Goal: Task Accomplishment & Management: Manage account settings

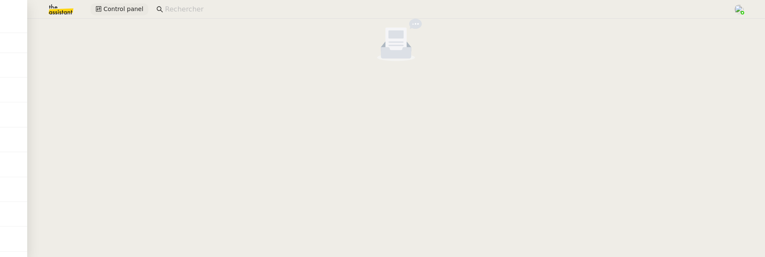
click at [129, 7] on span "Control panel" at bounding box center [123, 9] width 40 height 10
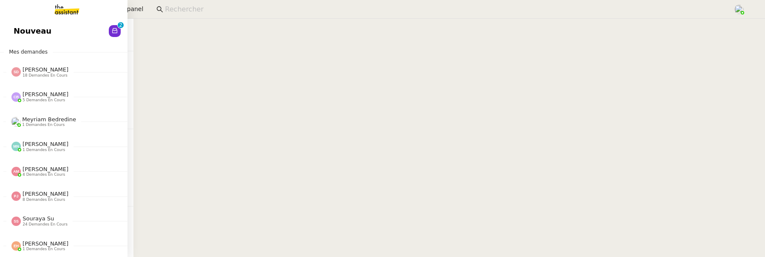
click at [20, 31] on span "Nouveau" at bounding box center [33, 31] width 38 height 13
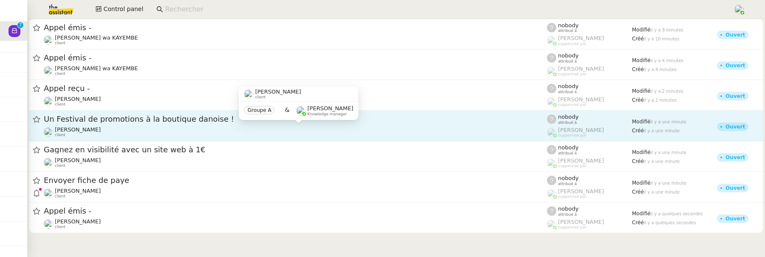
click at [178, 130] on div "Jeremy DUMONT-FILLON client" at bounding box center [295, 131] width 503 height 11
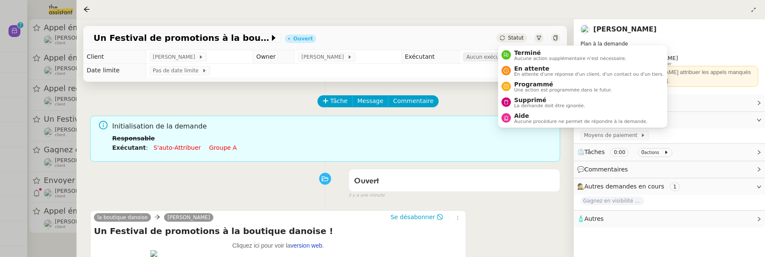
click at [476, 58] on span "Aucun exécutant" at bounding box center [489, 57] width 46 height 9
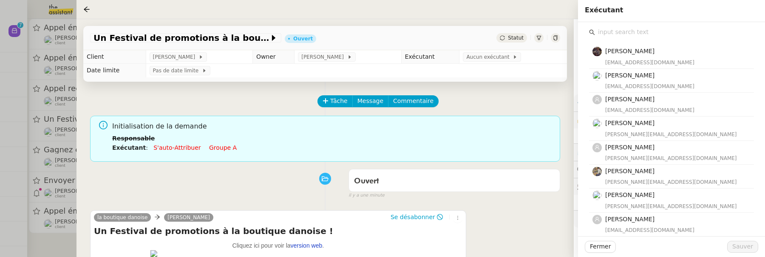
click at [662, 34] on input "text" at bounding box center [674, 31] width 159 height 11
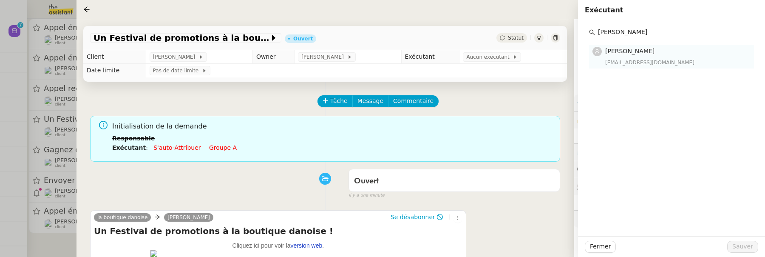
type input "marie o"
click at [655, 65] on div "[EMAIL_ADDRESS][DOMAIN_NAME]" at bounding box center [677, 62] width 144 height 9
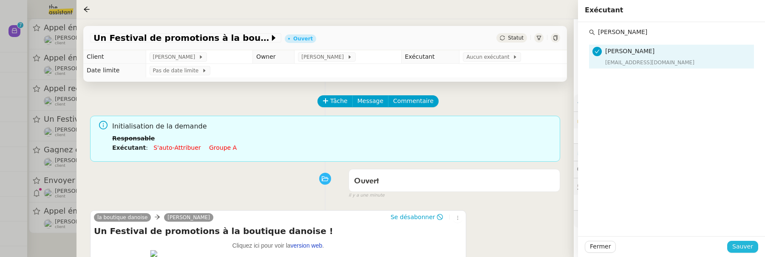
click at [742, 247] on span "Sauver" at bounding box center [742, 246] width 21 height 10
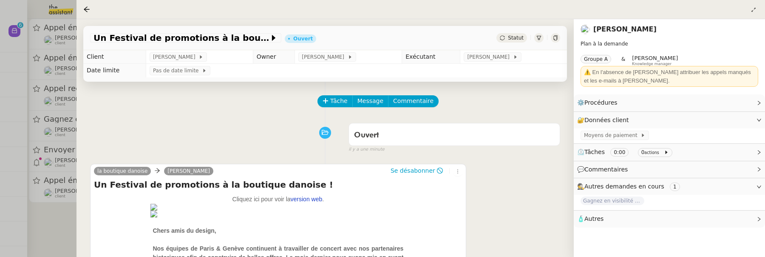
click at [60, 235] on div at bounding box center [382, 128] width 765 height 257
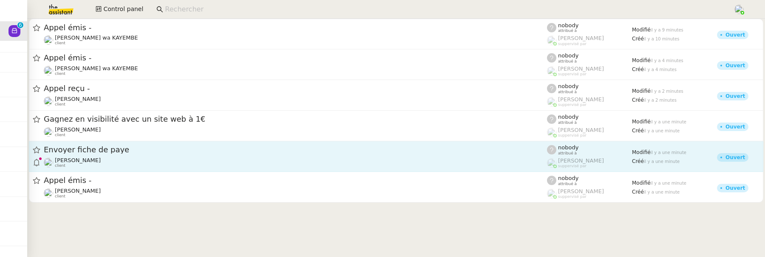
click at [167, 155] on div "Envoyer fiche de paye" at bounding box center [295, 150] width 503 height 11
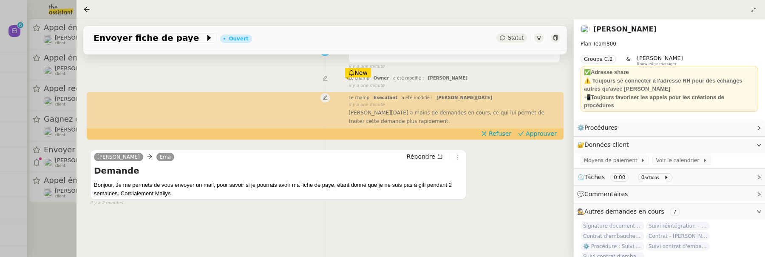
scroll to position [115, 0]
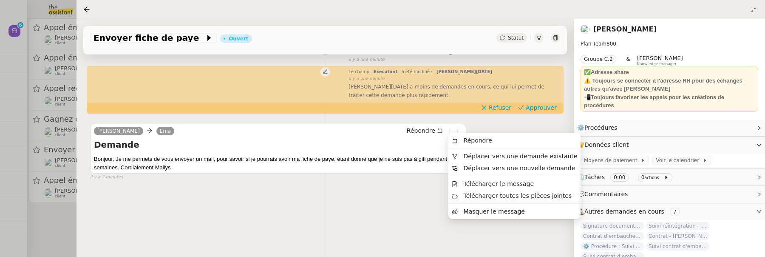
click at [455, 129] on icon at bounding box center [457, 131] width 5 height 5
click at [477, 156] on span "Déplacer vers une demande existante" at bounding box center [521, 156] width 114 height 7
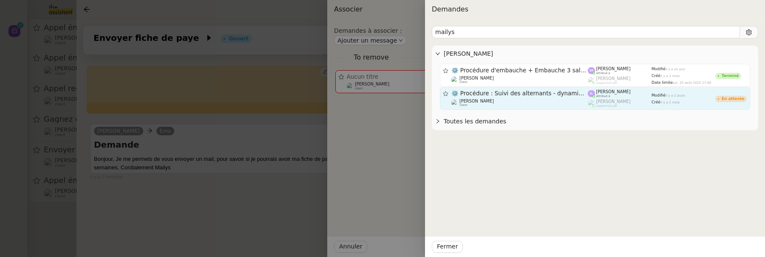
type input "mailys"
click at [538, 97] on div "Réma Ngaiboye client Groupe C.2 & Frédérique Albert Knowledge manager" at bounding box center [521, 78] width 124 height 40
click at [539, 102] on div "Réma Ngaiboye client" at bounding box center [519, 103] width 137 height 9
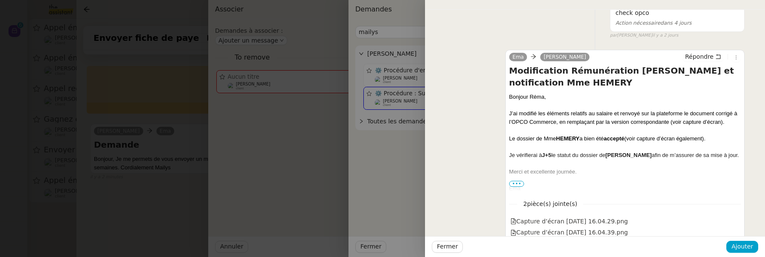
scroll to position [61, 0]
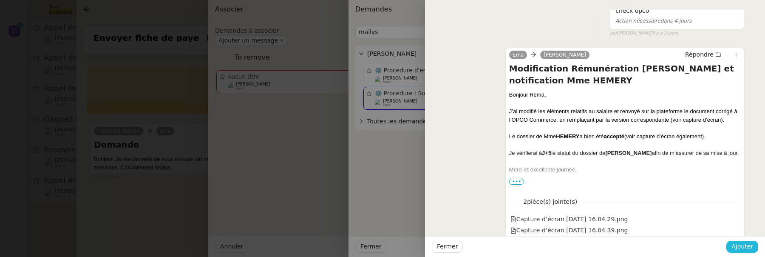
click at [746, 247] on span "Ajouter" at bounding box center [743, 246] width 22 height 10
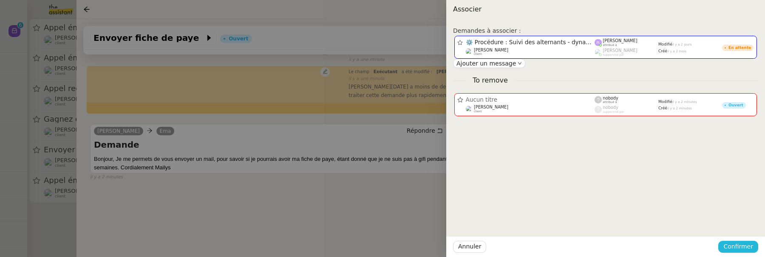
click at [738, 244] on span "Confirmer" at bounding box center [738, 246] width 30 height 10
click at [739, 226] on span "Ajouter" at bounding box center [739, 223] width 22 height 9
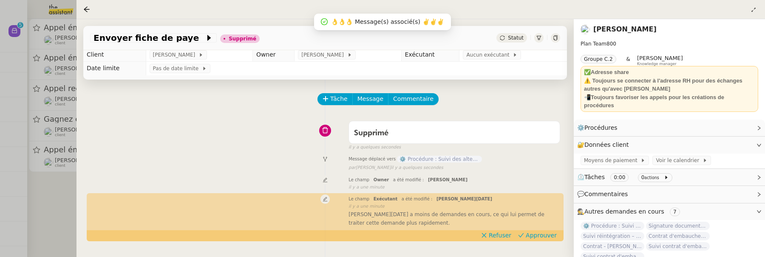
scroll to position [0, 0]
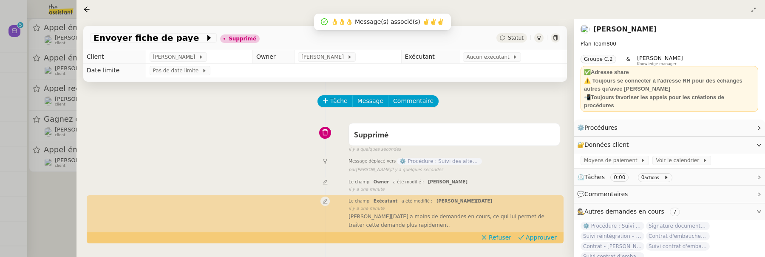
click at [428, 159] on span "⚙️ Procédure : Suivi des alternants - dynamique" at bounding box center [439, 161] width 85 height 7
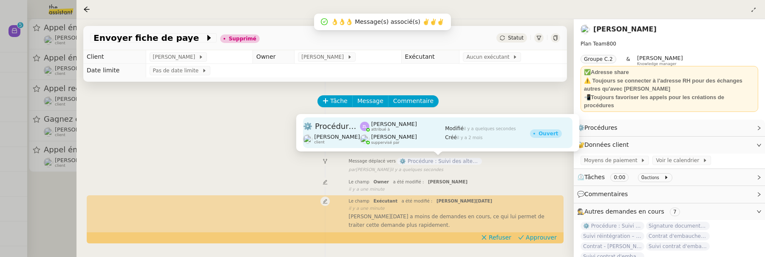
click at [413, 133] on div "Frédérique Albert suppervisé par" at bounding box center [402, 138] width 85 height 11
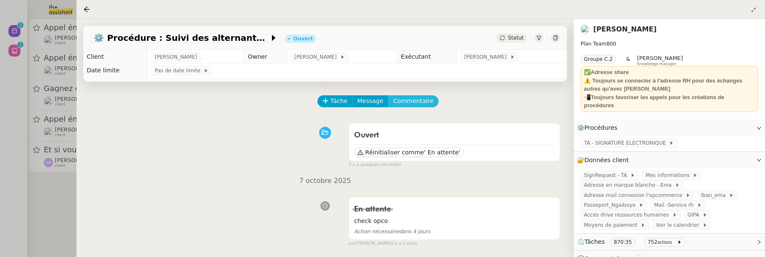
click at [414, 104] on span "Commentaire" at bounding box center [413, 101] width 40 height 10
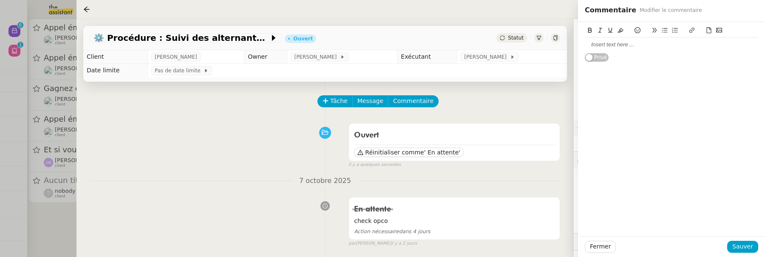
click at [613, 43] on div at bounding box center [671, 45] width 173 height 8
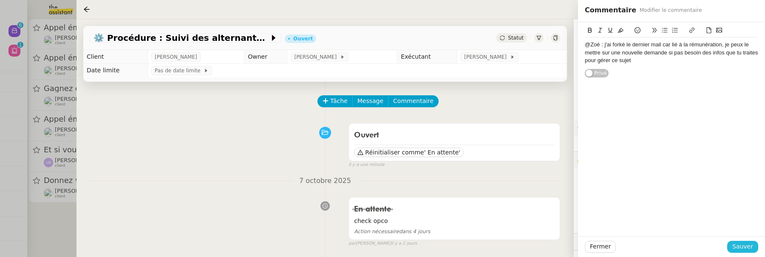
click at [749, 245] on span "Sauver" at bounding box center [742, 246] width 21 height 10
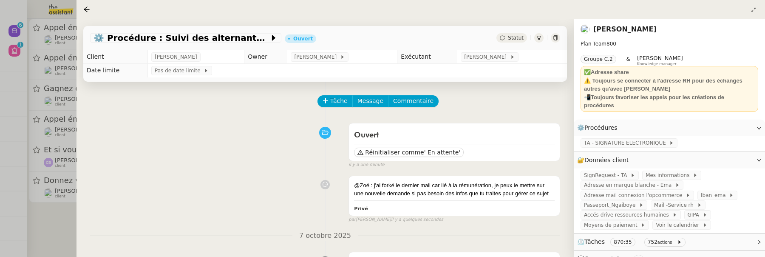
click at [61, 215] on div at bounding box center [382, 128] width 765 height 257
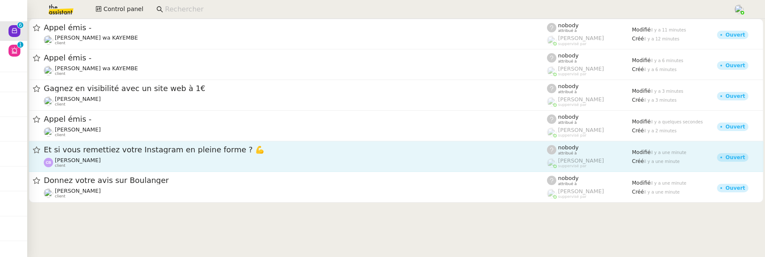
click at [121, 146] on span "Et si vous remettiez votre Instagram en pleine forme ? 💪" at bounding box center [295, 150] width 503 height 8
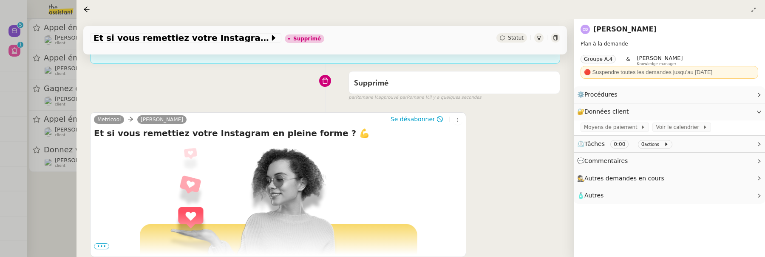
scroll to position [111, 0]
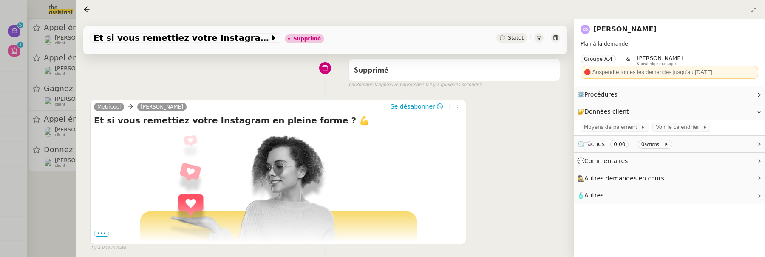
click at [54, 227] on div at bounding box center [382, 128] width 765 height 257
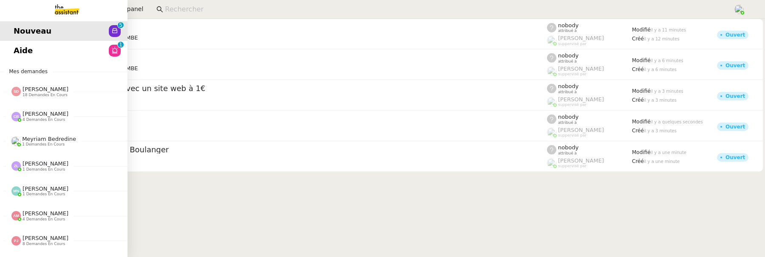
click at [24, 45] on span "Aide" at bounding box center [23, 50] width 19 height 13
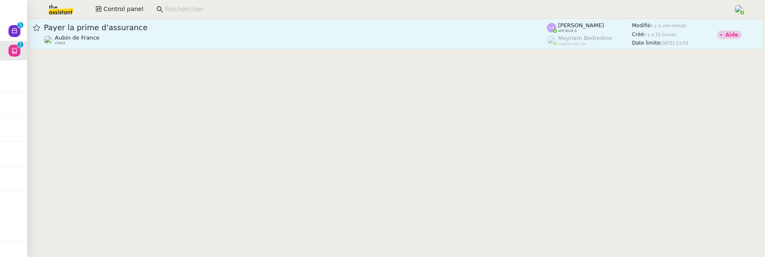
click at [240, 38] on div "Aubin de France client" at bounding box center [295, 39] width 503 height 11
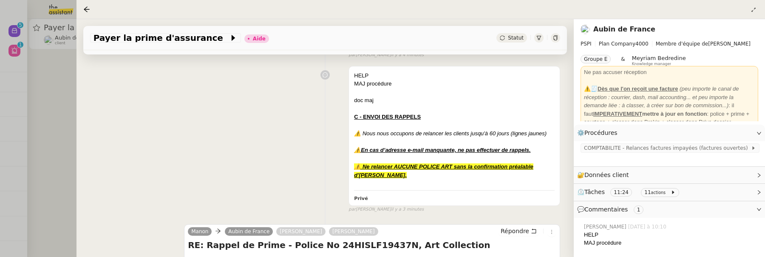
scroll to position [153, 0]
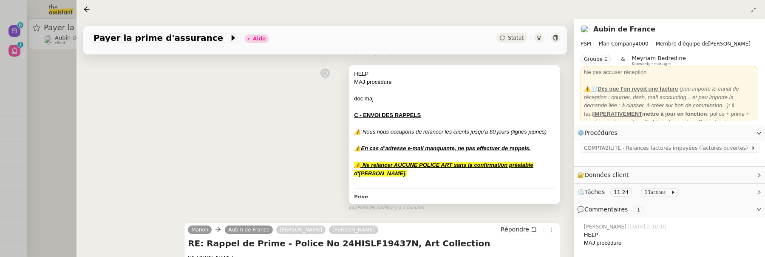
click at [400, 185] on div at bounding box center [454, 181] width 201 height 9
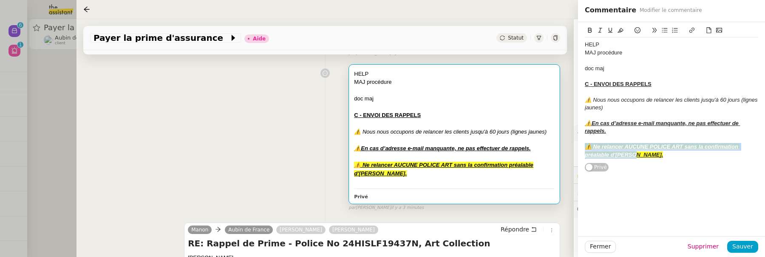
drag, startPoint x: 650, startPoint y: 156, endPoint x: 584, endPoint y: 145, distance: 66.9
click at [584, 145] on div "HELP MAJ procédure doc maj C - ENVOI DES RAPPELS ⚠️ Nous nous occupons de relan…" at bounding box center [671, 97] width 187 height 150
copy u "⚠️ Ne relancer AUCUNE POLICE ART sans la confirmation préalable d'[PERSON_NAME]."
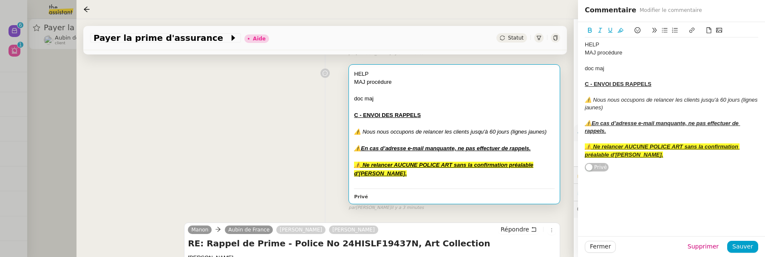
click at [281, 161] on div "HELP MAJ procédure doc maj C - ENVOI DES RAPPELS ⚠️ Nous nous occupons de relan…" at bounding box center [325, 135] width 470 height 151
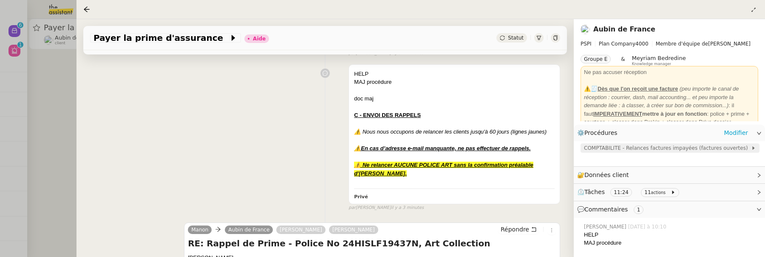
click at [640, 149] on span "COMPTABILITE - Relances factures impayées (factures ouvertes)" at bounding box center [667, 148] width 167 height 9
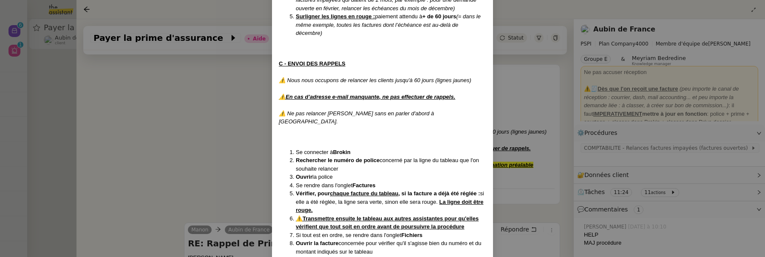
scroll to position [759, 0]
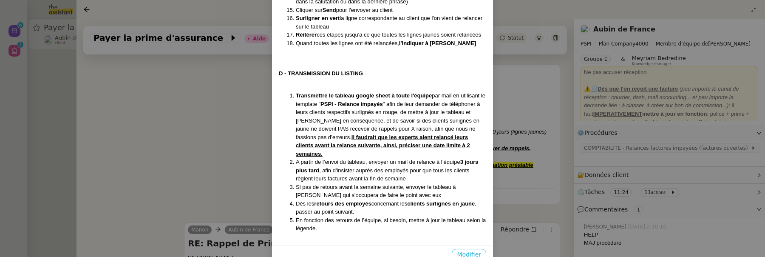
click at [464, 249] on button "Modifier" at bounding box center [469, 255] width 34 height 12
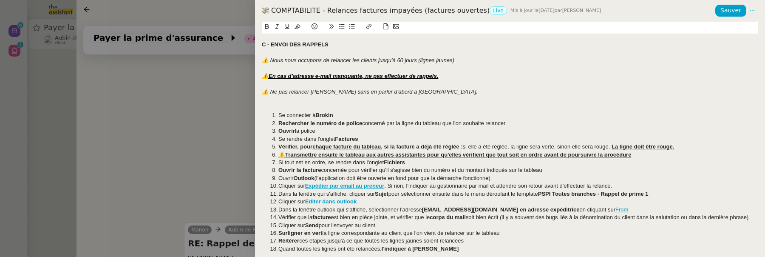
scroll to position [222, 0]
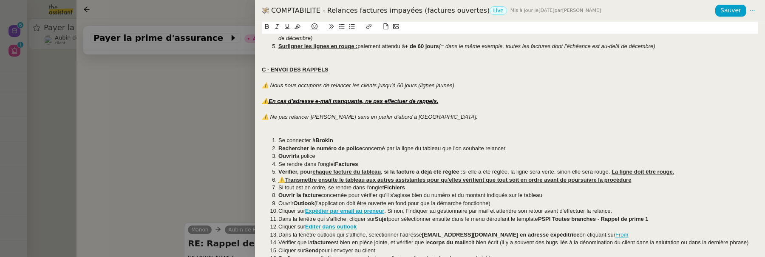
click at [352, 117] on em "⚠️ Ne pas relancer Thierry ROGER sans en parler d'abord à Aubin." at bounding box center [370, 116] width 216 height 6
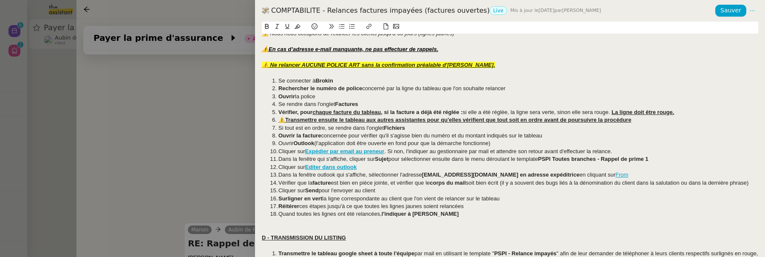
scroll to position [220, 0]
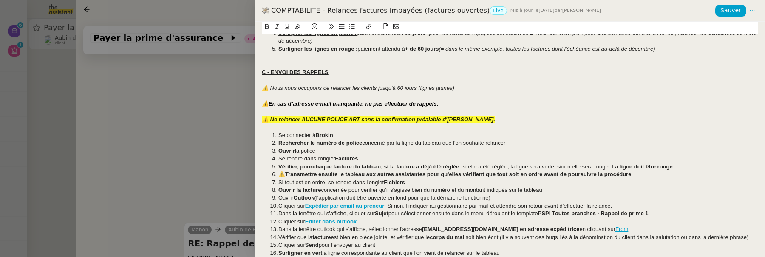
click at [345, 121] on u "⚠️ Ne relancer AUCUNE POLICE ART sans la confirmation préalable d'[PERSON_NAME]." at bounding box center [378, 119] width 233 height 6
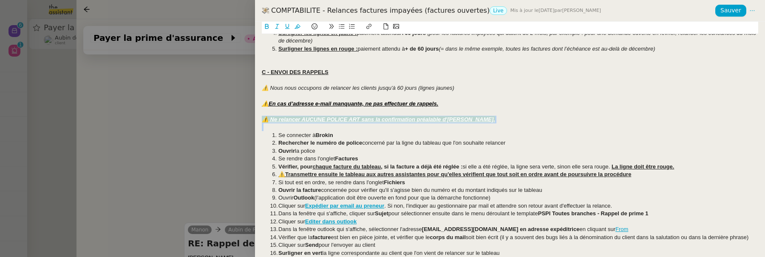
click at [345, 121] on u "⚠️ Ne relancer AUCUNE POLICE ART sans la confirmation préalable d'[PERSON_NAME]." at bounding box center [378, 119] width 233 height 6
click at [300, 30] on button at bounding box center [297, 27] width 10 height 10
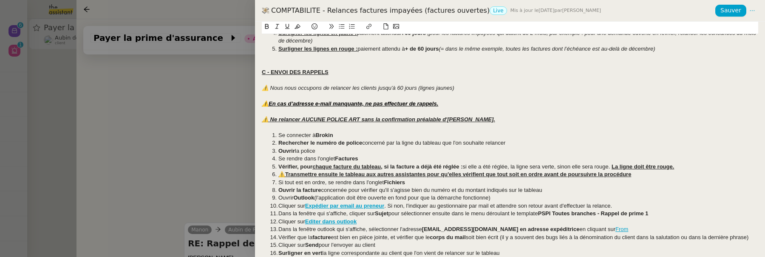
click at [358, 95] on div at bounding box center [510, 96] width 496 height 8
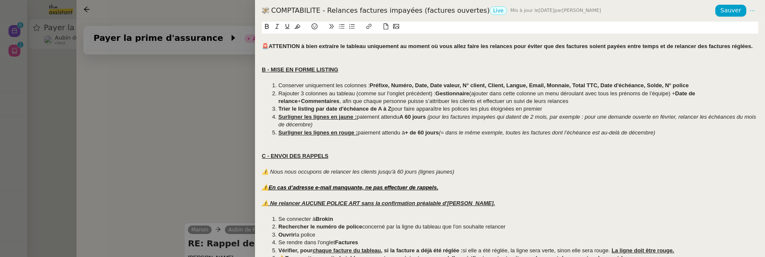
scroll to position [0, 0]
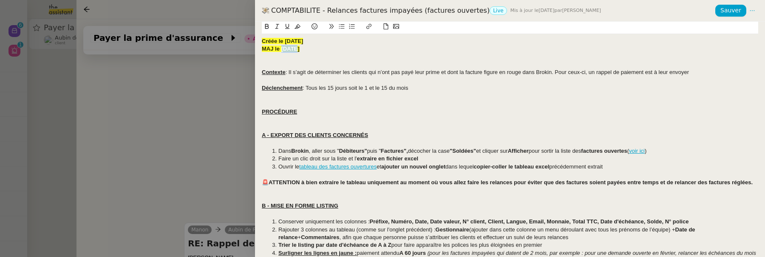
drag, startPoint x: 282, startPoint y: 49, endPoint x: 293, endPoint y: 50, distance: 10.7
click at [293, 50] on strong "MAJ le 2/09/ 2025" at bounding box center [281, 48] width 38 height 6
click at [735, 13] on span "Sauver" at bounding box center [731, 11] width 21 height 10
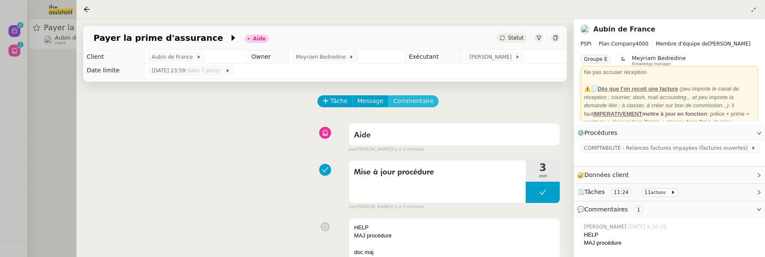
click at [407, 101] on span "Commentaire" at bounding box center [413, 101] width 40 height 10
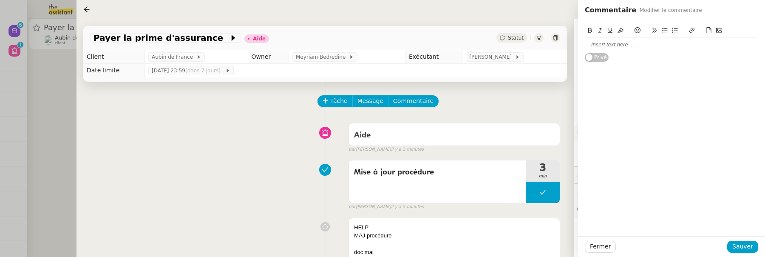
click at [619, 49] on div at bounding box center [671, 44] width 173 height 14
click at [744, 252] on div "Fermer Sauver" at bounding box center [671, 246] width 187 height 21
click at [745, 250] on span "Sauver" at bounding box center [742, 246] width 21 height 10
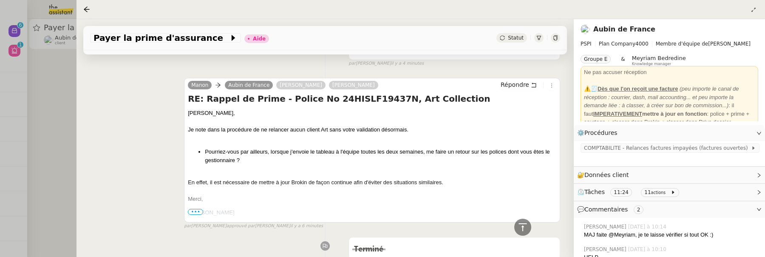
scroll to position [341, 0]
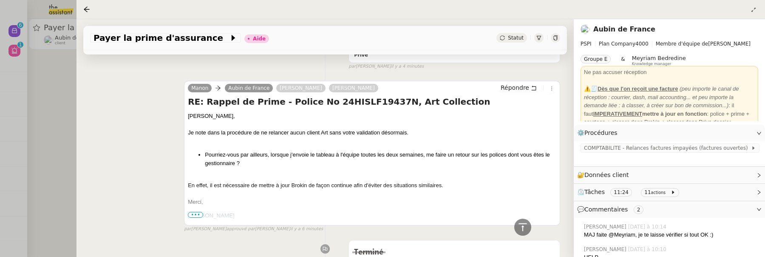
click at [57, 116] on div at bounding box center [382, 128] width 765 height 257
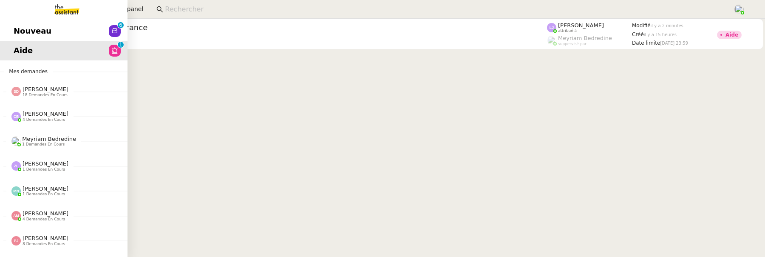
click at [13, 24] on link "Nouveau 0 1 2 3 4 5 6 7 8 9" at bounding box center [64, 31] width 128 height 20
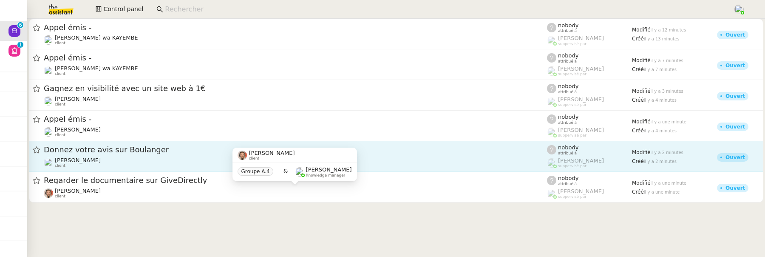
click at [165, 155] on div "Donnez votre avis sur Boulanger Gabrielle Tavernier client" at bounding box center [295, 156] width 503 height 23
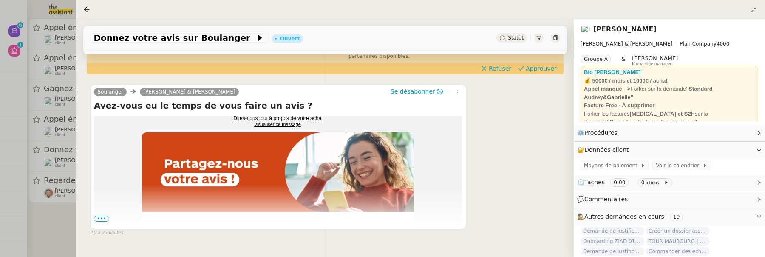
scroll to position [153, 0]
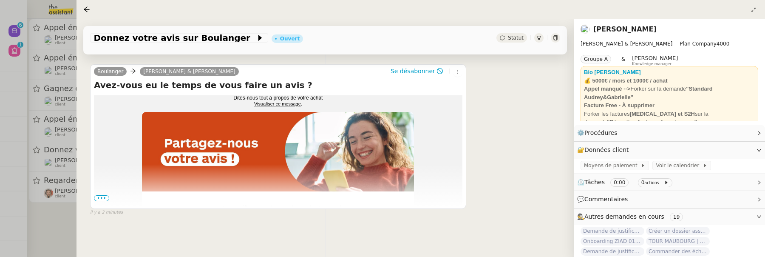
click at [105, 195] on span "•••" at bounding box center [101, 198] width 15 height 6
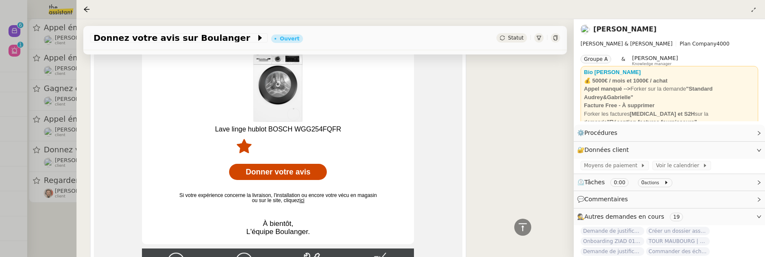
scroll to position [384, 0]
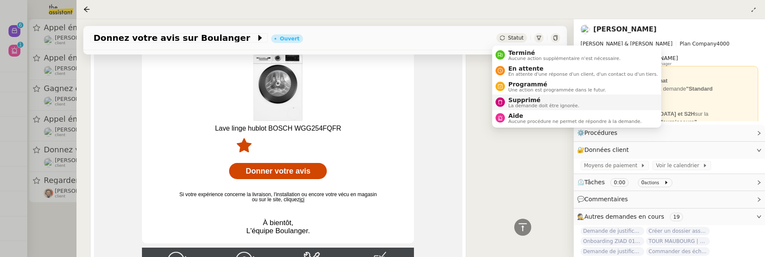
click at [525, 99] on span "Supprimé" at bounding box center [543, 99] width 71 height 7
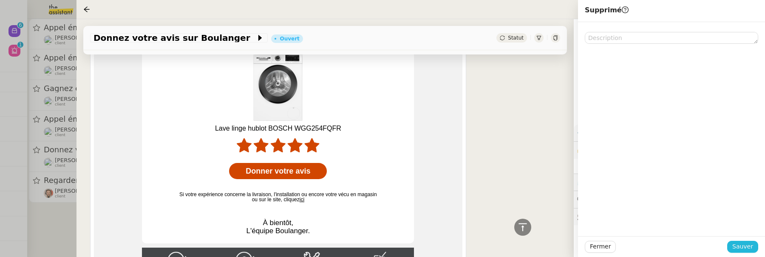
click at [752, 244] on span "Sauver" at bounding box center [742, 246] width 21 height 10
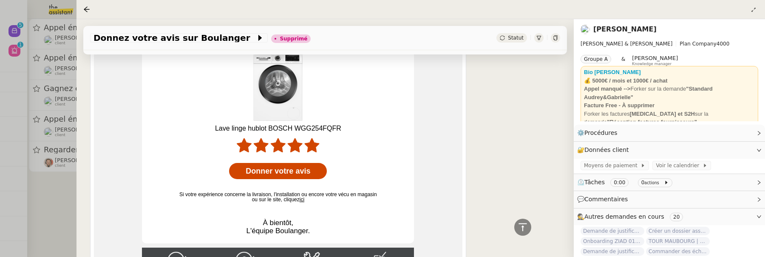
click at [55, 211] on div at bounding box center [382, 128] width 765 height 257
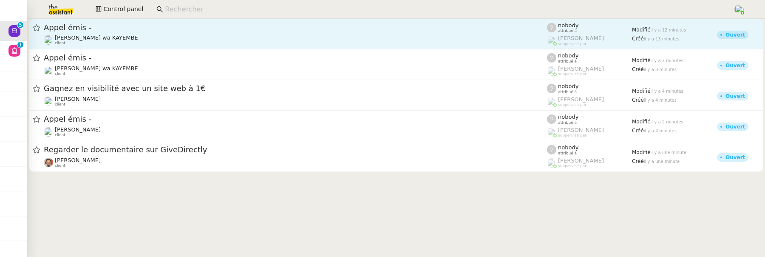
click at [146, 40] on div "Naomi OMEONGA wa KAYEMBE client" at bounding box center [295, 39] width 503 height 11
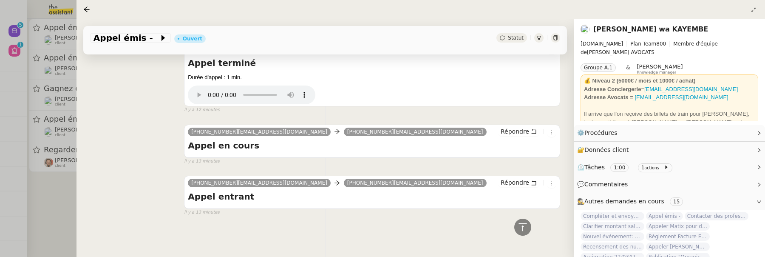
scroll to position [198, 0]
click at [33, 199] on div at bounding box center [382, 128] width 765 height 257
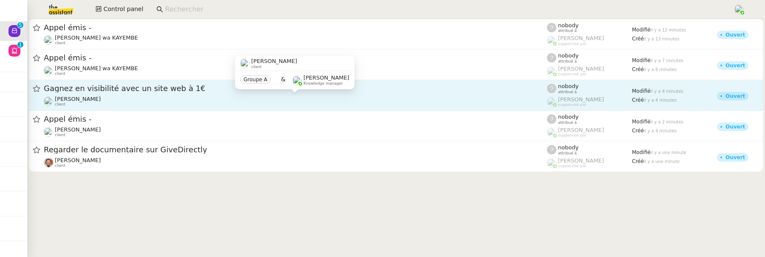
click at [85, 103] on div "Jeremy DUMONT-FILLON client" at bounding box center [78, 101] width 46 height 11
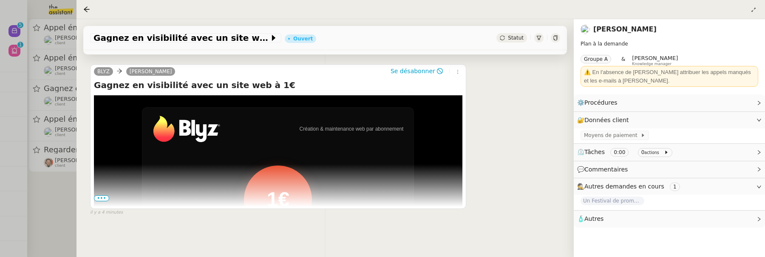
scroll to position [150, 0]
click at [56, 196] on div at bounding box center [382, 128] width 765 height 257
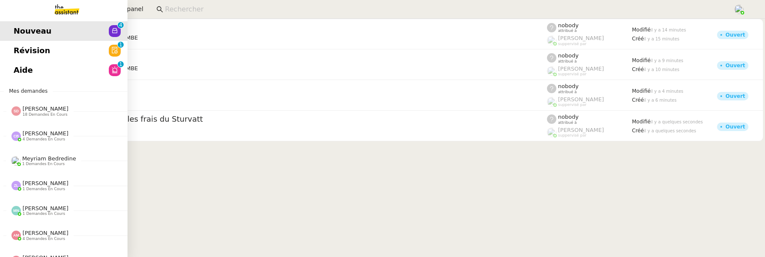
click at [24, 54] on span "Révision" at bounding box center [32, 50] width 37 height 13
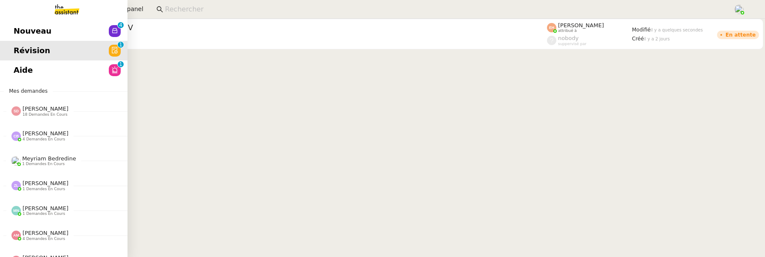
click at [24, 70] on link "Aide 0 1 2 3 4 5 6 7 8 9" at bounding box center [64, 70] width 128 height 20
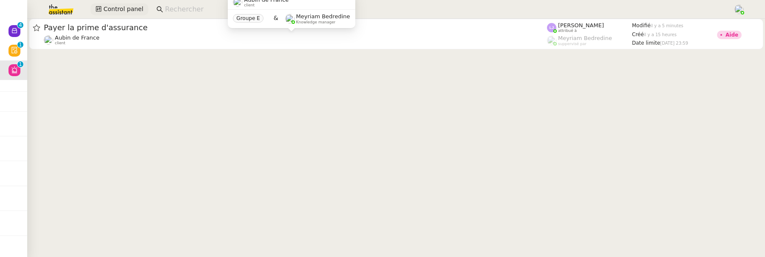
click at [114, 11] on span "Control panel" at bounding box center [123, 9] width 40 height 10
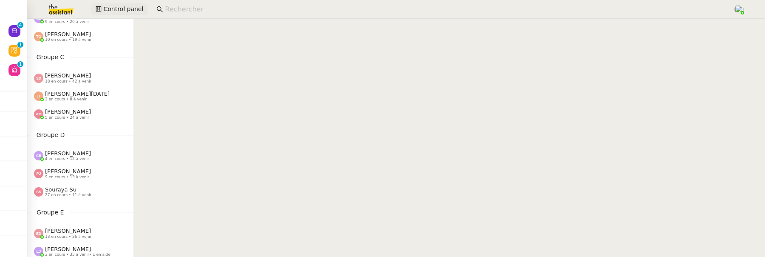
scroll to position [150, 0]
click at [72, 76] on span "[PERSON_NAME]" at bounding box center [68, 74] width 46 height 6
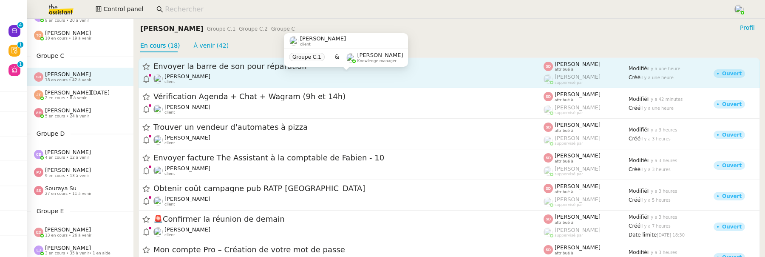
click at [249, 81] on div "Fabien Bornancin client" at bounding box center [348, 78] width 390 height 11
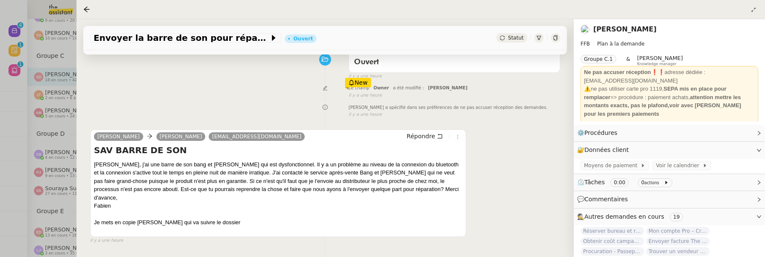
scroll to position [74, 0]
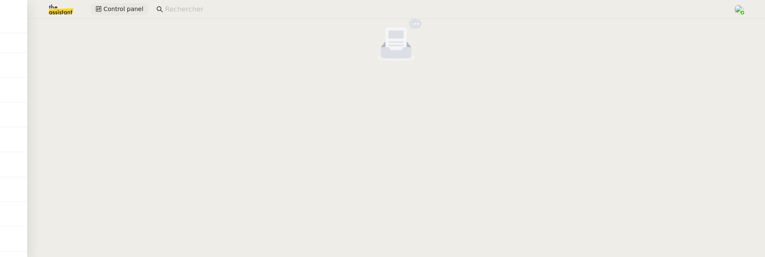
click at [131, 8] on span "Control panel" at bounding box center [123, 9] width 40 height 10
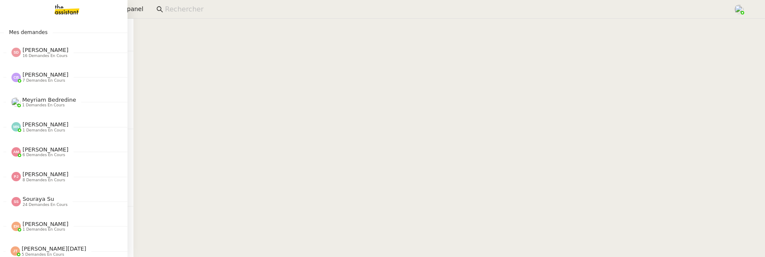
click at [51, 55] on span "16 demandes en cours" at bounding box center [45, 56] width 45 height 5
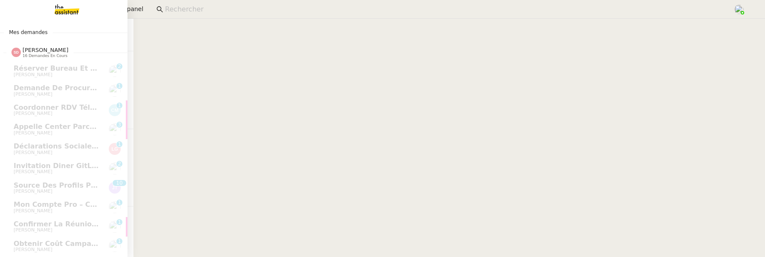
click at [65, 13] on img at bounding box center [60, 9] width 66 height 19
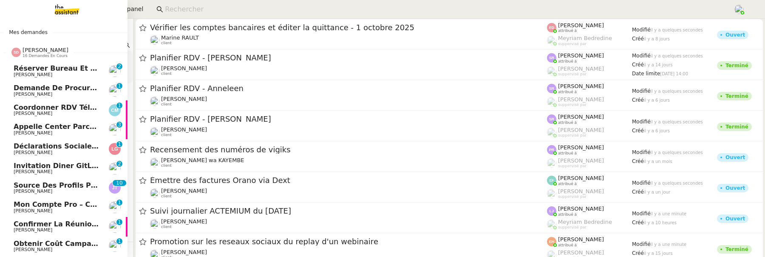
click at [41, 65] on span "Réserver bureau et restaurant à [GEOGRAPHIC_DATA]" at bounding box center [118, 68] width 209 height 8
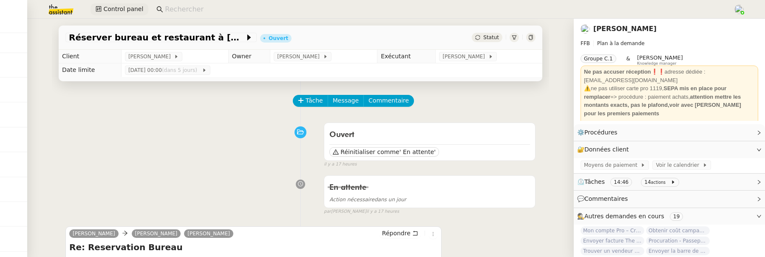
click at [116, 13] on span "Control panel" at bounding box center [123, 9] width 40 height 10
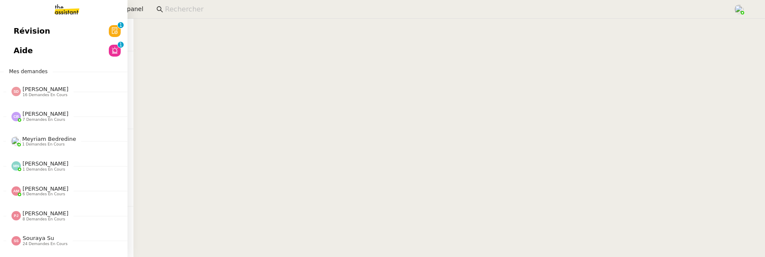
click at [27, 58] on link "Aide 0 1 2 3 4 5 6 7 8 9" at bounding box center [64, 51] width 128 height 20
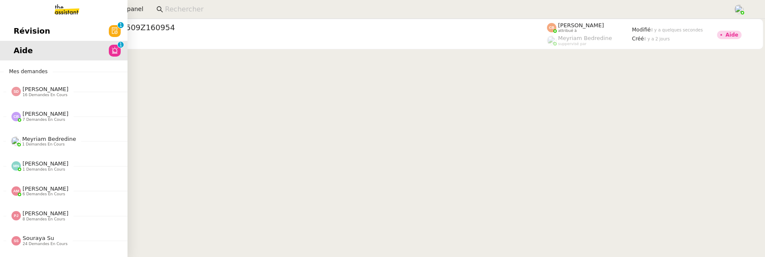
click at [23, 28] on span "Révision" at bounding box center [32, 31] width 37 height 13
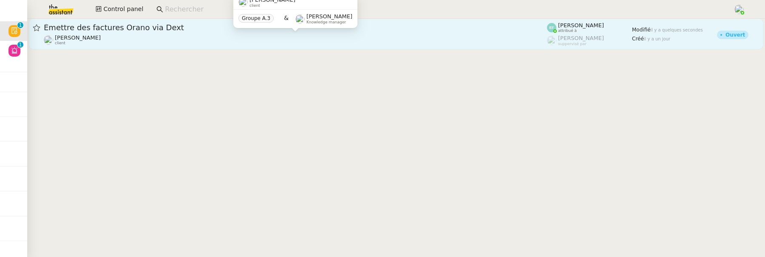
click at [335, 38] on div "Manon Loustau client" at bounding box center [295, 39] width 503 height 11
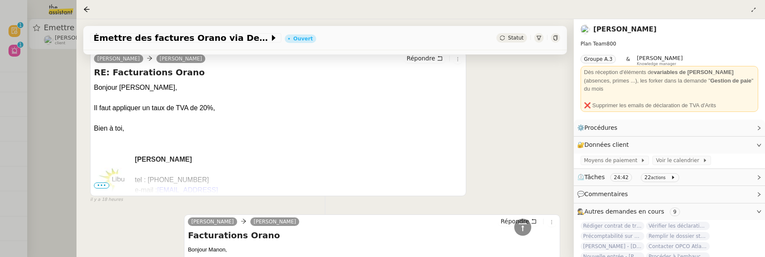
scroll to position [477, 0]
click at [48, 115] on div at bounding box center [382, 128] width 765 height 257
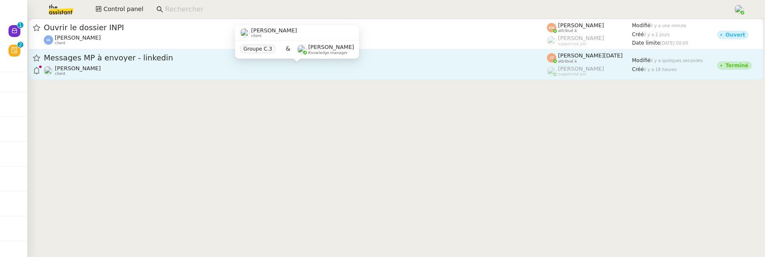
click at [177, 66] on div "Hugo Bentz client" at bounding box center [295, 70] width 503 height 11
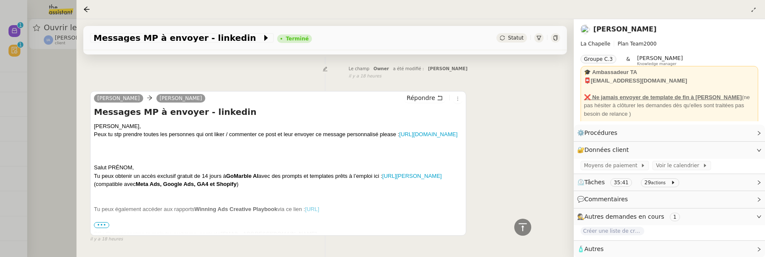
scroll to position [339, 0]
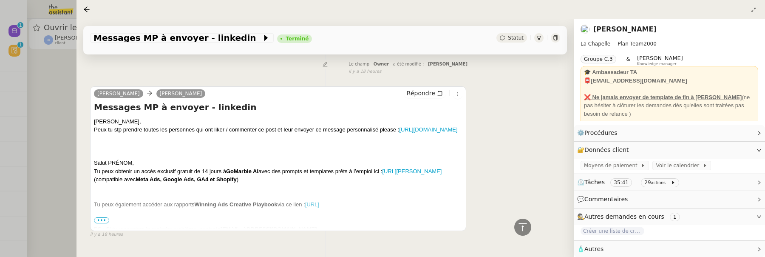
click at [103, 221] on span "•••" at bounding box center [101, 220] width 15 height 6
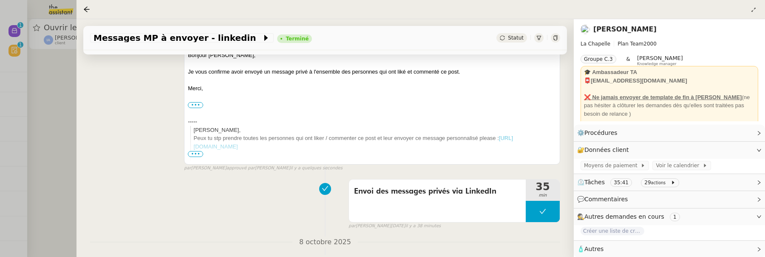
scroll to position [143, 0]
click at [54, 108] on div at bounding box center [382, 128] width 765 height 257
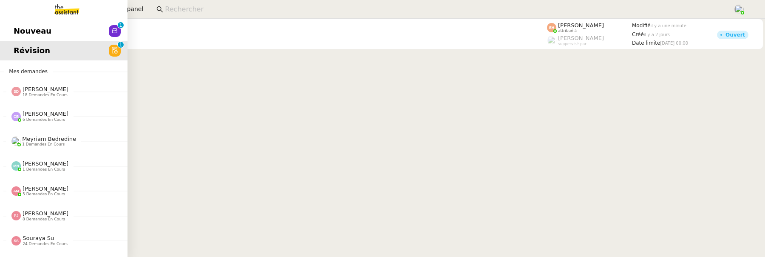
click at [25, 36] on span "Nouveau" at bounding box center [33, 31] width 38 height 13
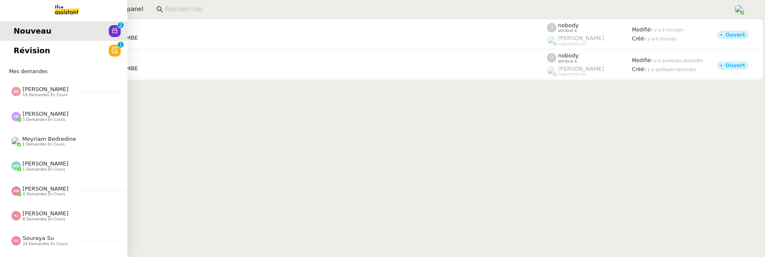
click at [18, 47] on span "Révision" at bounding box center [32, 50] width 37 height 13
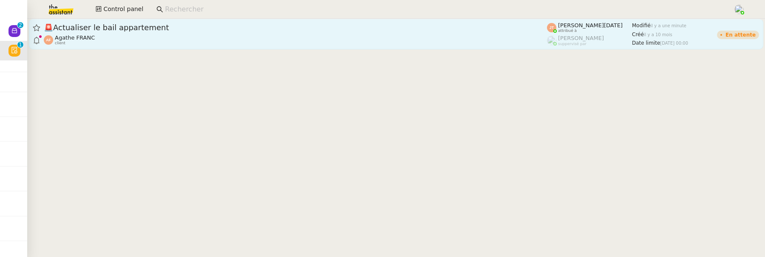
click at [219, 40] on div "Agathe FRANC client" at bounding box center [295, 39] width 503 height 11
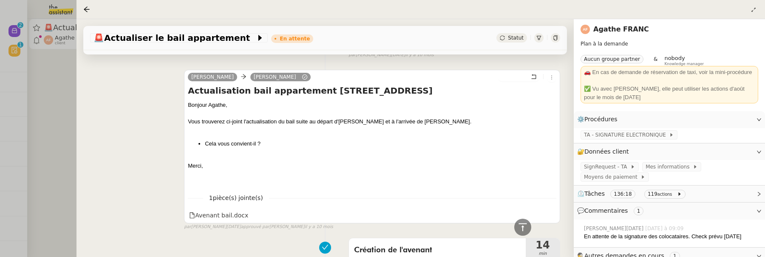
scroll to position [9260, 0]
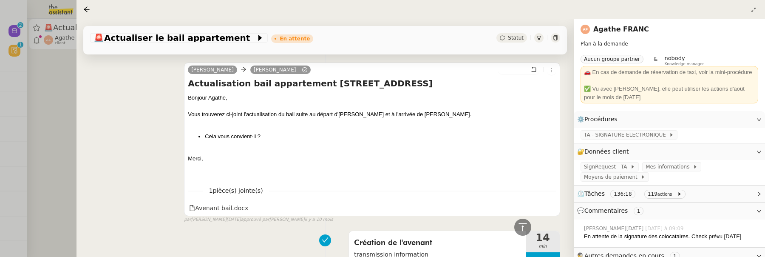
click at [712, 195] on span "⏲️ Tâches 136:18 119 actions" at bounding box center [662, 194] width 171 height 10
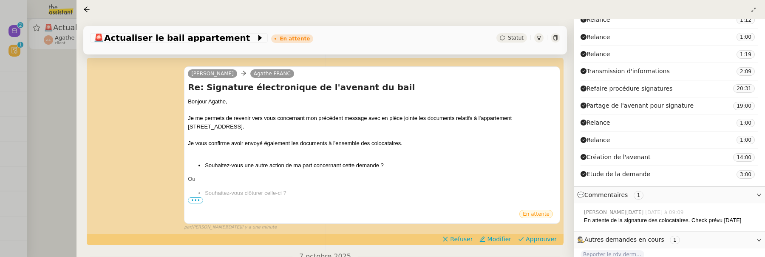
scroll to position [165, 0]
click at [548, 240] on span "Approuver" at bounding box center [541, 238] width 31 height 9
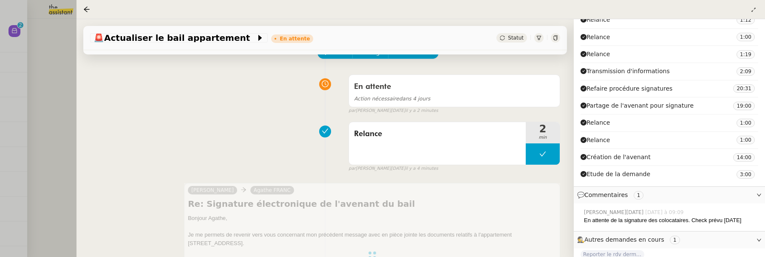
scroll to position [0, 0]
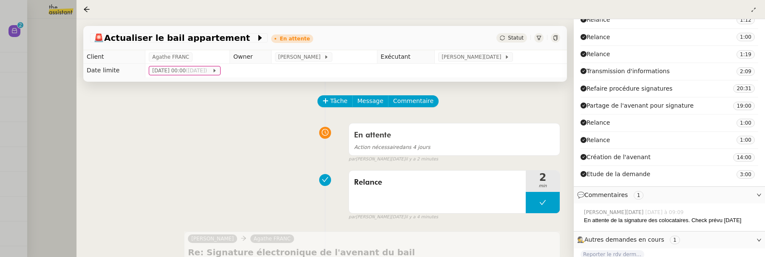
click at [62, 101] on div at bounding box center [382, 128] width 765 height 257
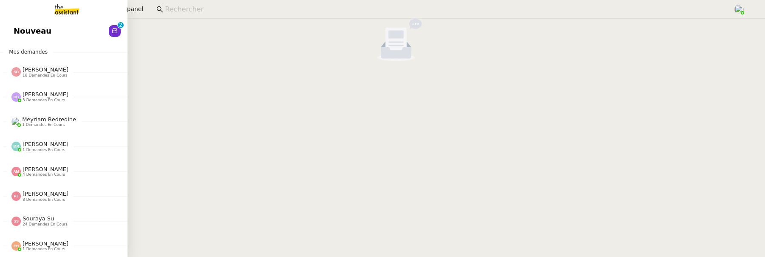
click at [11, 28] on link "Nouveau 0 1 2 3 4 5 6 7 8 9" at bounding box center [64, 31] width 128 height 20
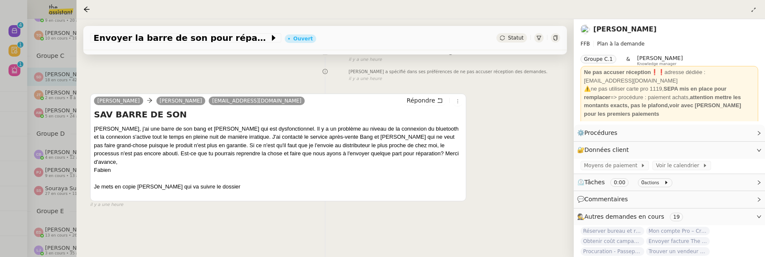
scroll to position [115, 0]
click at [85, 9] on icon at bounding box center [87, 9] width 6 height 6
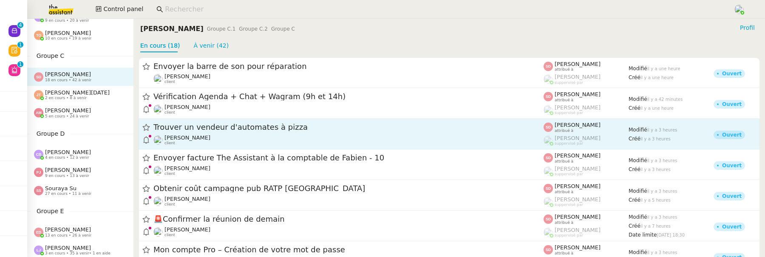
click at [241, 127] on span "Trouver un vendeur d'automates à pizza" at bounding box center [348, 128] width 390 height 8
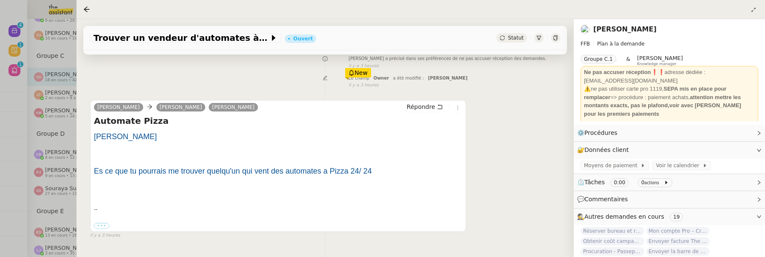
scroll to position [101, 0]
click at [89, 6] on icon at bounding box center [86, 9] width 7 height 7
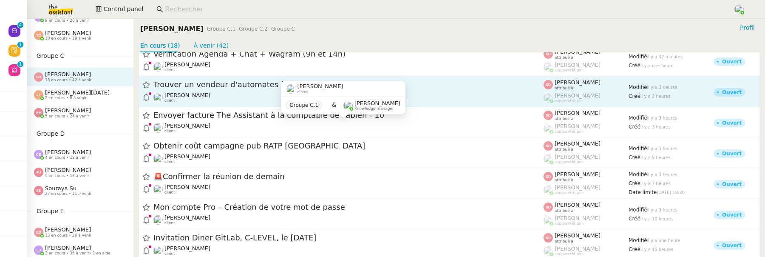
scroll to position [44, 0]
click at [223, 145] on span "Obtenir coût campagne pub RATP [GEOGRAPHIC_DATA]" at bounding box center [348, 145] width 390 height 8
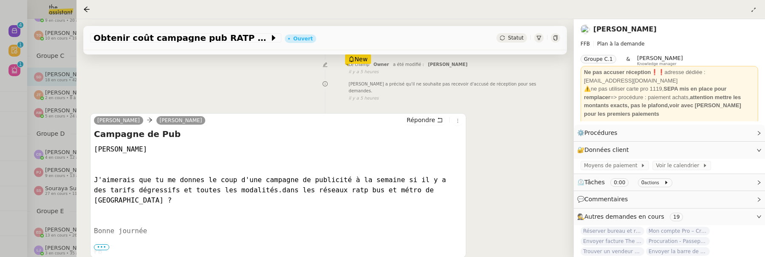
scroll to position [144, 0]
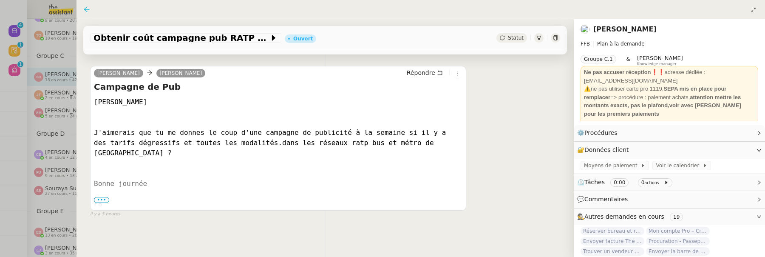
click at [87, 9] on icon at bounding box center [86, 9] width 7 height 7
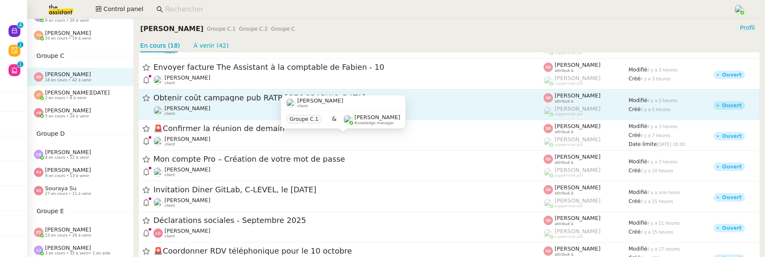
scroll to position [93, 0]
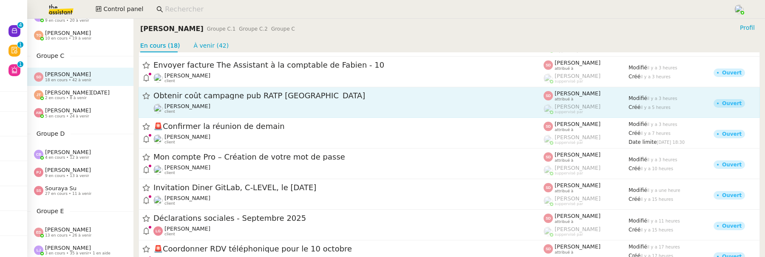
click at [240, 156] on span "Mon compte Pro – Création de votre mot de passe" at bounding box center [348, 157] width 390 height 8
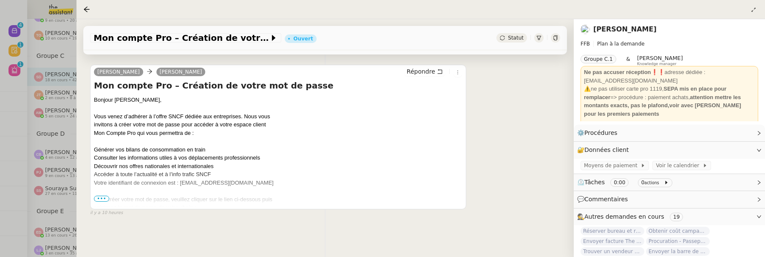
scroll to position [124, 0]
click at [87, 9] on icon at bounding box center [86, 9] width 7 height 7
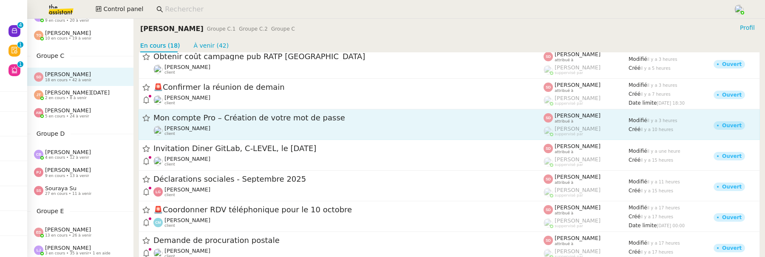
scroll to position [144, 0]
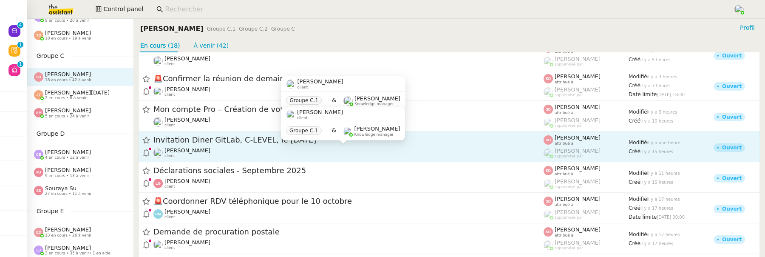
click at [220, 150] on div "David Berrebi client" at bounding box center [348, 152] width 390 height 11
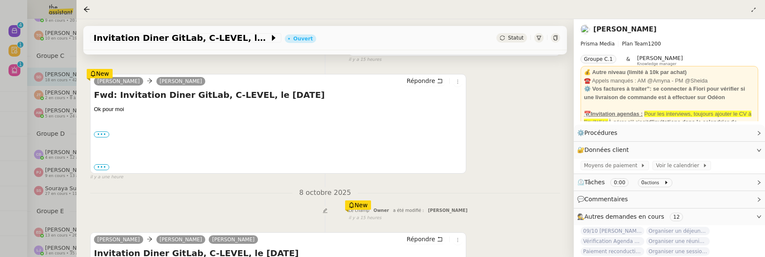
scroll to position [168, 0]
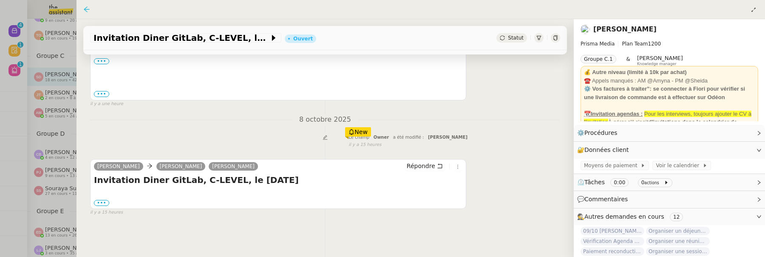
click at [88, 9] on icon at bounding box center [86, 9] width 7 height 7
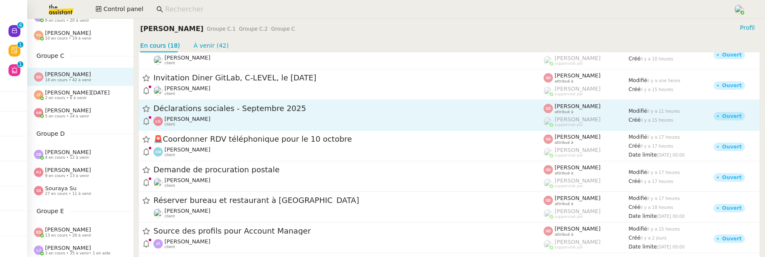
scroll to position [210, 0]
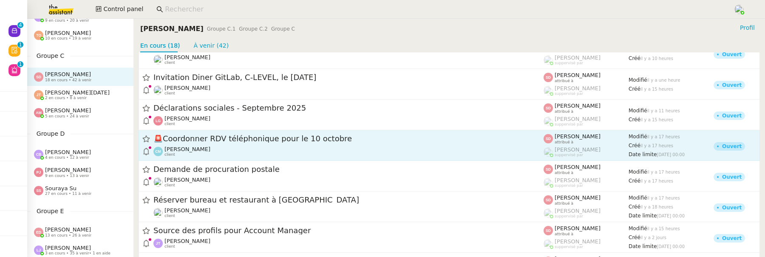
click at [204, 143] on div "🚨 Coordonner RDV téléphonique pour le 10 octobre" at bounding box center [348, 138] width 390 height 11
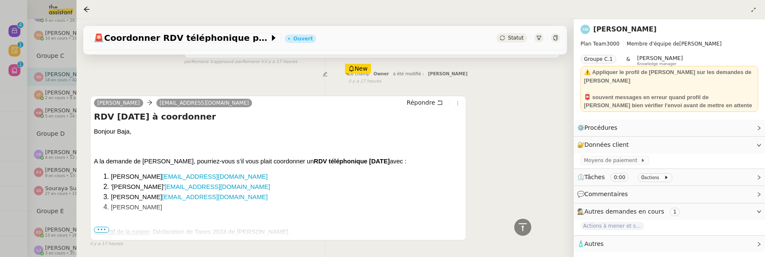
scroll to position [268, 0]
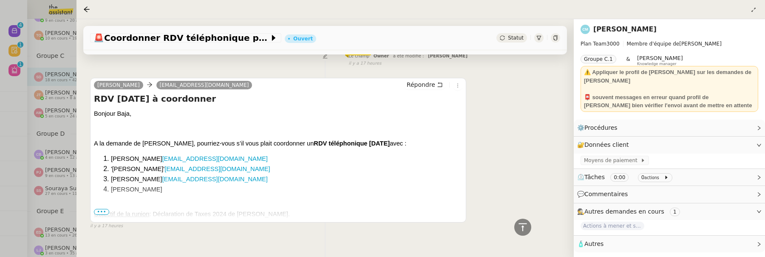
click at [99, 213] on span "•••" at bounding box center [101, 212] width 15 height 6
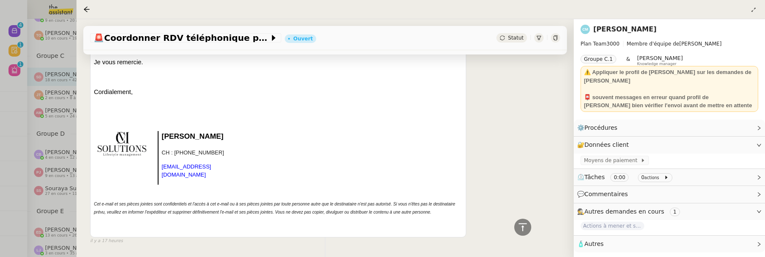
scroll to position [476, 0]
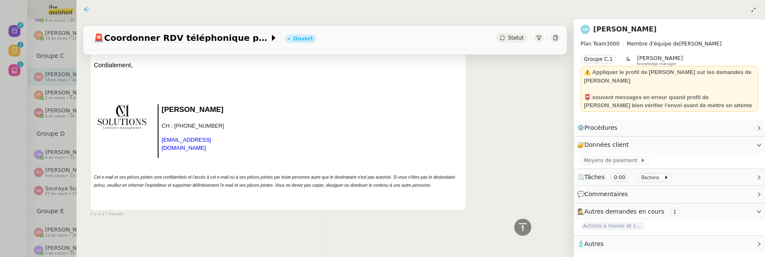
click at [90, 11] on icon at bounding box center [86, 9] width 7 height 7
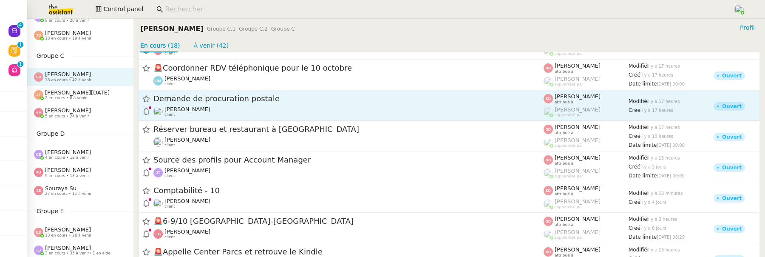
scroll to position [286, 0]
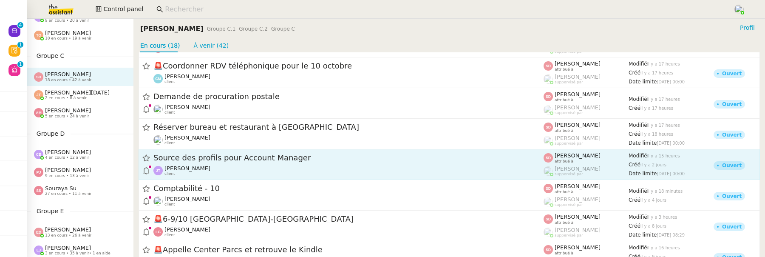
click at [254, 164] on div "Source des profils pour Account Manager Jalil Taibi client" at bounding box center [348, 164] width 390 height 23
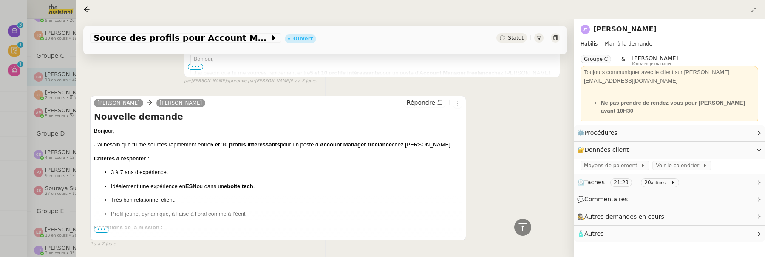
scroll to position [2467, 0]
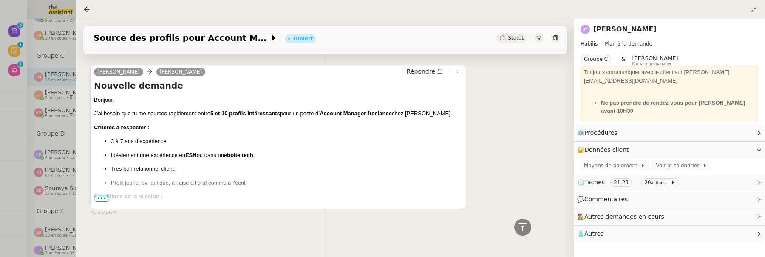
click at [105, 196] on span "•••" at bounding box center [101, 199] width 15 height 6
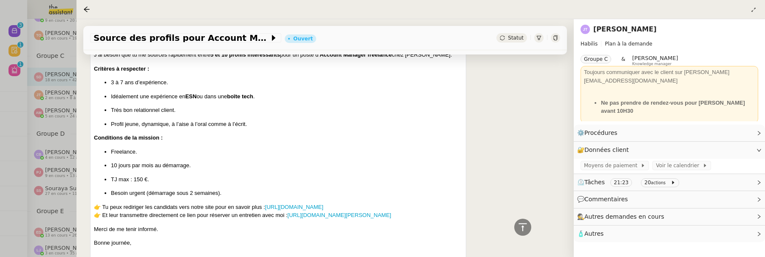
scroll to position [2557, 0]
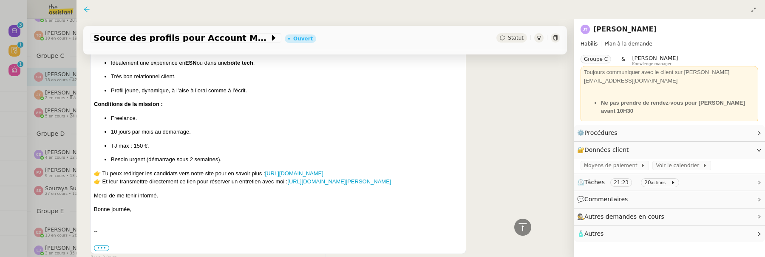
click at [85, 8] on icon at bounding box center [86, 9] width 7 height 7
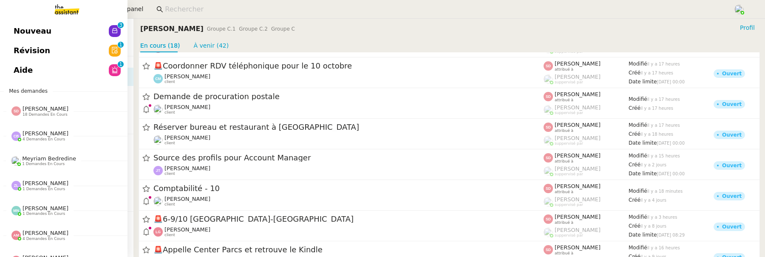
click at [14, 49] on span "Révision" at bounding box center [32, 50] width 37 height 13
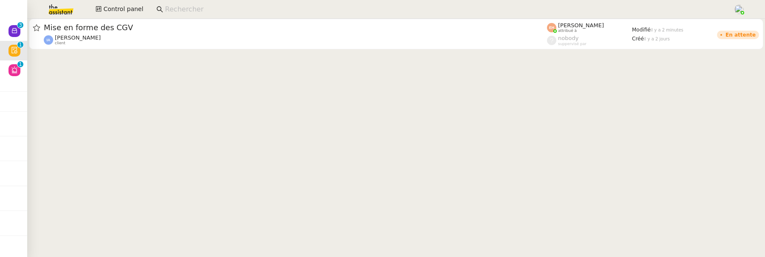
click at [28, 73] on cdk-virtual-scroll-viewport "Mise en forme des CGV Isabelle Arnaud client Esther Hillenbrand attribué à nobo…" at bounding box center [396, 138] width 738 height 238
click at [123, 12] on span "Control panel" at bounding box center [123, 9] width 40 height 10
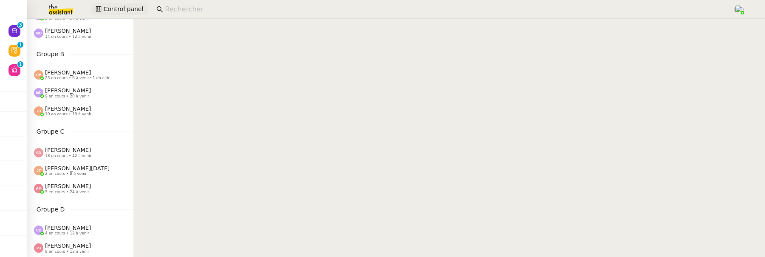
scroll to position [82, 0]
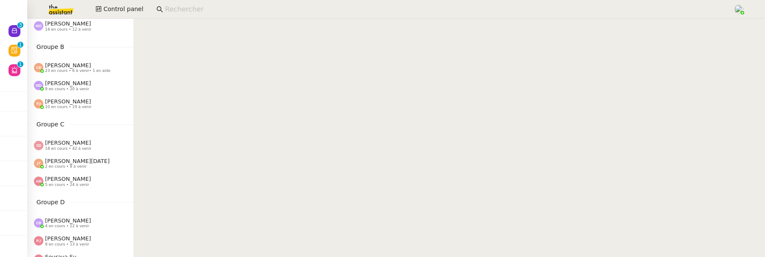
click at [60, 180] on span "[PERSON_NAME]" at bounding box center [68, 179] width 46 height 6
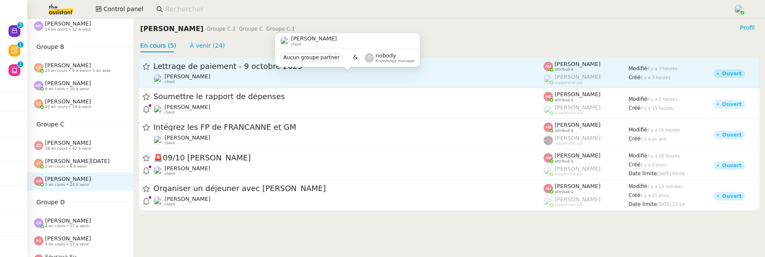
click at [221, 77] on div "Mathias Hombourger client" at bounding box center [348, 78] width 390 height 11
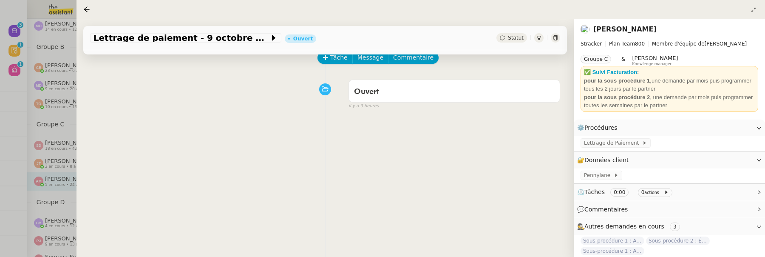
scroll to position [45, 0]
click at [84, 8] on icon at bounding box center [86, 9] width 7 height 7
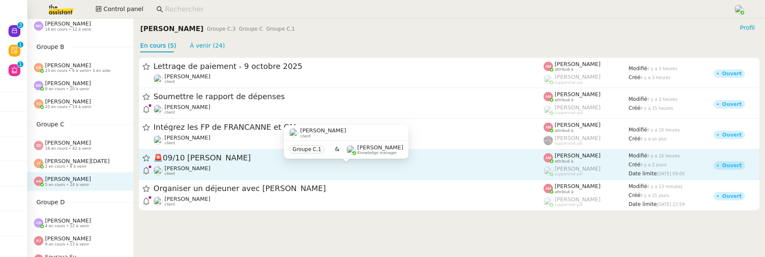
click at [258, 170] on div "David Berrebi client" at bounding box center [348, 170] width 390 height 11
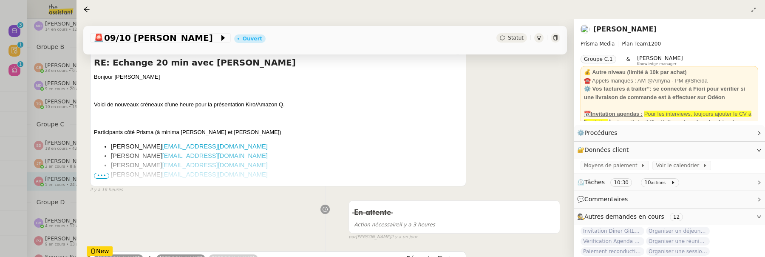
scroll to position [188, 0]
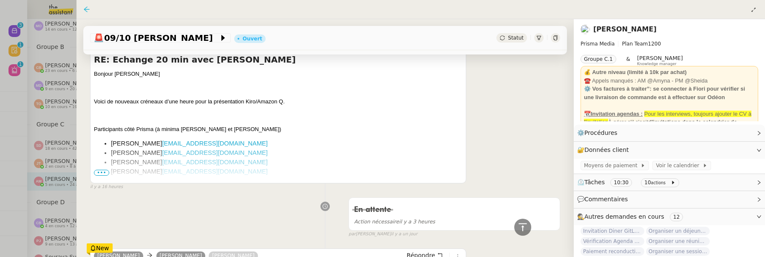
click at [86, 8] on icon at bounding box center [87, 9] width 6 height 6
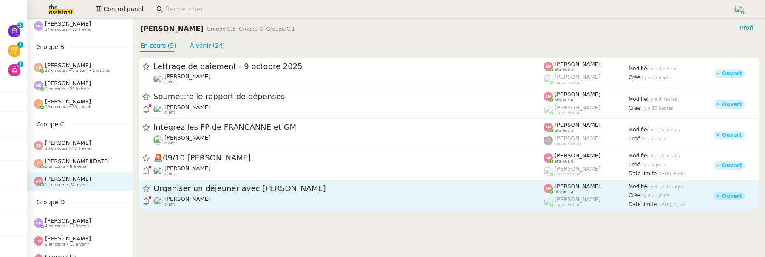
click at [267, 192] on span "Organiser un déjeuner avec [PERSON_NAME]" at bounding box center [348, 189] width 390 height 8
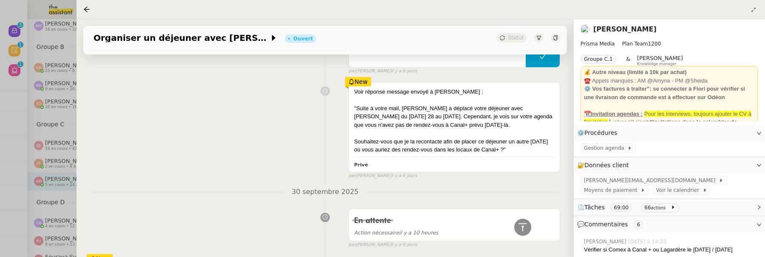
scroll to position [524, 0]
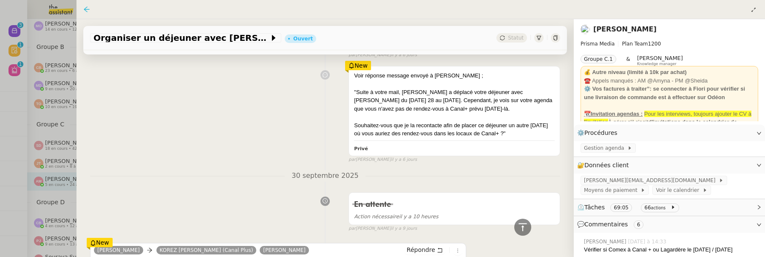
click at [87, 11] on icon at bounding box center [86, 9] width 7 height 7
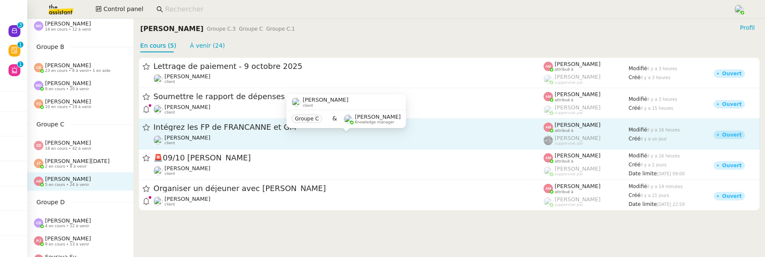
click at [216, 135] on div "Camille Cazade client" at bounding box center [348, 139] width 390 height 11
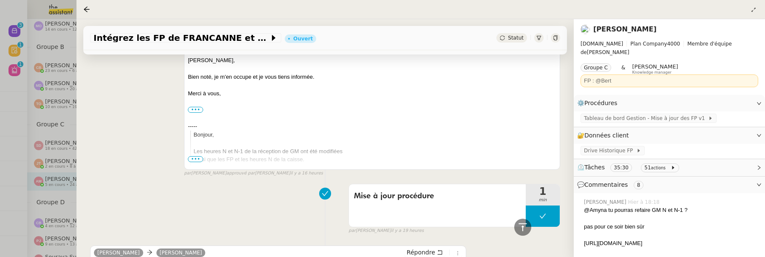
scroll to position [236, 0]
click at [84, 11] on icon at bounding box center [86, 9] width 7 height 7
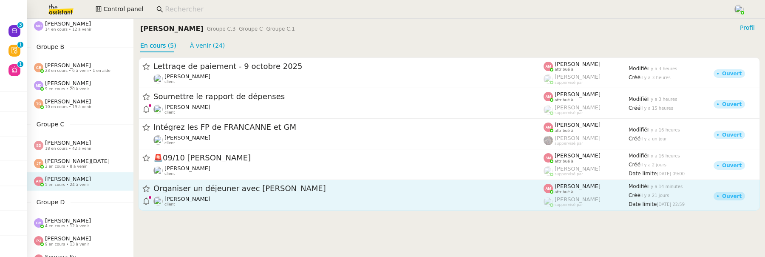
click at [190, 191] on span "Organiser un déjeuner avec [PERSON_NAME]" at bounding box center [348, 189] width 390 height 8
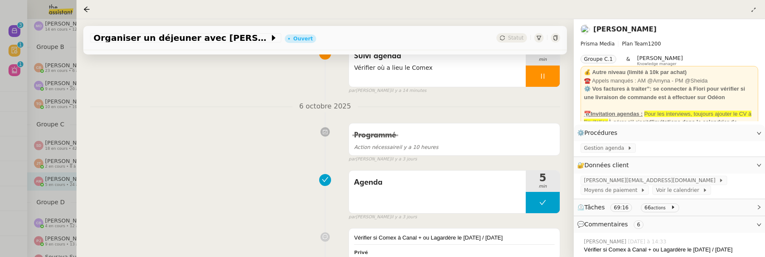
scroll to position [94, 0]
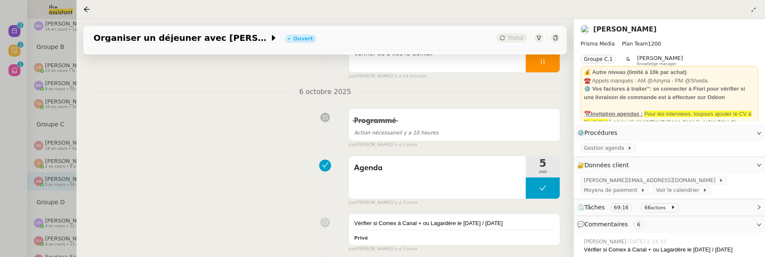
click at [82, 4] on nz-page-header at bounding box center [421, 9] width 689 height 19
click at [85, 9] on icon at bounding box center [87, 9] width 6 height 6
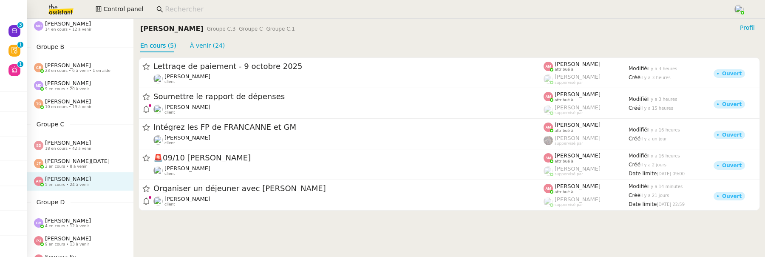
click at [72, 164] on span "2 en cours • 8 à venir" at bounding box center [66, 166] width 42 height 5
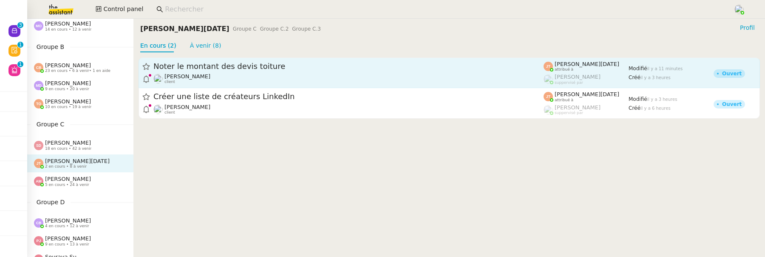
click at [250, 74] on div "[PERSON_NAME] client" at bounding box center [348, 78] width 390 height 11
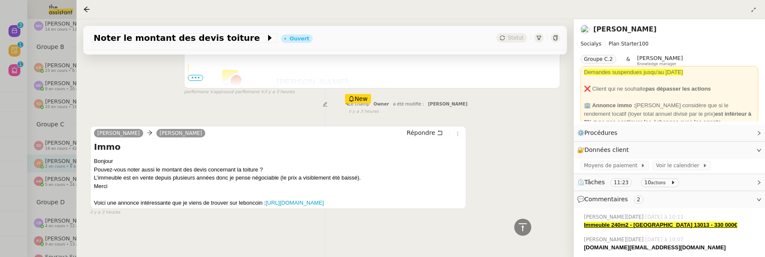
scroll to position [338, 0]
click at [86, 6] on div at bounding box center [88, 9] width 10 height 10
click at [89, 12] on icon at bounding box center [86, 9] width 7 height 7
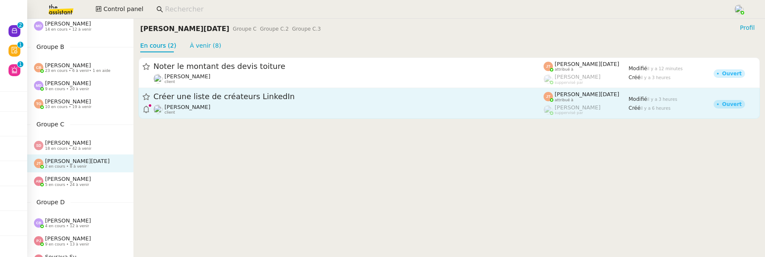
click at [273, 102] on div "Créer une liste de créateurs LinkedIn Hugo Bentz client" at bounding box center [348, 102] width 390 height 23
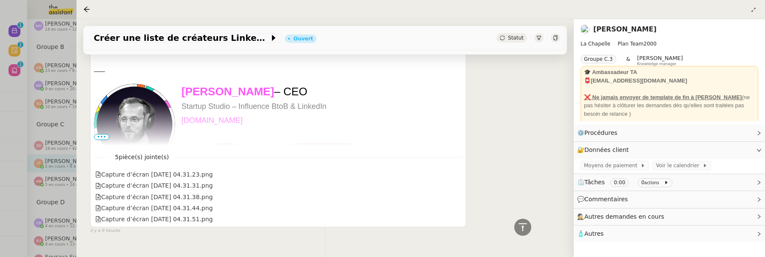
scroll to position [377, 0]
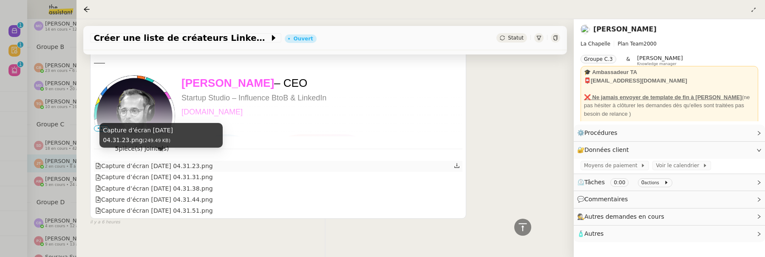
click at [200, 161] on div "Capture d’écran 2025-10-09 à 04.31.23.png" at bounding box center [154, 166] width 118 height 10
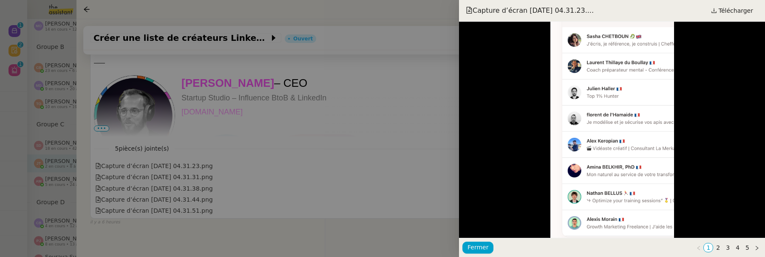
click at [200, 174] on div at bounding box center [382, 128] width 765 height 257
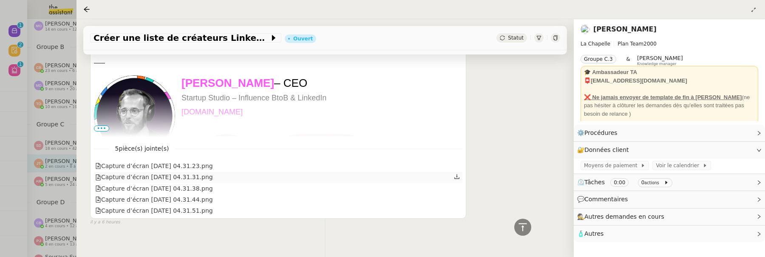
click at [200, 173] on div "Capture d’écran 2025-10-09 à 04.31.31.png" at bounding box center [154, 177] width 118 height 10
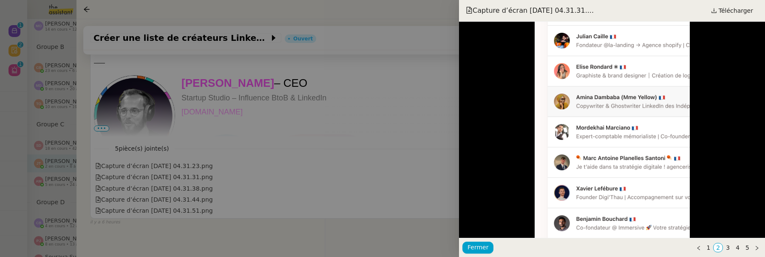
click at [275, 177] on div at bounding box center [382, 128] width 765 height 257
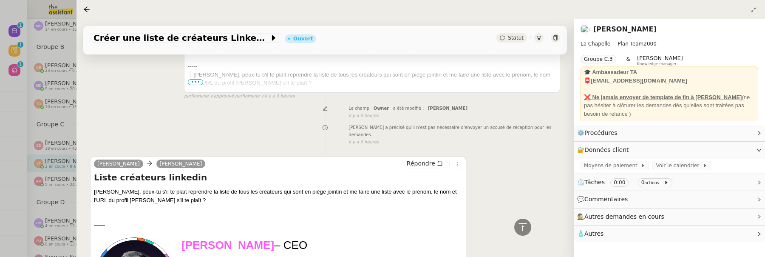
scroll to position [201, 0]
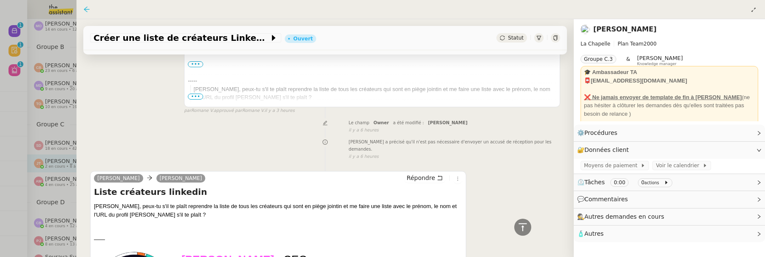
click at [88, 8] on icon at bounding box center [86, 9] width 7 height 7
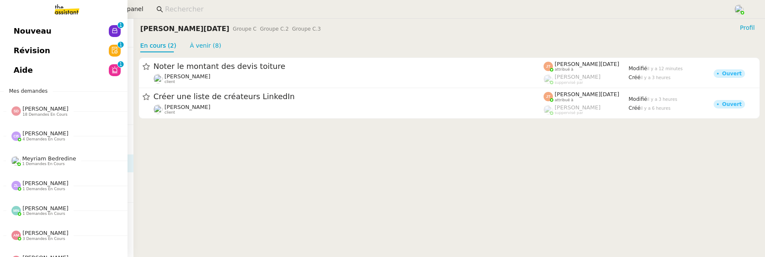
click at [25, 29] on link "Nouveau 0 1 2 3 4 5 6 7 8 9" at bounding box center [64, 31] width 128 height 20
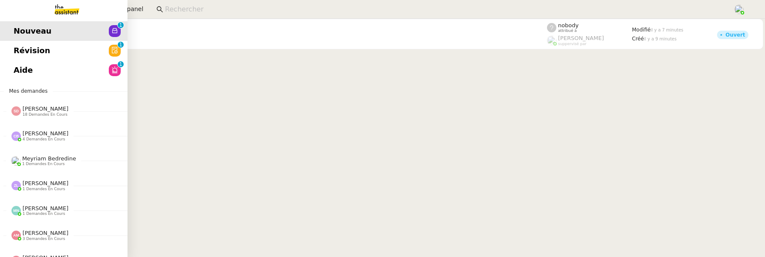
click at [10, 46] on link "Révision 0 1 2 3 4 5 6 7 8 9" at bounding box center [64, 51] width 128 height 20
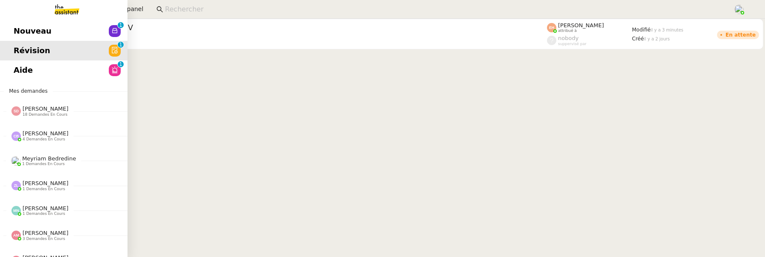
click at [20, 67] on span "Aide" at bounding box center [23, 70] width 19 height 13
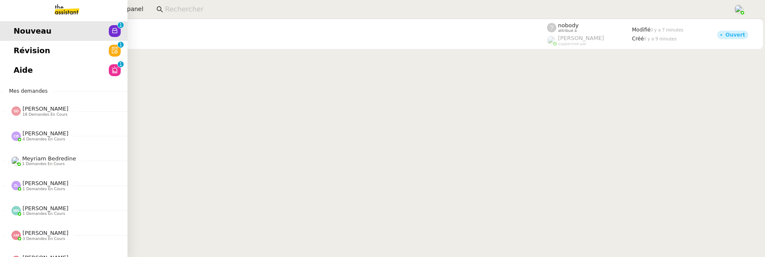
click at [17, 66] on span "Aide" at bounding box center [23, 70] width 19 height 13
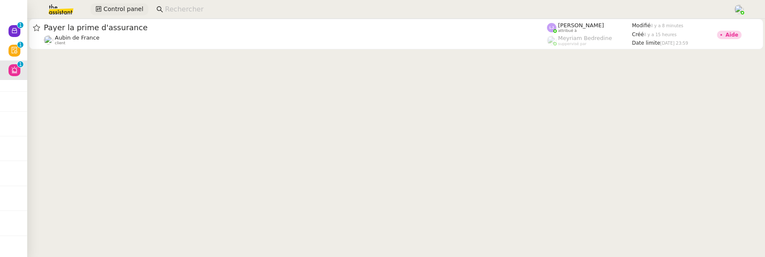
click at [130, 10] on span "Control panel" at bounding box center [123, 9] width 40 height 10
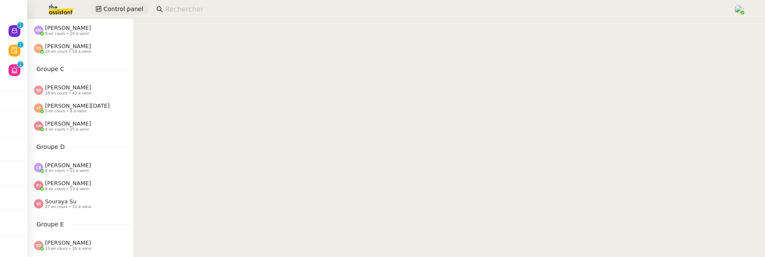
scroll to position [145, 0]
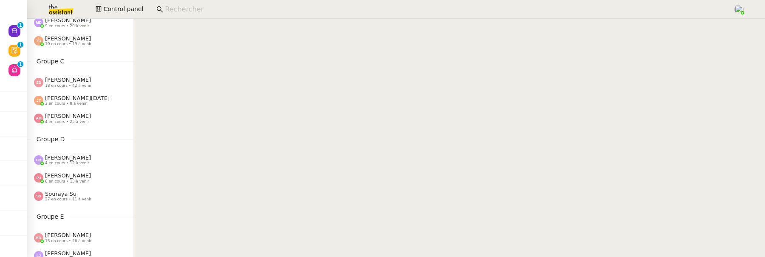
click at [76, 157] on span "[PERSON_NAME]" at bounding box center [68, 157] width 46 height 6
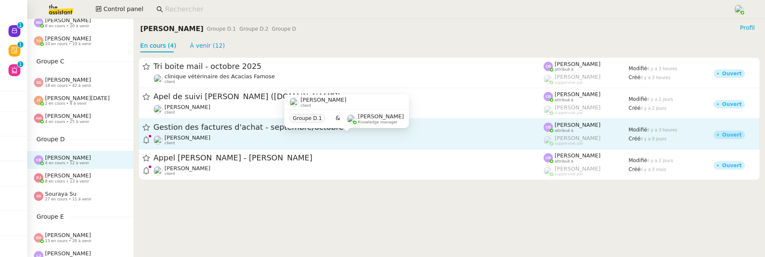
click at [203, 139] on div "[PERSON_NAME] client" at bounding box center [348, 139] width 390 height 11
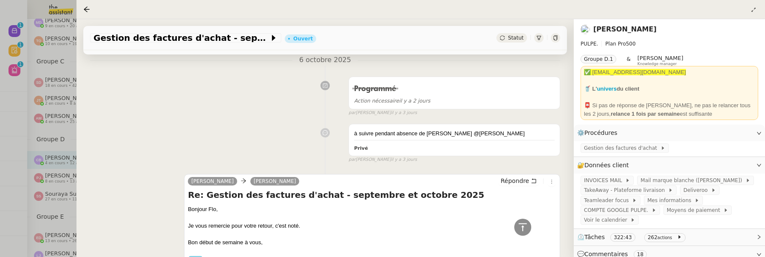
scroll to position [326, 0]
click at [87, 9] on icon at bounding box center [86, 9] width 7 height 7
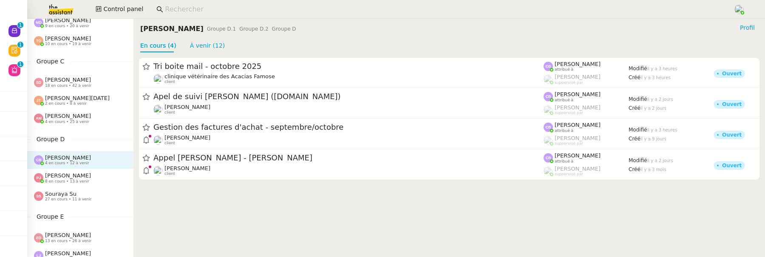
click at [83, 180] on span "8 en cours • 13 à venir" at bounding box center [67, 181] width 44 height 5
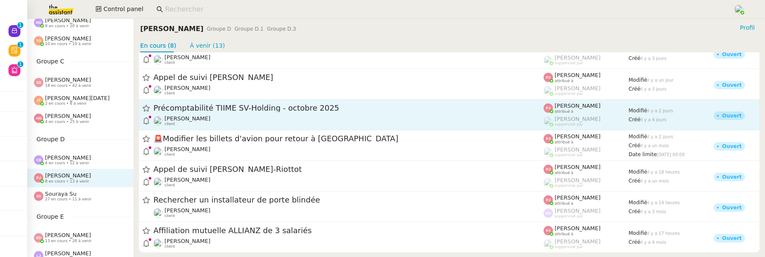
scroll to position [54, 0]
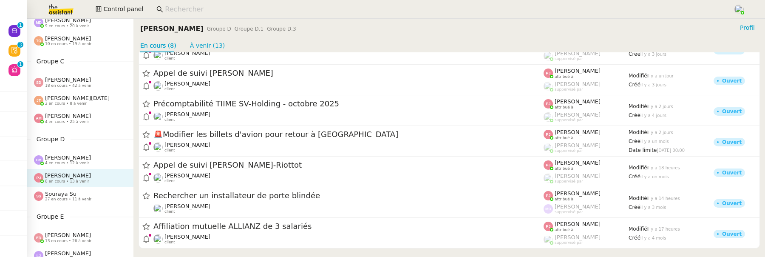
click at [196, 9] on input at bounding box center [445, 9] width 560 height 11
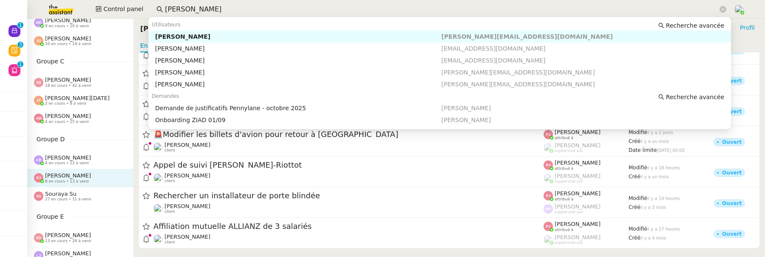
click at [219, 40] on div "[PERSON_NAME]" at bounding box center [298, 37] width 286 height 8
type input "[PERSON_NAME]"
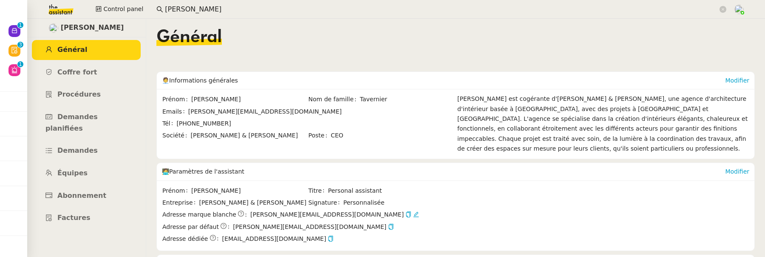
scroll to position [165, 0]
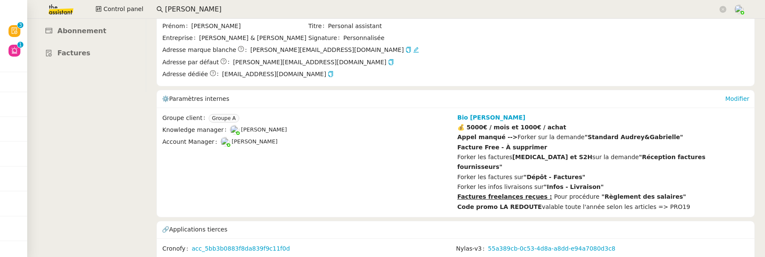
click at [512, 256] on link "cus_DiIT9em4cy1fuR" at bounding box center [511, 261] width 62 height 10
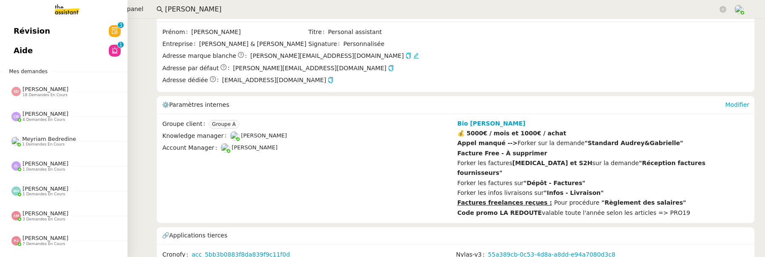
click at [22, 31] on span "Révision" at bounding box center [32, 31] width 37 height 13
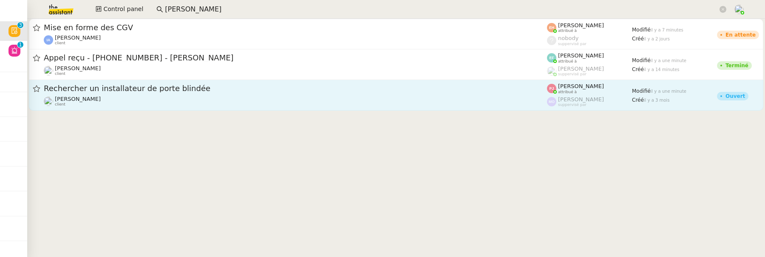
click at [245, 108] on link "Rechercher un installateur de porte blindée [PERSON_NAME] client [PERSON_NAME] …" at bounding box center [396, 95] width 735 height 31
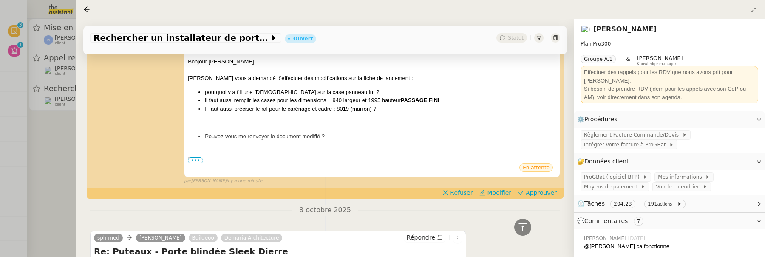
scroll to position [139, 0]
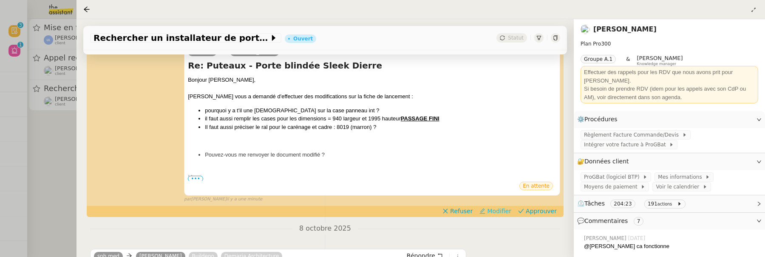
click at [508, 210] on span "Modifier" at bounding box center [499, 211] width 24 height 9
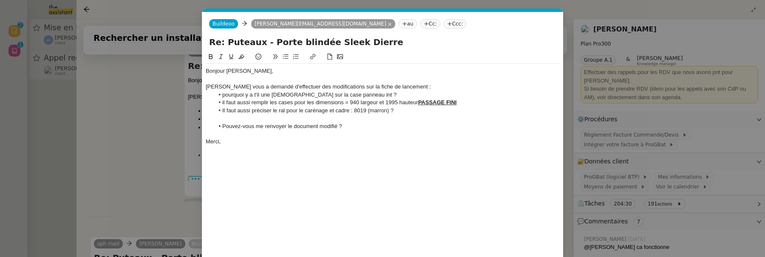
scroll to position [0, 18]
drag, startPoint x: 234, startPoint y: 85, endPoint x: 359, endPoint y: 84, distance: 125.0
click at [359, 84] on div "[PERSON_NAME] vous a demandé d'effectuer des modifications sur la fiche de lanc…" at bounding box center [383, 87] width 354 height 8
drag, startPoint x: 301, startPoint y: 87, endPoint x: 245, endPoint y: 85, distance: 56.1
click at [245, 85] on div "[PERSON_NAME] vous a demandé d'effectuer des modifications sur la fiche de lanc…" at bounding box center [383, 87] width 354 height 8
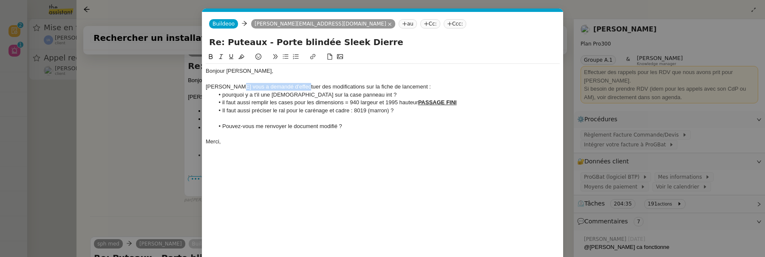
drag, startPoint x: 233, startPoint y: 86, endPoint x: 301, endPoint y: 84, distance: 67.2
click at [301, 84] on div "[PERSON_NAME] vous a demandé d'effectuer des modifications sur la fiche de lanc…" at bounding box center [383, 87] width 354 height 8
click at [377, 89] on div "[PERSON_NAME] nous a fait part des questionnements et des modifications sur la …" at bounding box center [383, 87] width 354 height 8
click at [375, 87] on div "[PERSON_NAME] nous a fait part des questionnements et des modifications sur la …" at bounding box center [383, 87] width 354 height 8
click at [225, 95] on li "pourquoi y a t'il une [DEMOGRAPHIC_DATA] sur la case panneau int ?" at bounding box center [387, 95] width 346 height 8
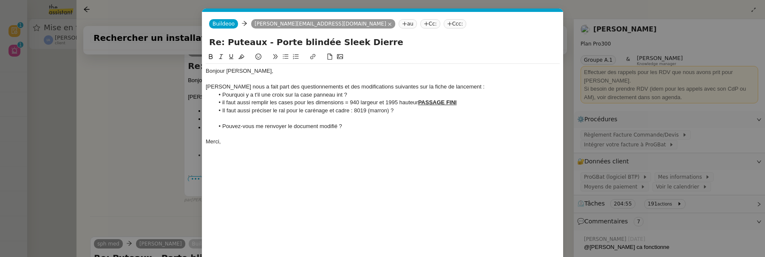
click at [255, 98] on li "Pourquoi y a t'il une croix sur la case panneau int ?" at bounding box center [387, 95] width 346 height 8
click at [254, 95] on li "Pourquoi y a t'il une croix sur la case panneau int ?" at bounding box center [387, 95] width 346 height 8
click at [0, 0] on lt-em "a-t-il" at bounding box center [0, 0] width 0 height 0
click at [223, 102] on li "il faut aussi remplir les cases pour les dimensions = 940 largeur et 1995 haute…" at bounding box center [387, 103] width 346 height 8
drag, startPoint x: 253, startPoint y: 100, endPoint x: 223, endPoint y: 101, distance: 29.8
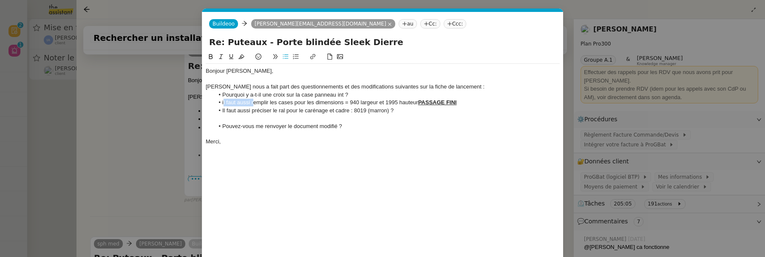
click at [223, 101] on li "il faut aussi remplir les cases pour les dimensions = 940 largeur et 1995 haute…" at bounding box center [387, 103] width 346 height 8
drag, startPoint x: 222, startPoint y: 110, endPoint x: 252, endPoint y: 110, distance: 30.2
click at [252, 110] on li "Il faut aussi préciser le ral pour le carénage et cadre : 8019 (marron) ?" at bounding box center [387, 111] width 346 height 8
click at [162, 199] on nz-modal-container "Service TA - VOYAGE - PROPOSITION GLOBALE A utiliser dans le cadre de propositi…" at bounding box center [382, 128] width 765 height 257
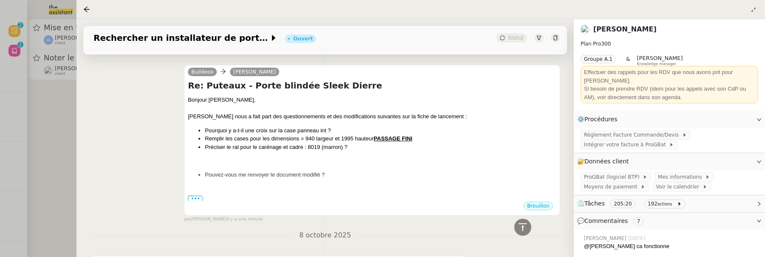
scroll to position [108, 0]
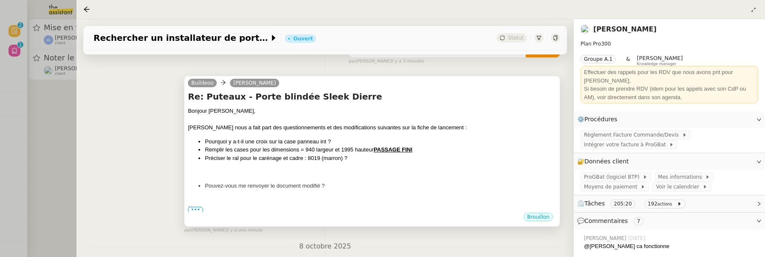
click at [407, 187] on li "Pouvez-vous me renvoyer le document modifié ?" at bounding box center [381, 186] width 352 height 9
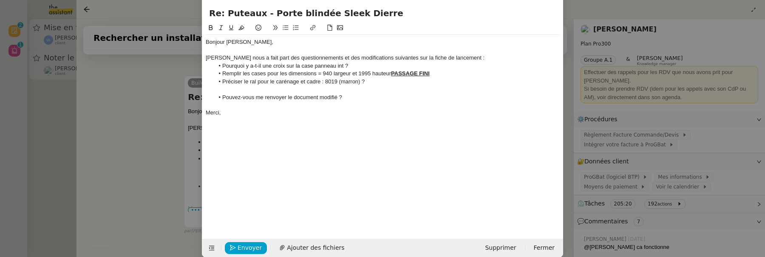
scroll to position [39, 0]
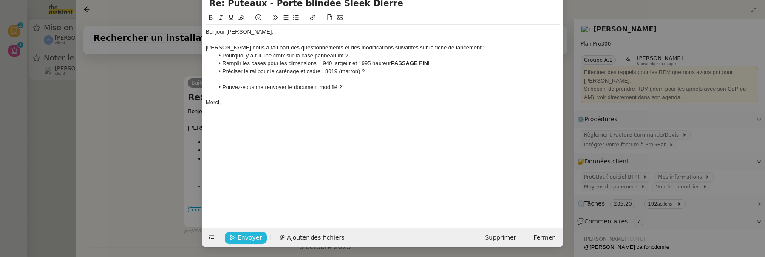
click at [242, 238] on span "Envoyer" at bounding box center [250, 238] width 24 height 10
click at [242, 238] on span "Confirmer l'envoi" at bounding box center [263, 238] width 51 height 10
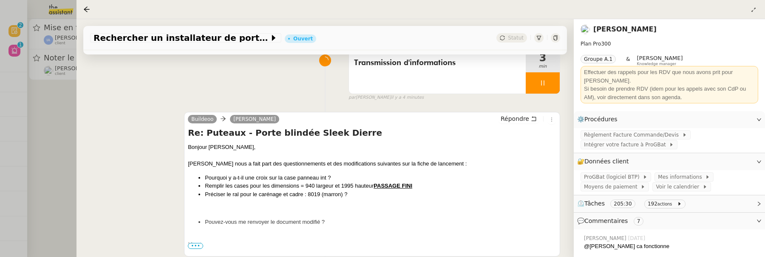
scroll to position [71, 0]
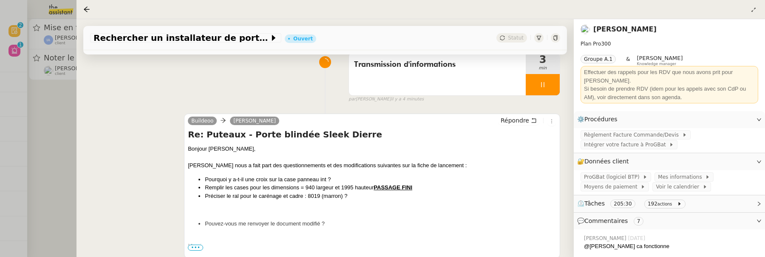
click at [52, 133] on div at bounding box center [382, 128] width 765 height 257
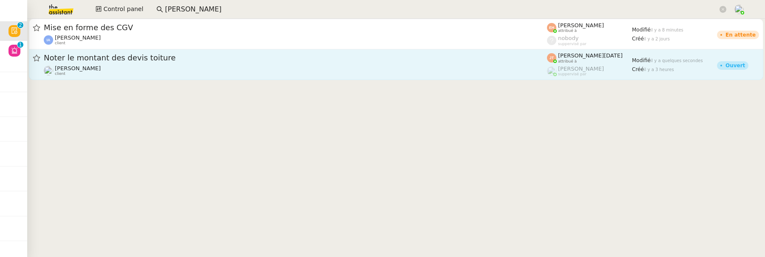
click at [177, 64] on div "Noter le montant des devis toiture [PERSON_NAME] client" at bounding box center [295, 64] width 503 height 23
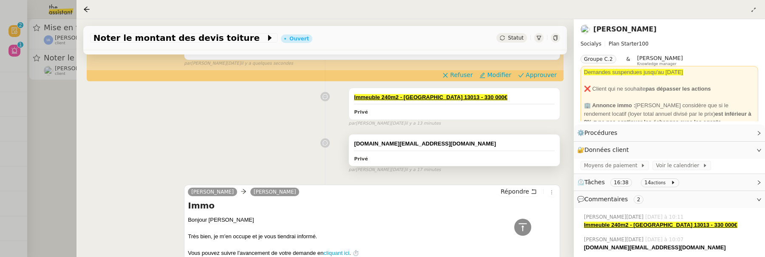
scroll to position [180, 0]
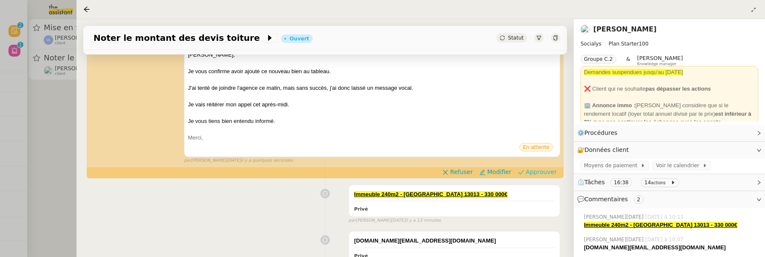
click at [549, 170] on span "Approuver" at bounding box center [541, 171] width 31 height 9
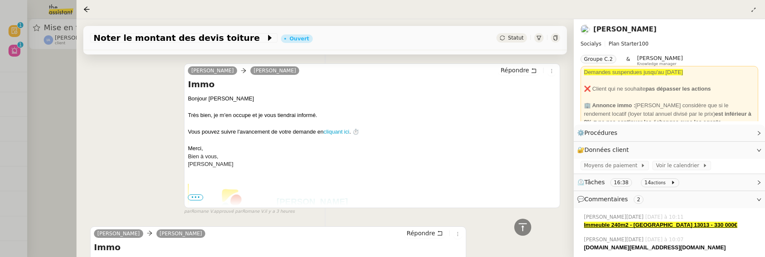
scroll to position [355, 0]
click at [72, 133] on div at bounding box center [382, 128] width 765 height 257
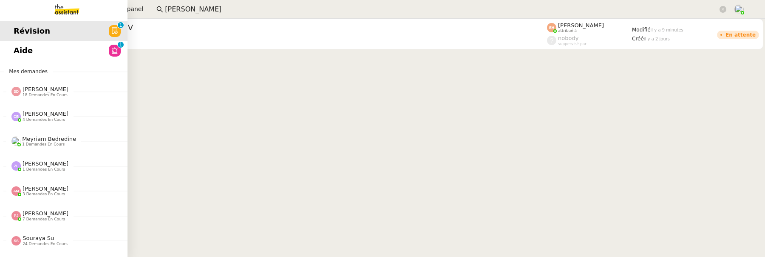
click at [13, 42] on link "Aide 0 1 2 3 4 5 6 7 8 9" at bounding box center [64, 51] width 128 height 20
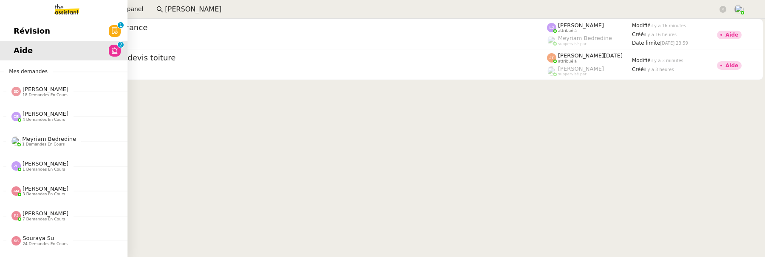
click at [14, 29] on span "Révision" at bounding box center [32, 31] width 37 height 13
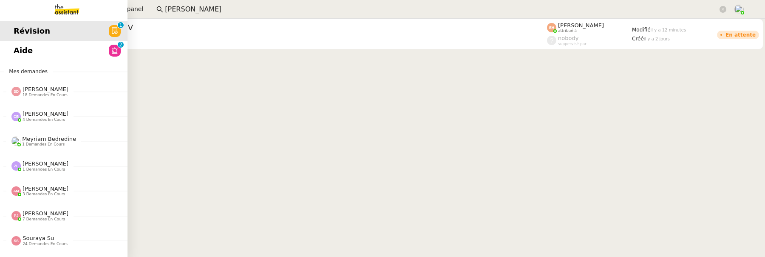
click at [21, 40] on link "Révision 0 1 2 3 4 5 6 7 8 9" at bounding box center [64, 31] width 128 height 20
click at [29, 47] on span "Aide" at bounding box center [23, 50] width 19 height 13
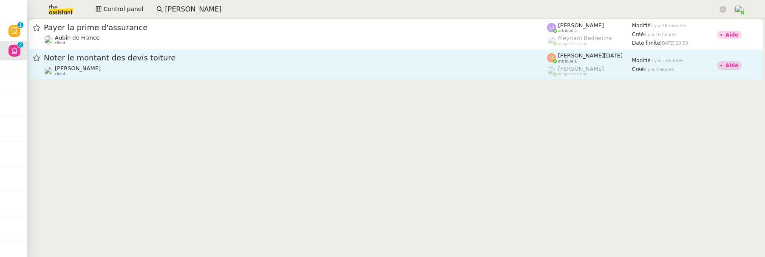
click at [279, 74] on div "[PERSON_NAME] client" at bounding box center [295, 70] width 503 height 11
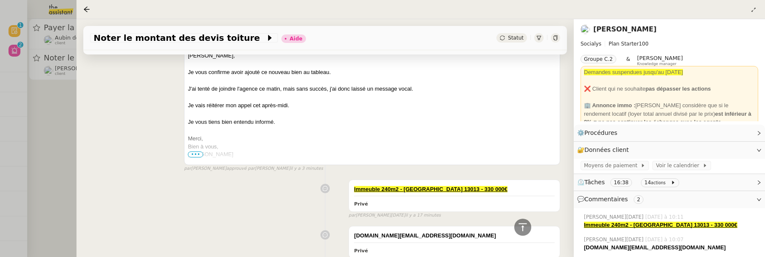
scroll to position [251, 0]
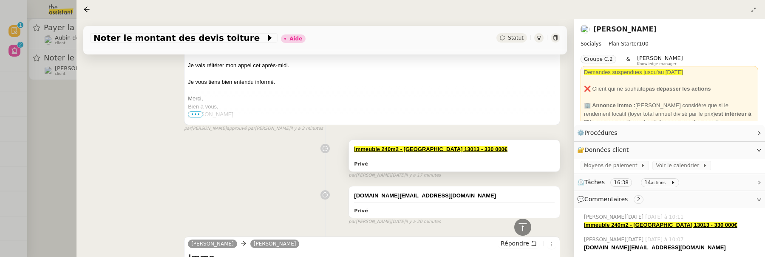
click at [402, 149] on u "Immeuble 240m2 - [GEOGRAPHIC_DATA] 13013 - 330 000€" at bounding box center [430, 149] width 153 height 6
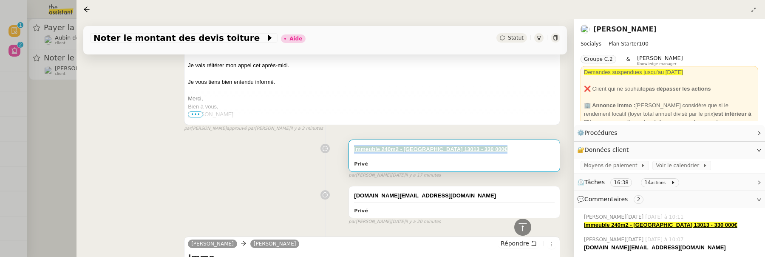
click at [402, 149] on u "Immeuble 240m2 - [GEOGRAPHIC_DATA] 13013 - 330 000€" at bounding box center [430, 149] width 153 height 6
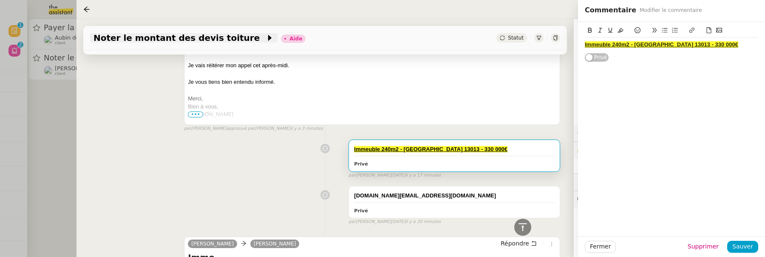
click at [202, 42] on span "Noter le montant des devis toiture" at bounding box center [180, 38] width 172 height 9
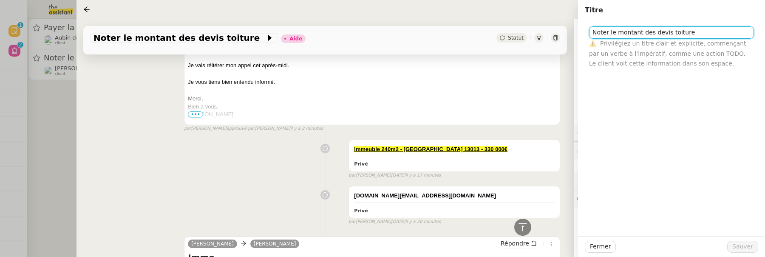
click at [620, 35] on input "Noter le montant des devis toiture" at bounding box center [671, 32] width 165 height 12
paste input "Immeuble 240m2 - [GEOGRAPHIC_DATA] 13013 - 330 000€"
type input "Immeuble 240m2 - [GEOGRAPHIC_DATA] 13013 - 330 000€"
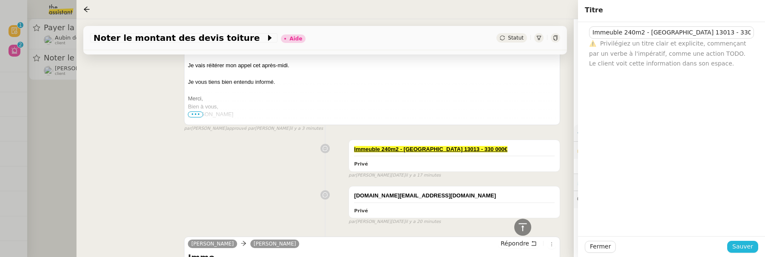
click at [742, 249] on span "Sauver" at bounding box center [742, 246] width 21 height 10
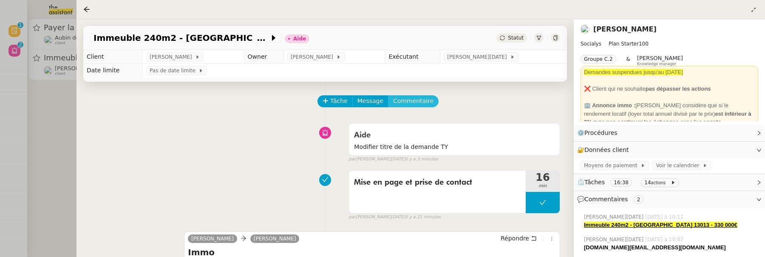
click at [414, 99] on span "Commentaire" at bounding box center [413, 101] width 40 height 10
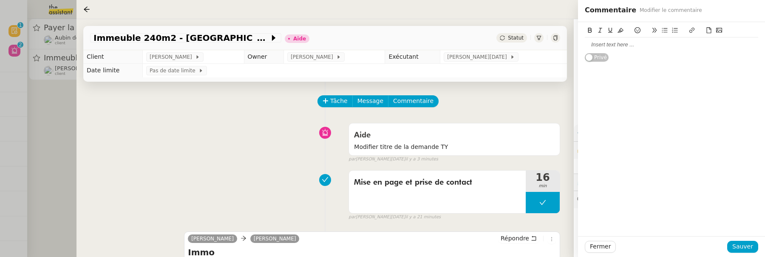
click at [599, 45] on div at bounding box center [671, 45] width 173 height 8
click at [738, 245] on span "Sauver" at bounding box center [742, 246] width 21 height 10
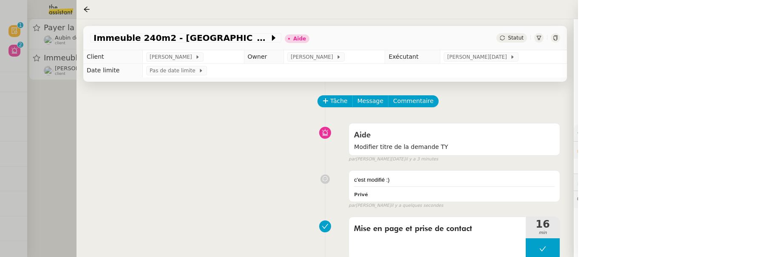
click at [522, 39] on span "Statut" at bounding box center [516, 38] width 16 height 6
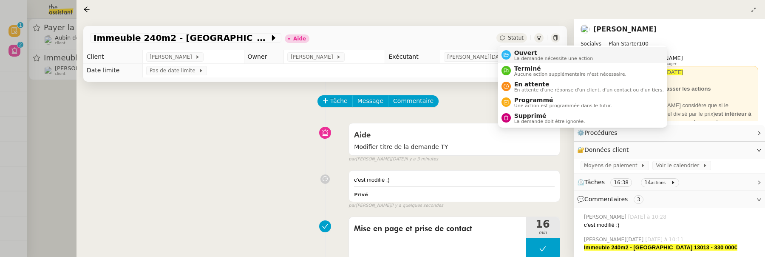
click at [523, 51] on span "Ouvert" at bounding box center [553, 52] width 79 height 7
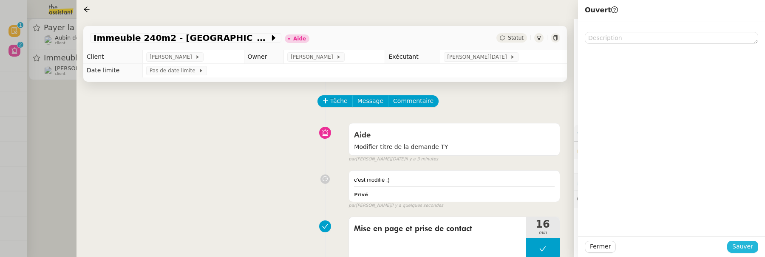
click at [742, 249] on span "Sauver" at bounding box center [742, 246] width 21 height 10
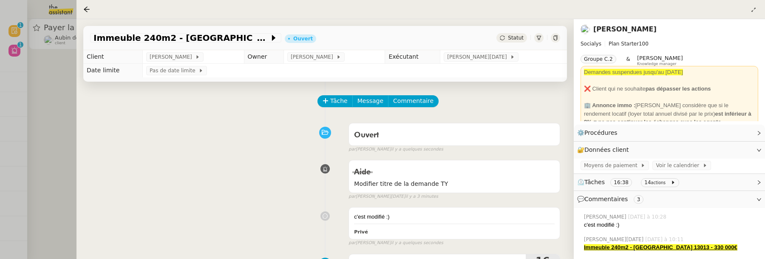
click at [58, 131] on div at bounding box center [382, 129] width 765 height 259
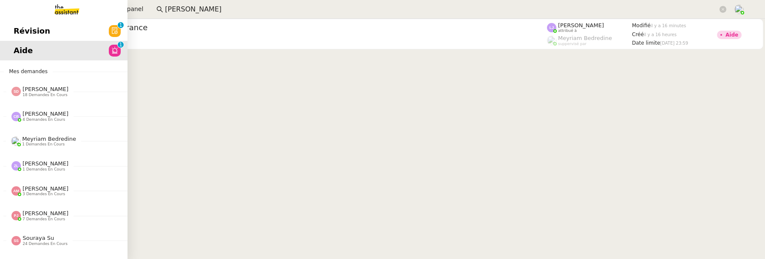
click at [21, 29] on span "Révision" at bounding box center [32, 31] width 37 height 13
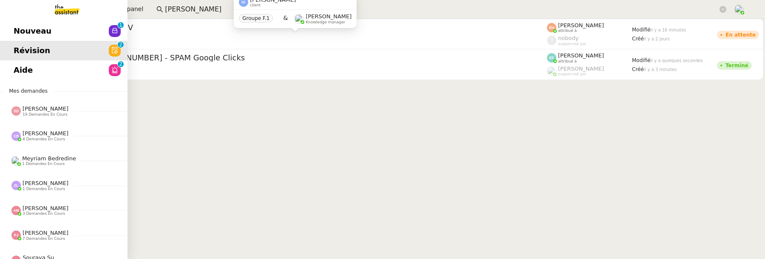
click at [17, 31] on span "Nouveau" at bounding box center [33, 31] width 38 height 13
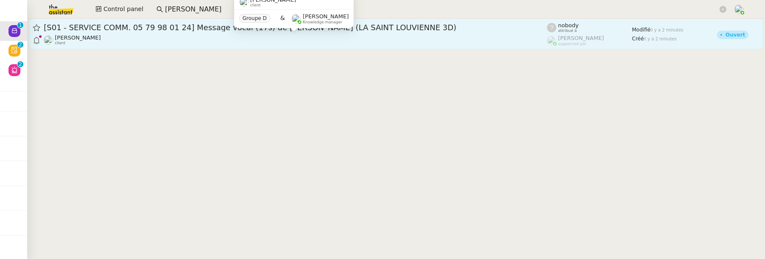
click at [200, 42] on div "Florian Parant client" at bounding box center [295, 39] width 503 height 11
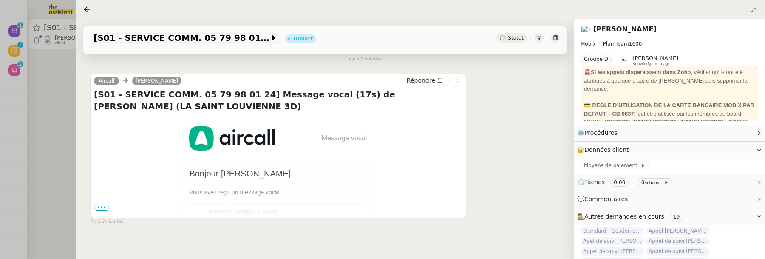
scroll to position [162, 0]
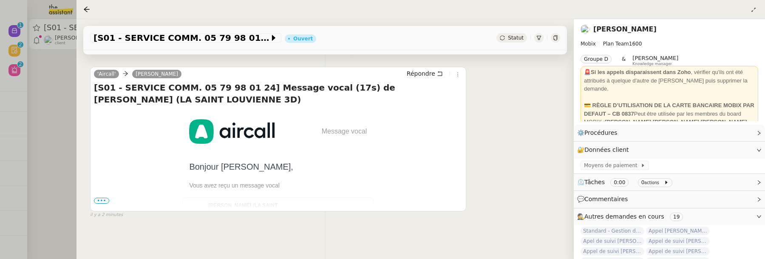
click at [100, 199] on span "•••" at bounding box center [101, 201] width 15 height 6
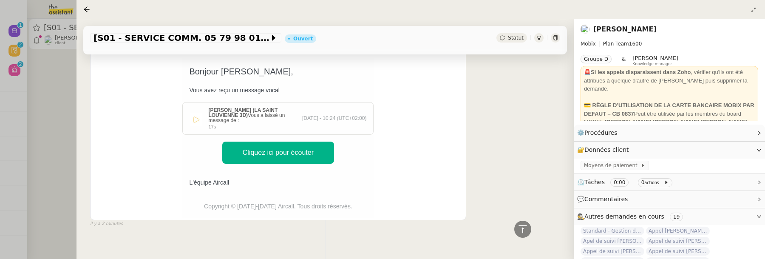
scroll to position [257, 0]
click at [54, 151] on div at bounding box center [382, 129] width 765 height 259
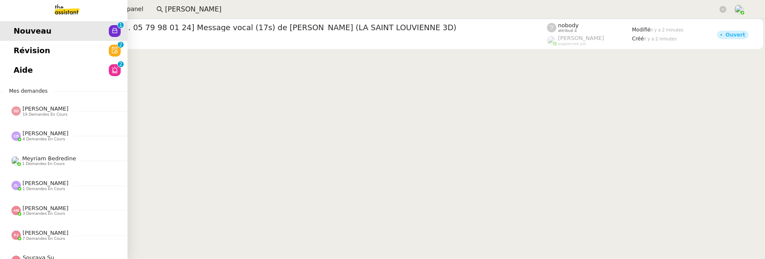
click at [24, 69] on span "Aide" at bounding box center [23, 70] width 19 height 13
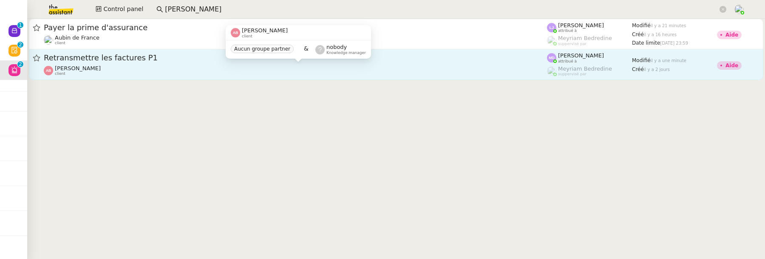
click at [192, 71] on div "Anthony Bruley client" at bounding box center [295, 70] width 503 height 11
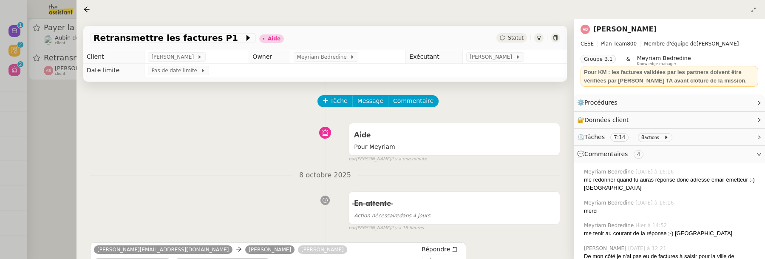
click at [64, 114] on div at bounding box center [382, 129] width 765 height 259
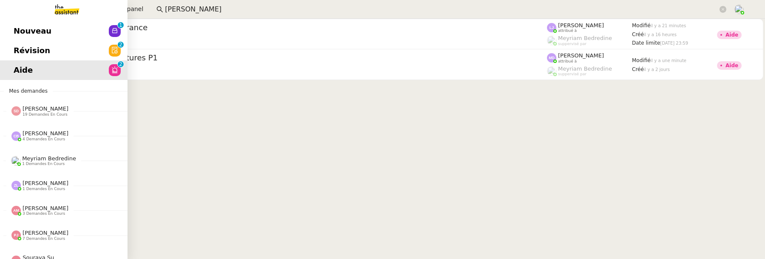
click at [23, 57] on link "Révision 0 1 2 3 4 5 6 7 8 9" at bounding box center [64, 51] width 128 height 20
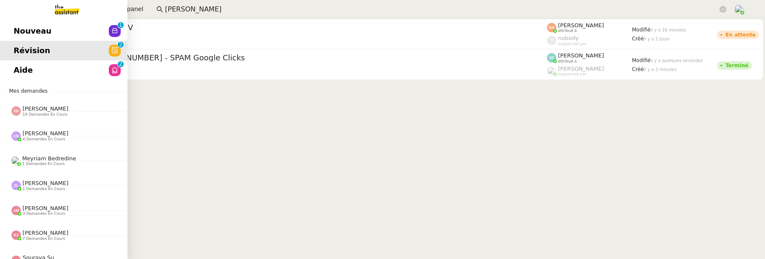
click at [20, 37] on span "Nouveau" at bounding box center [33, 31] width 38 height 13
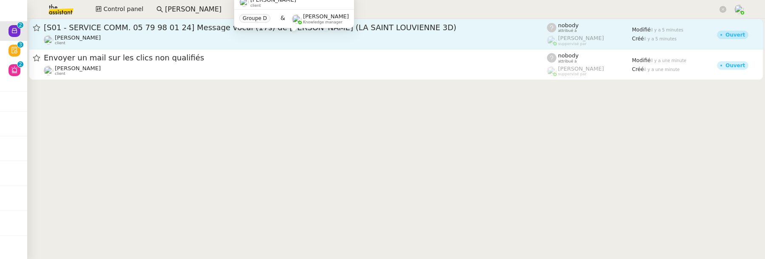
click at [252, 41] on div "Florian Parant client" at bounding box center [295, 39] width 503 height 11
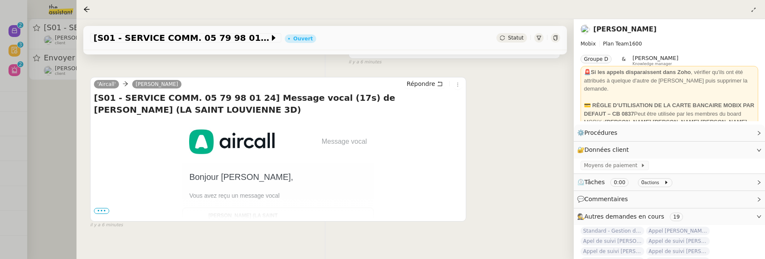
scroll to position [143, 0]
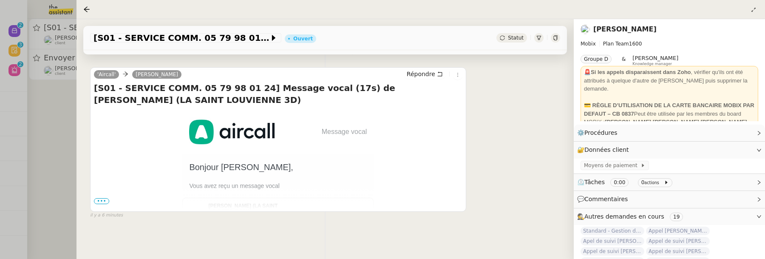
click at [99, 196] on center "Message vocal Bonjour Alex, Vous avez reçu un message vocal Patrice de Féligond…" at bounding box center [278, 170] width 369 height 120
click at [102, 201] on span "•••" at bounding box center [101, 201] width 15 height 6
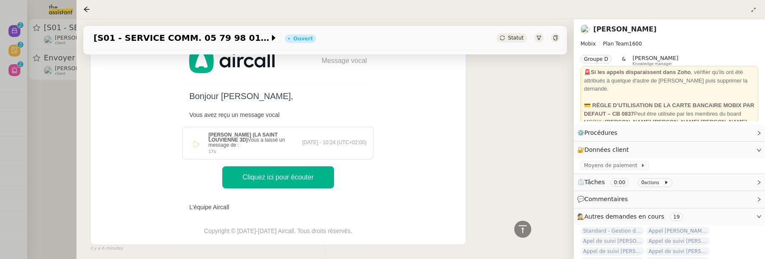
scroll to position [213, 0]
click at [283, 184] on link "Cliquez ici pour écouter" at bounding box center [278, 178] width 112 height 22
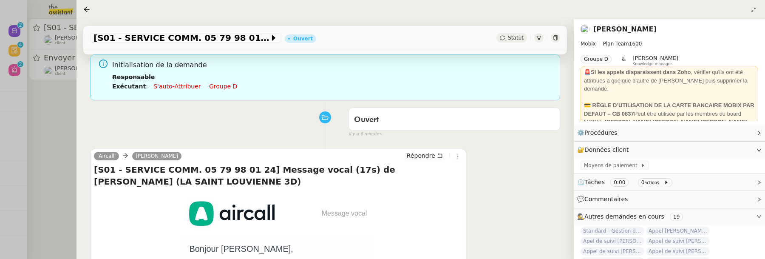
scroll to position [0, 0]
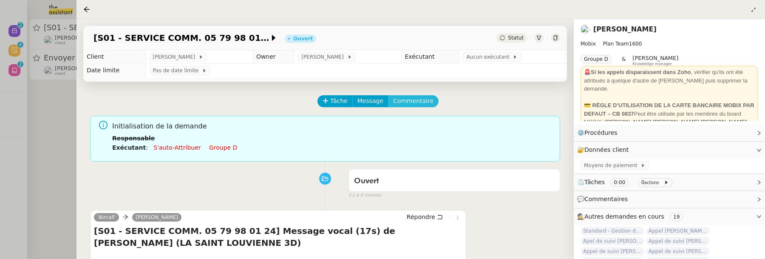
click at [417, 99] on span "Commentaire" at bounding box center [413, 101] width 40 height 10
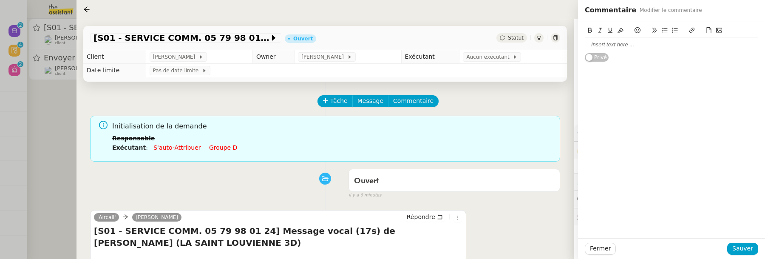
click at [627, 42] on div at bounding box center [671, 45] width 173 height 8
click at [744, 248] on span "Sauver" at bounding box center [742, 249] width 21 height 10
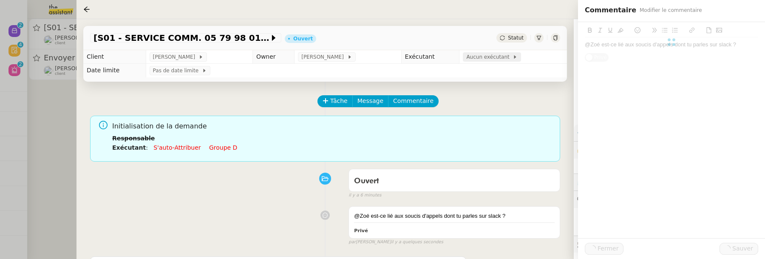
click at [466, 57] on span "Aucun exécutant" at bounding box center [489, 57] width 46 height 9
click at [630, 34] on input "text" at bounding box center [674, 31] width 159 height 11
type input "zoé"
click at [652, 59] on div "zoe@theassistant.team" at bounding box center [677, 62] width 144 height 9
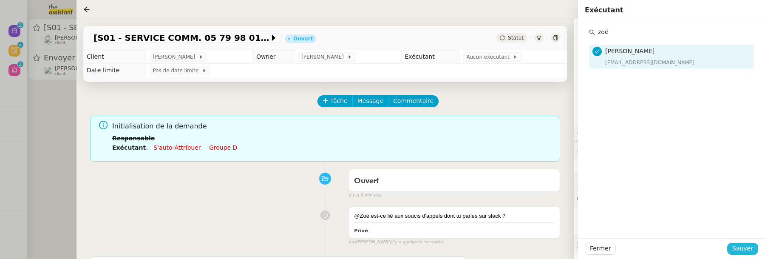
click at [747, 249] on span "Sauver" at bounding box center [742, 249] width 21 height 10
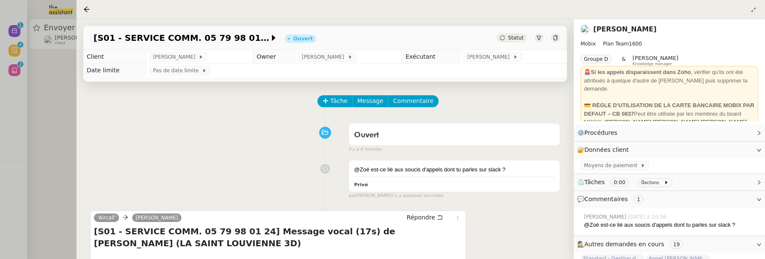
click at [66, 120] on div at bounding box center [382, 129] width 765 height 259
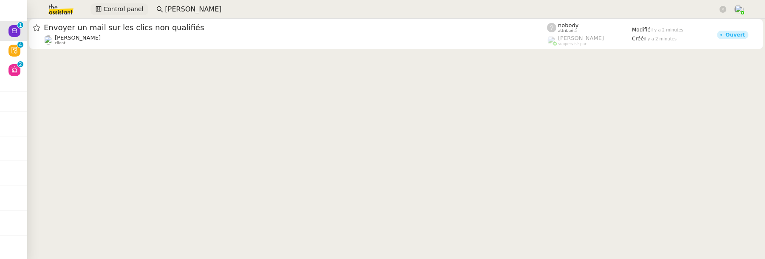
click at [114, 11] on span "Control panel" at bounding box center [123, 9] width 40 height 10
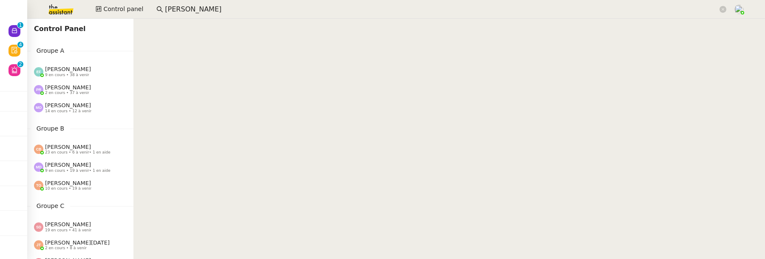
click at [82, 113] on span "14 en cours • 12 à venir" at bounding box center [68, 111] width 46 height 5
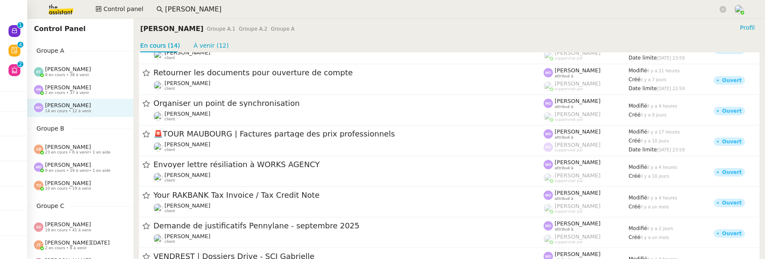
scroll to position [246, 0]
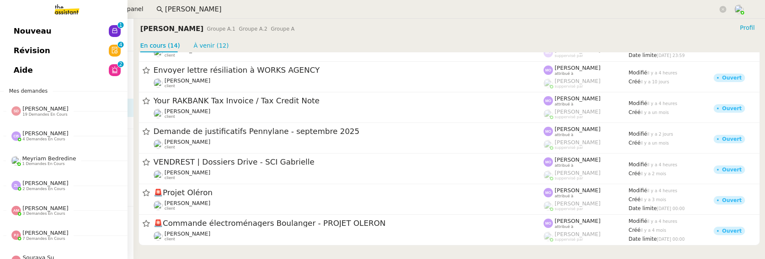
click at [15, 27] on span "Nouveau" at bounding box center [33, 31] width 38 height 13
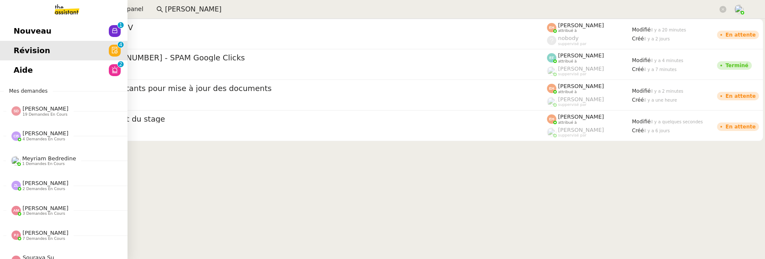
click at [25, 75] on span "Aide" at bounding box center [23, 70] width 19 height 13
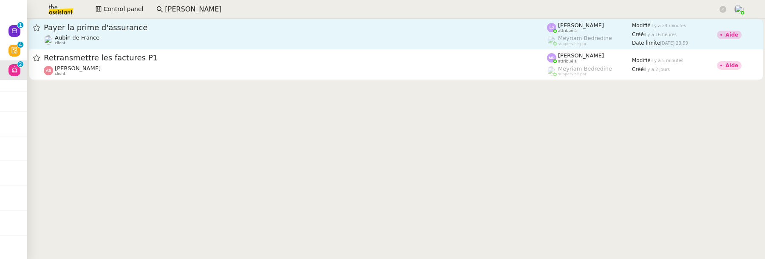
click at [388, 23] on div "Payer la prime d'assurance" at bounding box center [295, 28] width 503 height 10
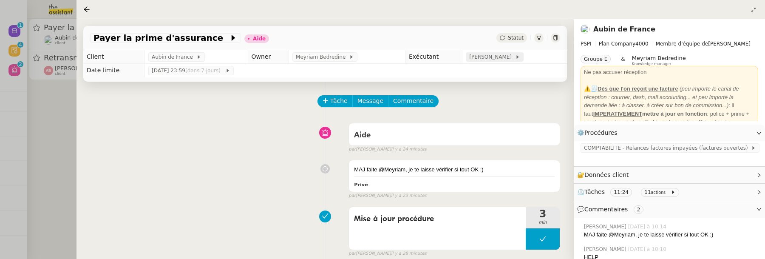
click at [508, 60] on span "[PERSON_NAME]" at bounding box center [491, 57] width 45 height 9
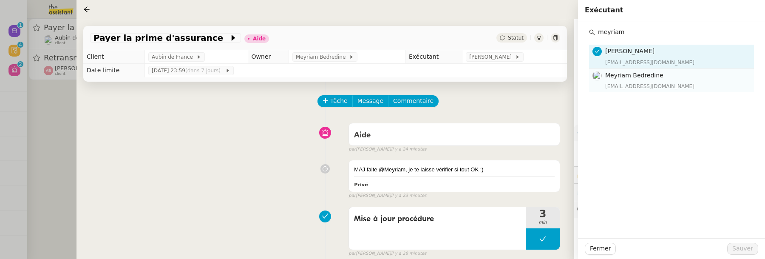
type input "meyriam"
click at [646, 72] on span "Meyriam Bedredine" at bounding box center [634, 75] width 58 height 7
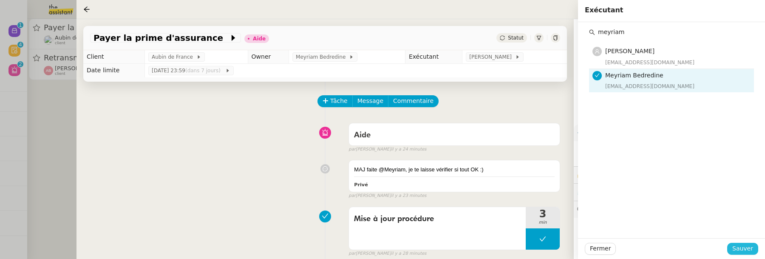
click at [745, 247] on span "Sauver" at bounding box center [742, 249] width 21 height 10
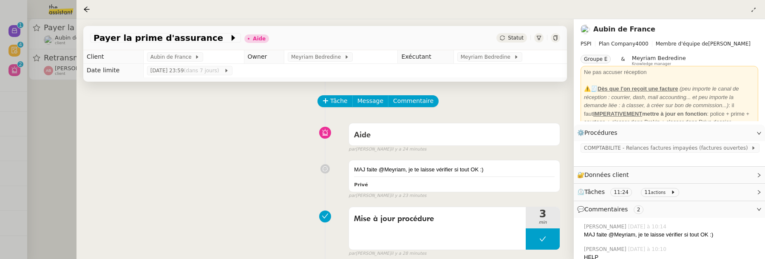
click at [516, 35] on span "Statut" at bounding box center [516, 38] width 16 height 6
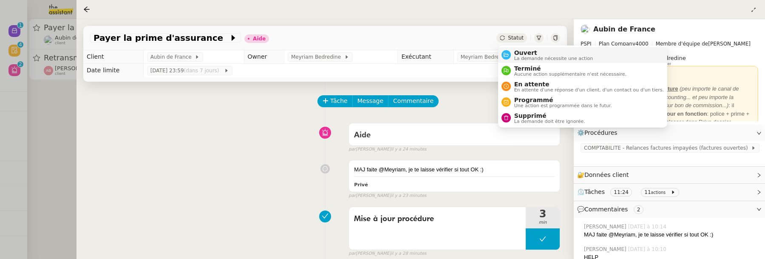
click at [530, 47] on li "Ouvert La demande nécessite une action" at bounding box center [582, 55] width 169 height 16
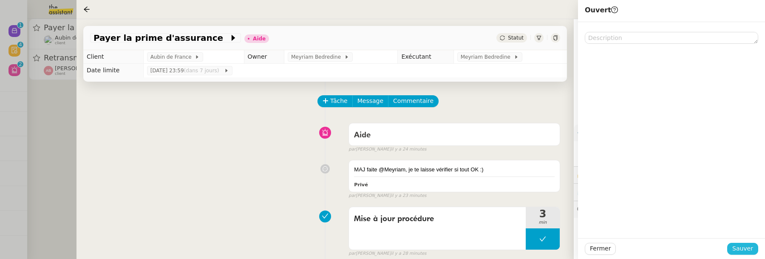
click at [743, 249] on span "Sauver" at bounding box center [742, 249] width 21 height 10
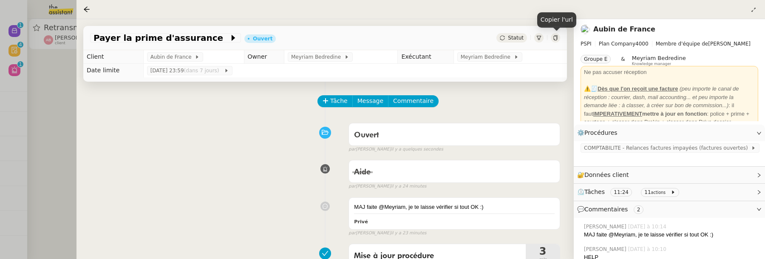
click at [556, 37] on icon at bounding box center [555, 37] width 5 height 5
click at [84, 9] on icon at bounding box center [86, 9] width 7 height 7
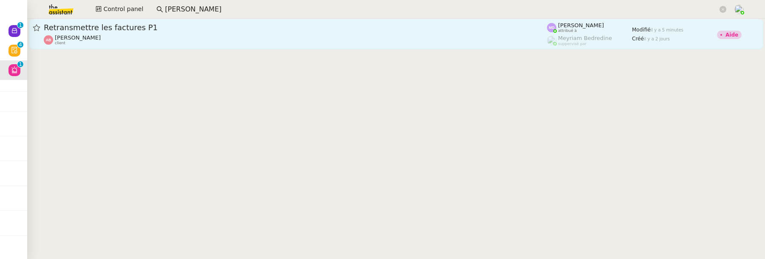
click at [181, 42] on div "Anthony Bruley client" at bounding box center [295, 39] width 503 height 11
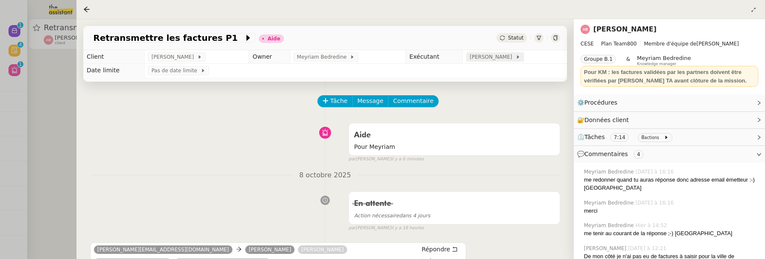
click at [487, 54] on span "[PERSON_NAME]" at bounding box center [492, 57] width 45 height 9
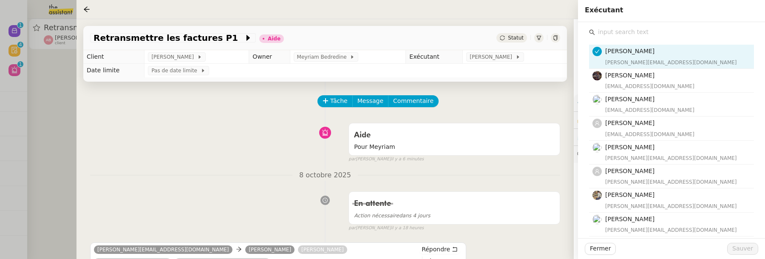
click at [663, 34] on input "text" at bounding box center [674, 31] width 159 height 11
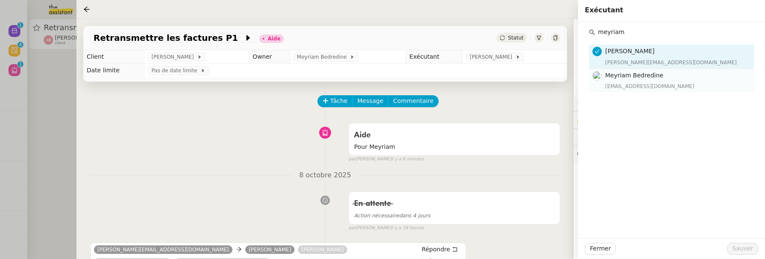
type input "meyriam"
click at [686, 81] on div "Meyriam Bedredine meyriam@team.theassistant.com" at bounding box center [677, 81] width 144 height 20
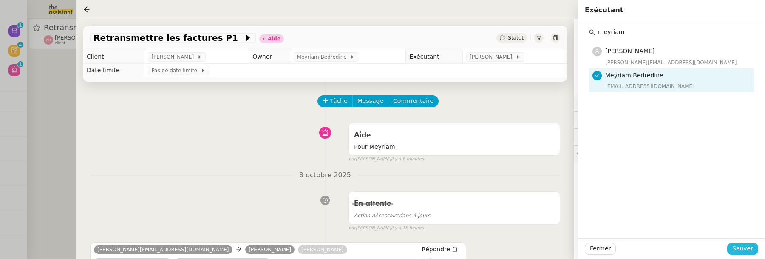
click at [739, 252] on span "Sauver" at bounding box center [742, 249] width 21 height 10
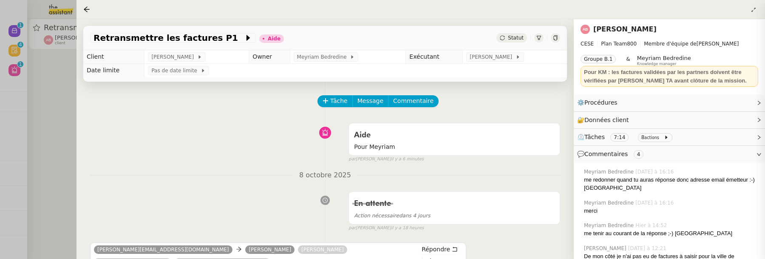
click at [511, 39] on span "Statut" at bounding box center [516, 38] width 16 height 6
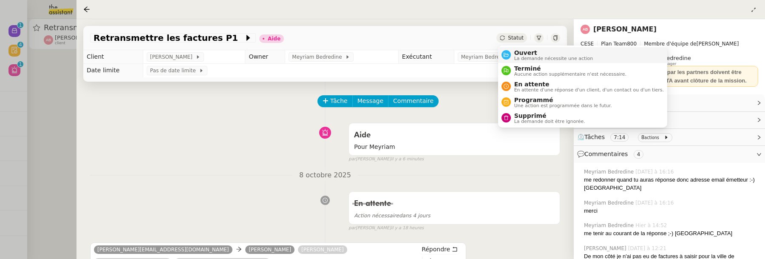
click at [518, 52] on span "Ouvert" at bounding box center [553, 52] width 79 height 7
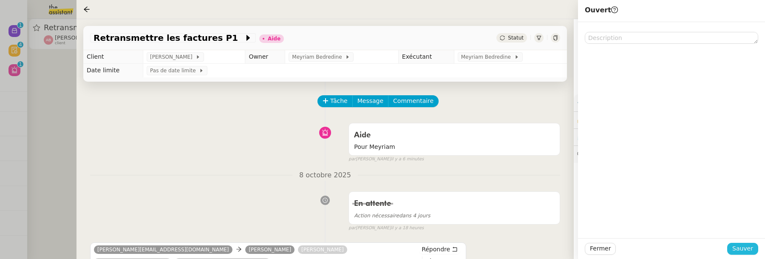
click at [750, 252] on span "Sauver" at bounding box center [742, 249] width 21 height 10
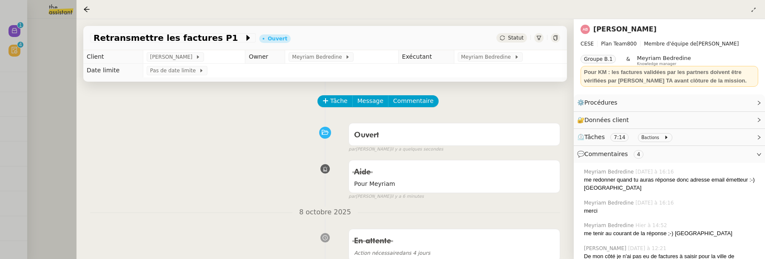
click at [552, 41] on div at bounding box center [555, 37] width 9 height 9
click at [67, 140] on div at bounding box center [382, 129] width 765 height 259
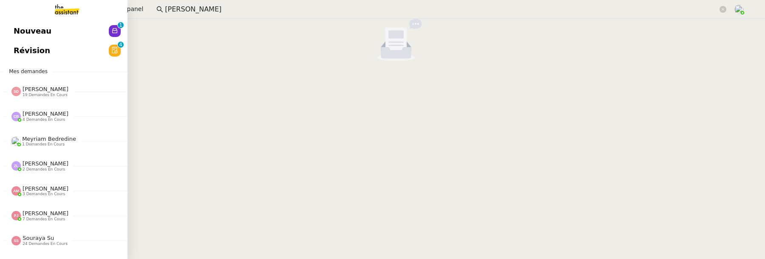
click at [23, 49] on span "Révision" at bounding box center [32, 50] width 37 height 13
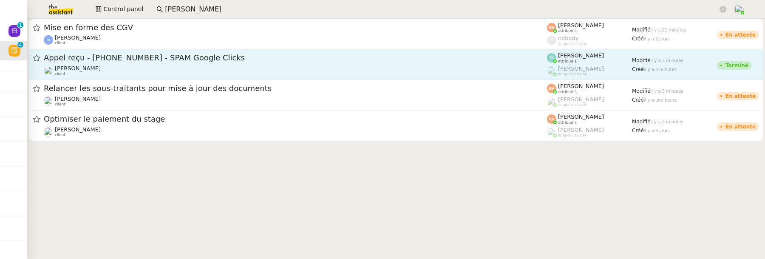
click at [227, 69] on div "Franck MUFFAT-JEANDET client" at bounding box center [295, 70] width 503 height 11
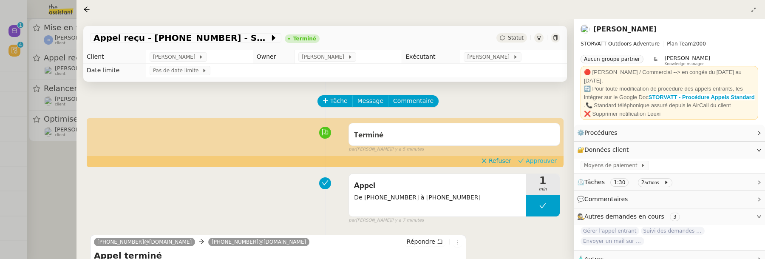
click at [531, 157] on span "Approuver" at bounding box center [541, 160] width 31 height 9
click at [53, 171] on div at bounding box center [382, 129] width 765 height 259
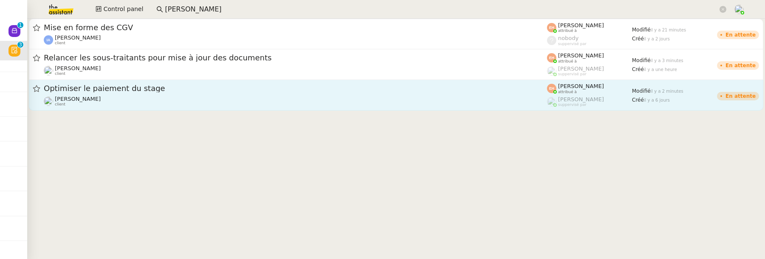
click at [152, 89] on span "Optimiser le paiement du stage" at bounding box center [295, 89] width 503 height 8
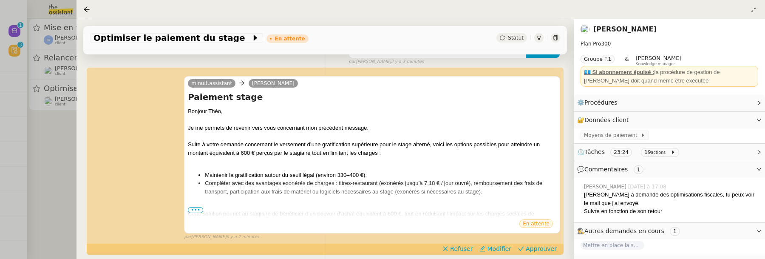
scroll to position [157, 0]
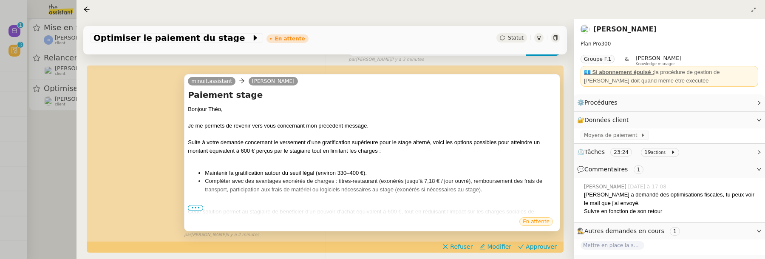
click at [197, 207] on span "•••" at bounding box center [195, 208] width 15 height 6
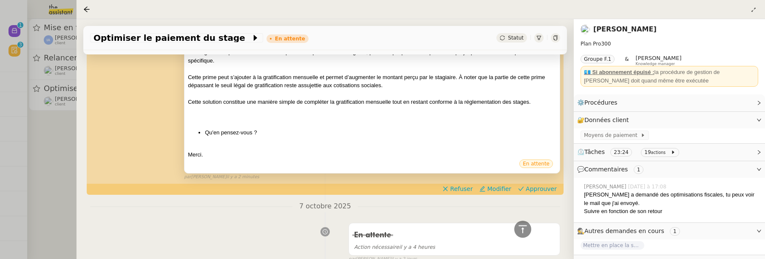
scroll to position [347, 0]
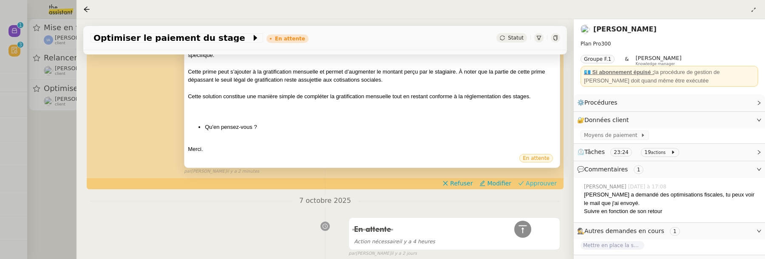
click at [545, 181] on span "Approuver" at bounding box center [541, 183] width 31 height 9
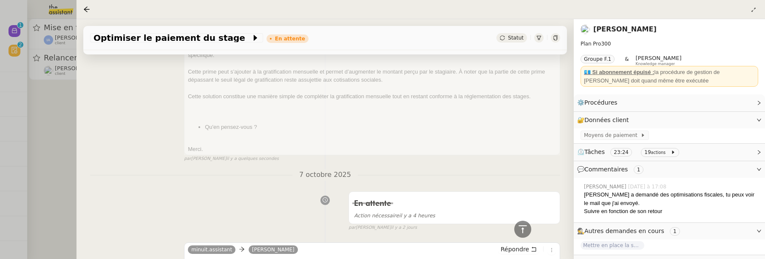
click at [47, 115] on div at bounding box center [382, 129] width 765 height 259
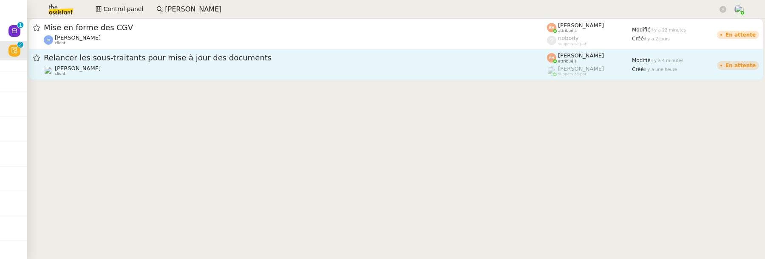
click at [190, 77] on link "Relancer les sous-traitants pour mise à jour des documents Vitor Alvites client…" at bounding box center [396, 64] width 735 height 31
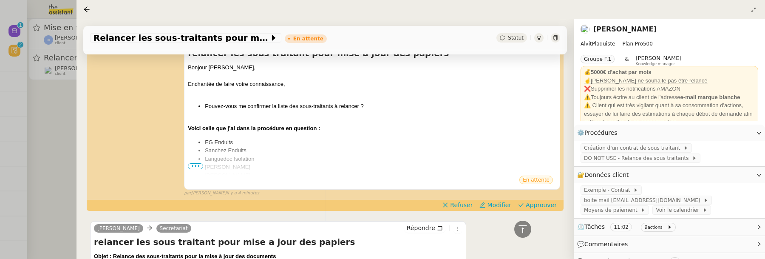
scroll to position [199, 0]
click at [195, 164] on span "•••" at bounding box center [195, 167] width 15 height 6
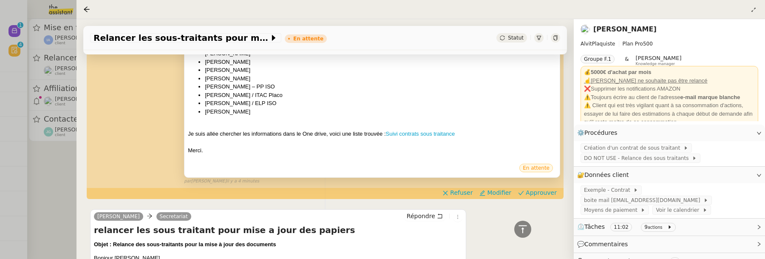
scroll to position [295, 0]
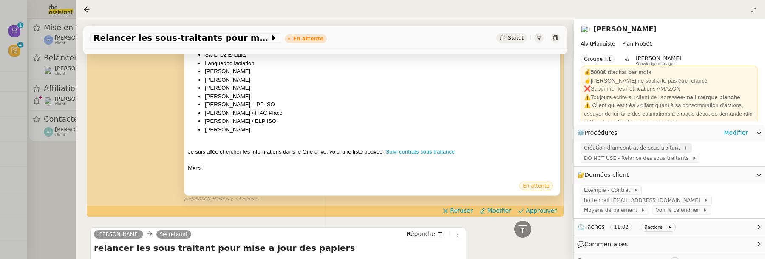
click at [626, 149] on span "Création d'un contrat de sous traitant" at bounding box center [633, 148] width 99 height 9
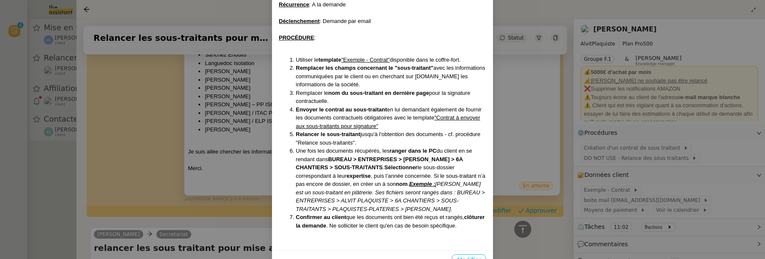
scroll to position [89, 0]
click at [51, 178] on nz-modal-container "Créé le 23/04/2025 Contexte : Le client souhaite que nous envoyons le contrat a…" at bounding box center [382, 129] width 765 height 259
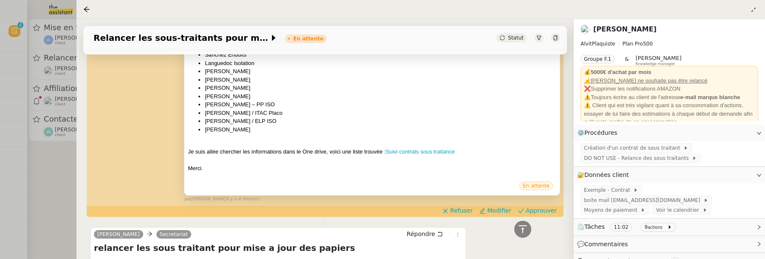
click at [71, 178] on div at bounding box center [382, 129] width 765 height 259
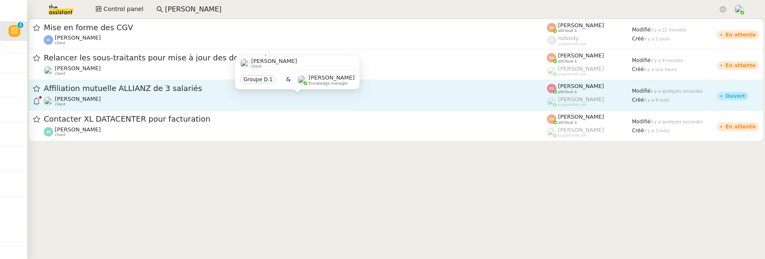
click at [171, 96] on div "Tina KHAMVENE client" at bounding box center [295, 101] width 503 height 11
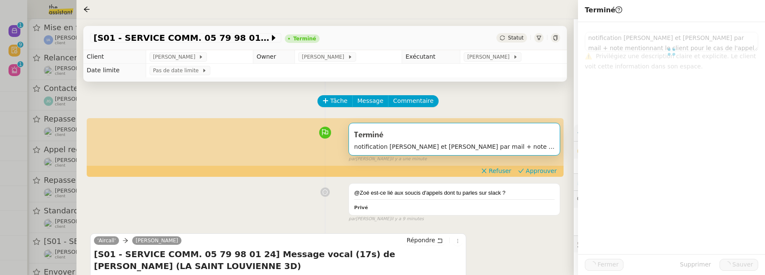
type textarea "notification [PERSON_NAME] et [PERSON_NAME] par mail + note mentionnant le clie…"
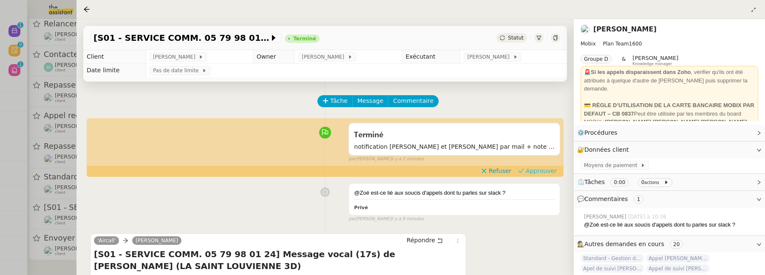
click at [531, 171] on span "Approuver" at bounding box center [541, 171] width 31 height 9
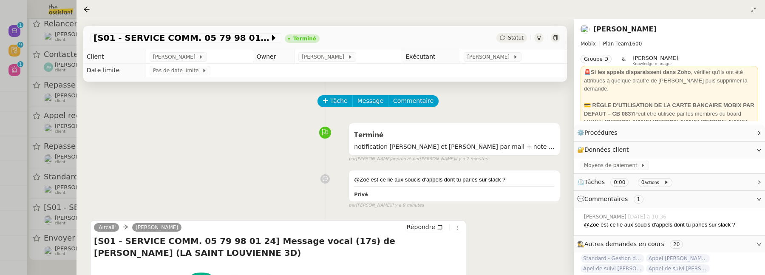
scroll to position [2, 0]
click at [558, 38] on div at bounding box center [555, 37] width 9 height 9
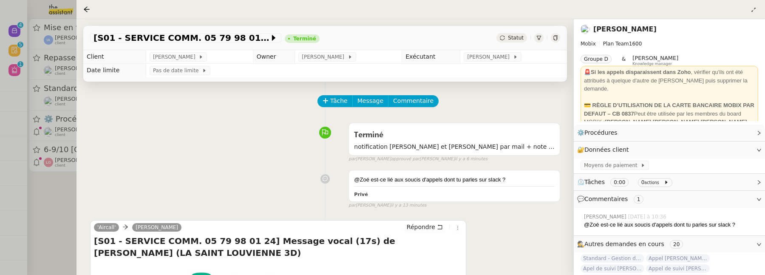
click at [63, 193] on div at bounding box center [382, 137] width 765 height 275
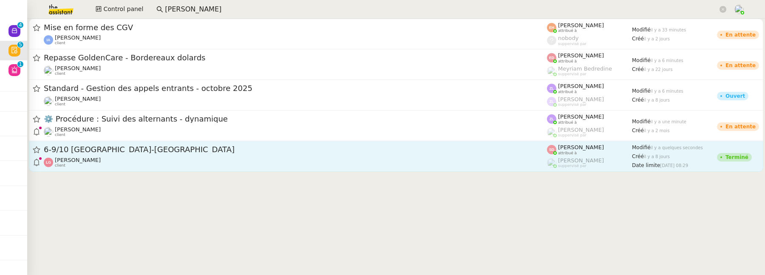
click at [119, 159] on div "[PERSON_NAME] client" at bounding box center [295, 162] width 503 height 11
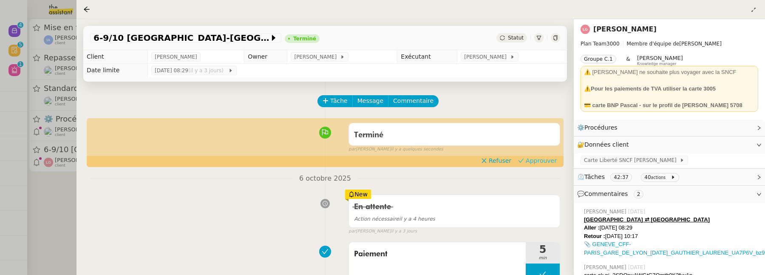
click at [549, 158] on span "Approuver" at bounding box center [541, 160] width 31 height 9
click at [60, 198] on div at bounding box center [382, 137] width 765 height 275
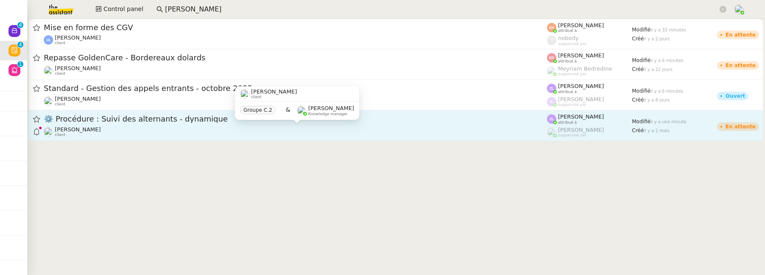
click at [135, 130] on div "Réma Ngaiboye client" at bounding box center [295, 131] width 503 height 11
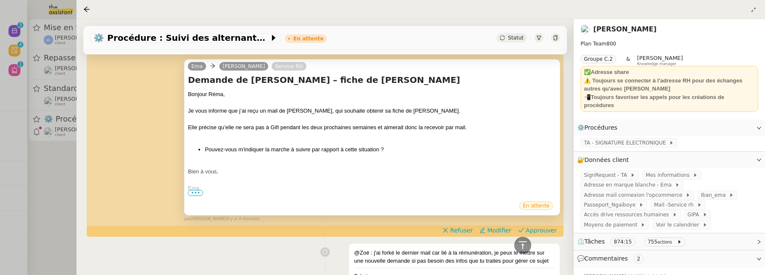
scroll to position [345, 0]
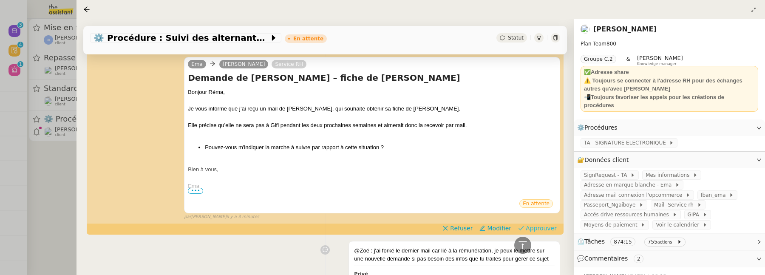
click at [537, 228] on span "Approuver" at bounding box center [541, 228] width 31 height 9
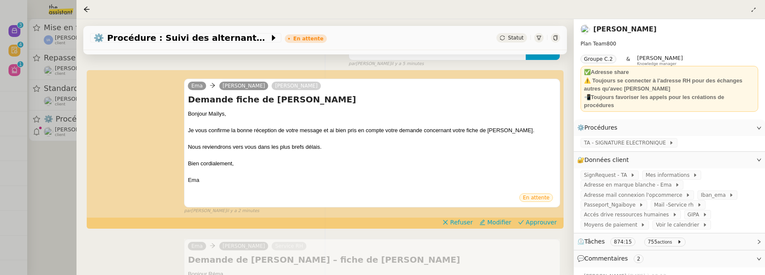
scroll to position [169, 0]
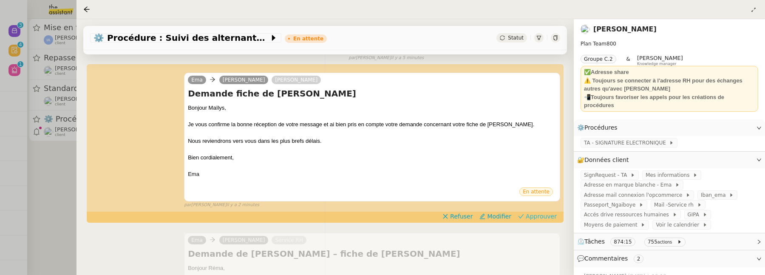
click at [537, 218] on span "Approuver" at bounding box center [541, 216] width 31 height 9
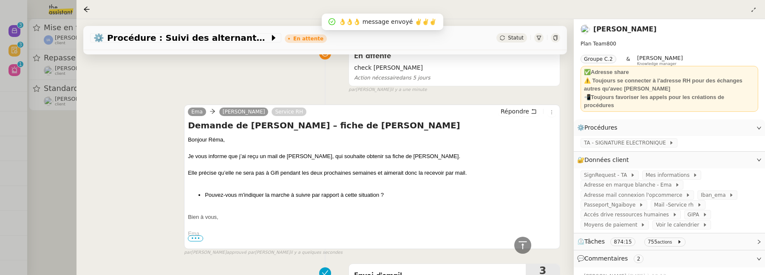
scroll to position [0, 0]
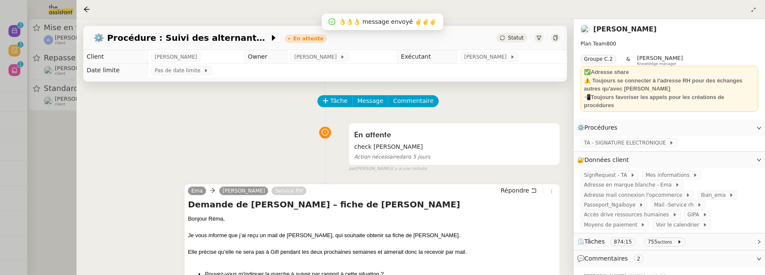
click at [63, 170] on div at bounding box center [382, 137] width 765 height 275
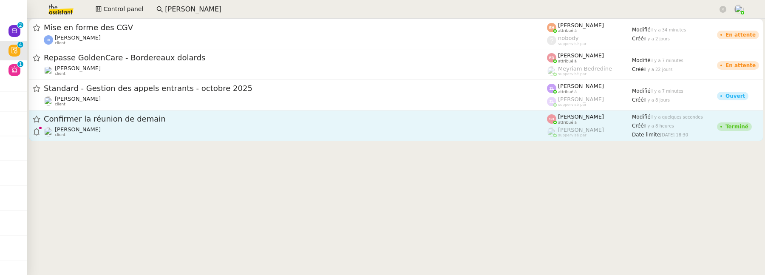
click at [150, 135] on div "Alexandre Blanc client" at bounding box center [295, 131] width 503 height 11
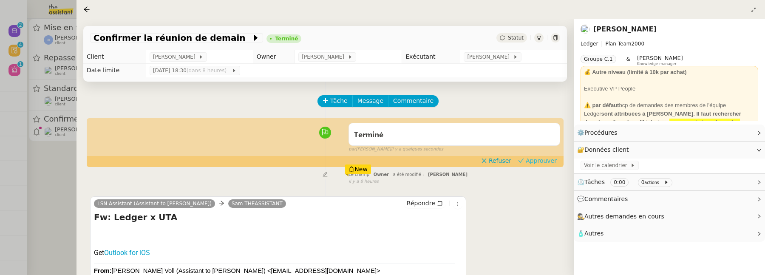
click at [544, 160] on span "Approuver" at bounding box center [541, 160] width 31 height 9
click at [56, 191] on div at bounding box center [382, 137] width 765 height 275
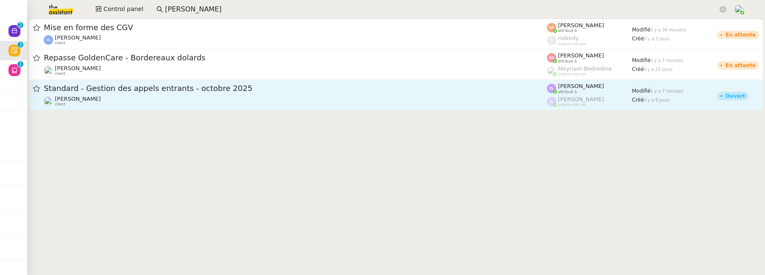
click at [152, 108] on link "Standard - Gestion des appels entrants - octobre 2025 Florian Parant client Zoé…" at bounding box center [396, 95] width 735 height 31
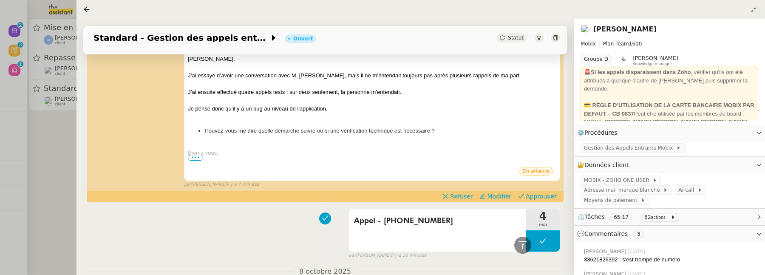
scroll to position [218, 0]
click at [511, 35] on span "Statut" at bounding box center [516, 38] width 16 height 6
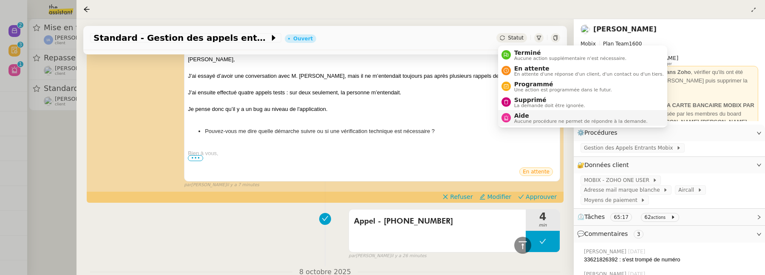
click at [534, 115] on span "Aide" at bounding box center [580, 115] width 133 height 7
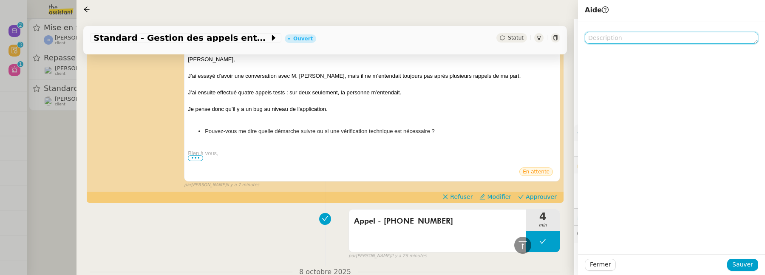
click at [606, 37] on textarea at bounding box center [671, 38] width 173 height 12
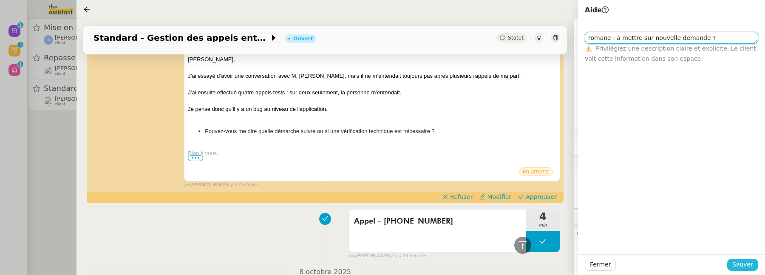
type textarea "romane : à mettre sur nouvelle demande ?"
click at [750, 267] on span "Sauver" at bounding box center [742, 265] width 21 height 10
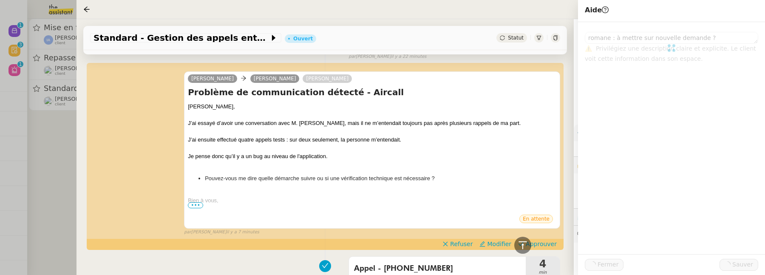
scroll to position [264, 0]
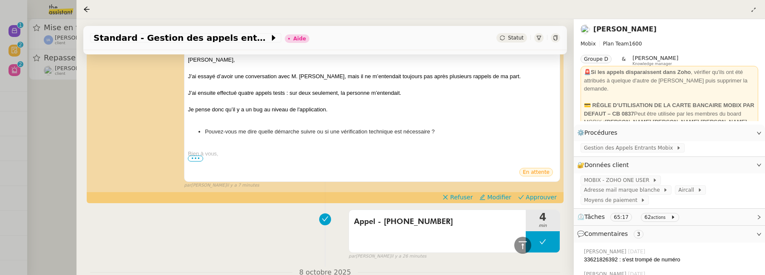
click at [55, 153] on div at bounding box center [382, 137] width 765 height 275
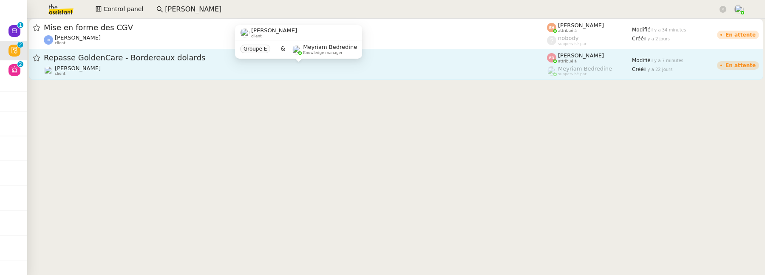
click at [119, 68] on div "Pierrick Morel client" at bounding box center [295, 70] width 503 height 11
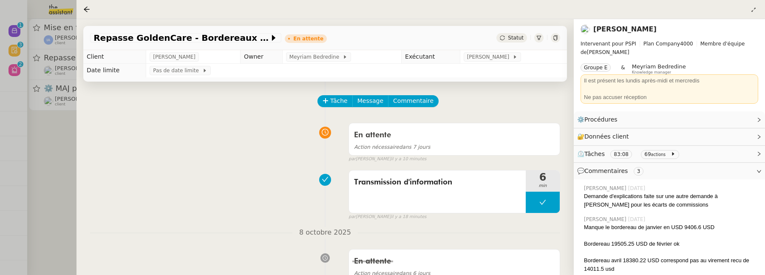
click at [64, 185] on div at bounding box center [382, 137] width 765 height 275
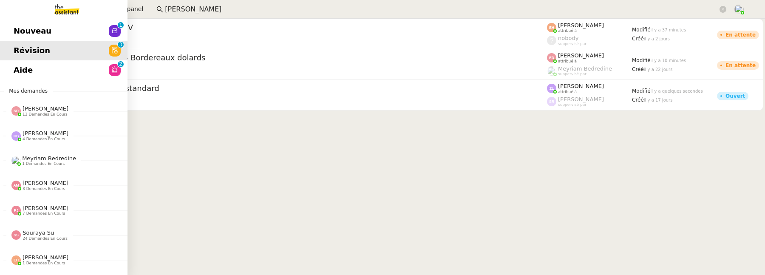
click at [38, 37] on span "Nouveau" at bounding box center [33, 31] width 38 height 13
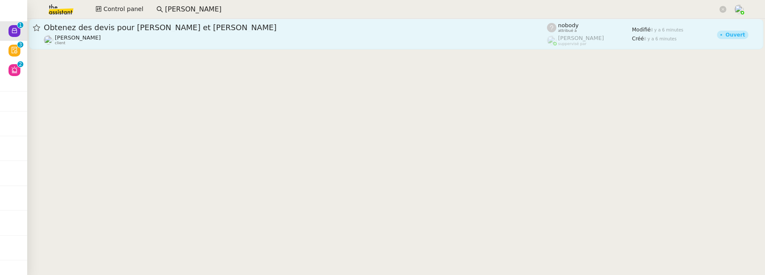
click at [211, 34] on div "Obtenez des devis pour Eichholtz et Nedgis Gabrielle Tavernier client" at bounding box center [295, 34] width 503 height 23
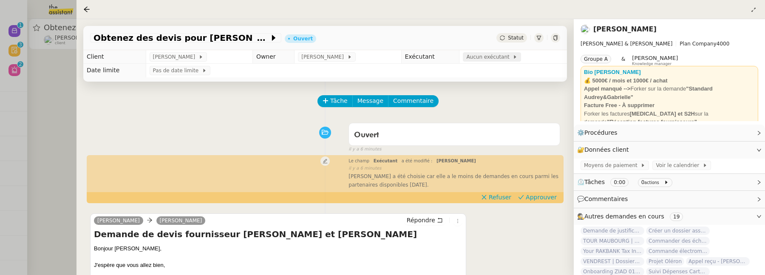
click at [497, 58] on span "Aucun exécutant" at bounding box center [489, 57] width 46 height 9
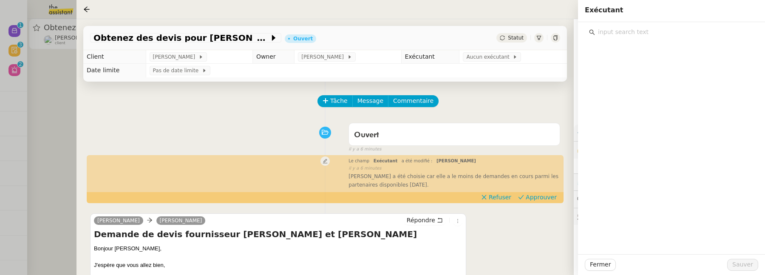
click at [631, 36] on input "text" at bounding box center [674, 31] width 159 height 11
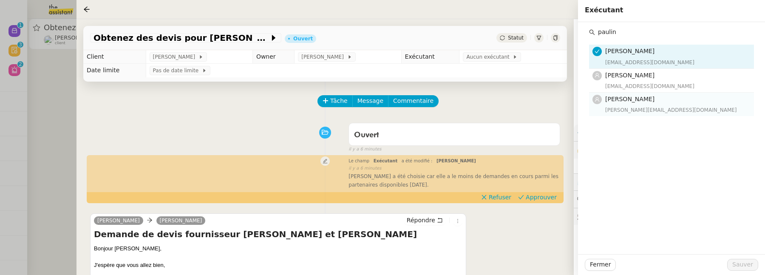
type input "paulin"
click at [647, 102] on h4 "[PERSON_NAME]" at bounding box center [677, 99] width 144 height 10
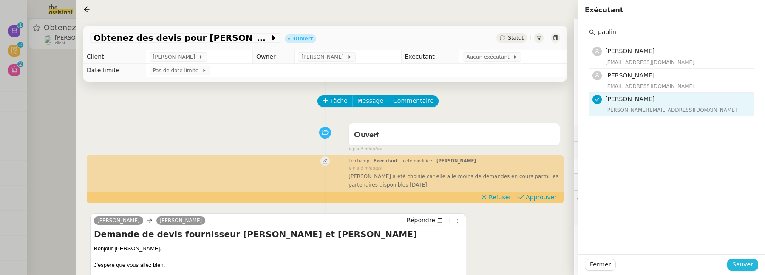
click at [737, 267] on span "Sauver" at bounding box center [742, 265] width 21 height 10
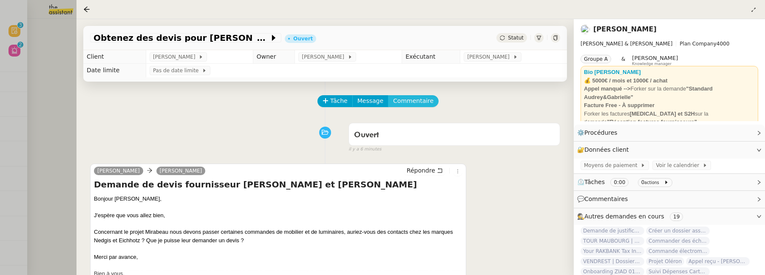
click at [414, 103] on span "Commentaire" at bounding box center [413, 101] width 40 height 10
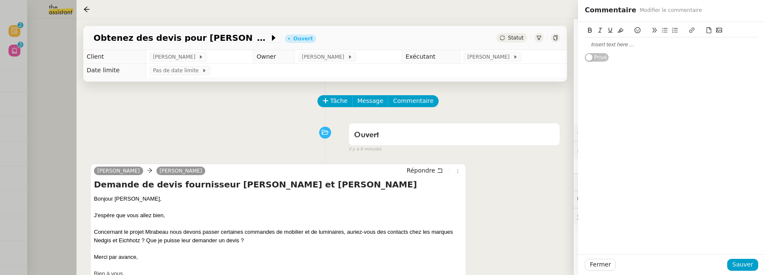
click at [607, 47] on div at bounding box center [671, 45] width 173 height 8
click at [747, 262] on span "Sauver" at bounding box center [742, 265] width 21 height 10
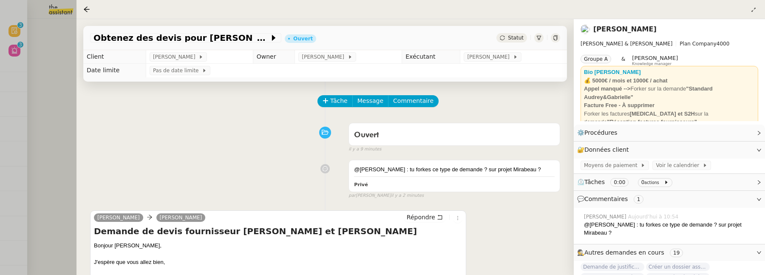
click at [70, 69] on div at bounding box center [382, 137] width 765 height 275
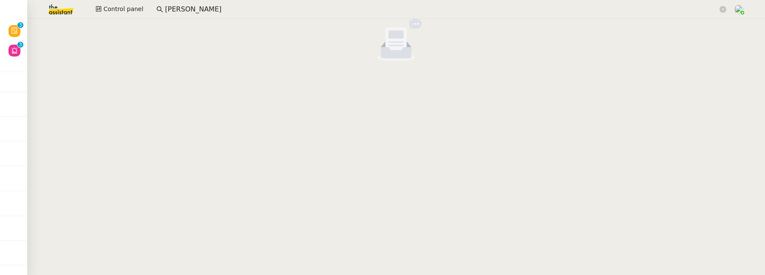
click at [205, 18] on app-search-bar "gabrielle" at bounding box center [441, 9] width 579 height 19
click at [196, 11] on input "gabrielle" at bounding box center [441, 9] width 553 height 11
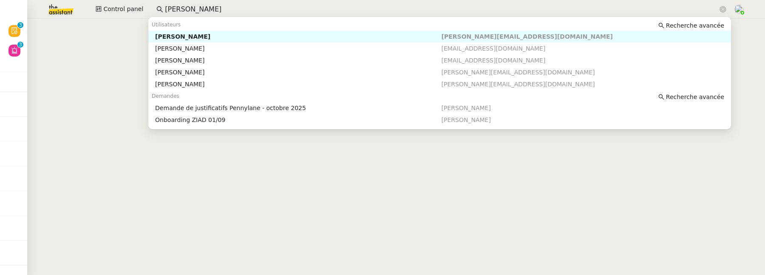
click at [196, 11] on input "gabrielle" at bounding box center [441, 9] width 553 height 11
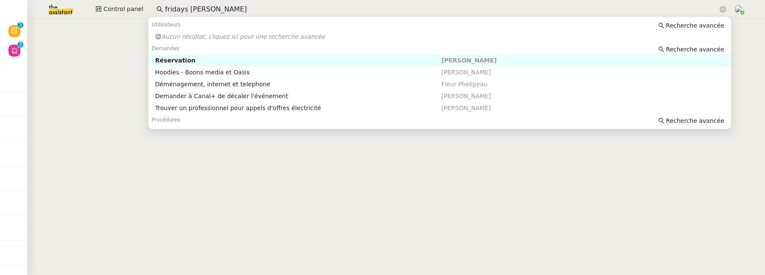
click at [247, 63] on div "Réservation" at bounding box center [298, 61] width 286 height 8
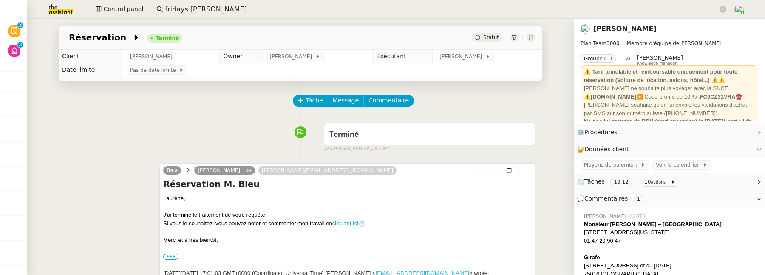
click at [238, 9] on input "fridays laurene" at bounding box center [441, 9] width 553 height 11
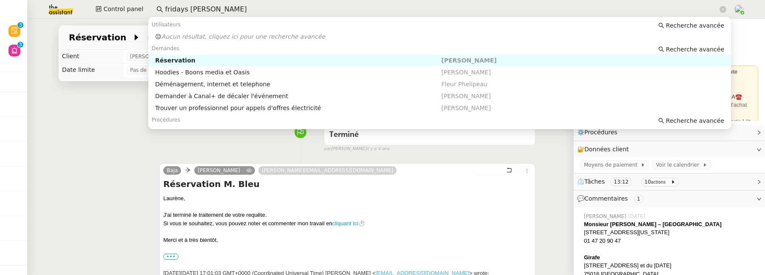
drag, startPoint x: 238, startPoint y: 9, endPoint x: 185, endPoint y: 9, distance: 53.1
click at [185, 9] on input "fridays laurene" at bounding box center [441, 9] width 553 height 11
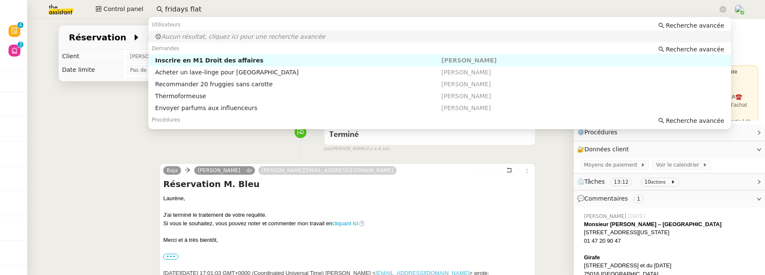
click at [203, 1] on app-search-bar "fridays flat" at bounding box center [441, 9] width 579 height 19
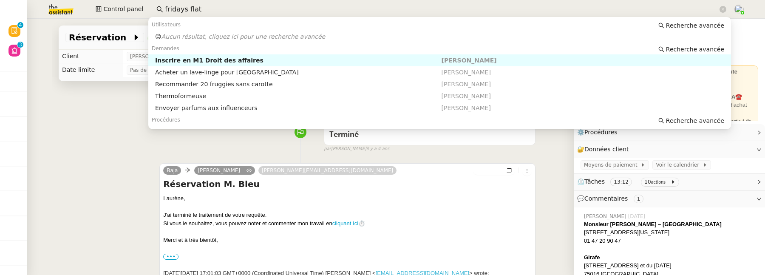
drag, startPoint x: 204, startPoint y: 9, endPoint x: 154, endPoint y: 7, distance: 50.2
click at [154, 7] on nz-input-group "fridays flat" at bounding box center [441, 9] width 579 height 13
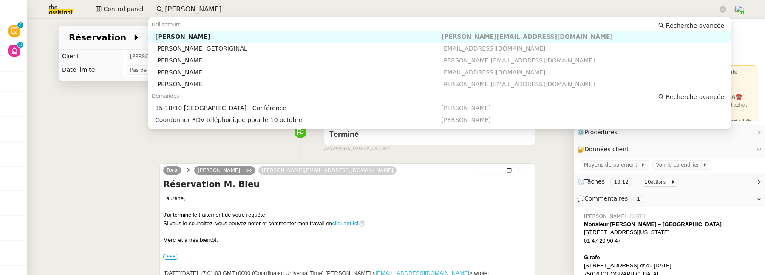
click at [196, 38] on div "[PERSON_NAME]" at bounding box center [298, 37] width 286 height 8
type input "laurene"
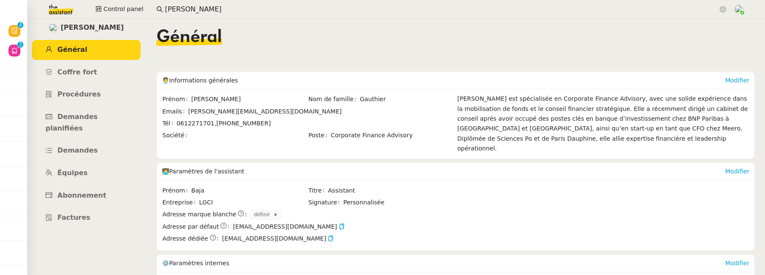
click at [203, 11] on input "laurene" at bounding box center [441, 9] width 553 height 11
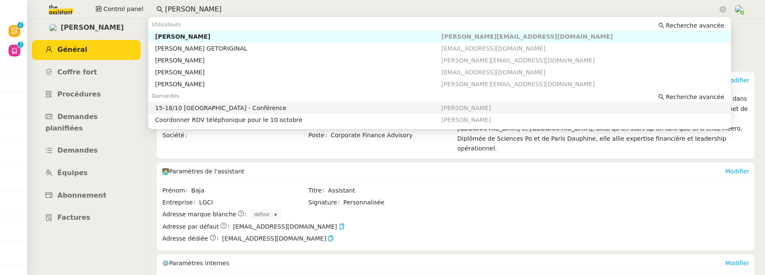
click at [687, 102] on nz-auto-option "15-18/10 Barcelone - Conférence Laurène Gauthier" at bounding box center [439, 108] width 583 height 12
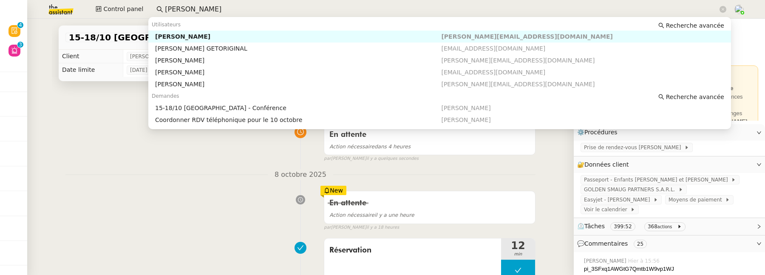
click at [386, 14] on input "laurene" at bounding box center [441, 9] width 553 height 11
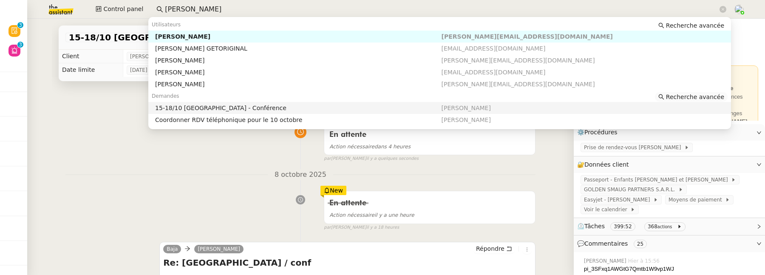
click at [673, 96] on span "Recherche avancée" at bounding box center [695, 97] width 58 height 9
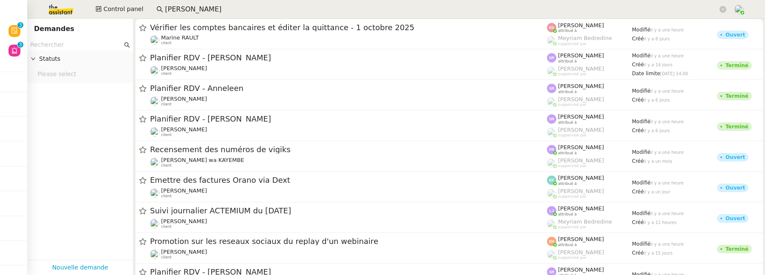
click at [81, 40] on nz-input-group at bounding box center [80, 44] width 106 height 11
click at [79, 45] on input "text" at bounding box center [76, 45] width 92 height 10
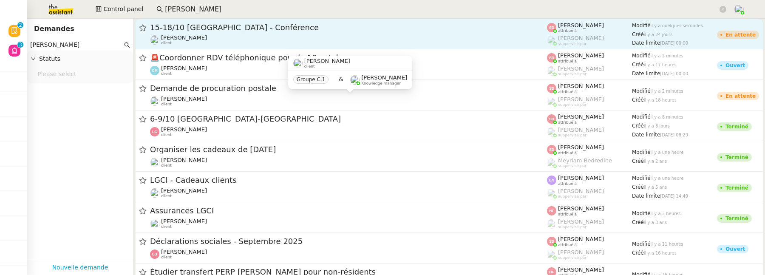
type input "laurene gauthier"
click at [273, 40] on div "[PERSON_NAME] client" at bounding box center [348, 39] width 397 height 11
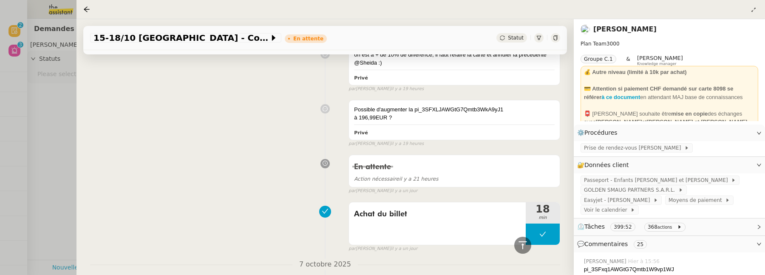
scroll to position [580, 0]
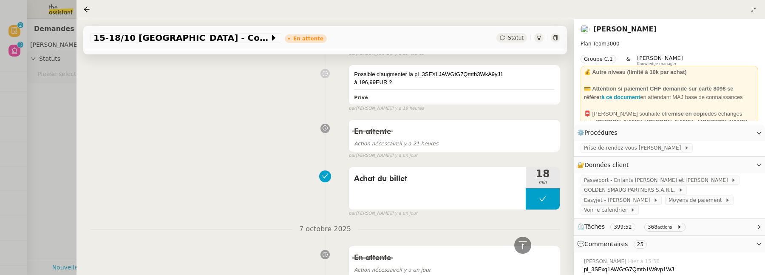
click at [38, 152] on div at bounding box center [382, 137] width 765 height 275
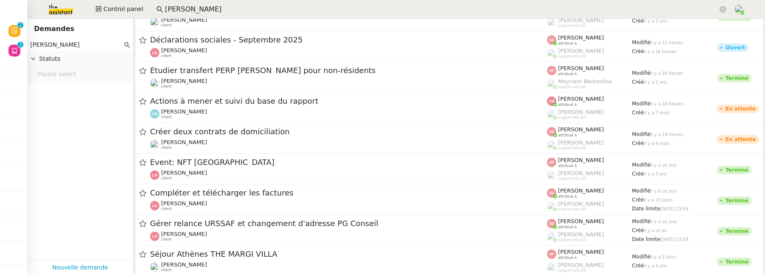
scroll to position [209, 0]
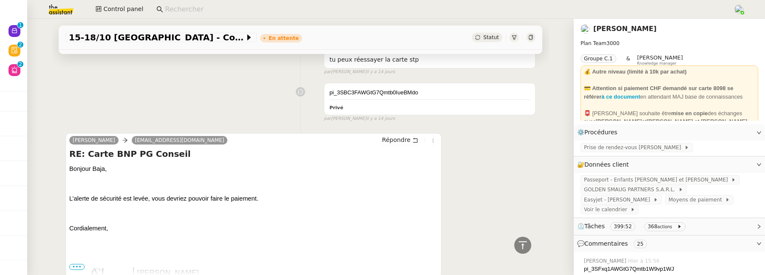
scroll to position [3522, 0]
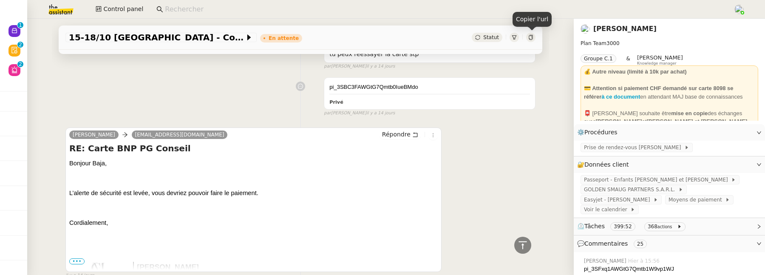
click at [531, 37] on icon at bounding box center [530, 37] width 5 height 5
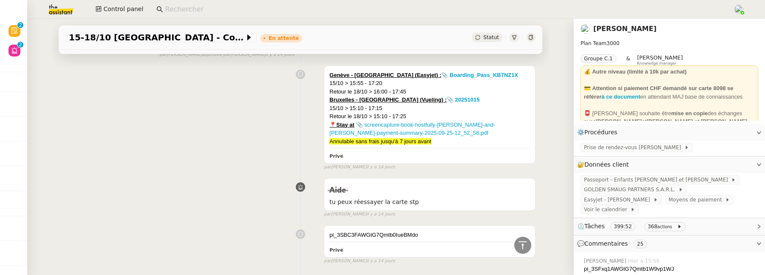
scroll to position [3374, 0]
drag, startPoint x: 431, startPoint y: 222, endPoint x: 328, endPoint y: 222, distance: 103.7
click at [328, 225] on div "pi_3SBC3FAWGtG7Qmtb0IueBMdo Privé" at bounding box center [429, 240] width 211 height 31
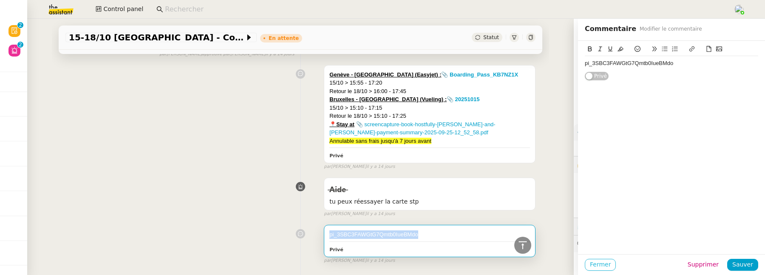
click at [600, 267] on span "Fermer" at bounding box center [600, 265] width 21 height 10
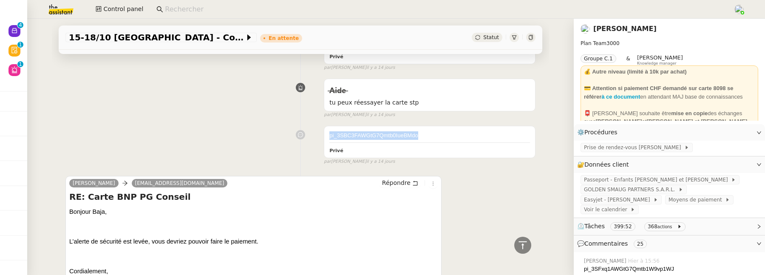
scroll to position [3499, 0]
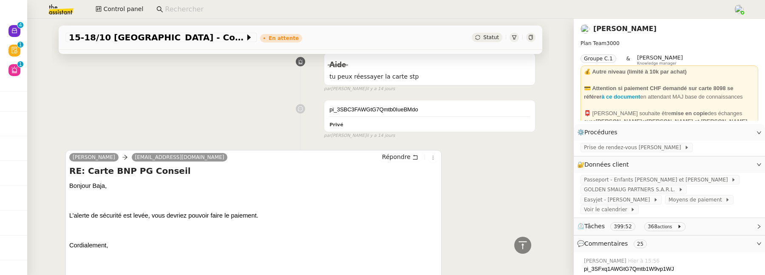
click at [507, 174] on div "Claire Morysse baja@theassistant.com Répondre RE: Carte BNP PG Conseil Bonjour …" at bounding box center [300, 221] width 470 height 159
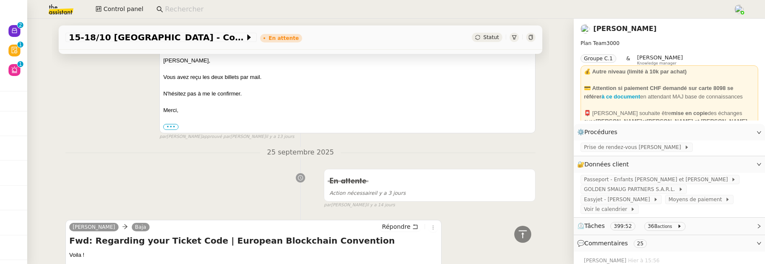
scroll to position [2618, 0]
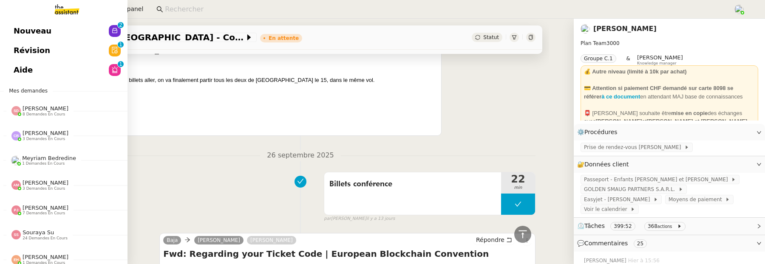
click at [18, 34] on span "Nouveau" at bounding box center [33, 31] width 38 height 13
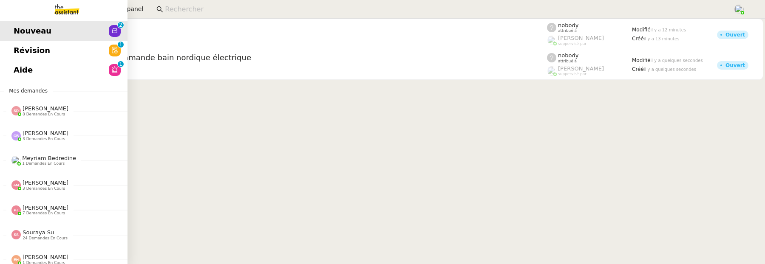
click at [23, 49] on span "Révision" at bounding box center [32, 50] width 37 height 13
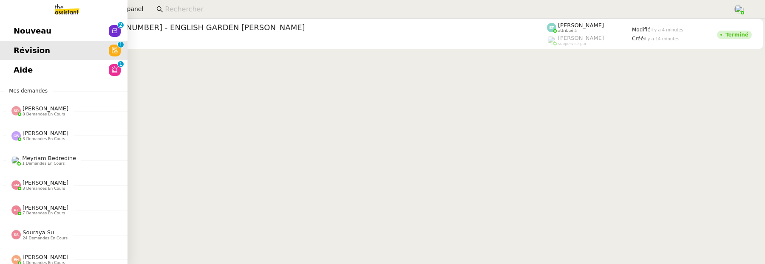
click at [13, 71] on link "Aide 0 1 2 3 4 5 6 7 8 9" at bounding box center [64, 70] width 128 height 20
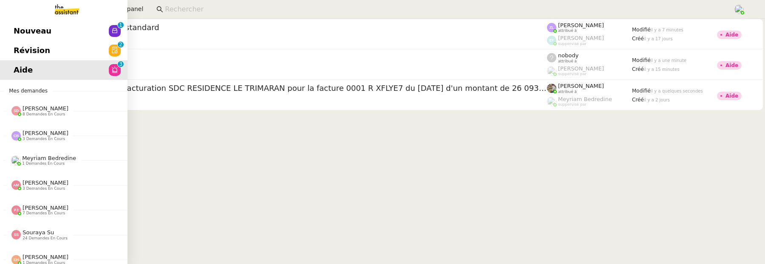
click at [19, 42] on link "Révision 0 1 2 3 4 5 6 7 8 9" at bounding box center [64, 51] width 128 height 20
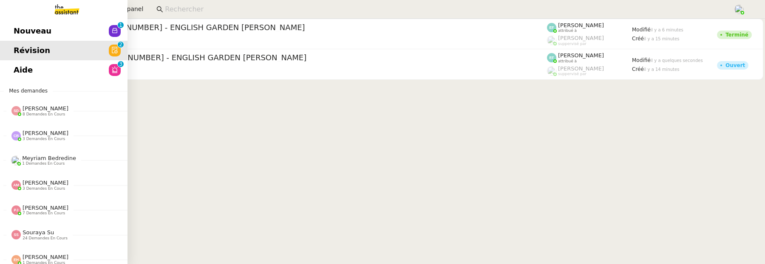
click at [19, 28] on span "Nouveau" at bounding box center [33, 31] width 38 height 13
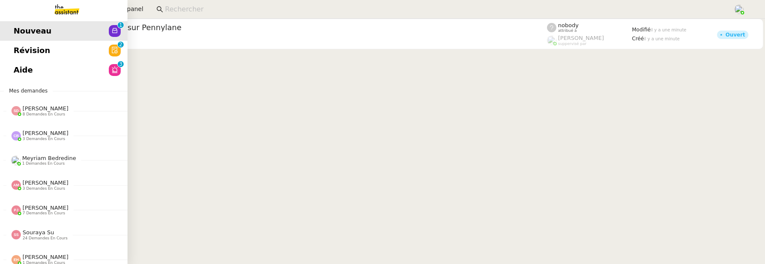
click at [23, 71] on link "Aide 0 1 2 3 4 5 6 7 8 9" at bounding box center [64, 70] width 128 height 20
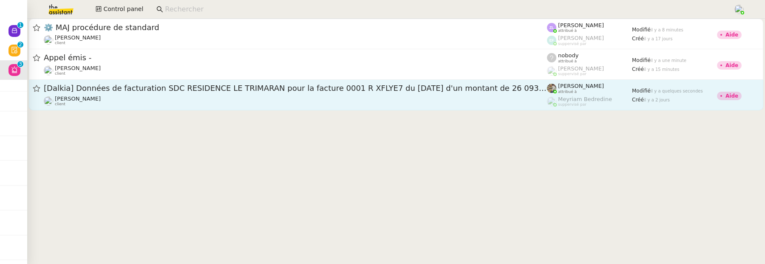
click at [239, 107] on link "[Dalkia] Données de facturation SDC RESIDENCE LE TRIMARAN pour la facture 0001 …" at bounding box center [396, 95] width 735 height 31
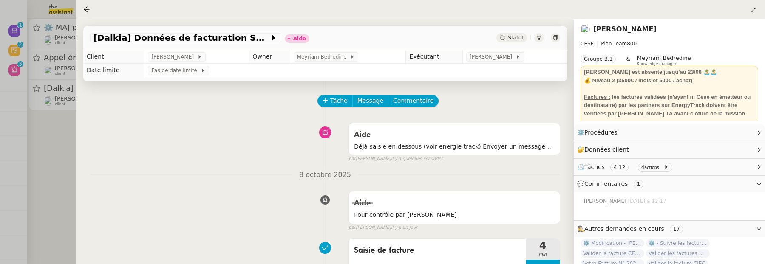
click at [55, 122] on div at bounding box center [382, 132] width 765 height 264
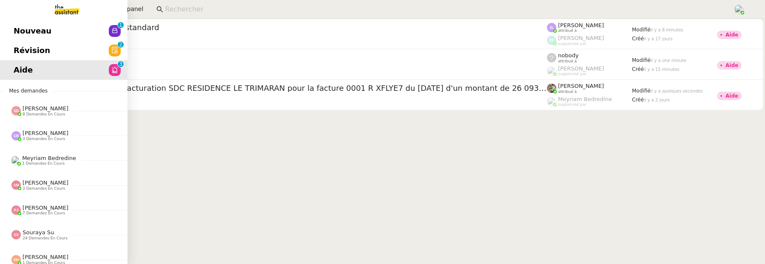
click at [10, 50] on link "Révision 0 1 2 3 4 5 6 7 8 9" at bounding box center [64, 51] width 128 height 20
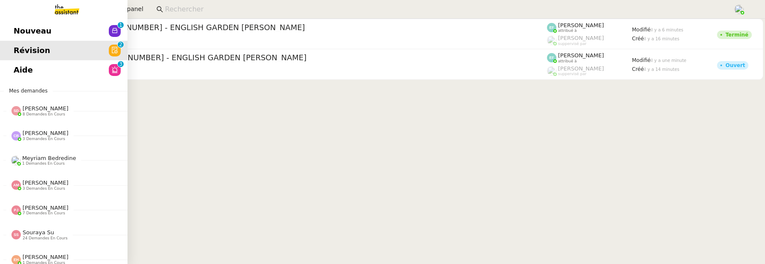
click at [21, 31] on span "Nouveau" at bounding box center [33, 31] width 38 height 13
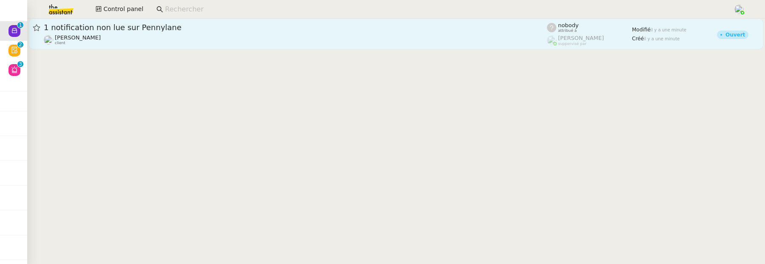
click at [349, 29] on span "1 notification non lue sur Pennylane" at bounding box center [295, 28] width 503 height 8
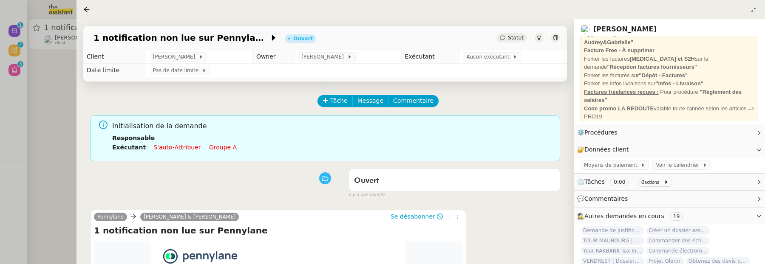
click at [417, 110] on div "Tâche Message Commentaire" at bounding box center [439, 105] width 242 height 20
click at [416, 104] on span "Commentaire" at bounding box center [413, 101] width 40 height 10
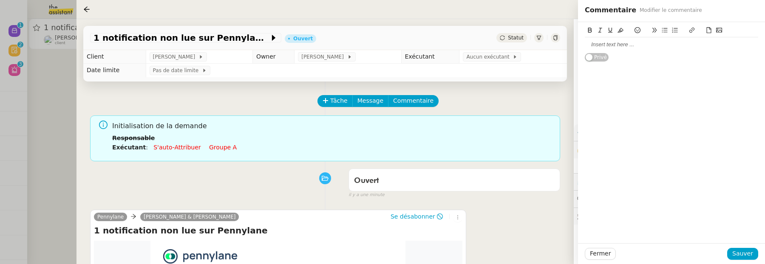
click at [613, 46] on div at bounding box center [671, 45] width 173 height 8
click at [745, 255] on span "Sauver" at bounding box center [742, 254] width 21 height 10
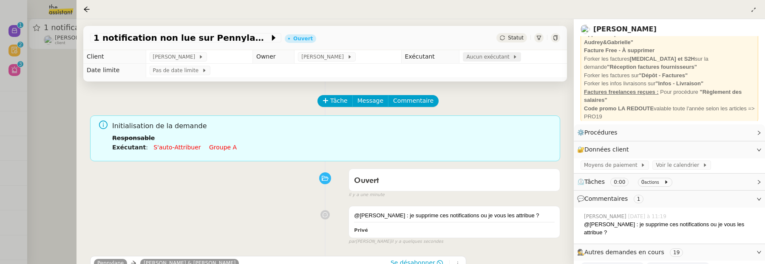
click at [488, 60] on span "Aucun exécutant" at bounding box center [489, 57] width 46 height 9
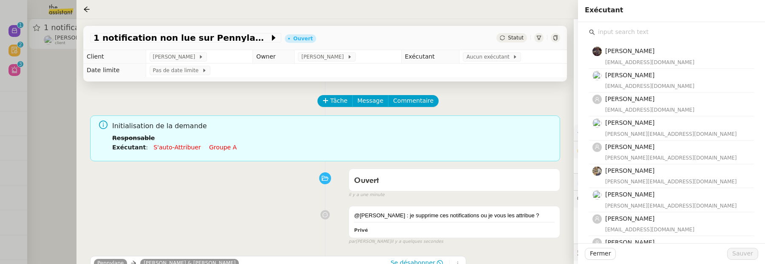
click at [659, 36] on input "text" at bounding box center [674, 31] width 159 height 11
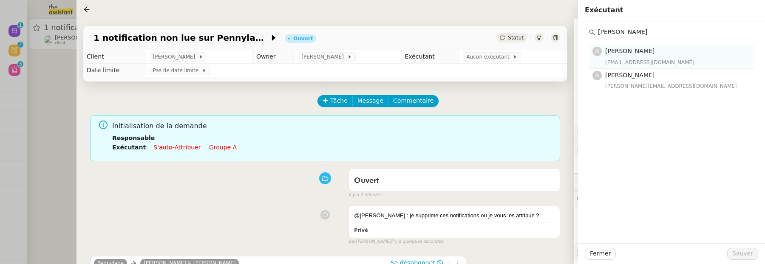
type input "[PERSON_NAME]"
click at [647, 57] on div "Pauline Jennah paulinej@team.theassistant.com" at bounding box center [677, 56] width 144 height 20
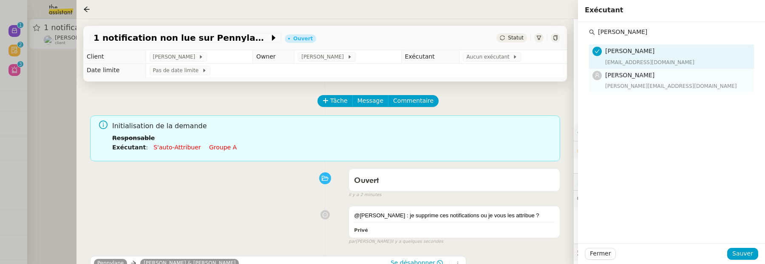
click at [646, 78] on h4 "[PERSON_NAME]" at bounding box center [677, 76] width 144 height 10
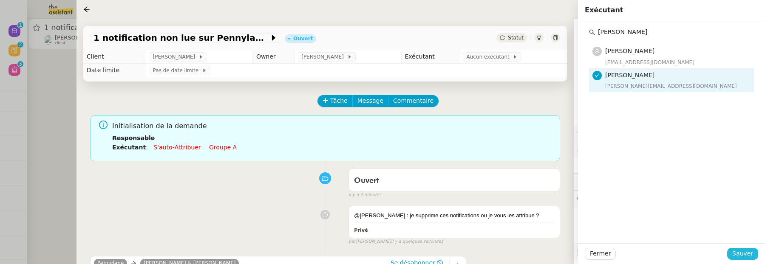
click at [743, 256] on span "Sauver" at bounding box center [742, 254] width 21 height 10
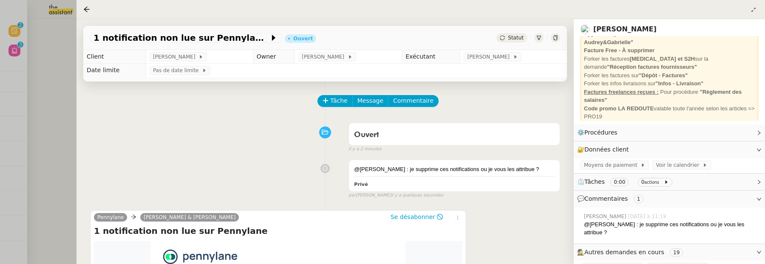
click at [55, 72] on div at bounding box center [382, 132] width 765 height 264
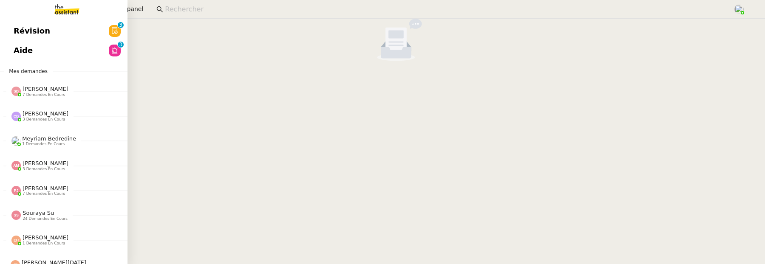
click at [14, 32] on span "Révision" at bounding box center [32, 31] width 37 height 13
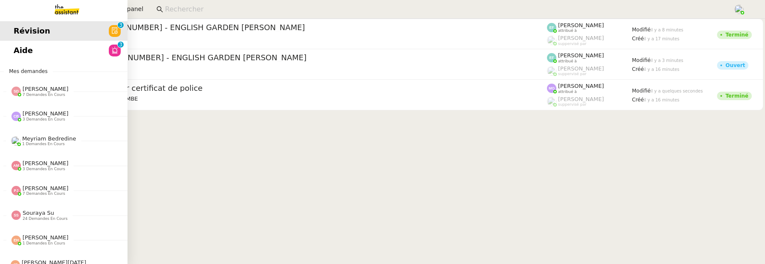
click at [23, 49] on span "Aide" at bounding box center [23, 50] width 19 height 13
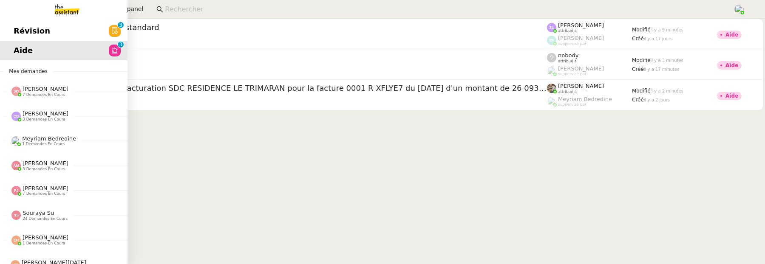
click at [26, 25] on span "Révision" at bounding box center [32, 31] width 37 height 13
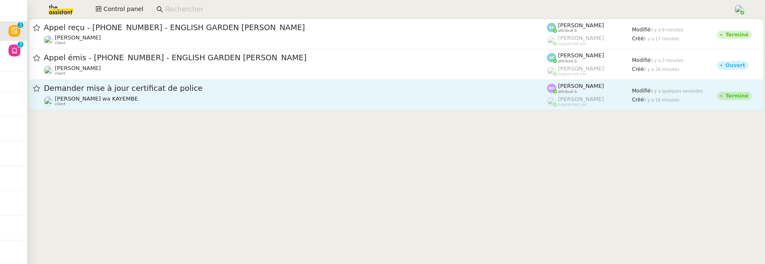
click at [256, 92] on div "Demander mise à jour certificat de police" at bounding box center [295, 88] width 503 height 11
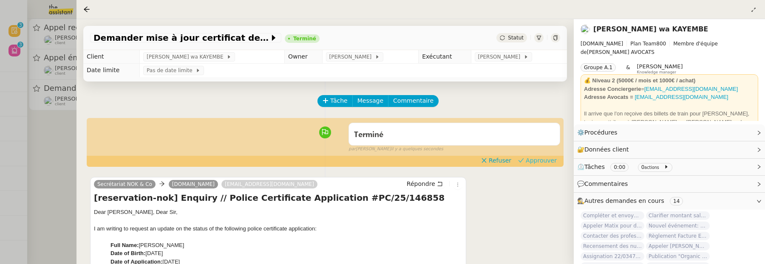
click at [548, 162] on span "Approuver" at bounding box center [541, 160] width 31 height 9
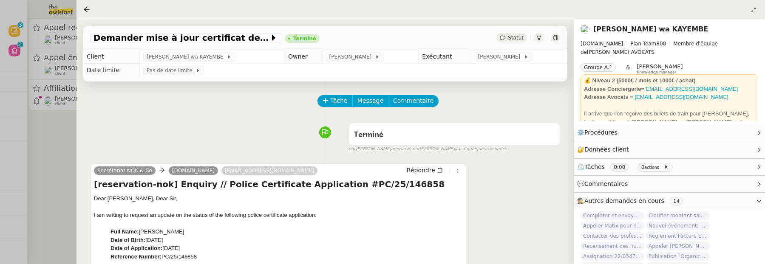
click at [71, 165] on div at bounding box center [382, 132] width 765 height 264
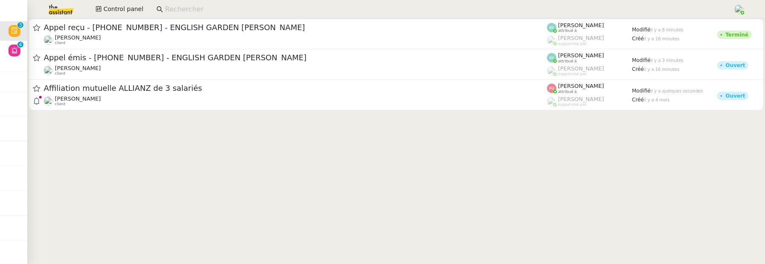
click at [193, 8] on input at bounding box center [445, 9] width 560 height 11
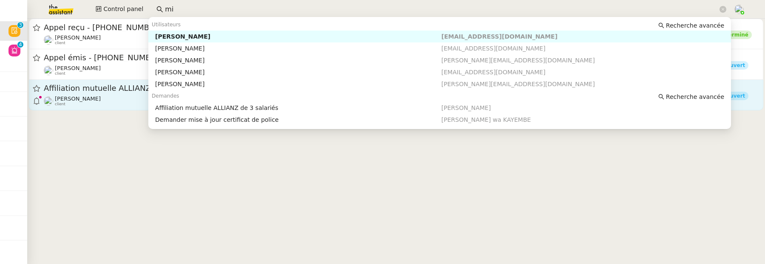
type input "m"
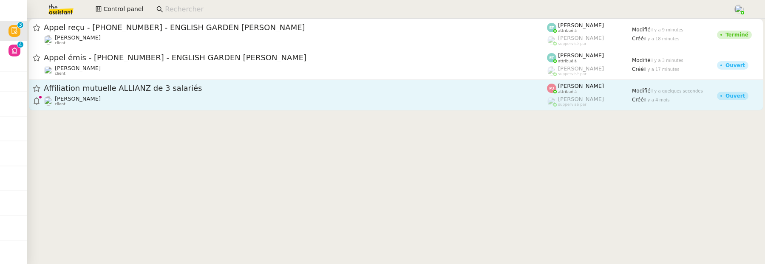
click at [177, 95] on div "Affiliation mutuelle ALLIANZ de 3 salariés Tina KHAMVENE client" at bounding box center [295, 94] width 503 height 23
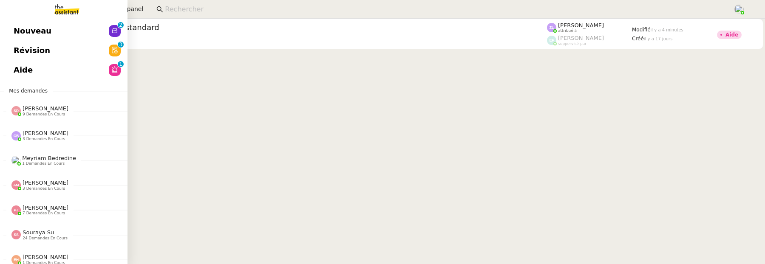
click at [26, 47] on span "Révision" at bounding box center [32, 50] width 37 height 13
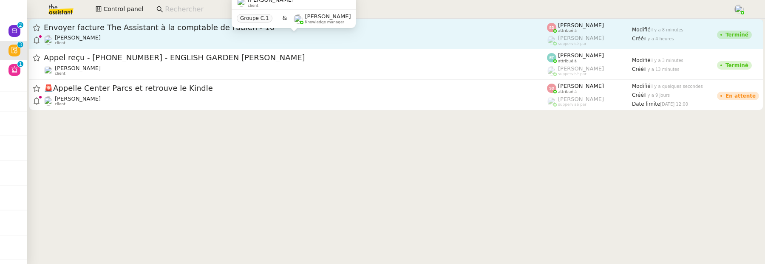
click at [256, 37] on div "[PERSON_NAME] client" at bounding box center [295, 39] width 503 height 11
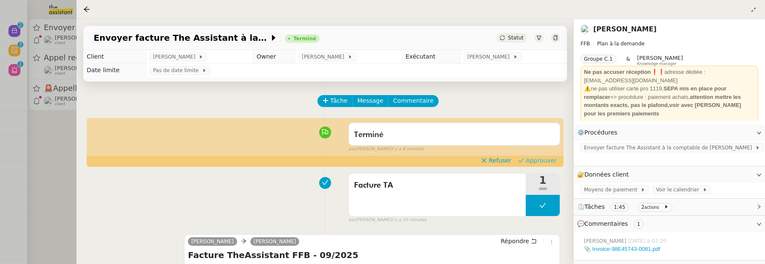
click at [542, 162] on span "Approuver" at bounding box center [541, 160] width 31 height 9
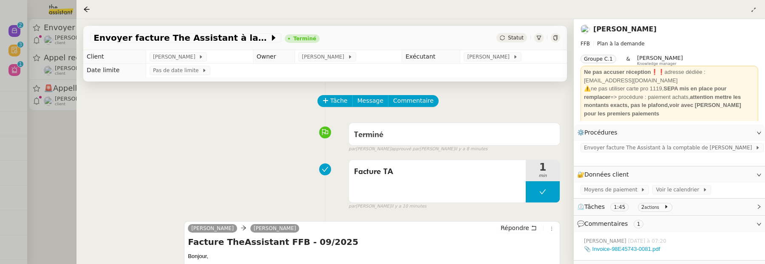
click at [70, 135] on div at bounding box center [382, 132] width 765 height 264
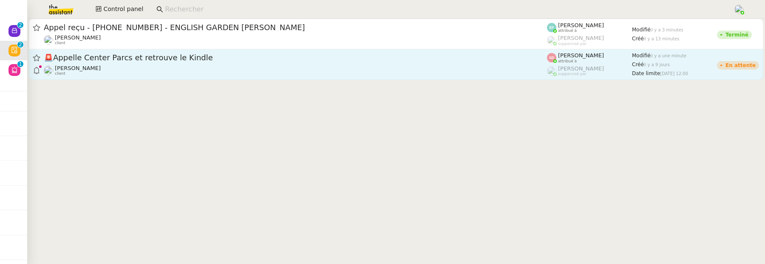
click at [136, 73] on div "[PERSON_NAME] client" at bounding box center [295, 70] width 503 height 11
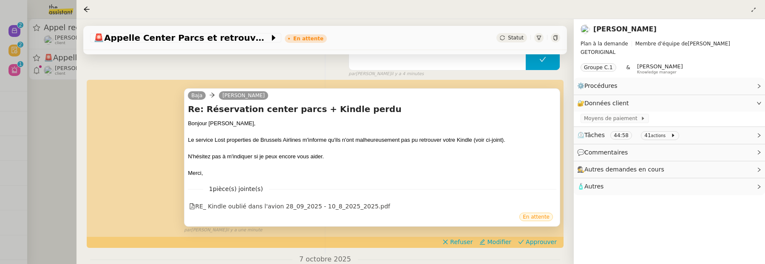
scroll to position [150, 0]
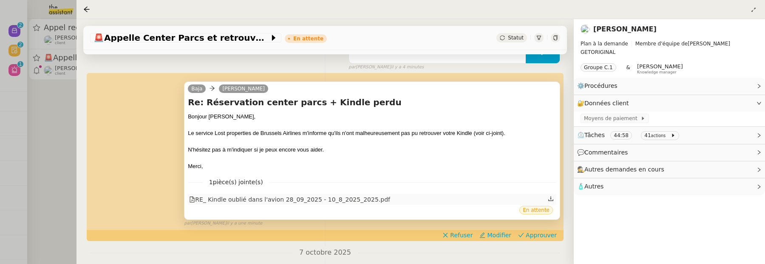
click at [336, 198] on div "RE_ Kindle oublié dans l'avion 28_09_2025 - 10_8_2025_2025.pdf" at bounding box center [289, 200] width 201 height 10
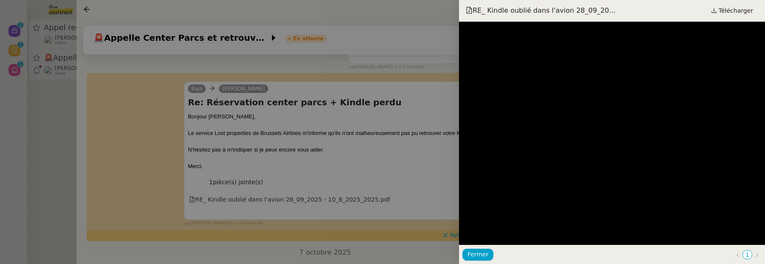
click at [392, 168] on div at bounding box center [382, 132] width 765 height 264
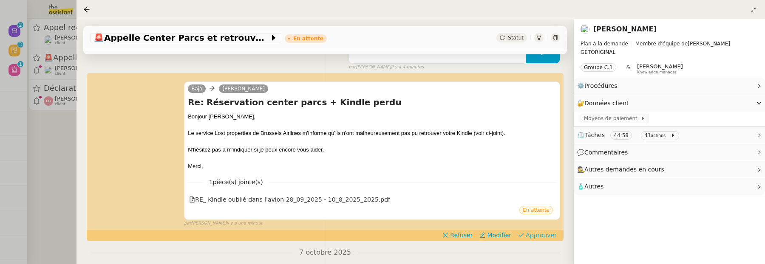
click at [558, 234] on button "Approuver" at bounding box center [537, 235] width 45 height 9
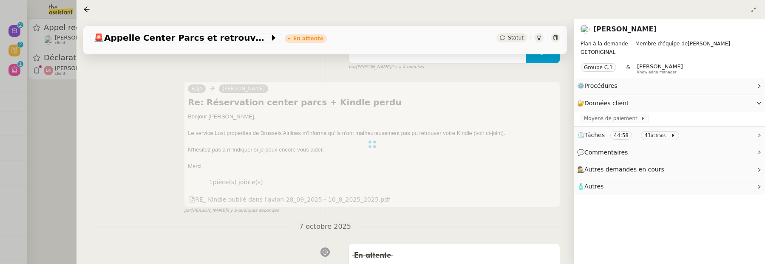
click at [48, 158] on div at bounding box center [382, 132] width 765 height 264
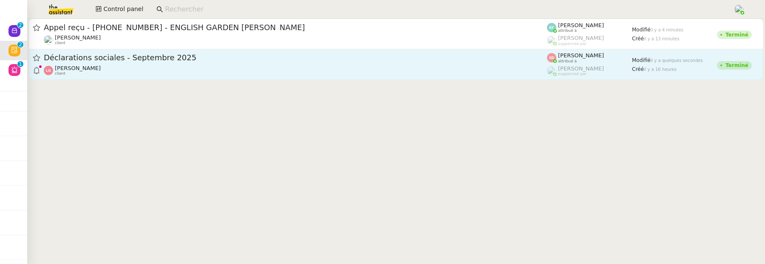
click at [218, 60] on span "Déclarations sociales - Septembre 2025" at bounding box center [295, 58] width 503 height 8
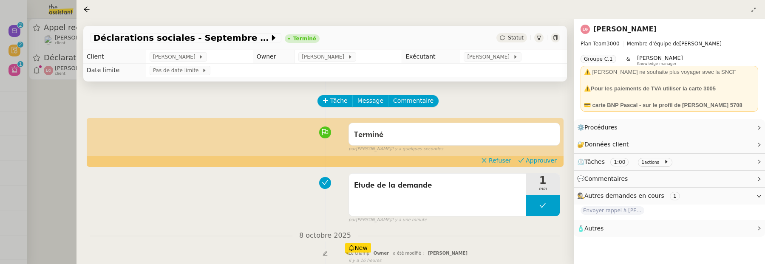
scroll to position [54, 0]
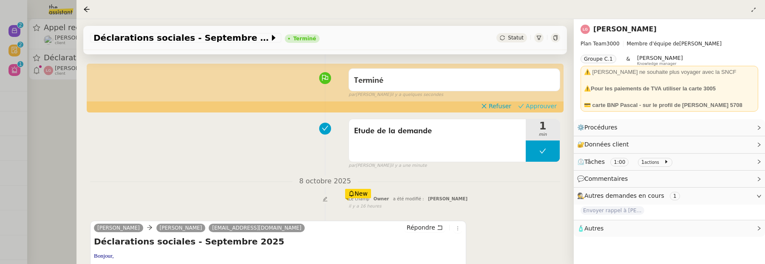
click at [558, 107] on button "Approuver" at bounding box center [537, 106] width 45 height 9
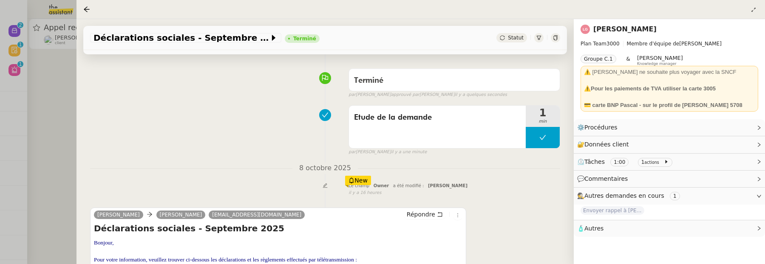
click at [40, 119] on div at bounding box center [382, 132] width 765 height 264
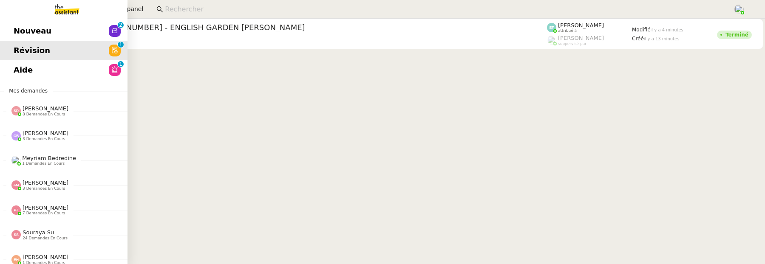
click at [20, 31] on span "Nouveau" at bounding box center [33, 31] width 38 height 13
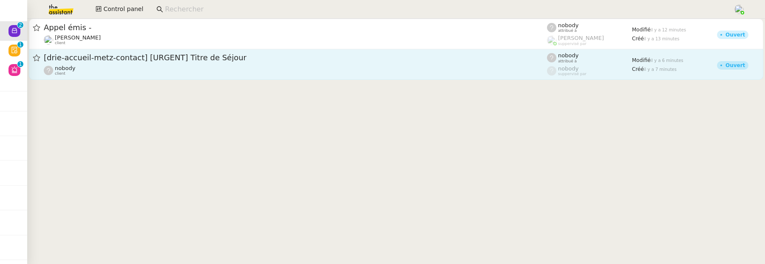
click at [204, 70] on div "nobody client" at bounding box center [295, 70] width 503 height 11
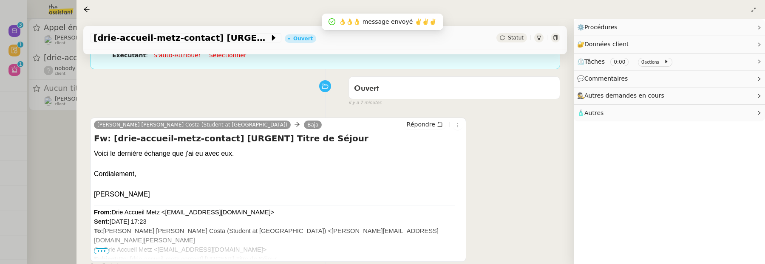
scroll to position [94, 0]
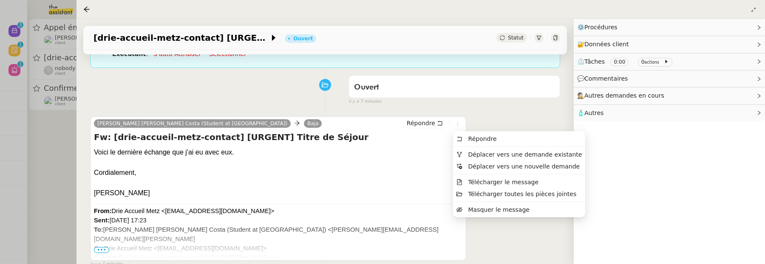
click at [460, 126] on icon at bounding box center [457, 124] width 5 height 5
click at [478, 154] on span "Déplacer vers une demande existante" at bounding box center [525, 154] width 114 height 7
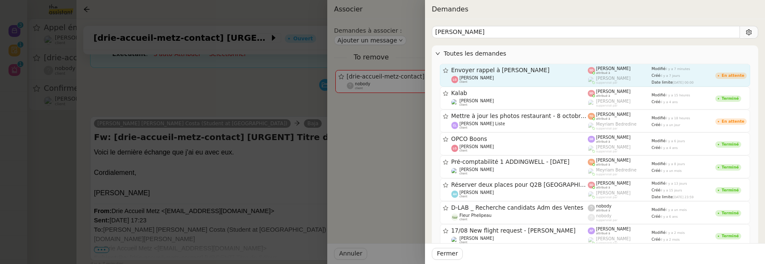
type input "[PERSON_NAME]"
click at [581, 76] on div "[PERSON_NAME] client" at bounding box center [519, 80] width 137 height 9
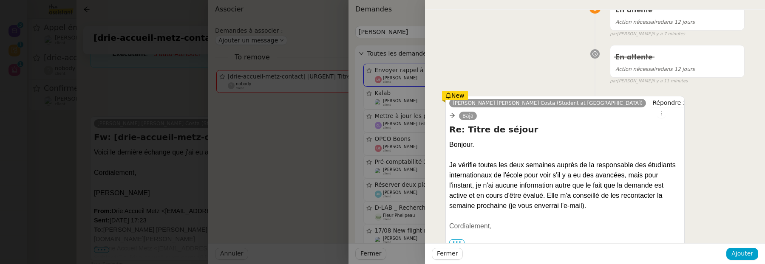
scroll to position [51, 0]
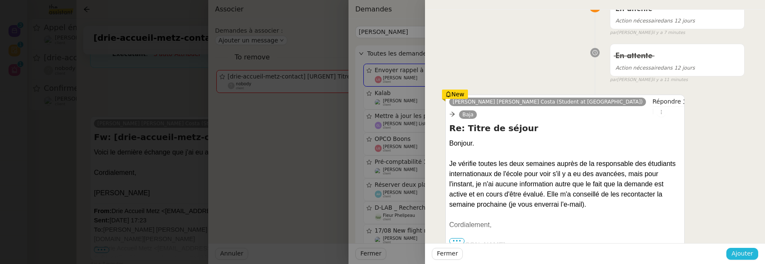
click at [738, 255] on span "Ajouter" at bounding box center [743, 254] width 22 height 10
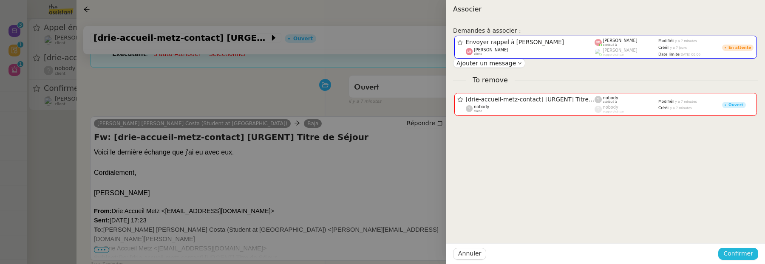
click at [738, 255] on span "Confirmer" at bounding box center [738, 254] width 30 height 10
click at [739, 231] on span "Ajouter" at bounding box center [739, 231] width 22 height 9
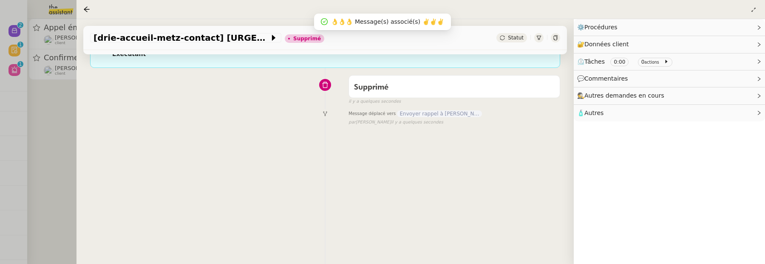
click at [48, 135] on div at bounding box center [382, 132] width 765 height 264
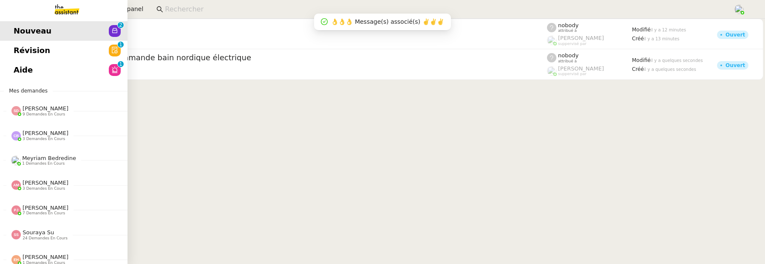
click at [23, 46] on span "Révision" at bounding box center [32, 50] width 37 height 13
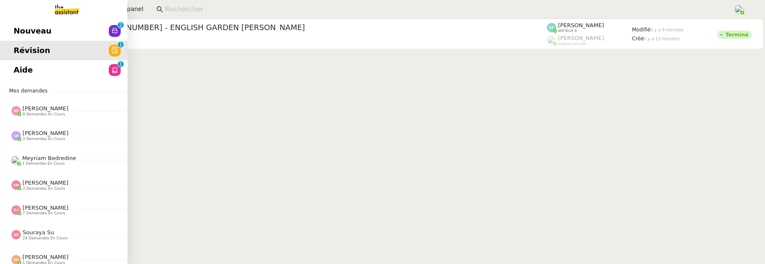
click at [20, 70] on link "Aide 0 1 2 3 4 5 6 7 8 9" at bounding box center [64, 70] width 128 height 20
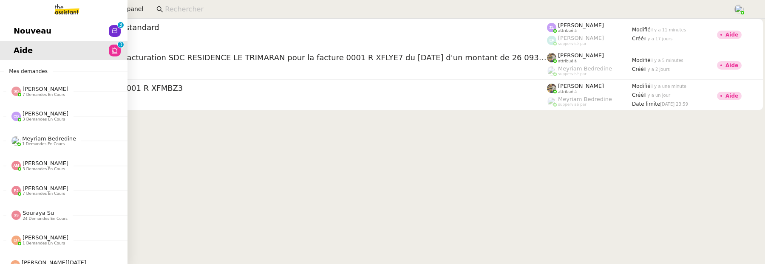
click at [14, 27] on span "Nouveau" at bounding box center [33, 31] width 38 height 13
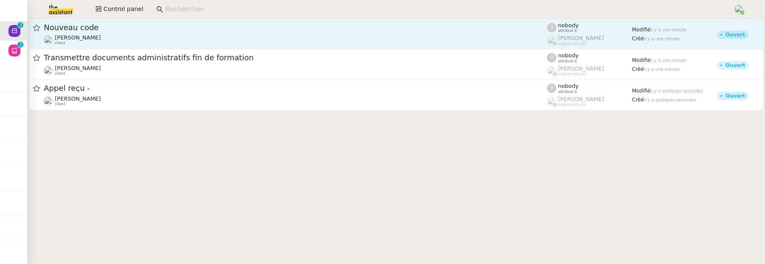
click at [224, 20] on link "Nouveau code [PERSON_NAME] client nobody attribué à [PERSON_NAME] suppervisé pa…" at bounding box center [396, 34] width 735 height 31
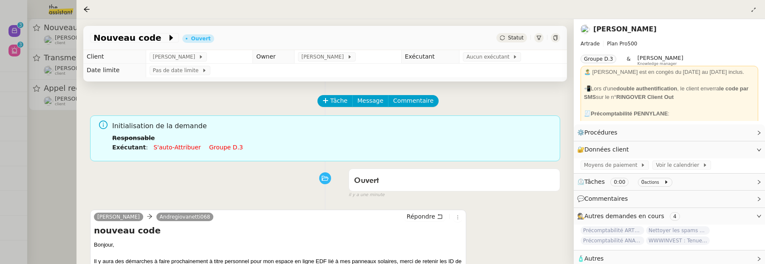
click at [494, 62] on td "Aucun exécutant" at bounding box center [514, 57] width 108 height 14
click at [486, 58] on span "Aucun exécutant" at bounding box center [489, 57] width 46 height 9
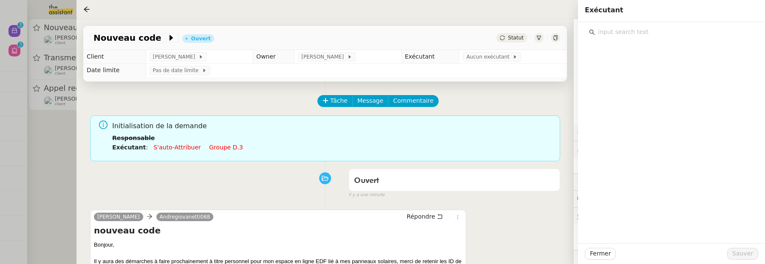
click at [657, 34] on input "text" at bounding box center [674, 31] width 159 height 11
type input "souraya"
click at [671, 62] on div "[EMAIL_ADDRESS][DOMAIN_NAME]" at bounding box center [677, 62] width 144 height 9
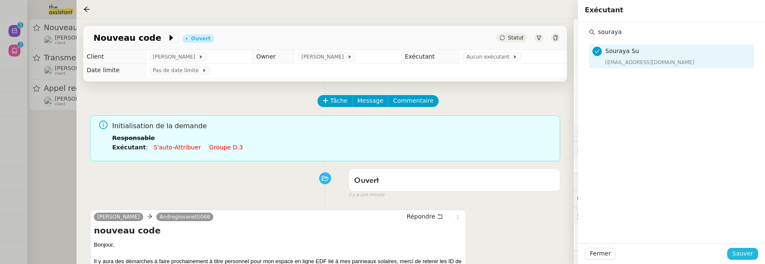
click at [752, 252] on span "Sauver" at bounding box center [742, 254] width 21 height 10
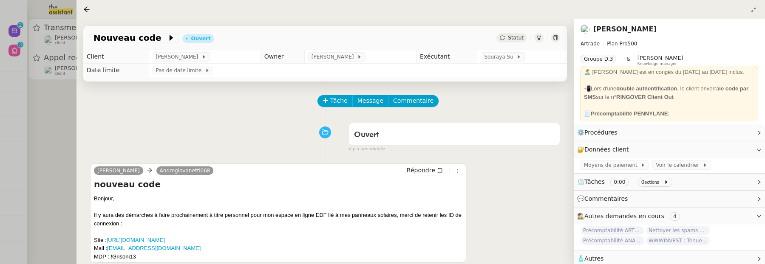
click at [60, 122] on div at bounding box center [382, 132] width 765 height 264
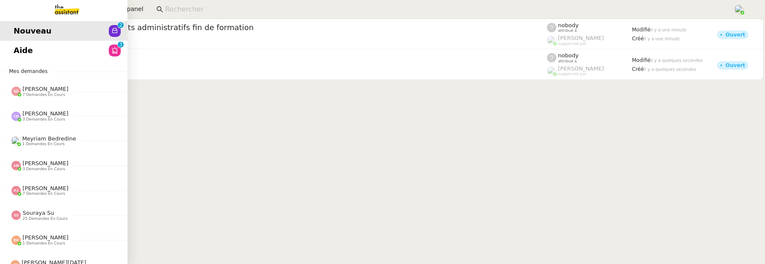
click at [35, 47] on link "Aide 0 1 2 3 4 5 6 7 8 9" at bounding box center [64, 51] width 128 height 20
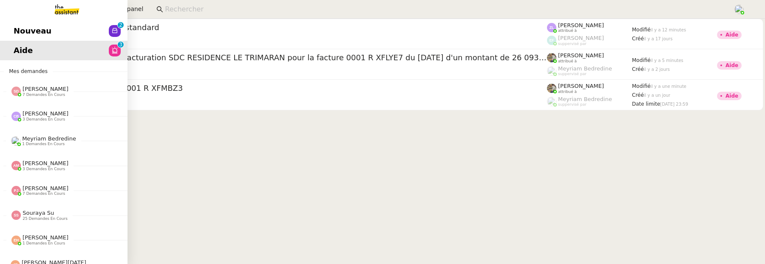
click at [14, 30] on span "Nouveau" at bounding box center [33, 31] width 38 height 13
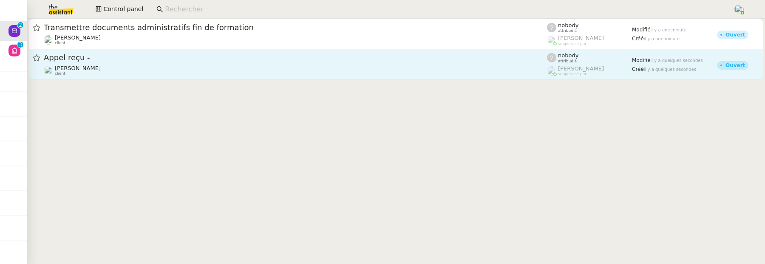
click at [205, 62] on div "Appel reçu -" at bounding box center [295, 58] width 503 height 11
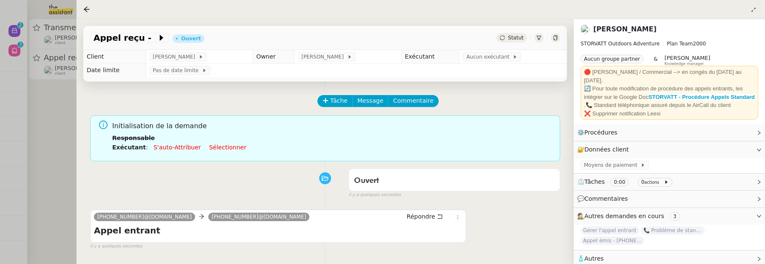
scroll to position [109, 0]
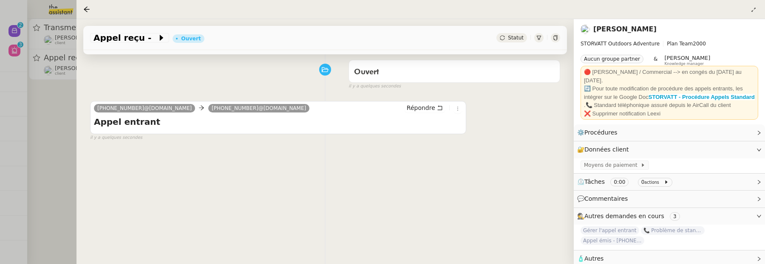
click at [23, 133] on div at bounding box center [382, 132] width 765 height 264
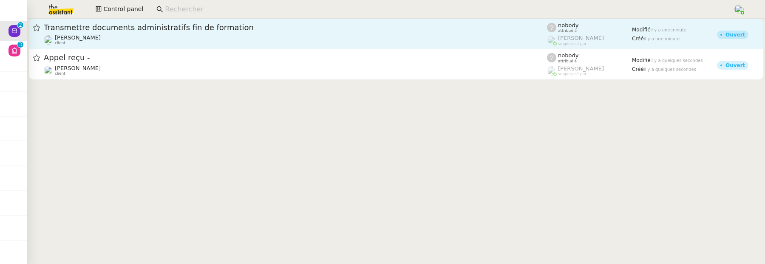
click at [147, 31] on span "Transmettre documents administratifs fin de formation" at bounding box center [295, 28] width 503 height 8
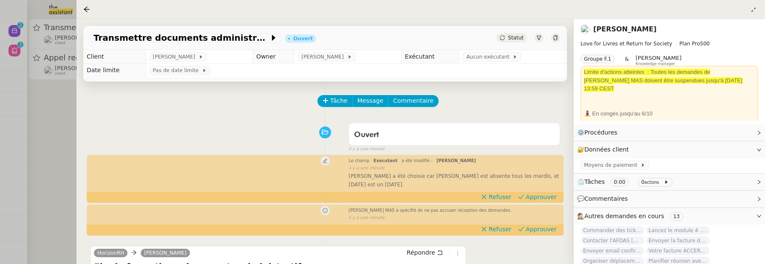
click at [66, 113] on div at bounding box center [382, 132] width 765 height 264
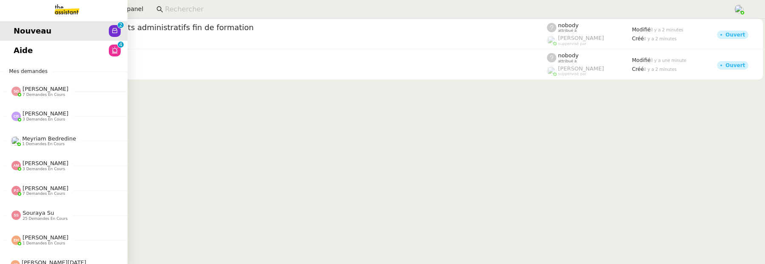
click at [23, 55] on span "Aide" at bounding box center [23, 50] width 19 height 13
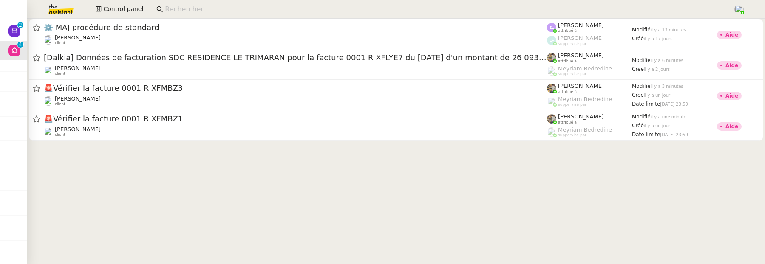
click at [211, 7] on input at bounding box center [445, 9] width 560 height 11
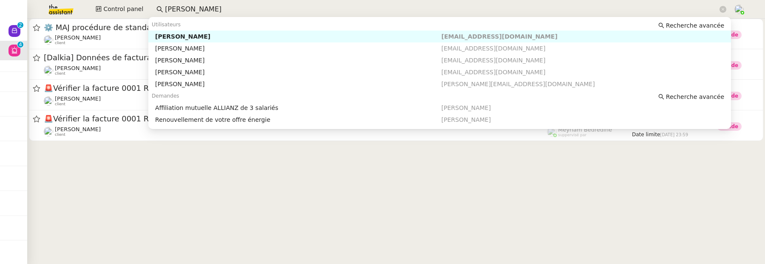
click at [233, 34] on div "[PERSON_NAME]" at bounding box center [298, 37] width 286 height 8
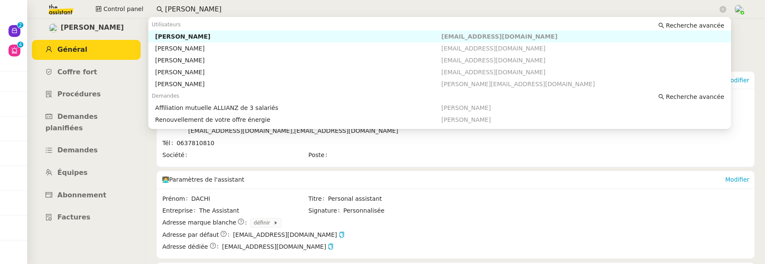
click at [202, 10] on input "[PERSON_NAME]" at bounding box center [441, 9] width 553 height 11
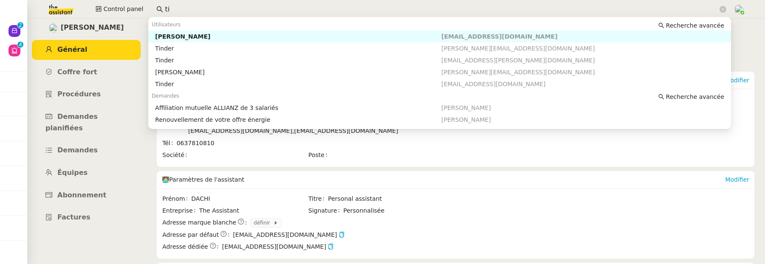
type input "t"
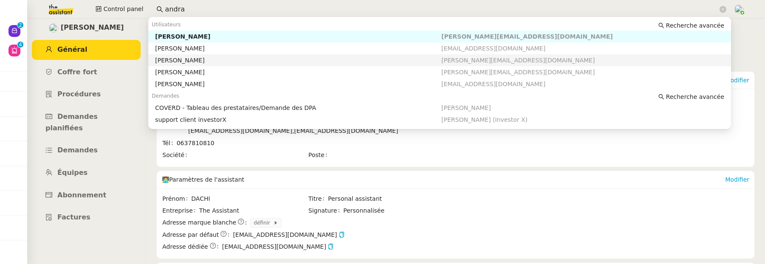
click at [232, 62] on div "[PERSON_NAME]" at bounding box center [298, 61] width 286 height 8
type input "andra"
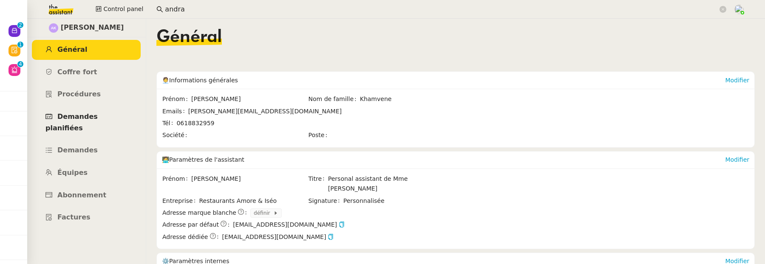
click at [89, 124] on link "Demandes planifiées" at bounding box center [86, 122] width 109 height 31
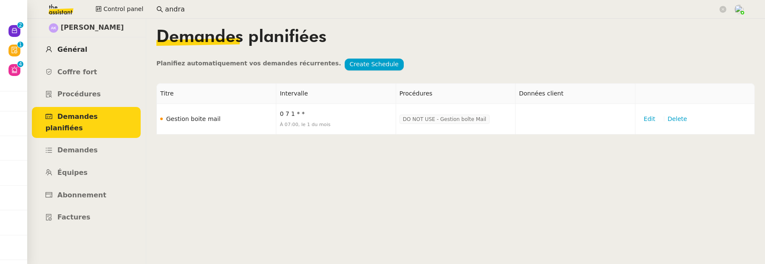
click at [72, 46] on span "Général" at bounding box center [72, 49] width 30 height 8
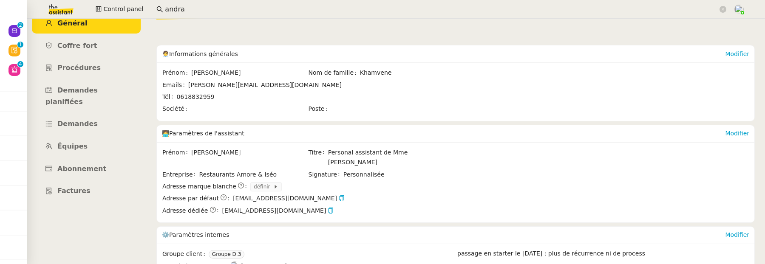
scroll to position [84, 0]
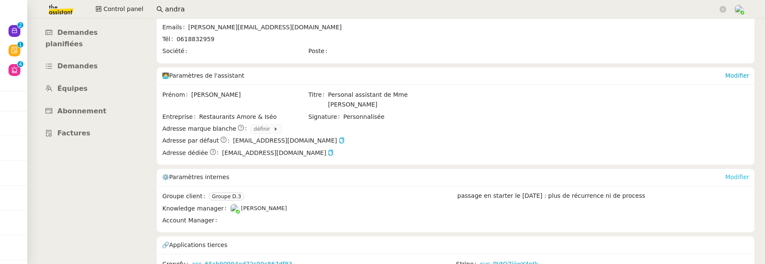
click at [734, 174] on link "Modifier" at bounding box center [737, 177] width 24 height 7
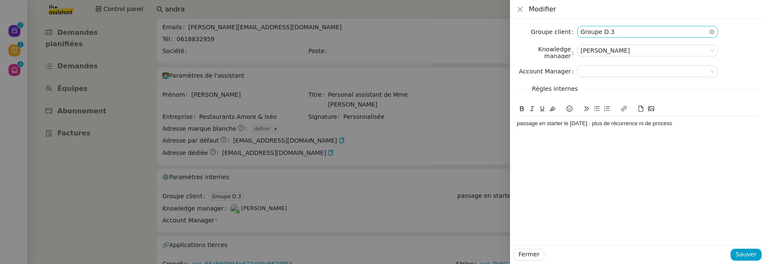
click at [640, 31] on nz-select-item "Groupe D.3" at bounding box center [648, 31] width 134 height 11
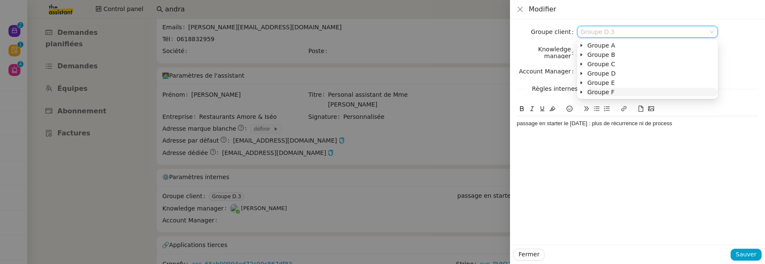
click at [610, 91] on span "Groupe F" at bounding box center [600, 92] width 27 height 7
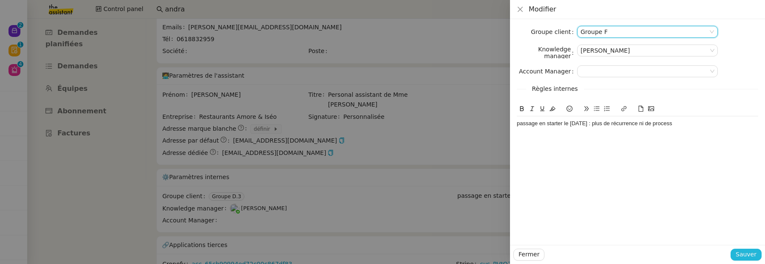
click at [749, 255] on span "Sauver" at bounding box center [746, 255] width 21 height 10
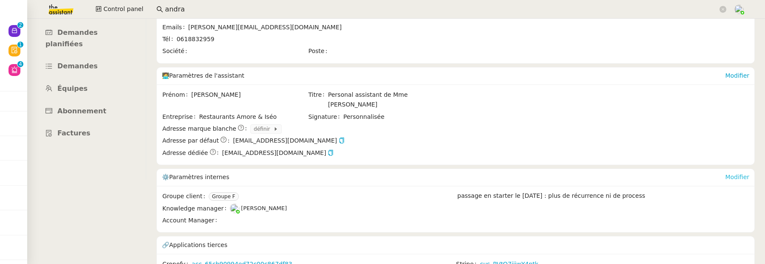
click at [738, 174] on link "Modifier" at bounding box center [737, 177] width 24 height 7
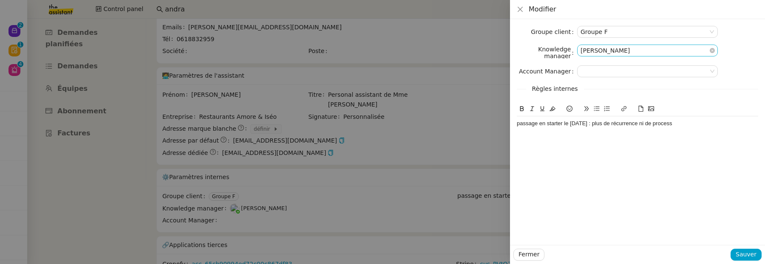
click at [613, 50] on nz-select-item "[PERSON_NAME]" at bounding box center [648, 50] width 134 height 11
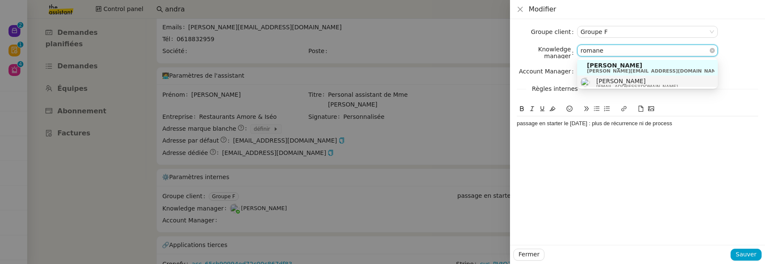
type input "romane"
click at [625, 85] on span "[EMAIL_ADDRESS][DOMAIN_NAME]" at bounding box center [637, 87] width 82 height 5
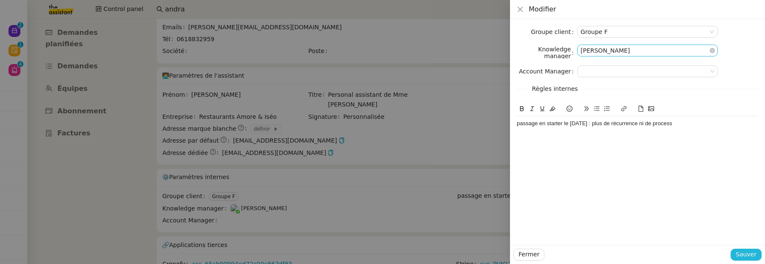
click at [755, 257] on span "Sauver" at bounding box center [746, 255] width 21 height 10
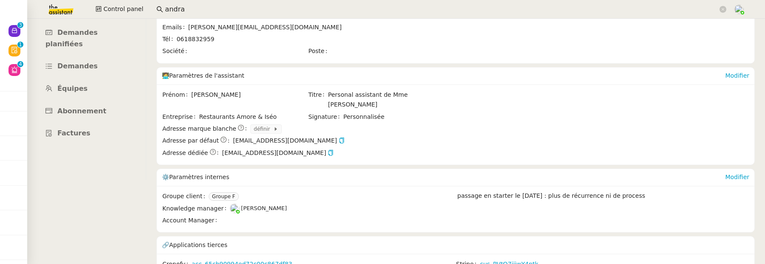
click at [187, 7] on input "andra" at bounding box center [441, 9] width 553 height 11
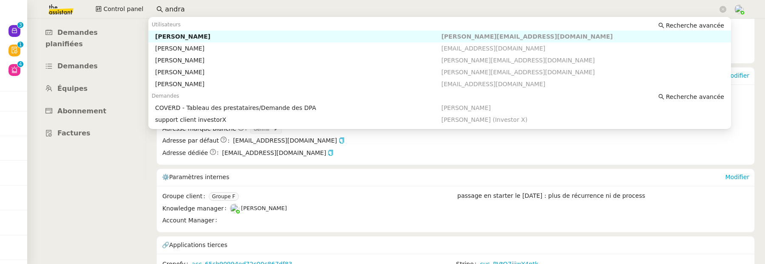
click at [187, 7] on input "andra" at bounding box center [441, 9] width 553 height 11
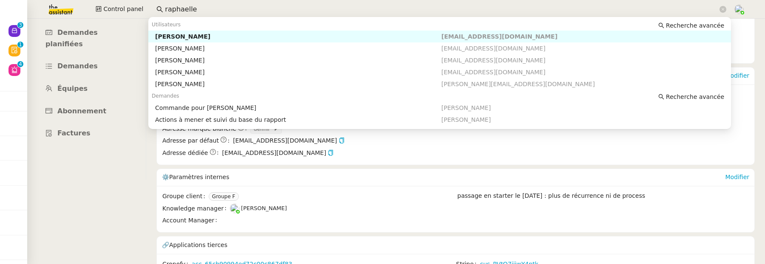
click at [252, 35] on div "Raphaëlle Rémy-Leleu" at bounding box center [298, 37] width 286 height 8
type input "raphaelle"
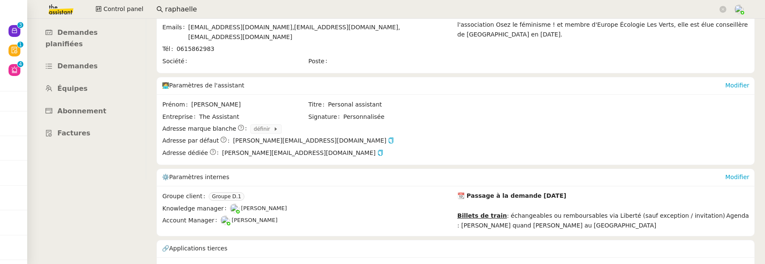
scroll to position [88, 0]
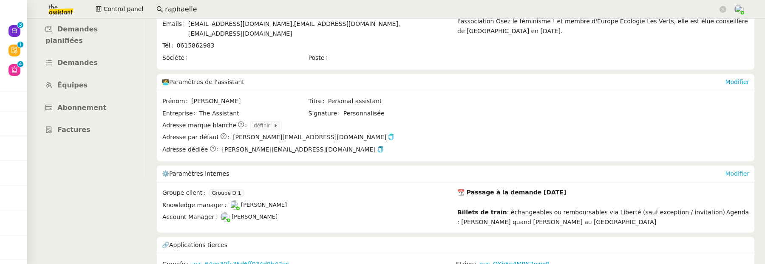
click at [738, 170] on link "Modifier" at bounding box center [737, 173] width 24 height 7
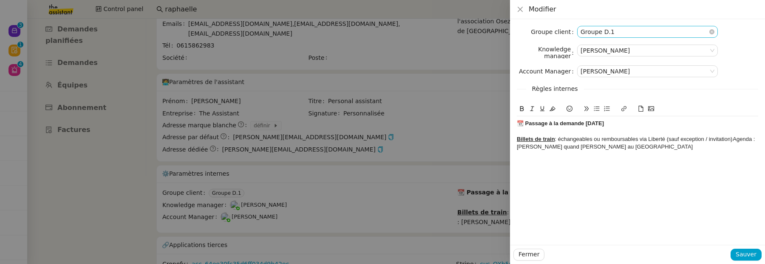
click at [630, 33] on nz-select-item "Groupe D.1" at bounding box center [648, 31] width 134 height 11
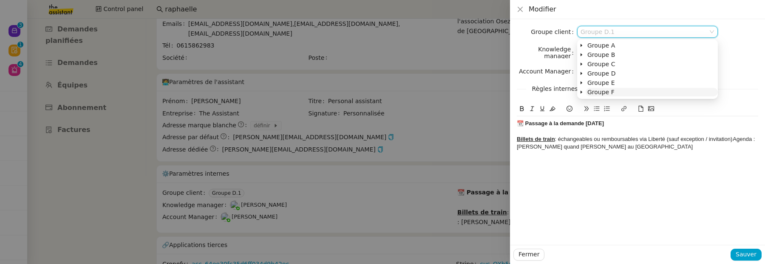
click at [609, 90] on span "Groupe F" at bounding box center [600, 92] width 27 height 7
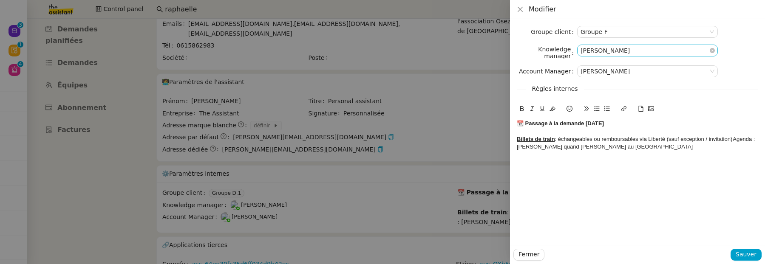
click at [687, 49] on nz-select-item "[PERSON_NAME]" at bounding box center [648, 50] width 134 height 11
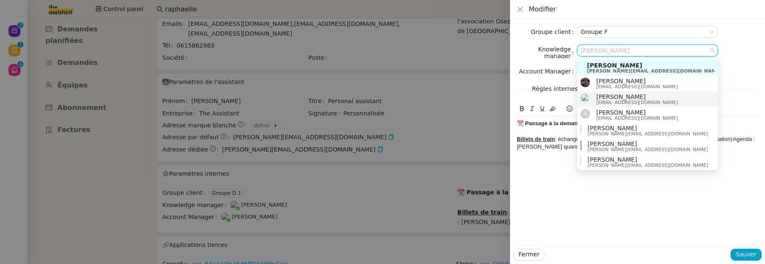
click at [631, 95] on span "[PERSON_NAME]" at bounding box center [637, 97] width 82 height 7
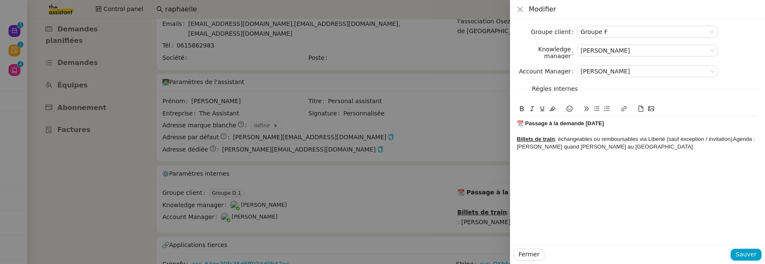
click at [652, 128] on div at bounding box center [637, 132] width 241 height 8
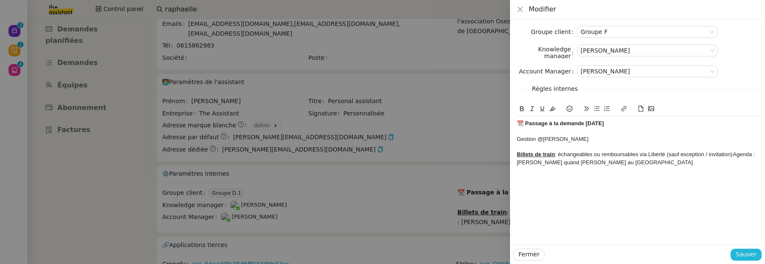
click at [750, 255] on span "Sauver" at bounding box center [746, 255] width 21 height 10
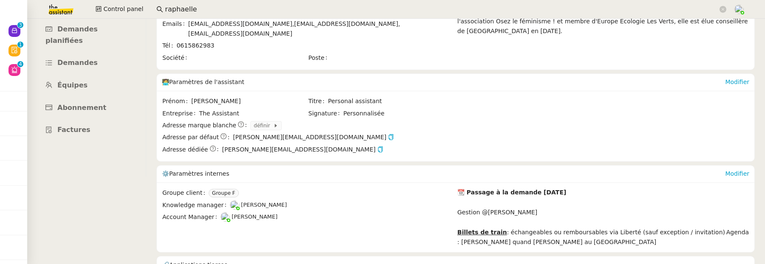
click at [327, 11] on input "raphaelle" at bounding box center [441, 9] width 553 height 11
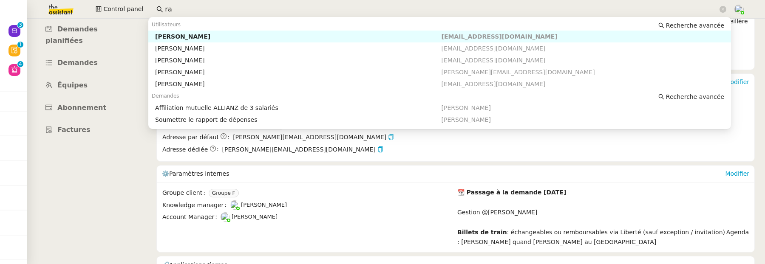
type input "r"
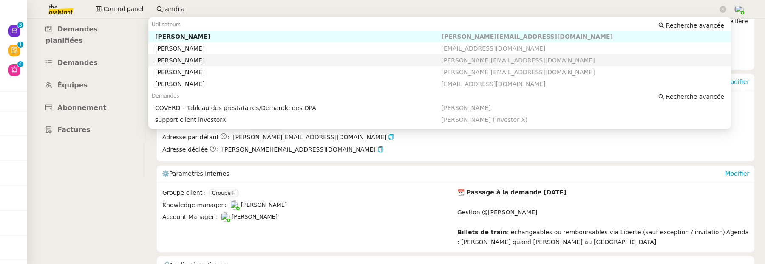
click at [291, 63] on div "Andrea Khamvene" at bounding box center [298, 61] width 286 height 8
type input "andra"
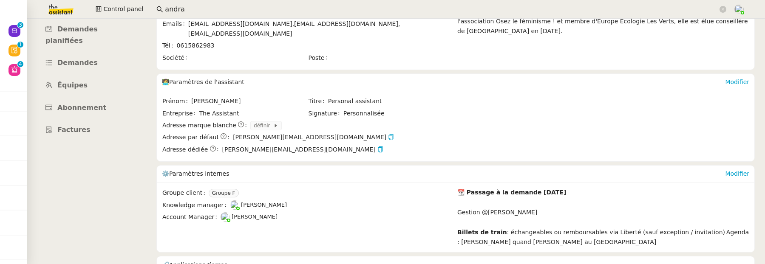
scroll to position [84, 0]
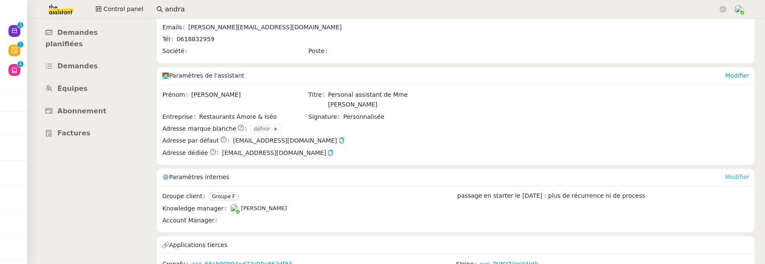
click at [735, 174] on link "Modifier" at bounding box center [737, 177] width 24 height 7
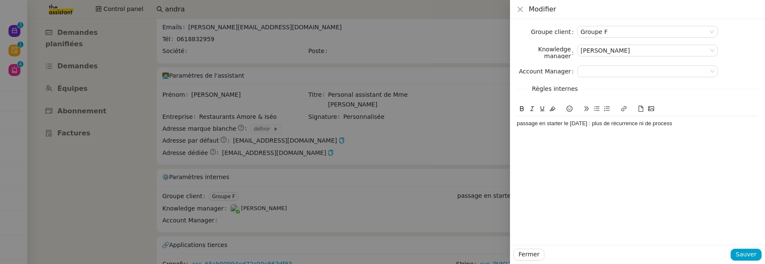
click at [692, 125] on div "passage en starter le 06/03/2025 : plus de récurrence ni de process" at bounding box center [637, 124] width 241 height 8
click at [753, 256] on span "Sauver" at bounding box center [746, 255] width 21 height 10
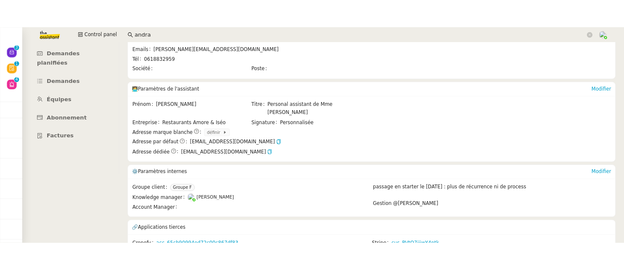
scroll to position [0, 0]
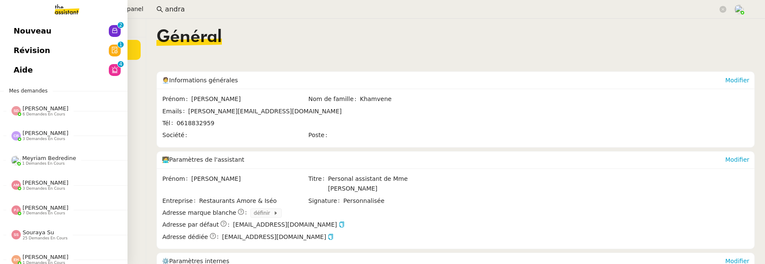
click at [14, 30] on span "Nouveau" at bounding box center [33, 31] width 38 height 13
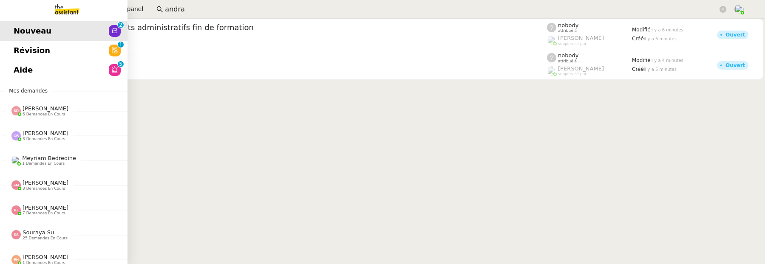
click at [39, 48] on span "Révision" at bounding box center [32, 50] width 37 height 13
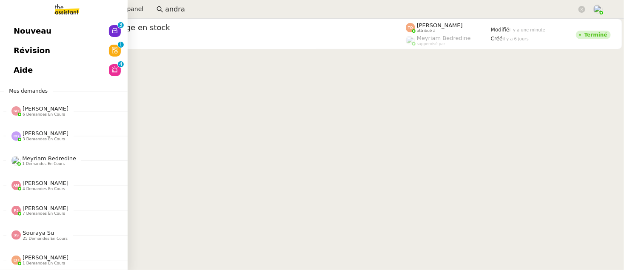
click at [36, 45] on span "Révision" at bounding box center [32, 50] width 37 height 13
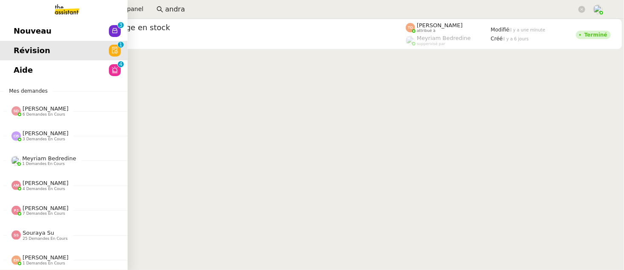
click at [42, 26] on span "Nouveau" at bounding box center [33, 31] width 38 height 13
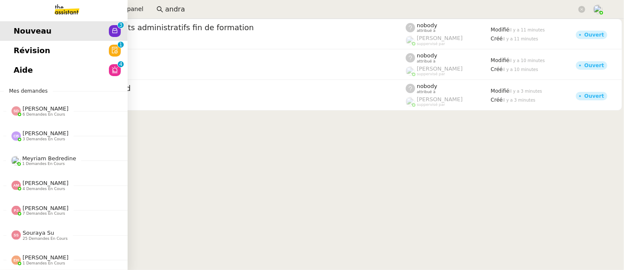
click at [47, 54] on link "Révision 0 1 2 3 4 5 6 7 8 9" at bounding box center [64, 51] width 128 height 20
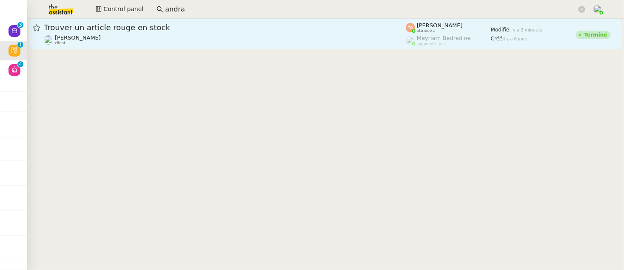
click at [187, 32] on div "Trouver un article rouge en stock" at bounding box center [225, 28] width 362 height 10
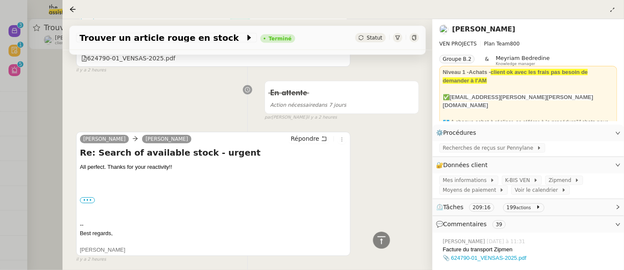
scroll to position [594, 0]
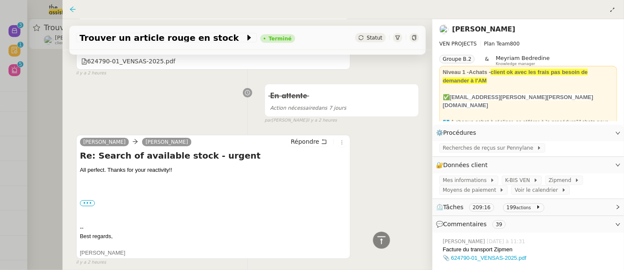
click at [71, 8] on icon at bounding box center [72, 9] width 7 height 7
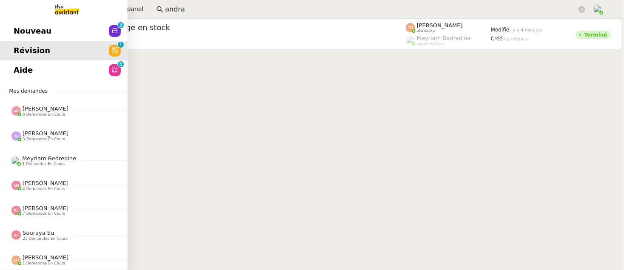
click at [24, 76] on span "Aide" at bounding box center [23, 70] width 19 height 13
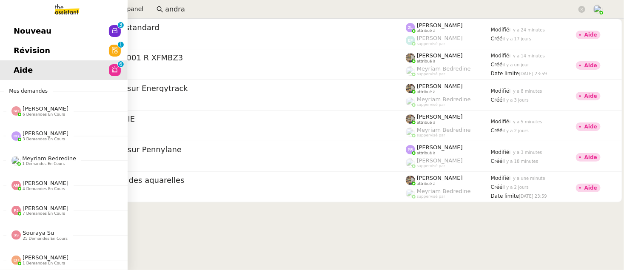
click at [19, 30] on span "Nouveau" at bounding box center [33, 31] width 38 height 13
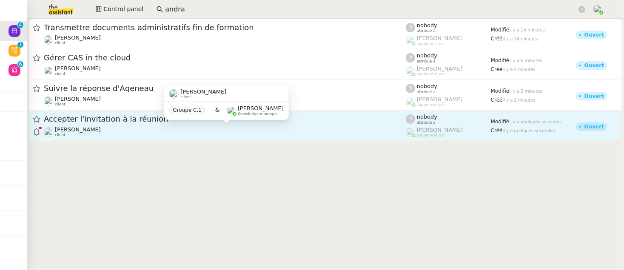
click at [338, 127] on div "David Berrebi client" at bounding box center [225, 131] width 362 height 11
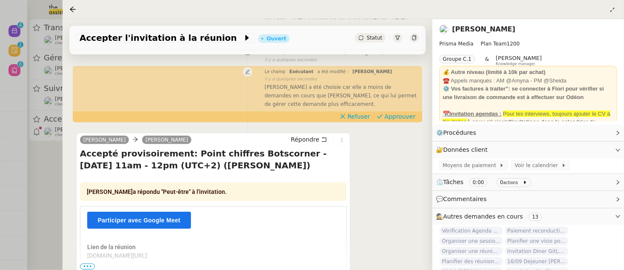
scroll to position [175, 0]
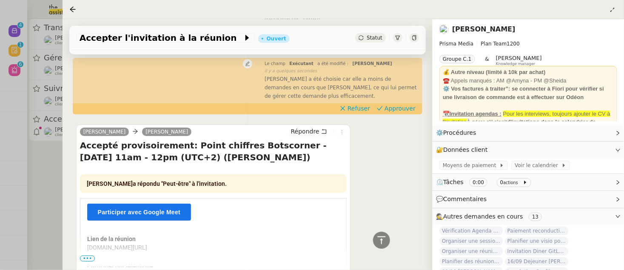
click at [344, 135] on button at bounding box center [341, 132] width 9 height 9
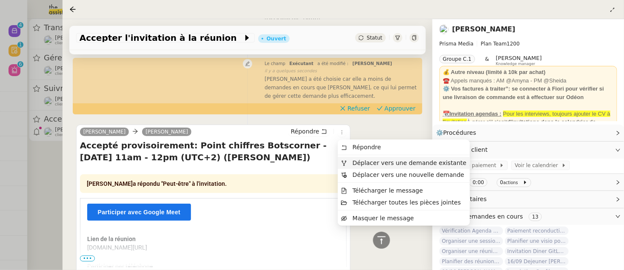
click at [366, 162] on span "Déplacer vers une demande existante" at bounding box center [409, 162] width 114 height 7
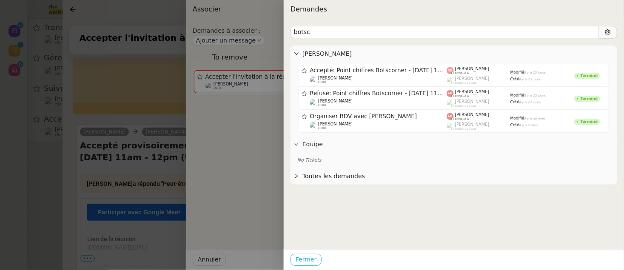
type input "botsc"
click at [310, 260] on span "Fermer" at bounding box center [305, 260] width 21 height 10
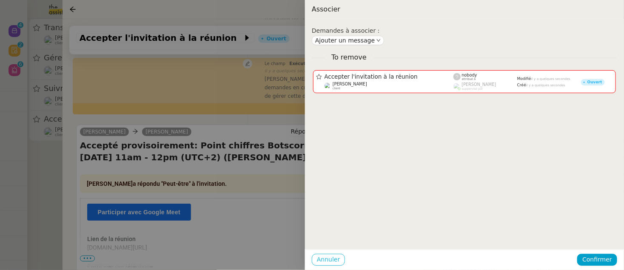
click at [338, 260] on span "Annuler" at bounding box center [328, 260] width 23 height 10
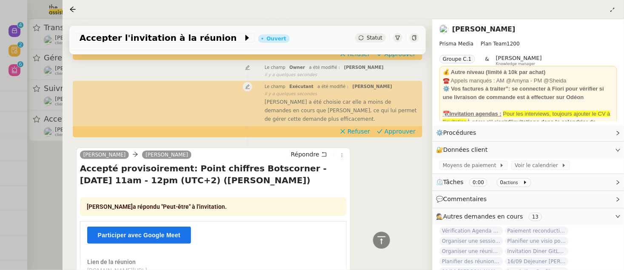
scroll to position [145, 0]
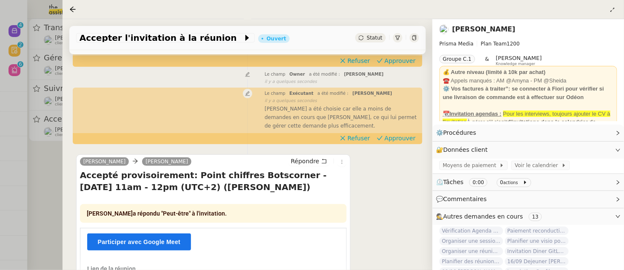
click at [401, 130] on div "Le champ Exécutant a été modifié : Amyna Mehrez false il y a quelques secondes …" at bounding box center [247, 108] width 343 height 41
click at [401, 135] on span "Approuver" at bounding box center [399, 138] width 31 height 9
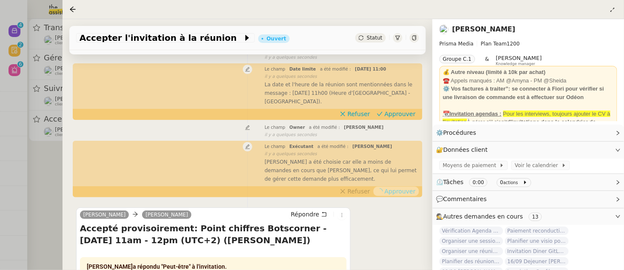
scroll to position [90, 0]
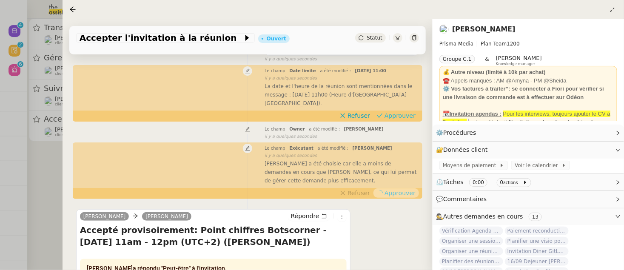
click at [406, 114] on span "Approuver" at bounding box center [399, 115] width 31 height 9
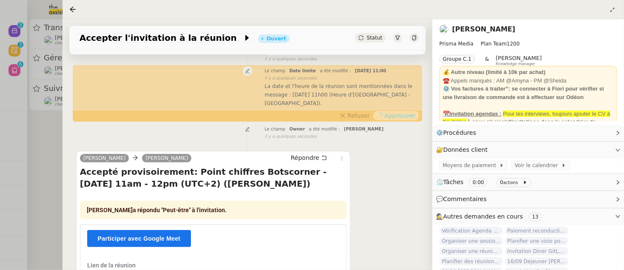
scroll to position [0, 0]
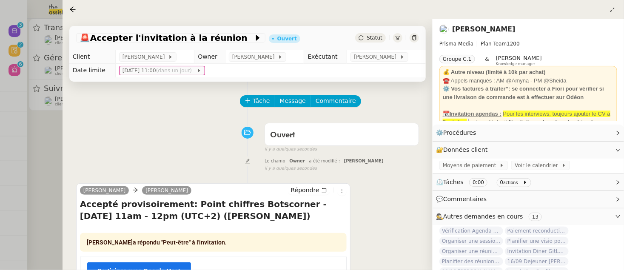
click at [48, 131] on div at bounding box center [312, 135] width 624 height 270
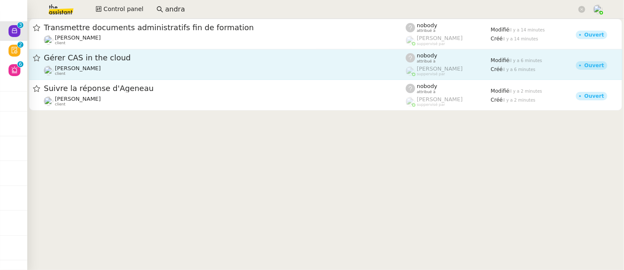
click at [113, 60] on span "Gérer CAS in the cloud" at bounding box center [225, 58] width 362 height 8
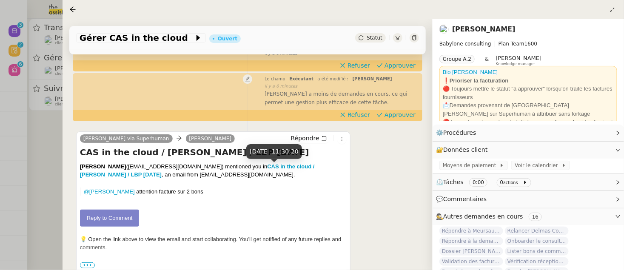
scroll to position [125, 0]
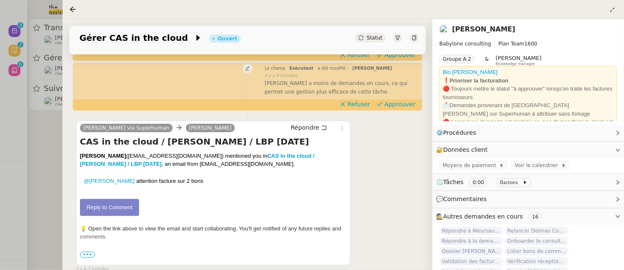
click at [55, 150] on div at bounding box center [312, 135] width 624 height 270
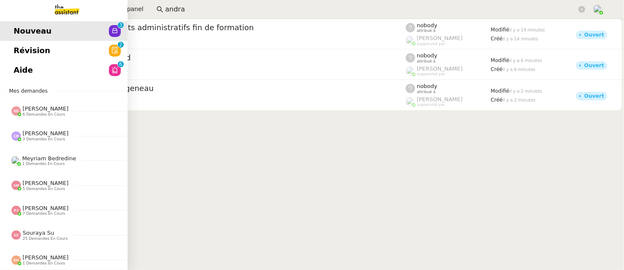
click at [23, 45] on span "Révision" at bounding box center [32, 50] width 37 height 13
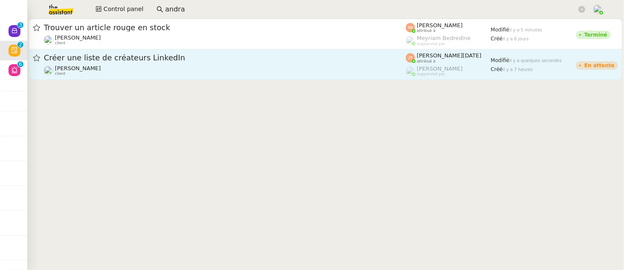
click at [227, 78] on link "Créer une liste de créateurs LinkedIn Hugo Bentz client Jean-Noël De Tinguy att…" at bounding box center [325, 64] width 593 height 31
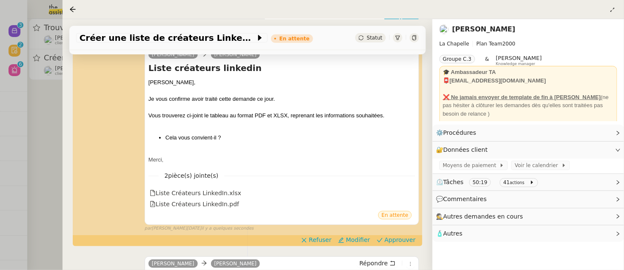
scroll to position [187, 0]
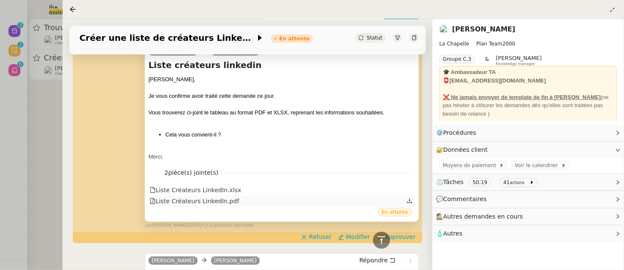
click at [219, 200] on div "Liste Créateurs LinkedIn.pdf" at bounding box center [194, 201] width 89 height 10
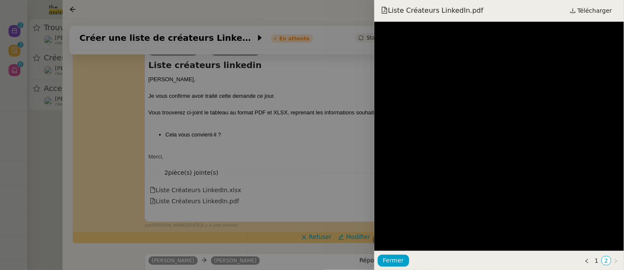
click at [271, 148] on div at bounding box center [312, 135] width 624 height 270
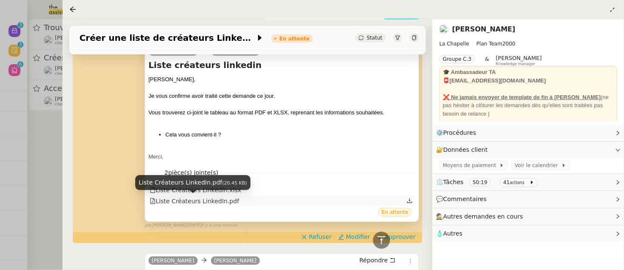
click at [200, 201] on div "Liste Créateurs LinkedIn.pdf" at bounding box center [194, 201] width 89 height 10
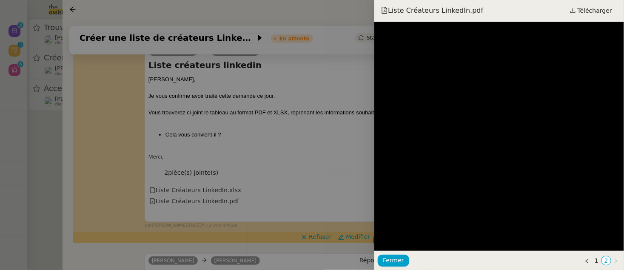
click at [319, 159] on div at bounding box center [312, 135] width 624 height 270
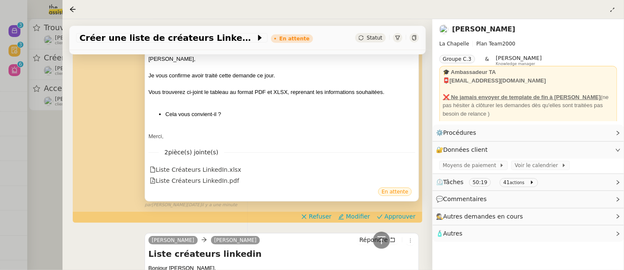
scroll to position [218, 0]
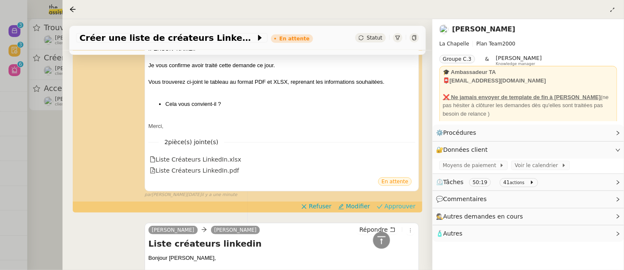
click at [399, 203] on span "Approuver" at bounding box center [399, 206] width 31 height 9
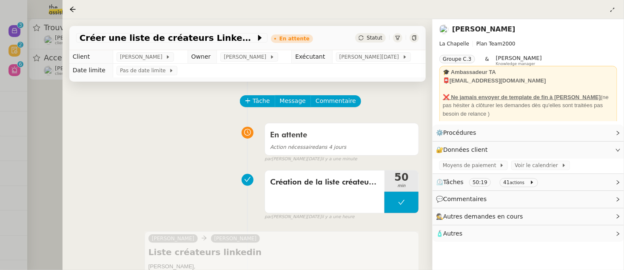
click at [52, 114] on div at bounding box center [312, 135] width 624 height 270
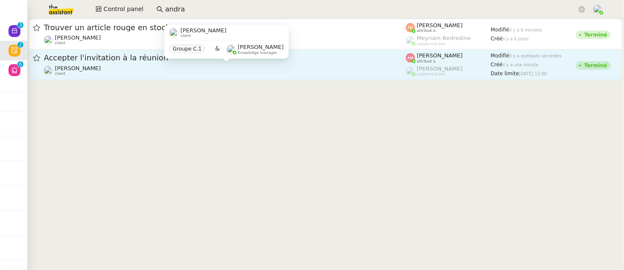
click at [222, 75] on div "David Berrebi client" at bounding box center [225, 70] width 362 height 11
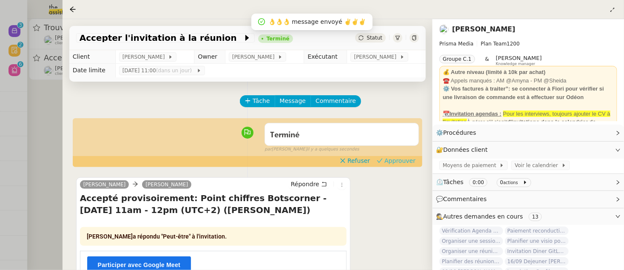
click at [413, 162] on span "Approuver" at bounding box center [399, 160] width 31 height 9
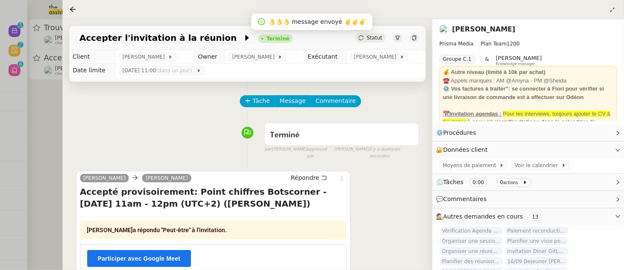
click at [60, 116] on div at bounding box center [312, 135] width 624 height 270
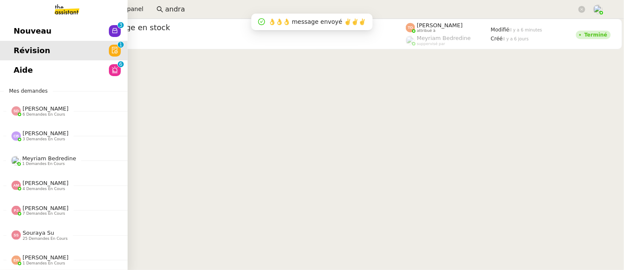
click at [25, 71] on span "Aide" at bounding box center [23, 70] width 19 height 13
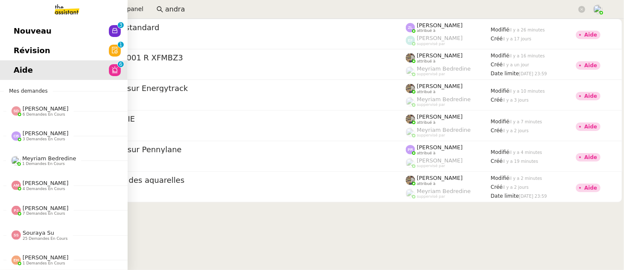
click at [21, 31] on span "Nouveau" at bounding box center [33, 31] width 38 height 13
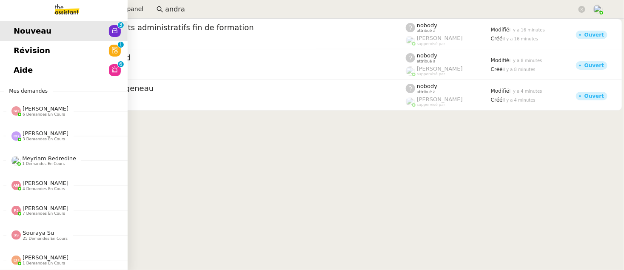
click at [25, 49] on link "Révision 0 1 2 3 4 5 6 7 8 9" at bounding box center [64, 51] width 128 height 20
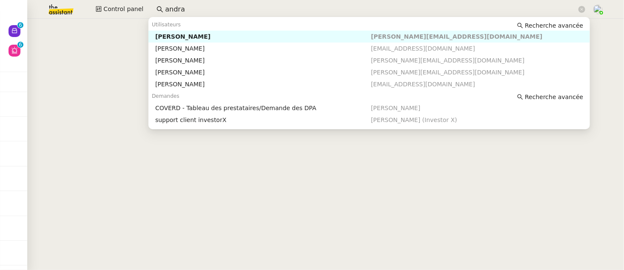
click at [219, 14] on input "andra" at bounding box center [370, 9] width 411 height 11
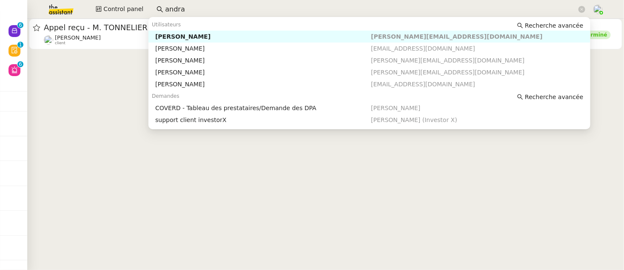
click at [219, 14] on input "andra" at bounding box center [370, 9] width 411 height 11
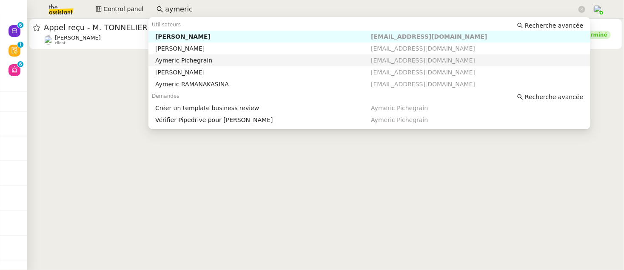
click at [221, 59] on div "Aymeric Pichegrain" at bounding box center [263, 61] width 216 height 8
type input "aymeric"
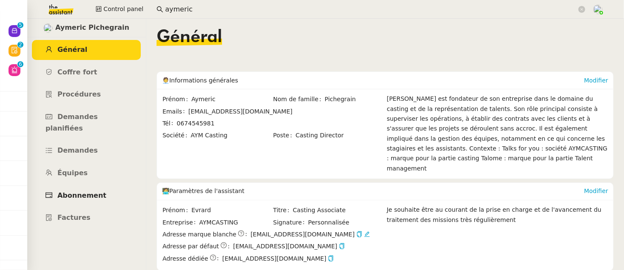
click at [98, 191] on span "Abonnement" at bounding box center [81, 195] width 49 height 8
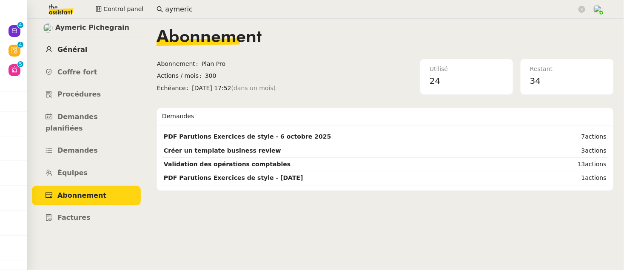
click at [79, 53] on span "Général" at bounding box center [72, 49] width 30 height 8
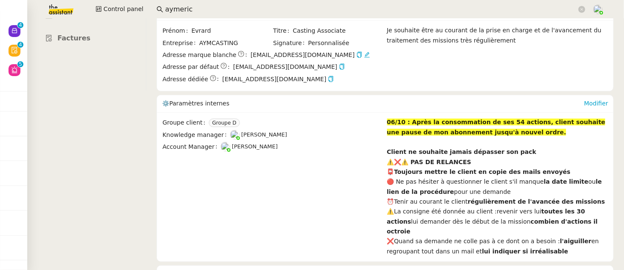
scroll to position [182, 0]
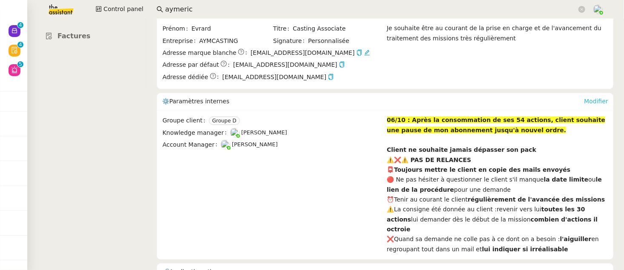
click at [591, 98] on link "Modifier" at bounding box center [596, 101] width 24 height 7
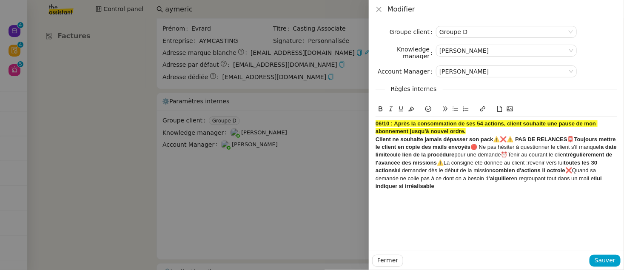
click at [586, 125] on strong "06/10 : Après la consommation de ses 54 actions, client souhaite une pause de m…" at bounding box center [486, 127] width 222 height 14
click at [589, 125] on strong "06/10 : Après la consommation de ses 54 actions, client souhaite une pause de m…" at bounding box center [486, 127] width 222 height 14
click at [484, 131] on div "06/10 : Après la consommation de ses 54 actions, client souhaite une pause de s…" at bounding box center [495, 128] width 241 height 16
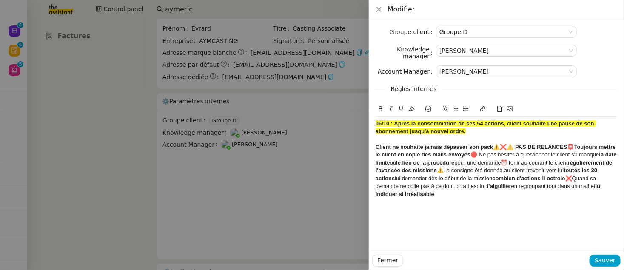
click at [495, 148] on strong "Client ne souhaite jamais dépasser son pack⚠️❌⚠️ PAS DE RELANCES" at bounding box center [471, 147] width 192 height 6
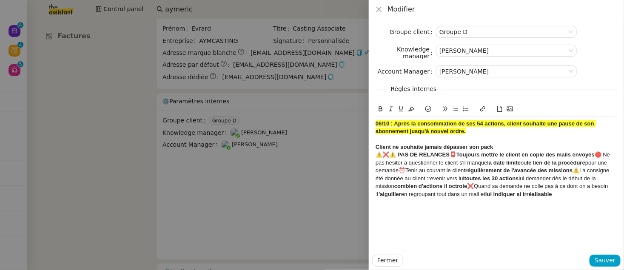
click at [448, 155] on div "﻿ ⚠️❌⚠️ PAS DE RELANCES 📮 Toujours mettre le client en copie des mails envoyés …" at bounding box center [495, 174] width 241 height 47
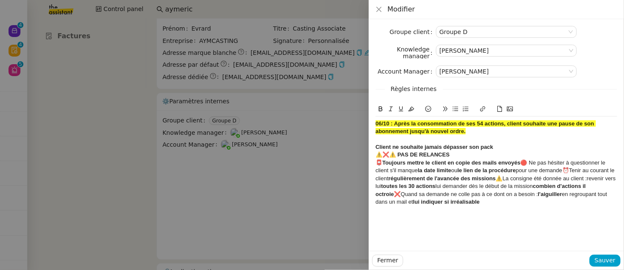
click at [522, 164] on div "﻿ 📮 Toujours mettre le client en copie des mails envoyés 🔴 Ne pas hésiter à que…" at bounding box center [495, 182] width 241 height 47
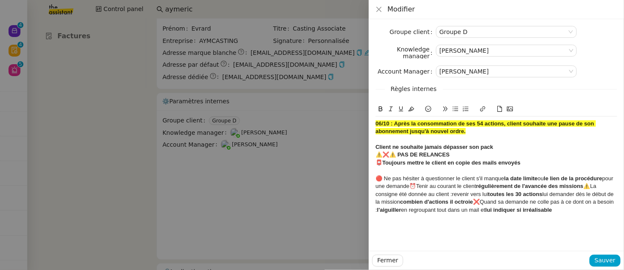
click at [423, 184] on div "﻿ 🔴 Ne pas hésiter à questionner le client s'il manque la date limite ou le lie…" at bounding box center [495, 194] width 241 height 39
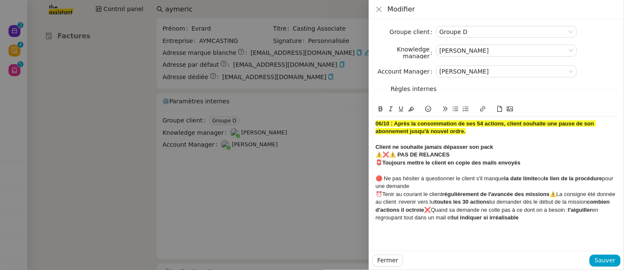
click at [549, 193] on strong "régulièrement de l'avancée des missions" at bounding box center [495, 194] width 107 height 6
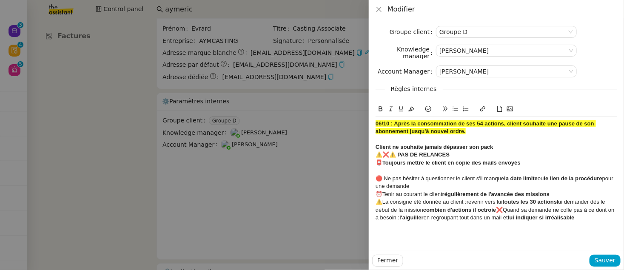
click at [495, 207] on strong "combien d'actions il octroie﻿" at bounding box center [459, 210] width 73 height 6
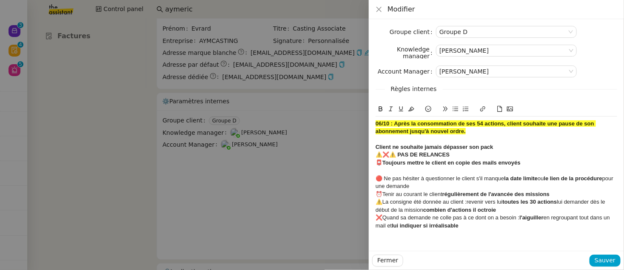
click at [516, 207] on div "⚠️La consigne été donnée au client :revenir vers lui toutes les 30 actions lui …" at bounding box center [495, 206] width 241 height 16
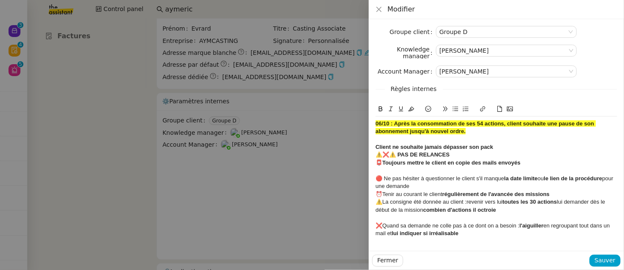
click at [555, 194] on div "⏰Tenir au courant le client régulièrement de l'avancée des missions" at bounding box center [495, 194] width 241 height 8
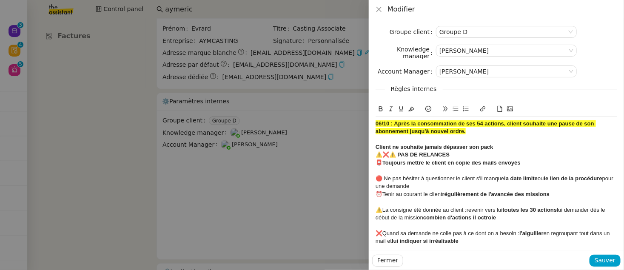
click at [486, 188] on div "🔴 Ne pas hésiter à questionner le client s'il manque la date limite ou le lien …" at bounding box center [495, 183] width 241 height 16
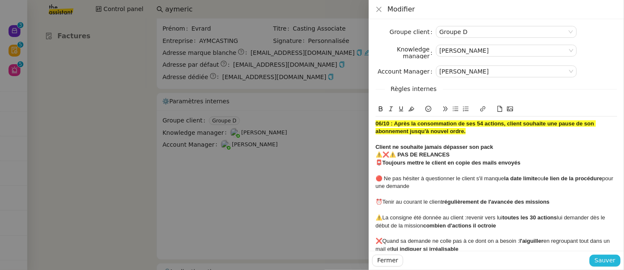
click at [600, 261] on span "Sauver" at bounding box center [604, 260] width 21 height 10
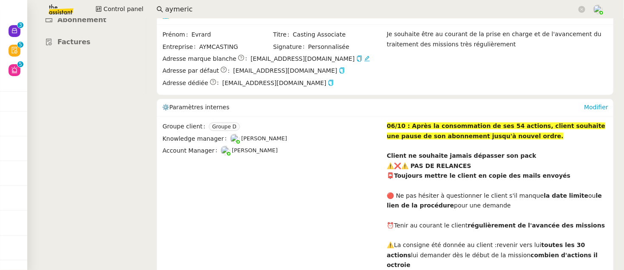
scroll to position [175, 0]
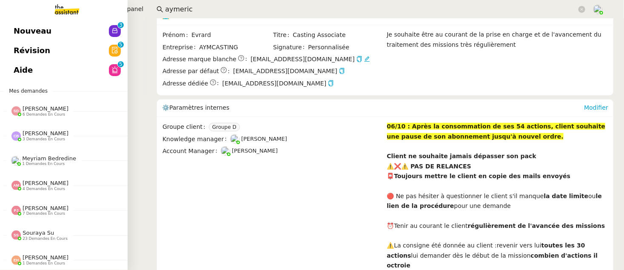
click at [15, 31] on span "Nouveau" at bounding box center [33, 31] width 38 height 13
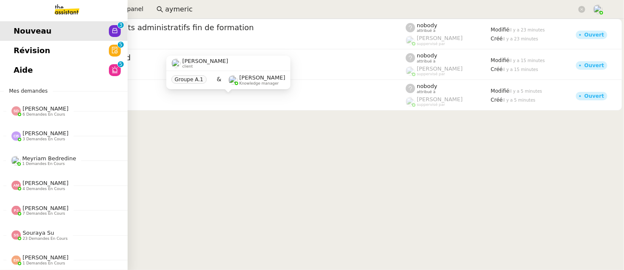
click at [31, 51] on span "Révision" at bounding box center [32, 50] width 37 height 13
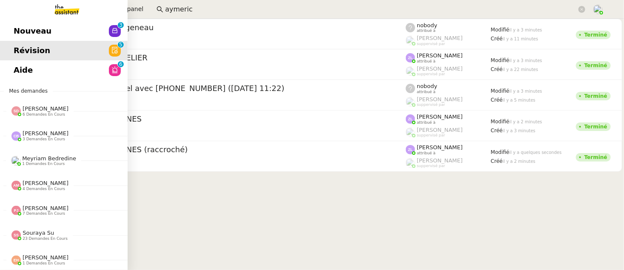
click at [28, 72] on span "Aide" at bounding box center [23, 70] width 19 height 13
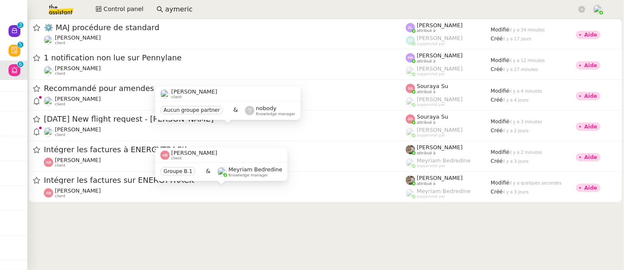
click at [210, 125] on div "Louis Frei client Aucun groupe partner & nobody Knowledge manager" at bounding box center [227, 106] width 145 height 40
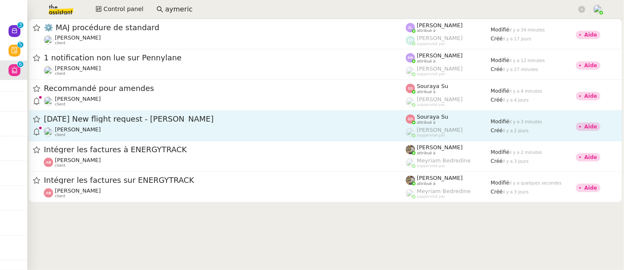
click at [330, 122] on span "25th November 2025 New flight request - Gaignon Stéphane" at bounding box center [225, 119] width 362 height 8
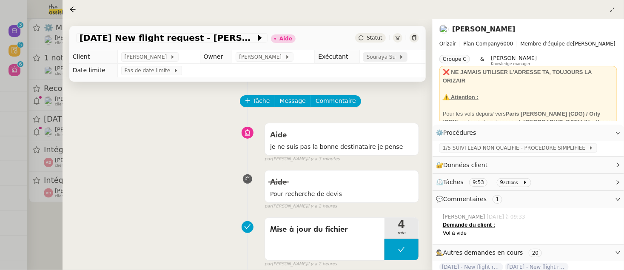
click at [380, 61] on span "Souraya Su" at bounding box center [382, 57] width 32 height 9
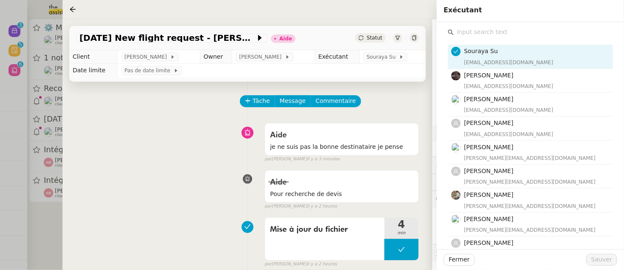
click at [520, 32] on input "text" at bounding box center [533, 31] width 159 height 11
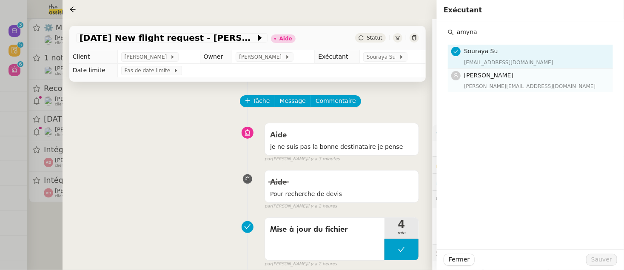
type input "amyna"
click at [519, 83] on div "amyna@team.theassistant.com" at bounding box center [536, 86] width 144 height 9
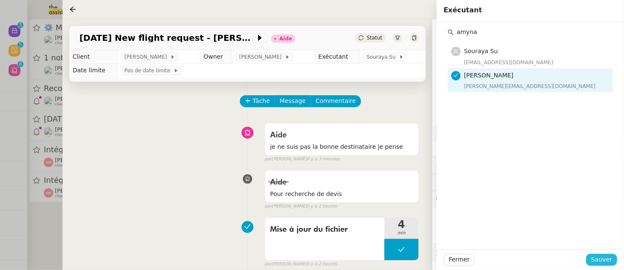
click at [599, 256] on span "Sauver" at bounding box center [601, 260] width 21 height 10
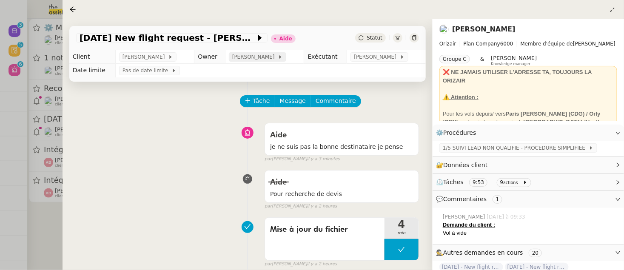
click at [251, 57] on span "[PERSON_NAME]" at bounding box center [254, 57] width 45 height 9
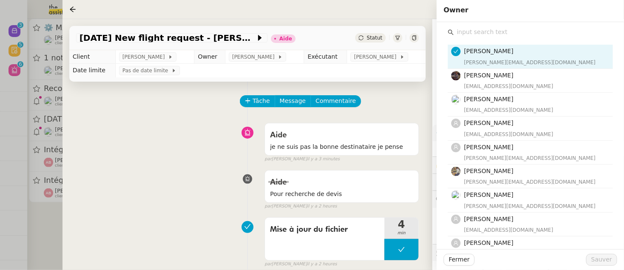
click at [505, 34] on input "text" at bounding box center [533, 31] width 159 height 11
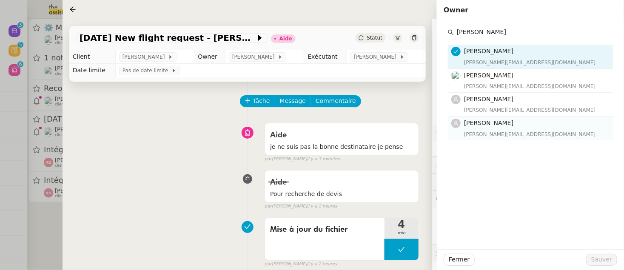
type input "camille"
click at [506, 125] on span "[PERSON_NAME]" at bounding box center [488, 122] width 49 height 7
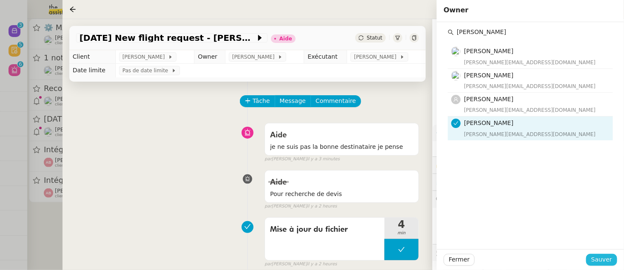
click at [601, 258] on span "Sauver" at bounding box center [601, 260] width 21 height 10
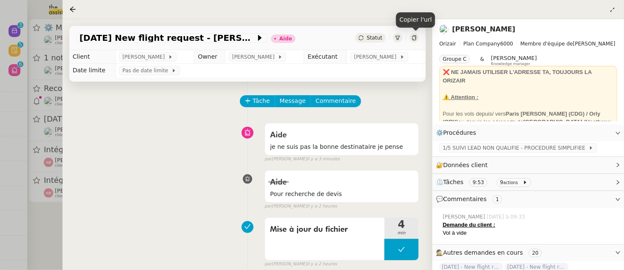
click at [415, 41] on div at bounding box center [413, 37] width 9 height 9
click at [414, 37] on icon at bounding box center [413, 37] width 5 height 5
click at [394, 36] on div at bounding box center [397, 37] width 9 height 9
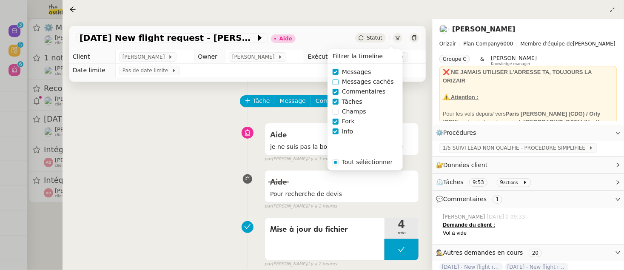
click at [359, 81] on span "Messages cachés" at bounding box center [367, 82] width 59 height 10
click at [352, 112] on span "Champs" at bounding box center [353, 112] width 31 height 10
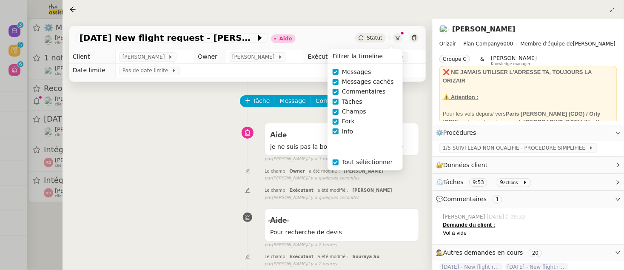
click at [219, 181] on div "Le champ Owner a été modifié : Camille Barthès false par Frédérique A. il y a q…" at bounding box center [247, 174] width 343 height 16
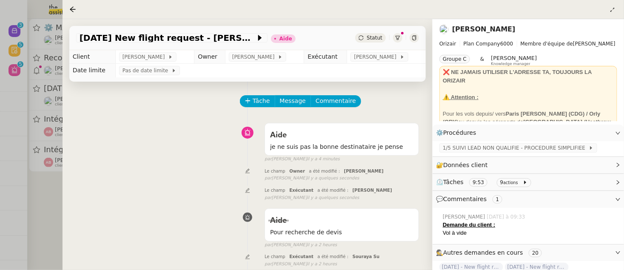
click at [379, 40] on span "Statut" at bounding box center [374, 38] width 16 height 6
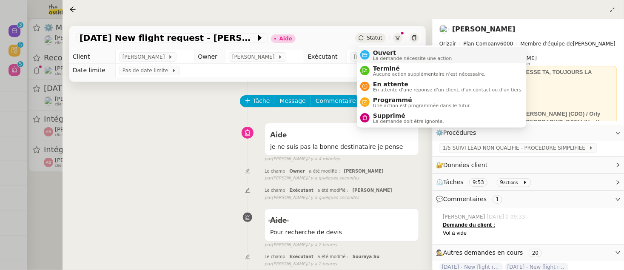
click at [381, 51] on span "Ouvert" at bounding box center [412, 52] width 79 height 7
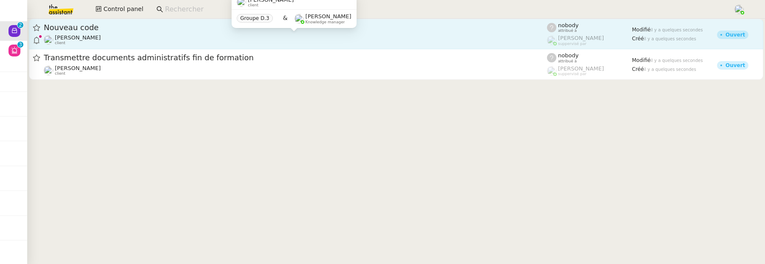
click at [250, 39] on div "[PERSON_NAME] client" at bounding box center [295, 39] width 503 height 11
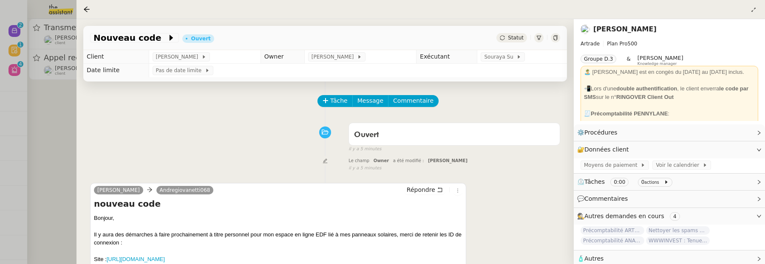
click at [57, 94] on div at bounding box center [382, 132] width 765 height 264
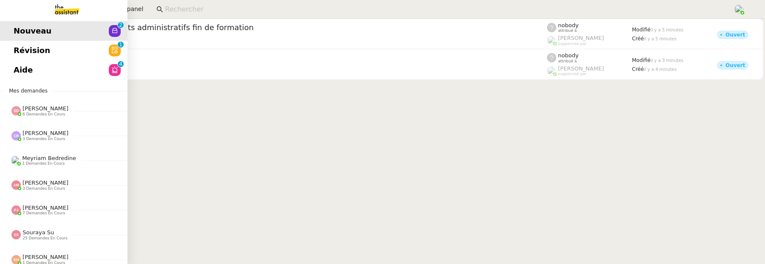
click at [12, 53] on link "Révision 0 1 2 3 4 5 6 7 8 9" at bounding box center [64, 51] width 128 height 20
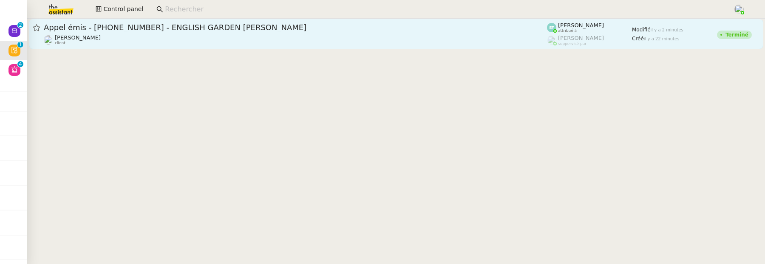
click at [270, 45] on div "[PERSON_NAME] client" at bounding box center [295, 39] width 503 height 11
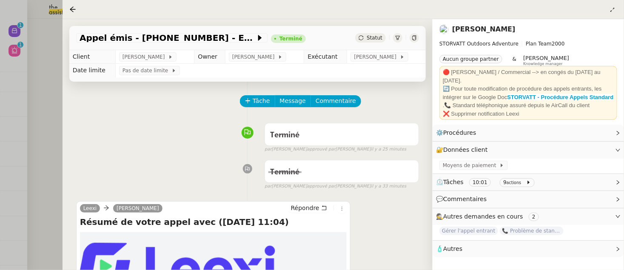
click at [51, 85] on div at bounding box center [312, 135] width 624 height 270
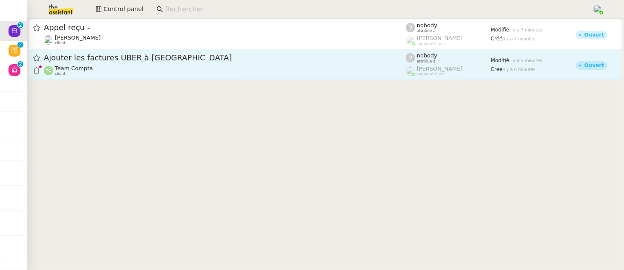
click at [146, 75] on div "Team Compta client" at bounding box center [225, 70] width 362 height 11
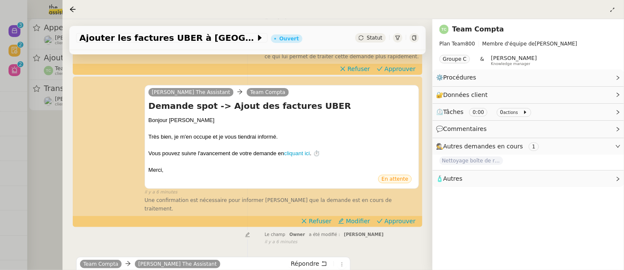
scroll to position [142, 0]
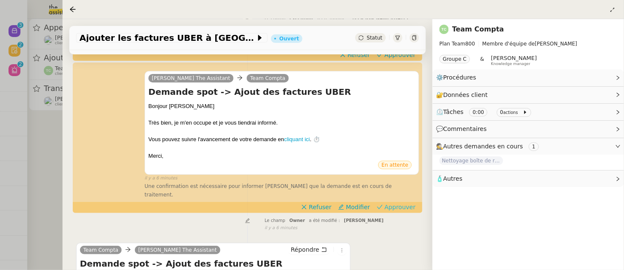
click at [394, 203] on span "Approuver" at bounding box center [399, 207] width 31 height 9
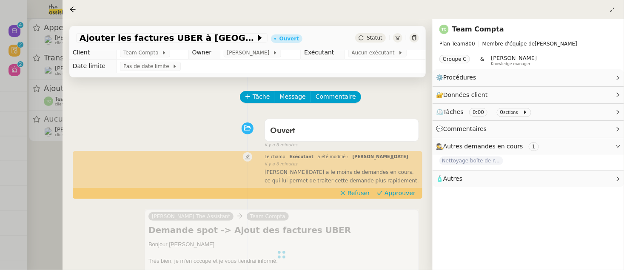
scroll to position [6, 0]
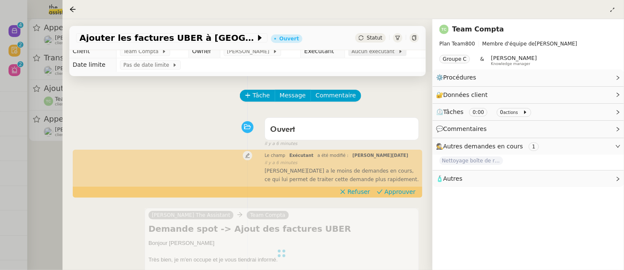
click at [382, 55] on span "Aucun exécutant" at bounding box center [375, 51] width 46 height 9
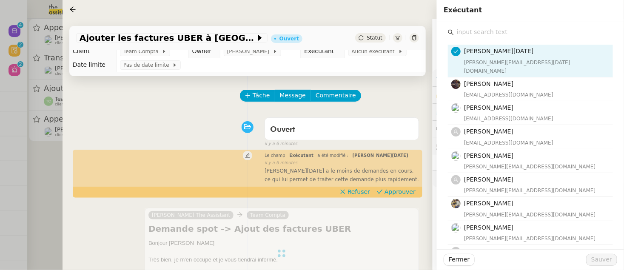
click at [507, 34] on input "text" at bounding box center [533, 31] width 159 height 11
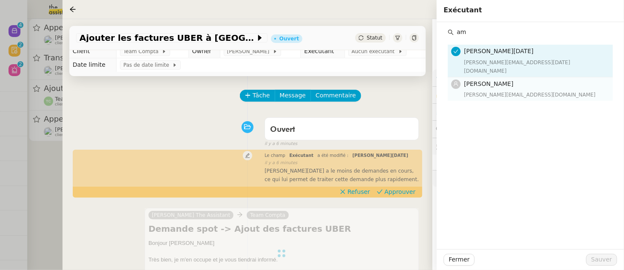
type input "am"
click at [504, 79] on h4 "[PERSON_NAME]" at bounding box center [536, 84] width 144 height 10
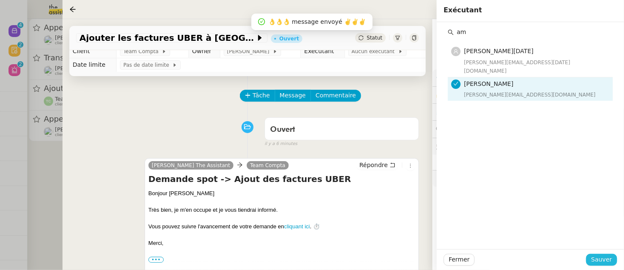
click at [599, 260] on span "Sauver" at bounding box center [601, 260] width 21 height 10
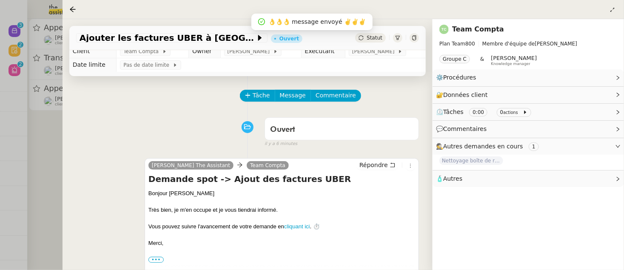
click at [50, 151] on div at bounding box center [312, 135] width 624 height 270
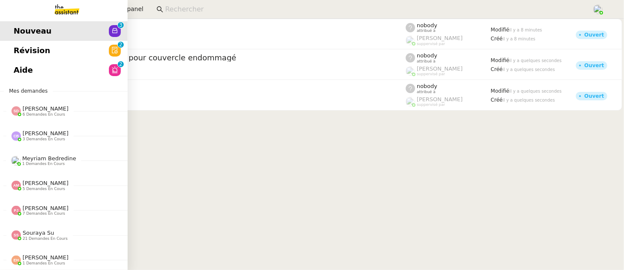
click at [13, 43] on link "Révision 0 1 2 3 4 5 6 7 8 9" at bounding box center [64, 51] width 128 height 20
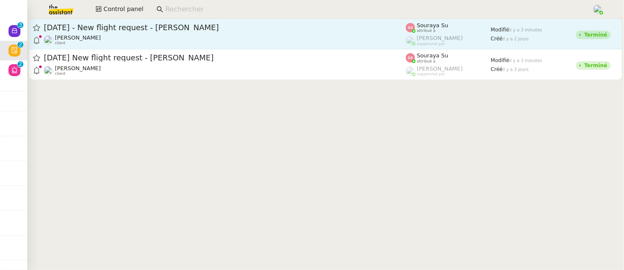
click at [243, 45] on link "12th February 2026 - New flight request - Cristian Iordache Louis Frei client S…" at bounding box center [325, 34] width 593 height 31
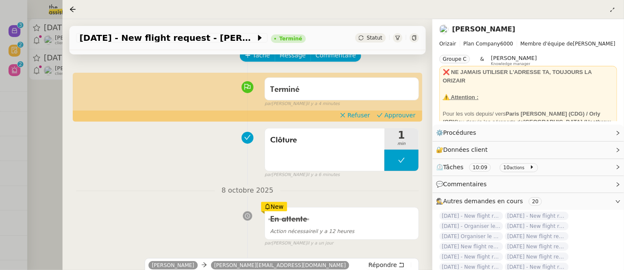
scroll to position [56, 0]
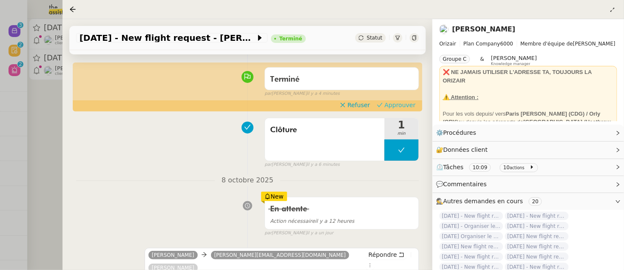
click at [402, 108] on span "Approuver" at bounding box center [399, 105] width 31 height 9
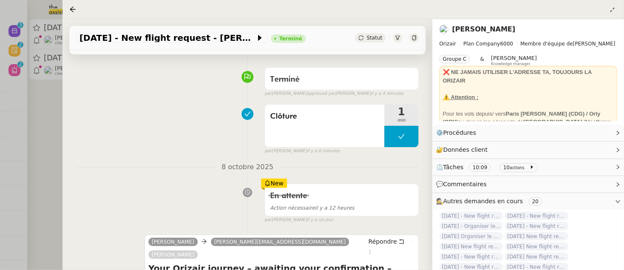
click at [49, 122] on div at bounding box center [312, 135] width 624 height 270
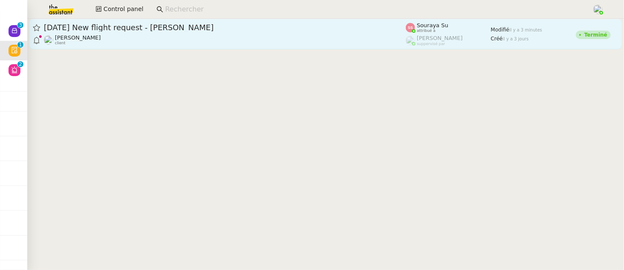
click at [212, 43] on div "Louis Frei client" at bounding box center [225, 39] width 362 height 11
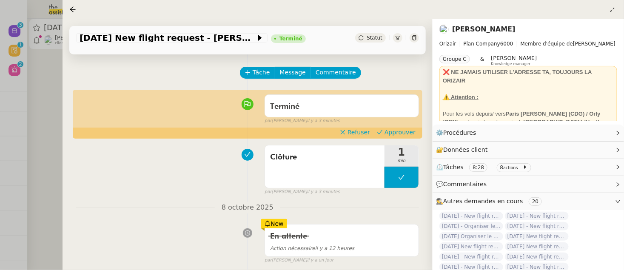
scroll to position [37, 0]
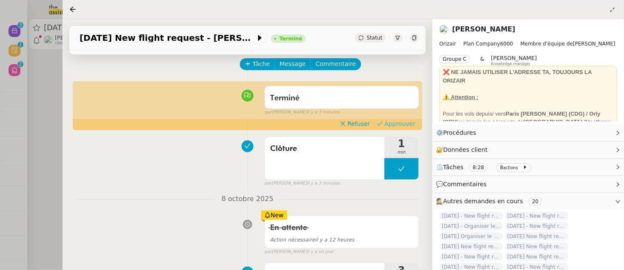
click at [399, 121] on span "Approuver" at bounding box center [399, 123] width 31 height 9
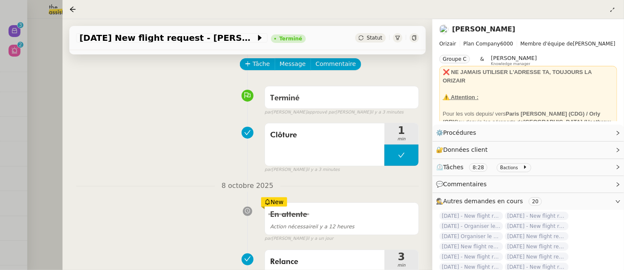
click at [54, 83] on div at bounding box center [312, 135] width 624 height 270
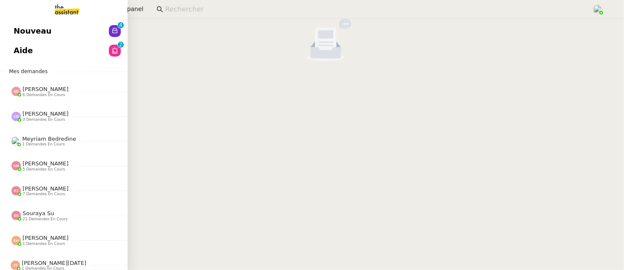
click at [11, 28] on link "Nouveau 0 1 2 3 4 5 6 7 8 9" at bounding box center [64, 31] width 128 height 20
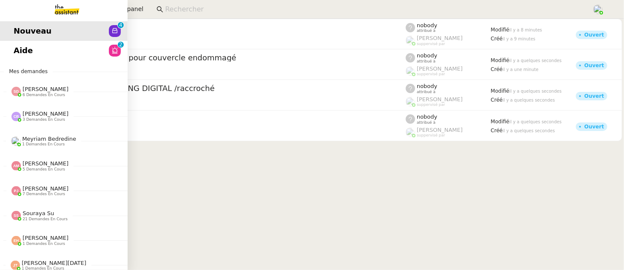
click at [20, 51] on span "Aide" at bounding box center [23, 50] width 19 height 13
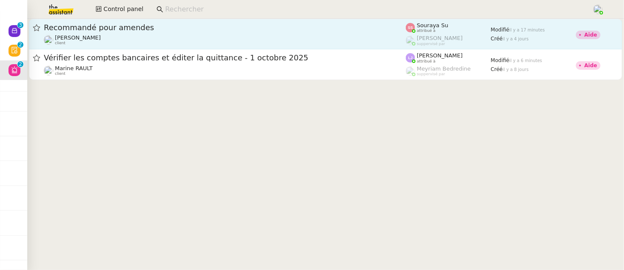
click at [185, 38] on div "Louis Fouché client" at bounding box center [225, 39] width 362 height 11
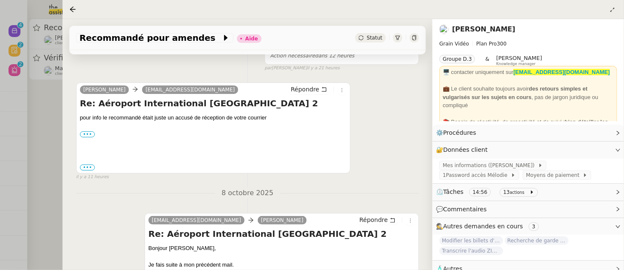
scroll to position [159, 0]
click at [90, 139] on div "pour info le recommandé était juste un accusé de réception de votre courrier ••…" at bounding box center [213, 130] width 267 height 33
click at [88, 133] on label "•••" at bounding box center [87, 135] width 15 height 6
click at [0, 0] on input "•••" at bounding box center [0, 0] width 0 height 0
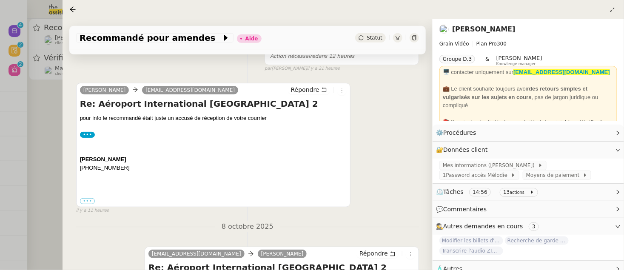
click at [89, 197] on div "••• Le mer. 8 oct. 2025 à 20:41, < melodie@theassistant.com > a écrit : Bonjour…" at bounding box center [213, 201] width 267 height 9
click at [89, 200] on label "•••" at bounding box center [87, 201] width 15 height 6
click at [0, 0] on input "•••" at bounding box center [0, 0] width 0 height 0
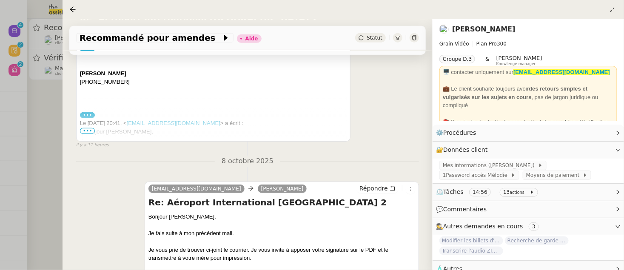
scroll to position [270, 0]
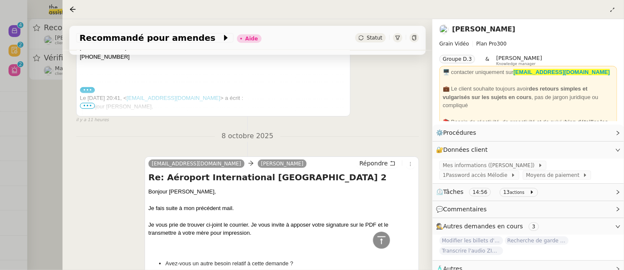
click at [88, 105] on span "•••" at bounding box center [87, 106] width 15 height 6
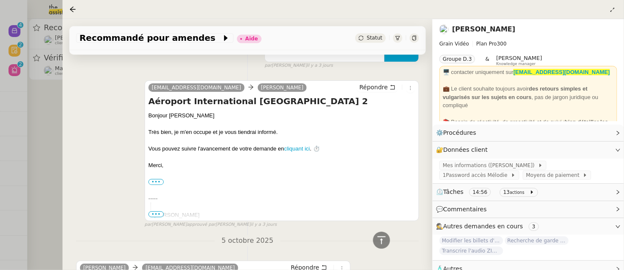
scroll to position [2023, 0]
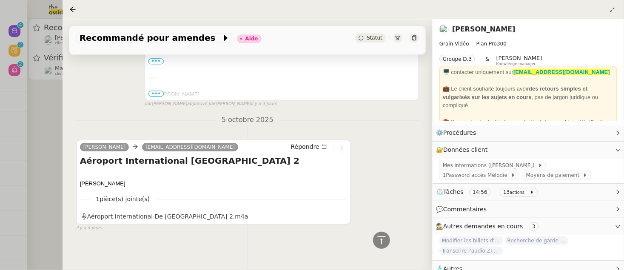
click at [417, 38] on div at bounding box center [413, 37] width 9 height 9
click at [42, 120] on div at bounding box center [312, 135] width 624 height 270
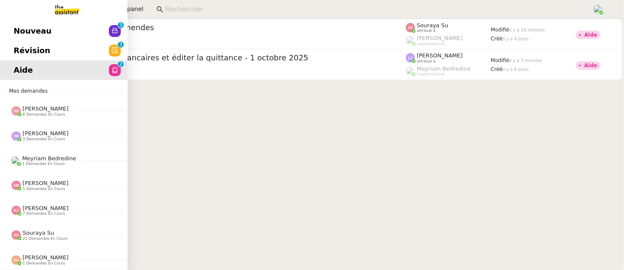
click at [20, 54] on span "Révision" at bounding box center [32, 50] width 37 height 13
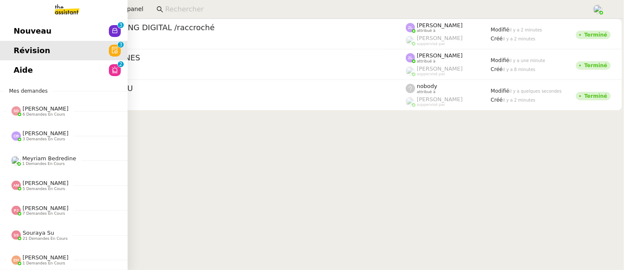
click at [23, 31] on span "Nouveau" at bounding box center [33, 31] width 38 height 13
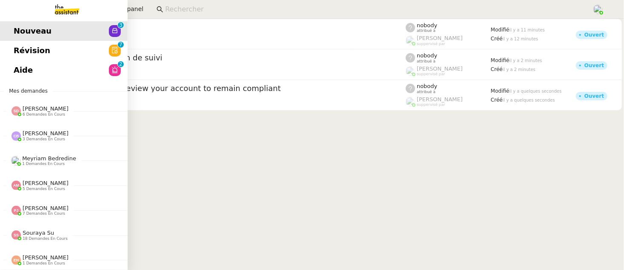
click at [8, 51] on link "Révision 0 1 2 3 4 5 6 7 8 9" at bounding box center [64, 51] width 128 height 20
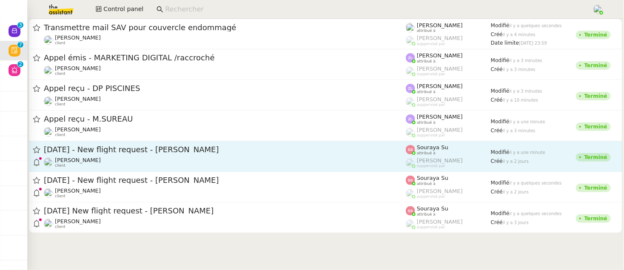
click at [178, 153] on div "14th October 2025 - New flight request - kyle Murphy" at bounding box center [225, 150] width 362 height 11
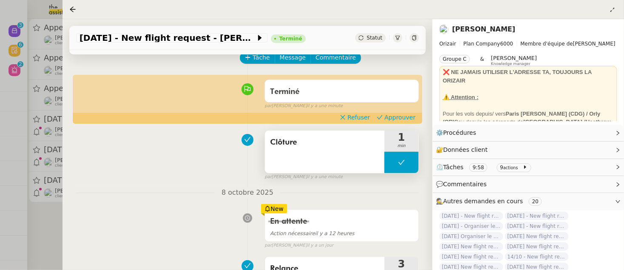
scroll to position [45, 0]
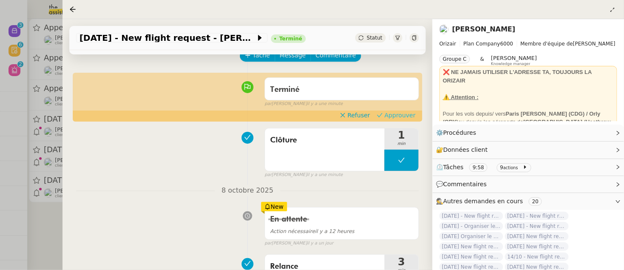
click at [409, 113] on span "Approuver" at bounding box center [399, 115] width 31 height 9
click at [47, 229] on div at bounding box center [312, 135] width 624 height 270
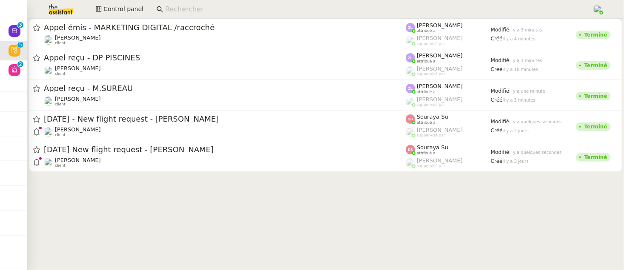
click at [163, 118] on span "[DATE] - New flight request - [PERSON_NAME]" at bounding box center [225, 119] width 362 height 8
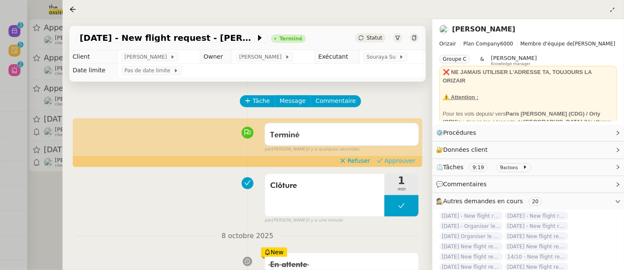
click at [390, 158] on span "Approuver" at bounding box center [399, 160] width 31 height 9
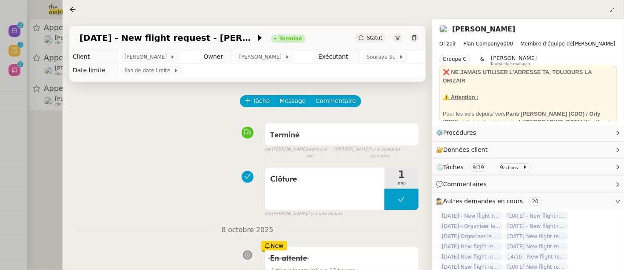
click at [52, 175] on div at bounding box center [312, 135] width 624 height 270
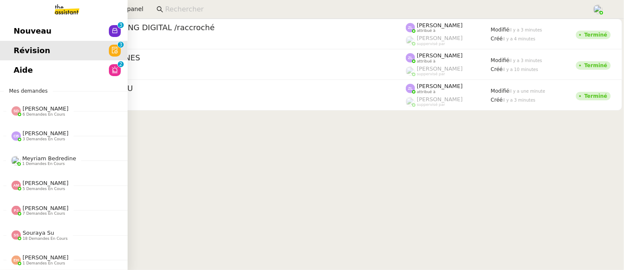
click at [51, 66] on link "Aide 0 1 2 3 4 5 6 7 8 9" at bounding box center [64, 70] width 128 height 20
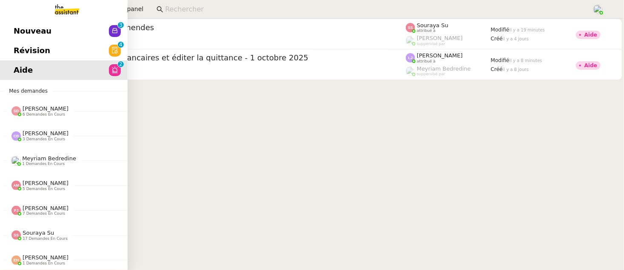
click at [22, 32] on span "Nouveau" at bounding box center [33, 31] width 38 height 13
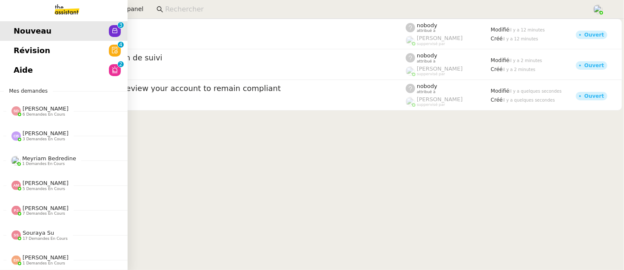
click at [30, 46] on span "Révision" at bounding box center [32, 50] width 37 height 13
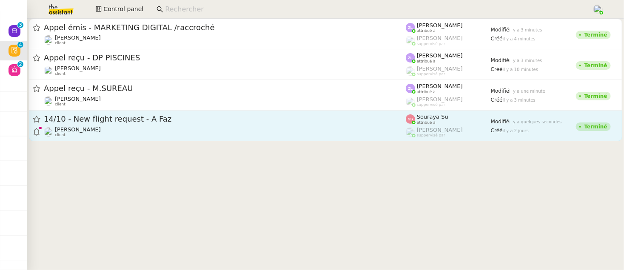
click at [282, 126] on div "Louis Frei client" at bounding box center [225, 131] width 362 height 11
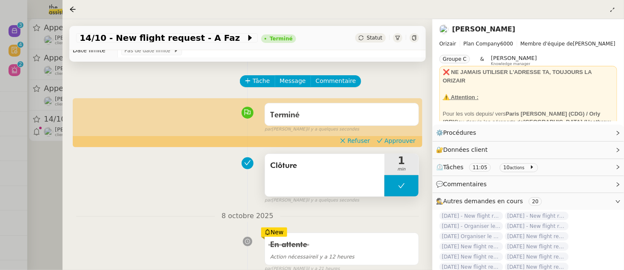
scroll to position [26, 0]
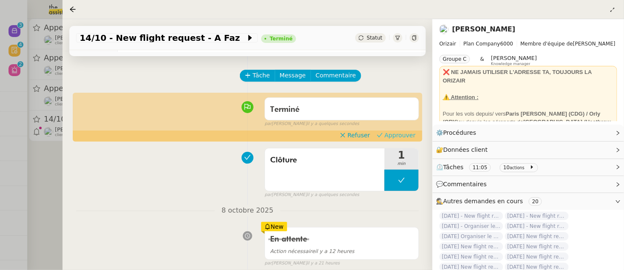
click at [390, 137] on span "Approuver" at bounding box center [399, 135] width 31 height 9
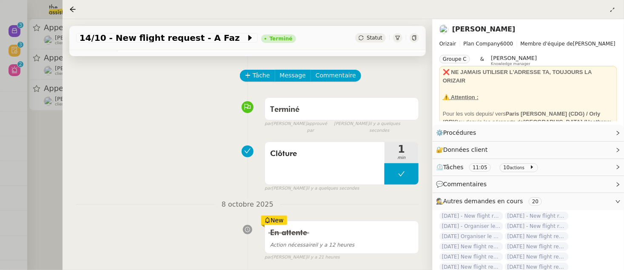
click at [44, 168] on div at bounding box center [312, 135] width 624 height 270
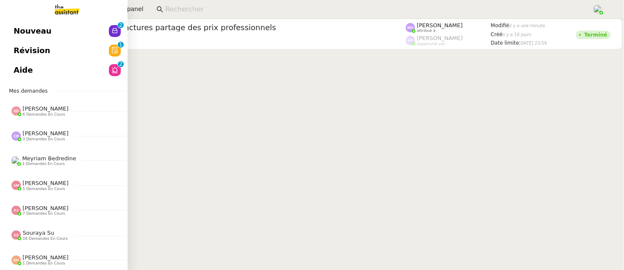
click at [11, 29] on link "Nouveau 0 1 2 3 4 5 6 7 8 9" at bounding box center [64, 31] width 128 height 20
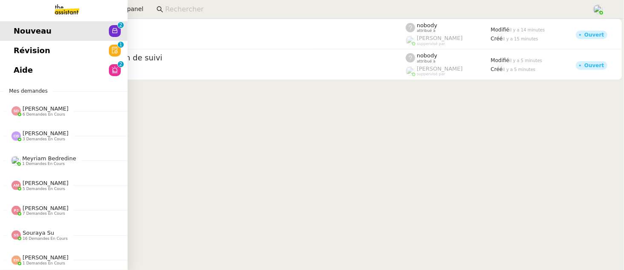
click at [21, 49] on span "Révision" at bounding box center [32, 50] width 37 height 13
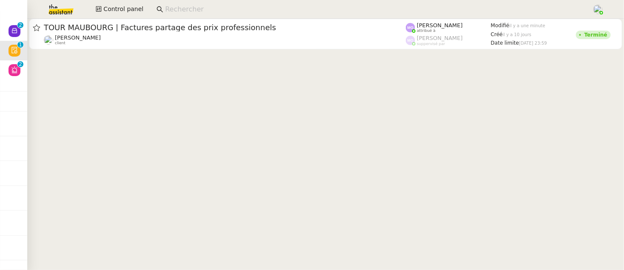
click at [167, 51] on div at bounding box center [325, 35] width 596 height 32
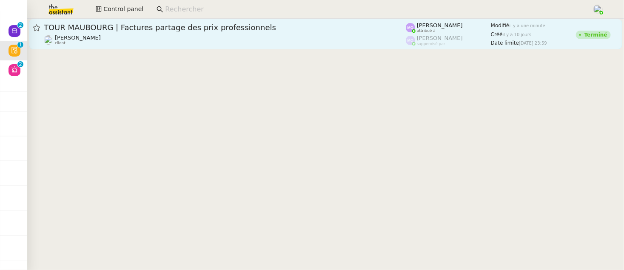
click at [185, 28] on span "TOUR MAUBOURG | Factures partage des prix professionnels" at bounding box center [225, 28] width 362 height 8
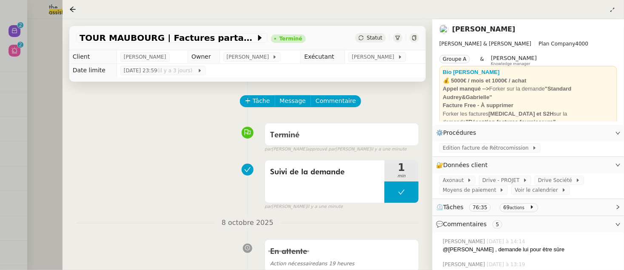
click at [46, 73] on div at bounding box center [312, 135] width 624 height 270
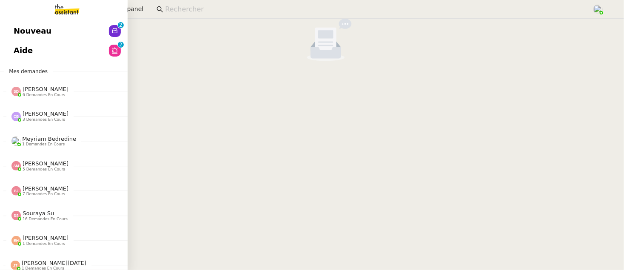
click at [12, 37] on link "Nouveau 0 1 2 3 4 5 6 7 8 9" at bounding box center [64, 31] width 128 height 20
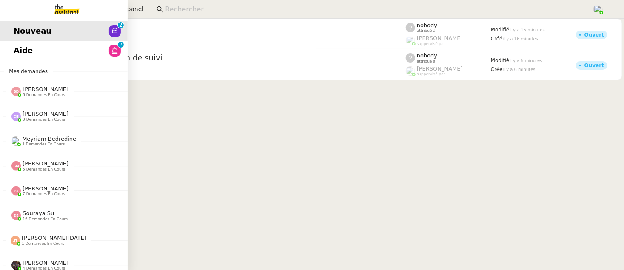
click at [23, 49] on span "Aide" at bounding box center [23, 50] width 19 height 13
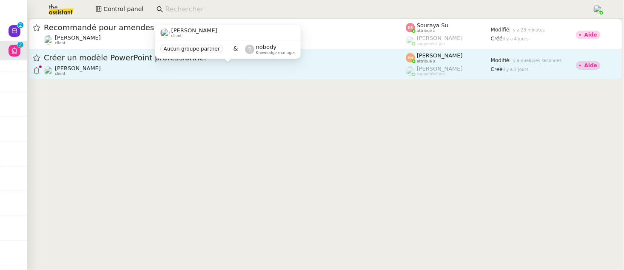
click at [336, 62] on div "Créer un modèle PowerPoint professionnel" at bounding box center [225, 58] width 362 height 11
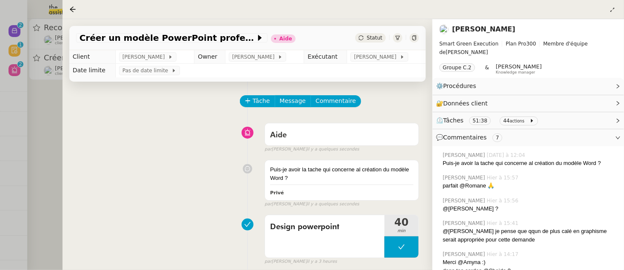
click at [46, 139] on div at bounding box center [312, 135] width 624 height 270
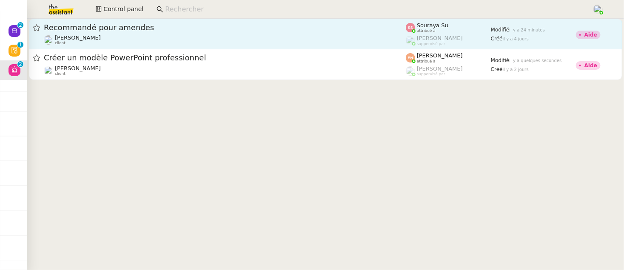
click at [119, 28] on span "Recommandé pour amendes" at bounding box center [225, 28] width 362 height 8
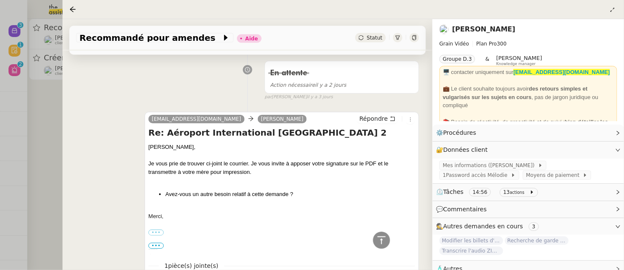
scroll to position [584, 0]
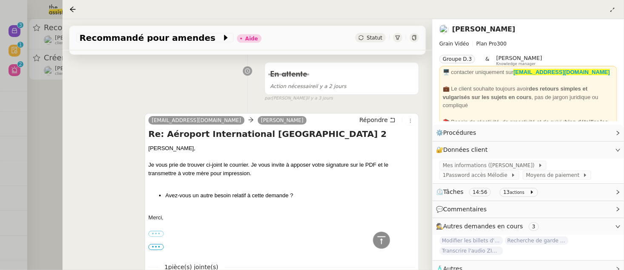
click at [55, 110] on div at bounding box center [312, 135] width 624 height 270
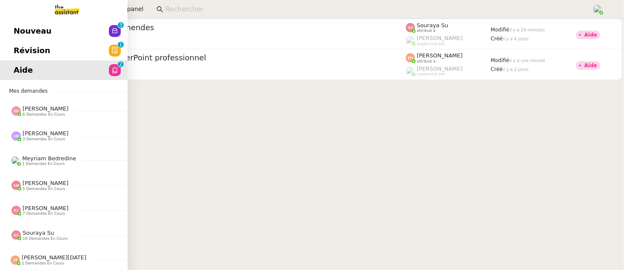
click at [20, 45] on span "Révision" at bounding box center [32, 50] width 37 height 13
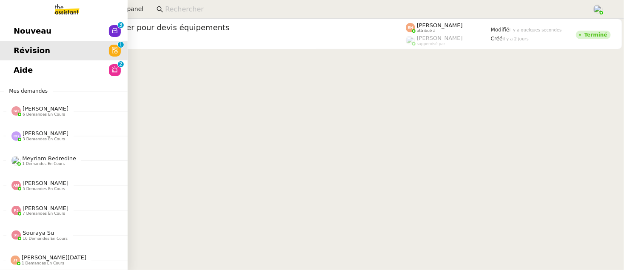
click at [9, 26] on link "Nouveau 0 1 2 3 4 5 6 7 8 9" at bounding box center [64, 31] width 128 height 20
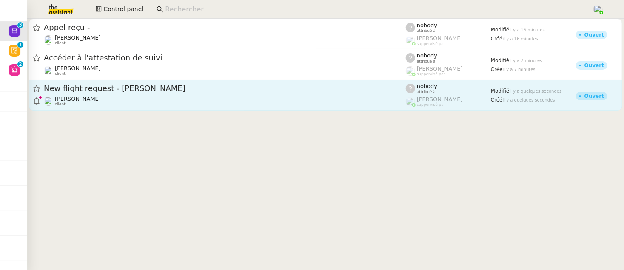
click at [192, 98] on div "Louis Frei client" at bounding box center [225, 101] width 362 height 11
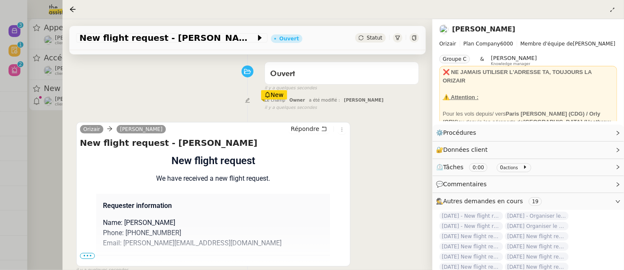
scroll to position [151, 0]
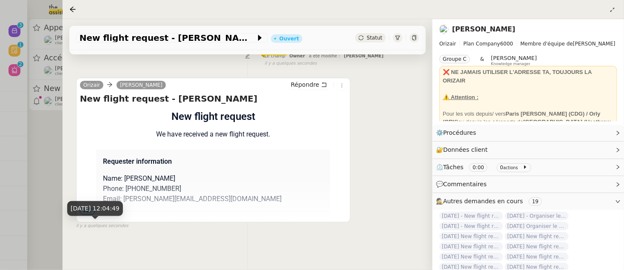
click at [88, 215] on div "9 oct. 2025, 12:04:49" at bounding box center [95, 208] width 56 height 15
click at [85, 209] on span "•••" at bounding box center [87, 212] width 15 height 6
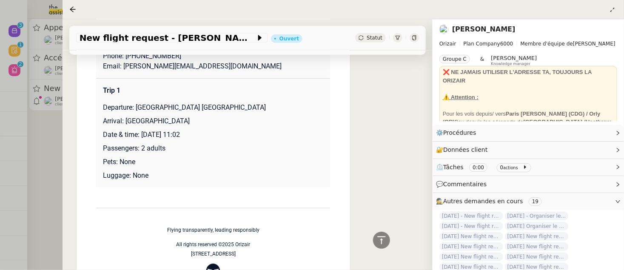
scroll to position [0, 0]
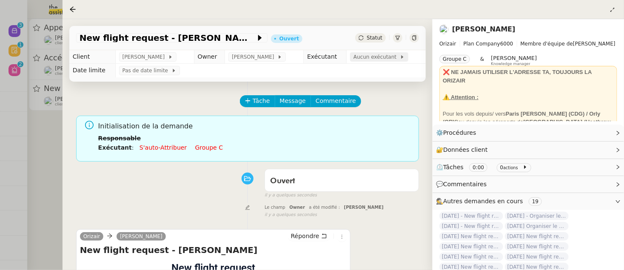
click at [383, 59] on span "Aucun exécutant" at bounding box center [376, 57] width 46 height 9
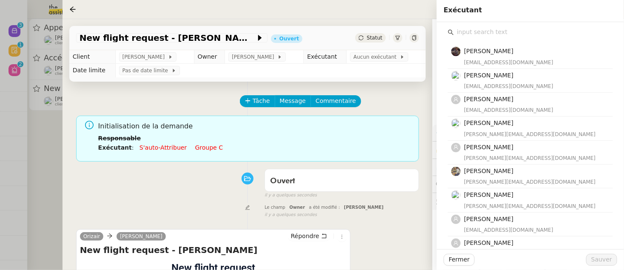
click at [488, 34] on input "text" at bounding box center [533, 31] width 159 height 11
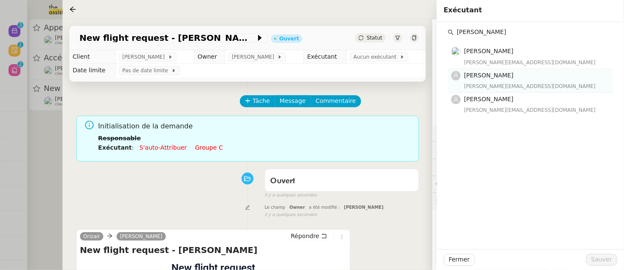
type input "camille"
click at [493, 76] on span "Camille Cabanne" at bounding box center [488, 75] width 49 height 7
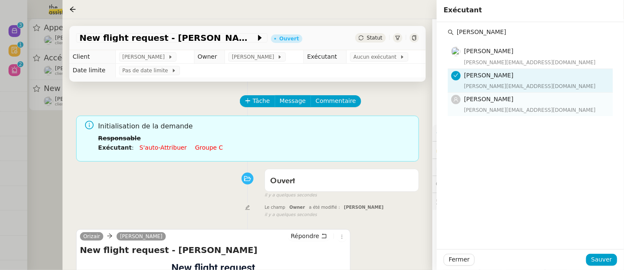
click at [493, 96] on span "[PERSON_NAME]" at bounding box center [488, 99] width 49 height 7
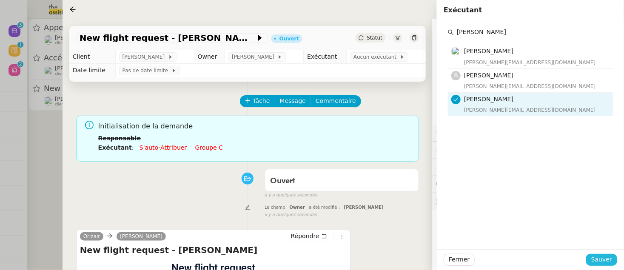
click at [601, 258] on span "Sauver" at bounding box center [601, 260] width 21 height 10
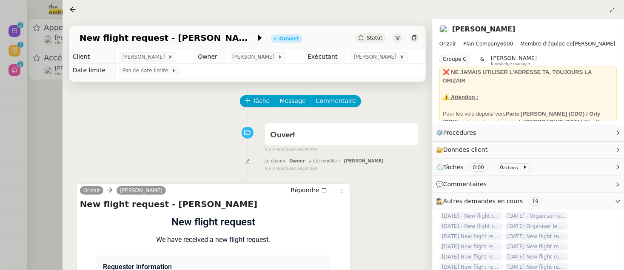
click at [48, 109] on div at bounding box center [312, 135] width 624 height 270
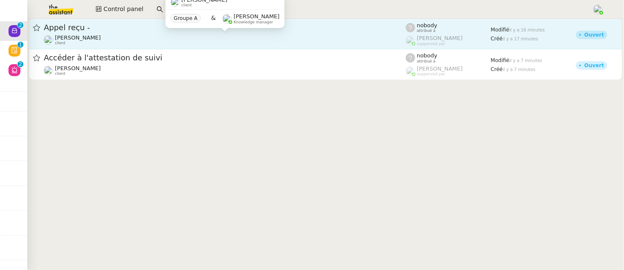
click at [101, 41] on span "[PERSON_NAME]" at bounding box center [78, 37] width 46 height 7
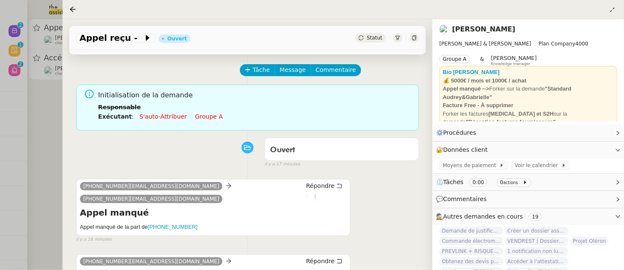
scroll to position [32, 0]
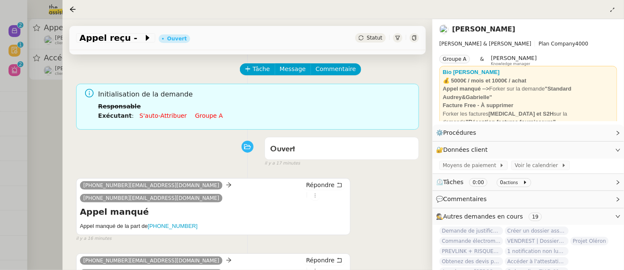
click at [41, 131] on div at bounding box center [312, 135] width 624 height 270
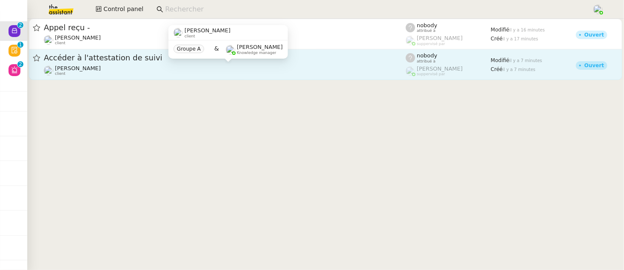
click at [88, 76] on div "[PERSON_NAME] client" at bounding box center [78, 70] width 46 height 11
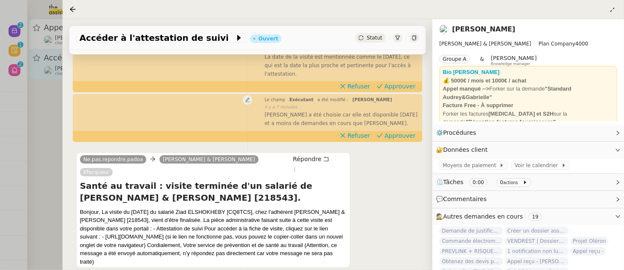
scroll to position [128, 0]
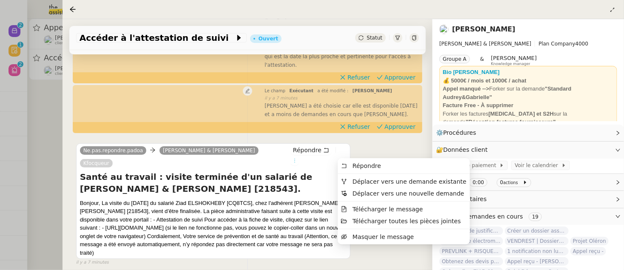
click at [297, 158] on icon at bounding box center [294, 160] width 5 height 5
click at [371, 181] on span "Déplacer vers une demande existante" at bounding box center [409, 181] width 114 height 7
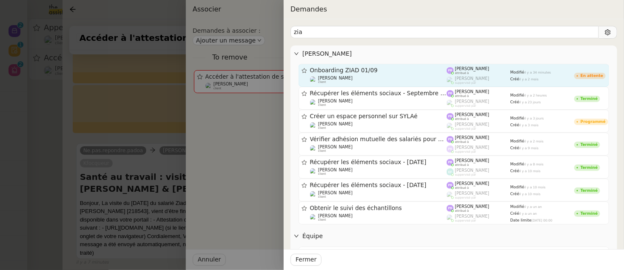
type input "zia"
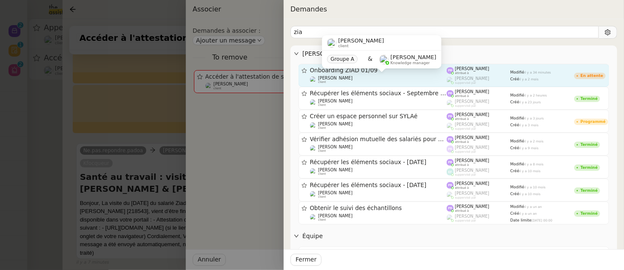
click at [412, 79] on div "[PERSON_NAME] client" at bounding box center [378, 80] width 137 height 9
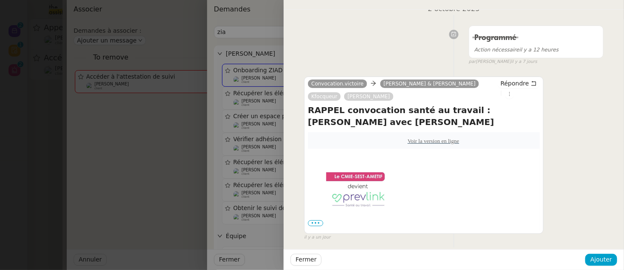
scroll to position [255, 0]
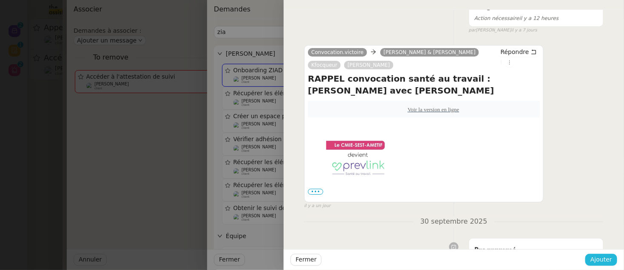
click at [590, 257] on button "Ajouter" at bounding box center [601, 260] width 32 height 12
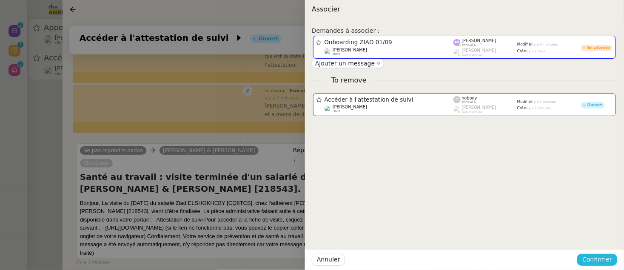
click at [597, 258] on span "Confirmer" at bounding box center [597, 260] width 30 height 10
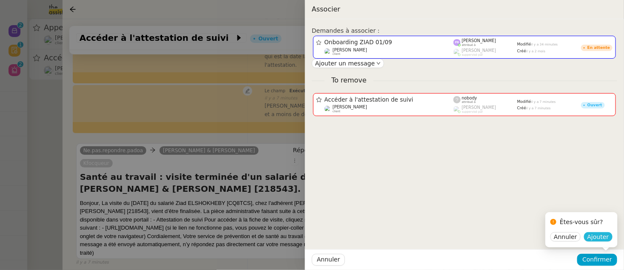
click at [597, 238] on span "Ajouter" at bounding box center [598, 237] width 22 height 9
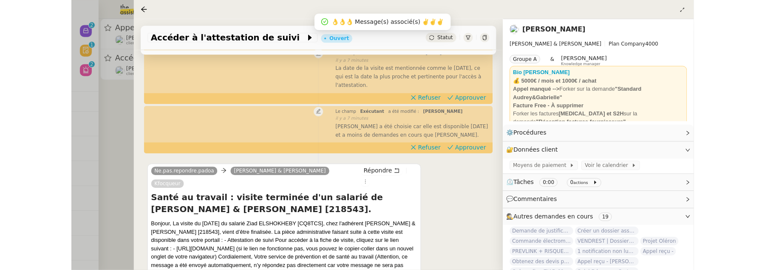
scroll to position [109, 0]
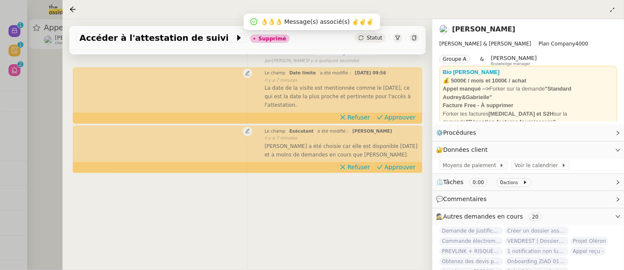
click at [52, 88] on div at bounding box center [312, 135] width 624 height 270
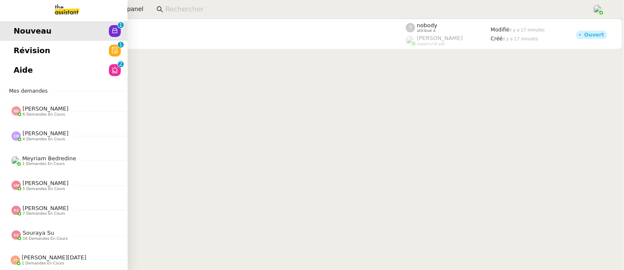
click at [16, 51] on span "Révision" at bounding box center [32, 50] width 37 height 13
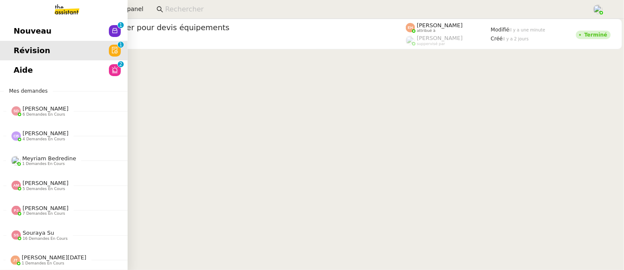
click at [16, 69] on span "Aide" at bounding box center [23, 70] width 19 height 13
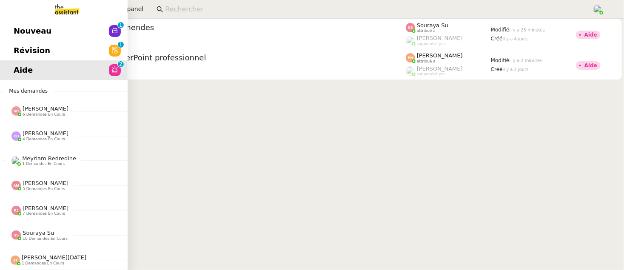
click at [23, 49] on span "Révision" at bounding box center [32, 50] width 37 height 13
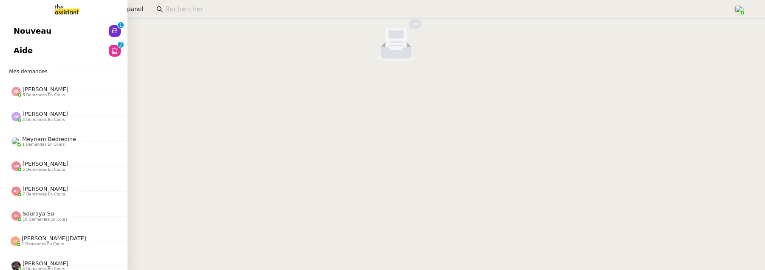
click at [16, 34] on span "Nouveau" at bounding box center [33, 31] width 38 height 13
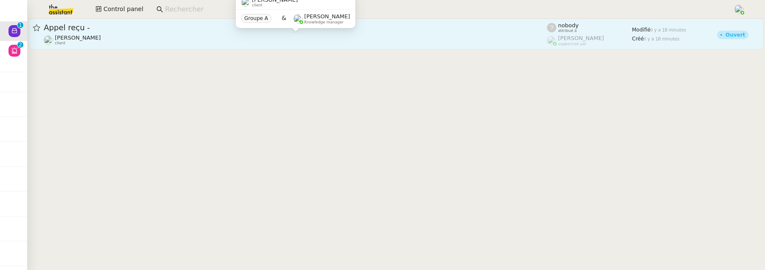
click at [150, 38] on div "[PERSON_NAME] client" at bounding box center [295, 39] width 503 height 11
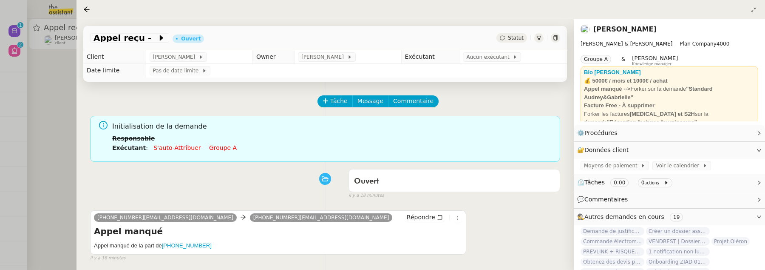
click at [63, 93] on div at bounding box center [382, 135] width 765 height 270
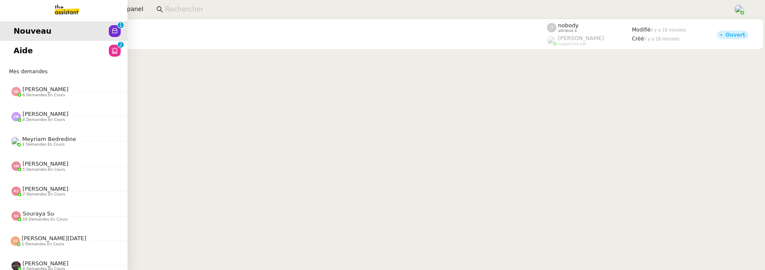
click at [23, 53] on span "Aide" at bounding box center [23, 50] width 19 height 13
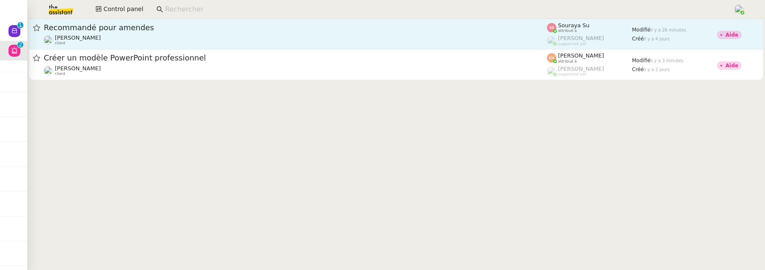
click at [318, 29] on span "Recommandé pour amendes" at bounding box center [295, 28] width 503 height 8
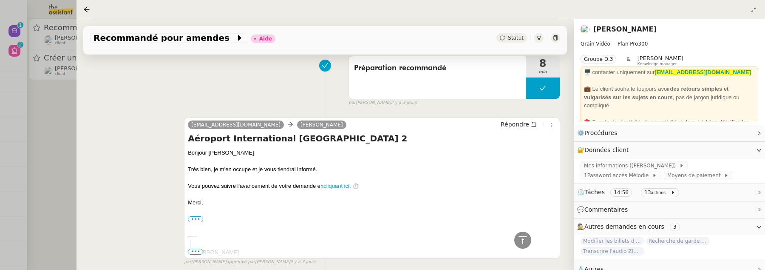
scroll to position [1390, 0]
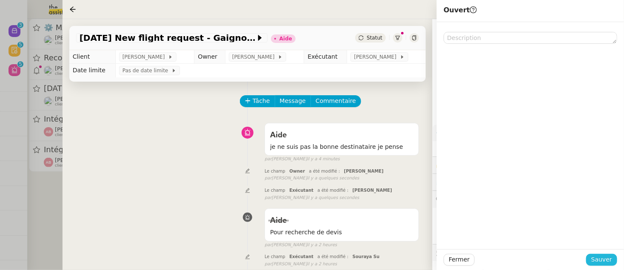
click at [608, 258] on span "Sauver" at bounding box center [601, 260] width 21 height 10
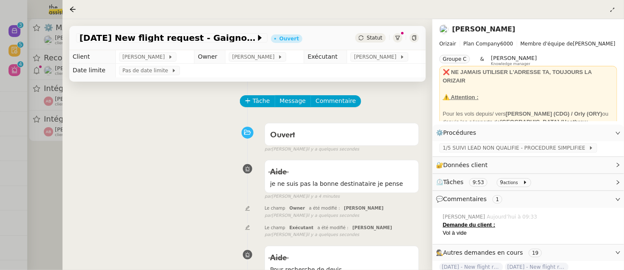
click at [53, 185] on div at bounding box center [312, 135] width 624 height 270
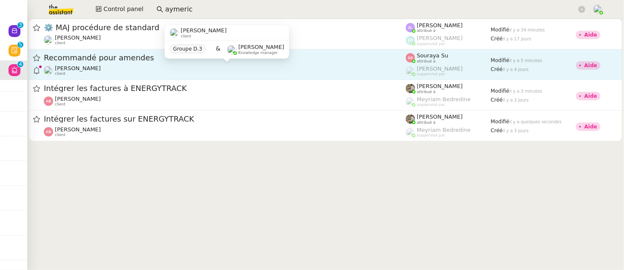
click at [194, 66] on div "[PERSON_NAME] client" at bounding box center [225, 70] width 362 height 11
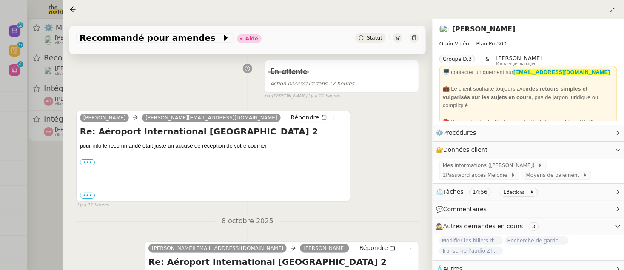
scroll to position [133, 0]
click at [87, 160] on label "•••" at bounding box center [87, 162] width 15 height 6
click at [0, 0] on input "•••" at bounding box center [0, 0] width 0 height 0
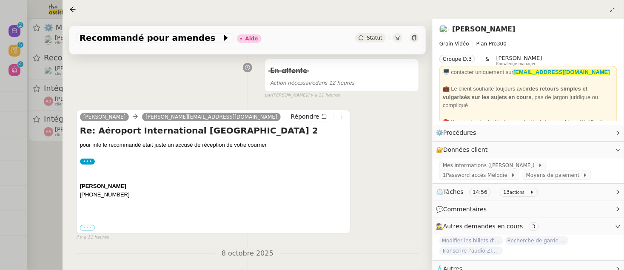
click at [87, 227] on label "•••" at bounding box center [87, 228] width 15 height 6
click at [0, 0] on input "•••" at bounding box center [0, 0] width 0 height 0
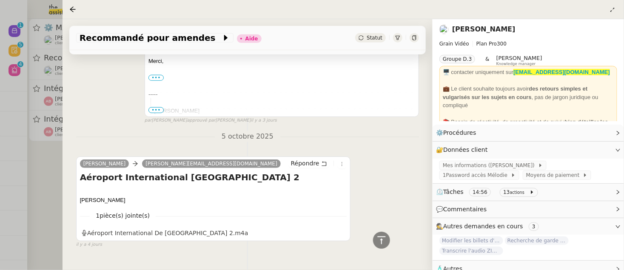
scroll to position [1443, 0]
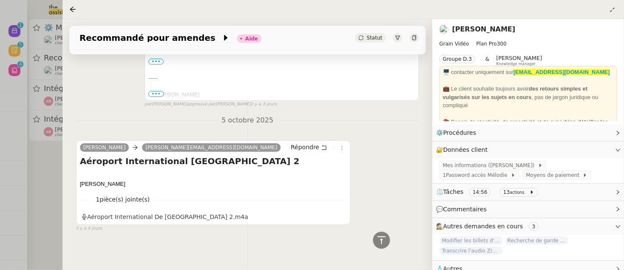
click at [45, 169] on div at bounding box center [312, 135] width 624 height 270
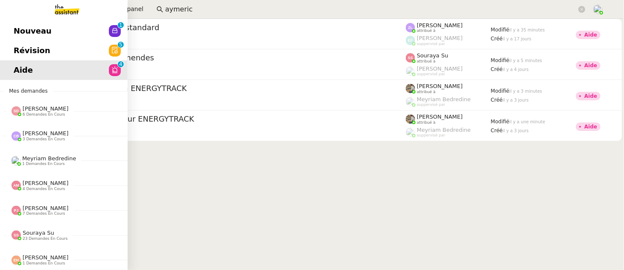
click at [23, 47] on span "Révision" at bounding box center [32, 50] width 37 height 13
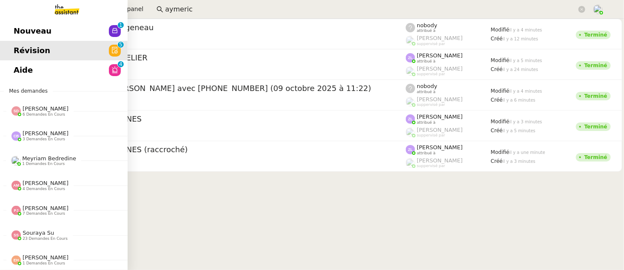
click at [11, 34] on link "Nouveau 0 1 2 3 4 5 6 7 8 9" at bounding box center [64, 31] width 128 height 20
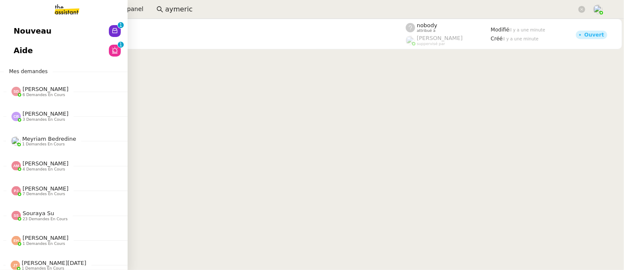
click at [26, 45] on span "Aide" at bounding box center [23, 50] width 19 height 13
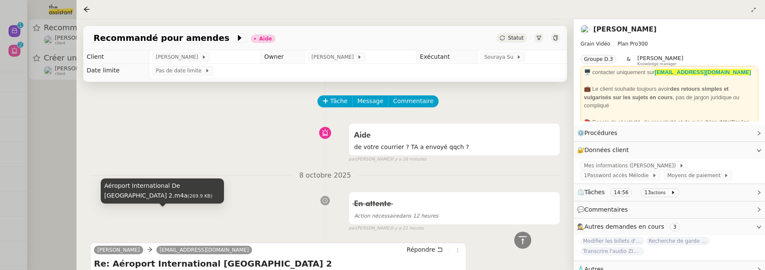
scroll to position [1390, 0]
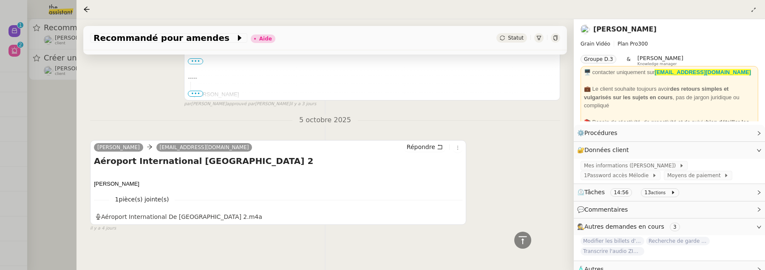
click at [58, 103] on div at bounding box center [382, 135] width 765 height 270
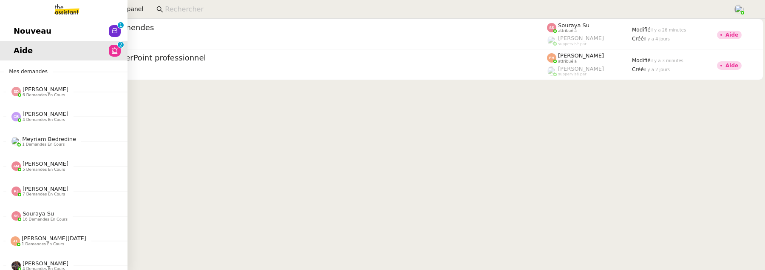
click at [17, 31] on span "Nouveau" at bounding box center [33, 31] width 38 height 13
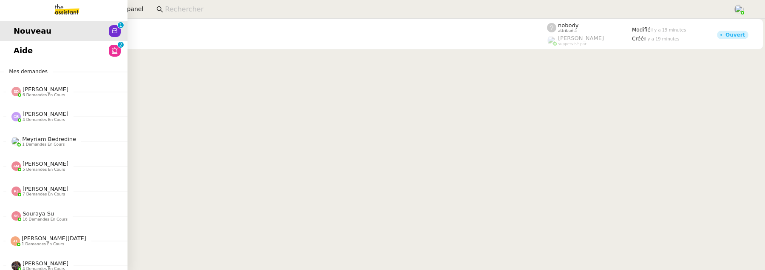
click at [22, 55] on span "Aide" at bounding box center [23, 50] width 19 height 13
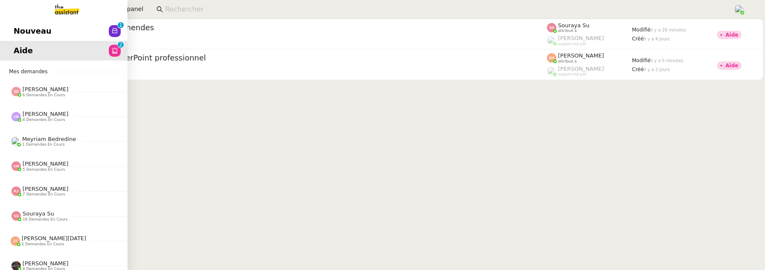
click at [17, 31] on span "Nouveau" at bounding box center [33, 31] width 38 height 13
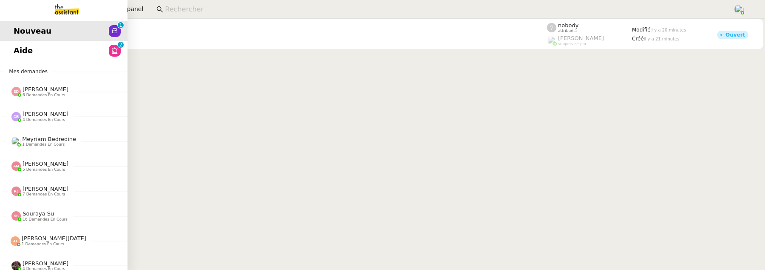
click at [17, 56] on span "Aide" at bounding box center [23, 50] width 19 height 13
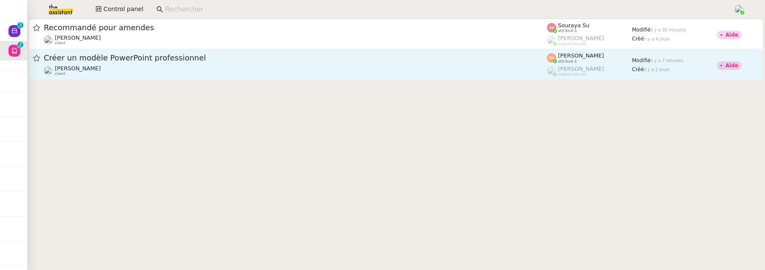
click at [166, 64] on div "Créer un modèle PowerPoint professionnel [PERSON_NAME] client" at bounding box center [295, 64] width 503 height 23
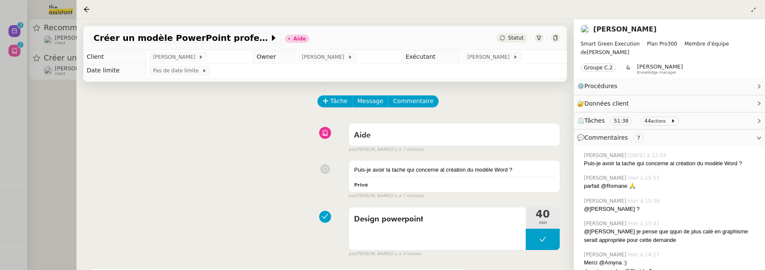
click at [23, 124] on div at bounding box center [382, 135] width 765 height 270
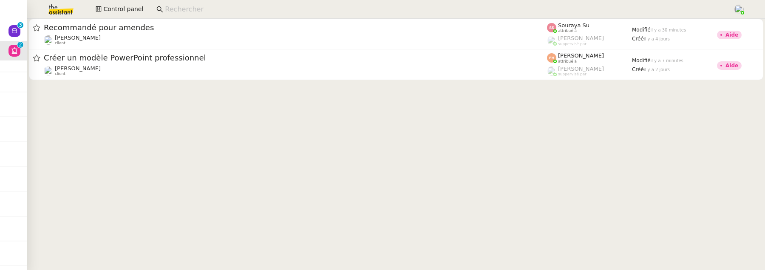
click at [199, 14] on nz-input-group at bounding box center [441, 9] width 579 height 13
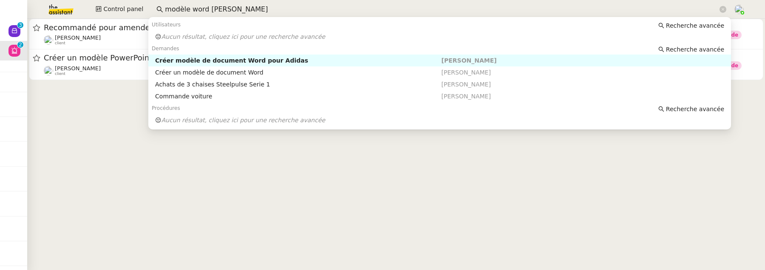
click at [279, 64] on nz-auto-option "Créer modèle de document Word pour Adidas [PERSON_NAME]" at bounding box center [439, 60] width 583 height 12
type input "modèle word [PERSON_NAME]"
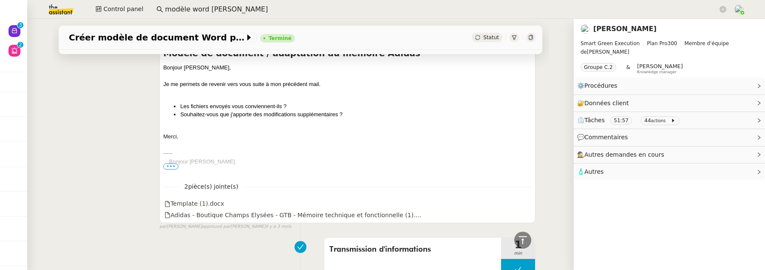
scroll to position [513, 0]
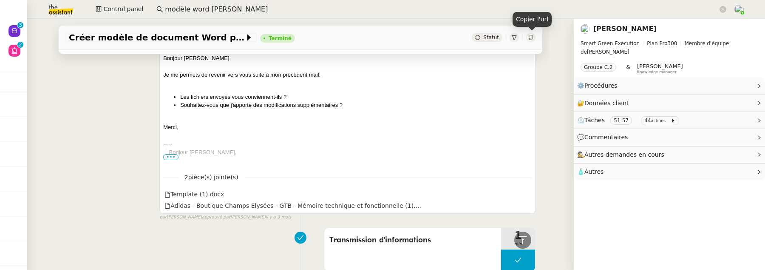
click at [528, 35] on icon at bounding box center [530, 37] width 5 height 5
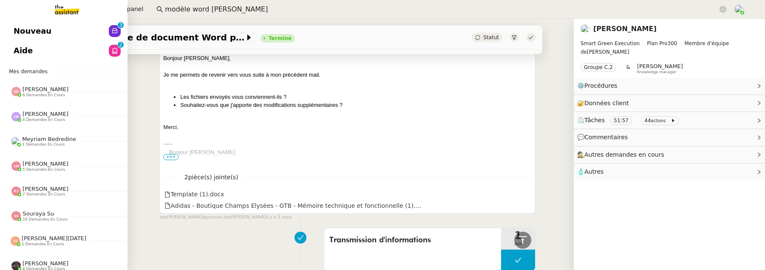
click at [23, 49] on span "Aide" at bounding box center [23, 50] width 19 height 13
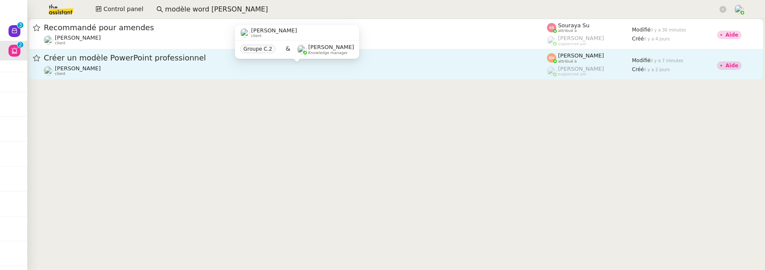
click at [275, 73] on div "Alexis SACKSTEDER client" at bounding box center [295, 70] width 503 height 11
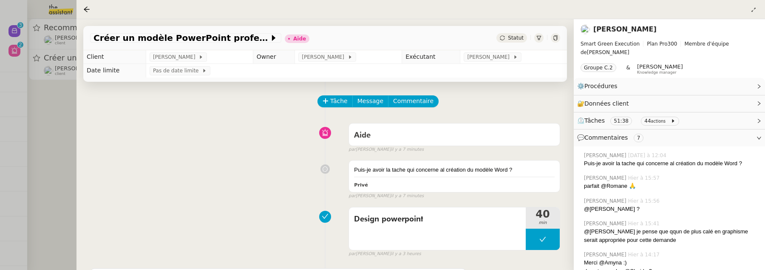
click at [427, 113] on div "Tâche Message Commentaire" at bounding box center [439, 105] width 242 height 20
click at [419, 103] on span "Commentaire" at bounding box center [413, 101] width 40 height 10
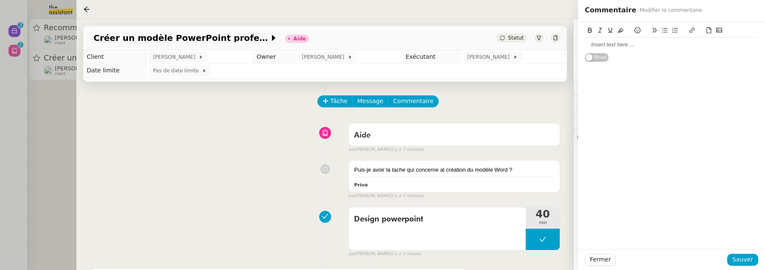
click at [607, 44] on div at bounding box center [671, 45] width 173 height 8
click at [747, 252] on div "Fermer Sauver" at bounding box center [671, 259] width 187 height 21
click at [747, 258] on span "Sauver" at bounding box center [742, 259] width 21 height 10
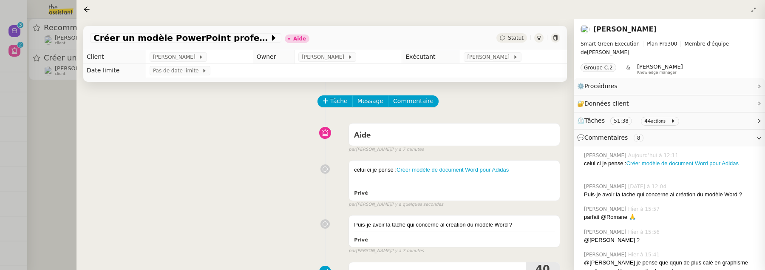
click at [56, 124] on div at bounding box center [382, 135] width 765 height 270
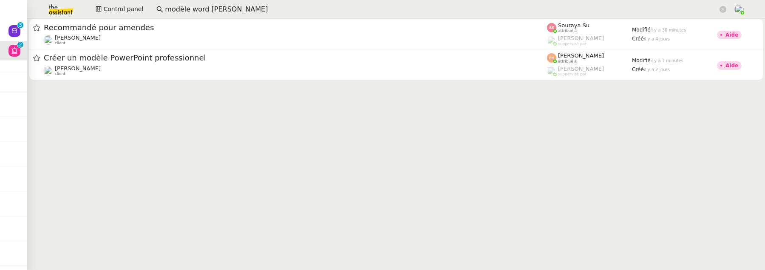
click at [250, 14] on input "modèle word alexis" at bounding box center [441, 9] width 553 height 11
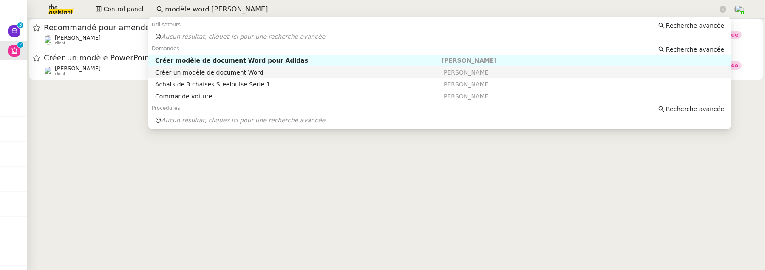
click at [278, 70] on div "Créer un modèle de document Word" at bounding box center [298, 72] width 286 height 8
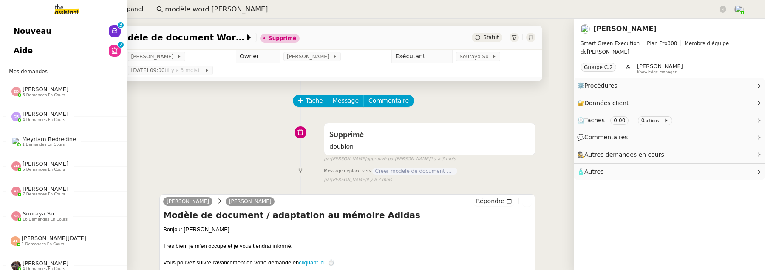
click at [32, 49] on link "Aide 0 1 2 3 4 5 6 7 8 9" at bounding box center [64, 51] width 128 height 20
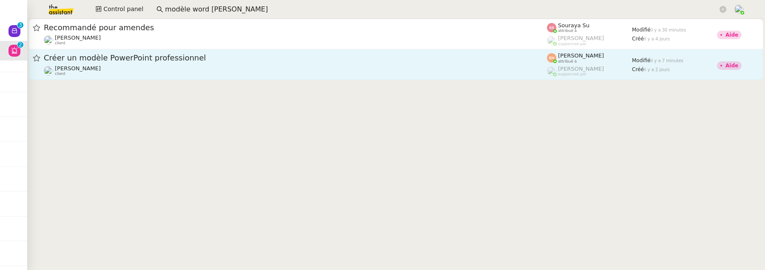
click at [229, 61] on span "Créer un modèle PowerPoint professionnel" at bounding box center [295, 58] width 503 height 8
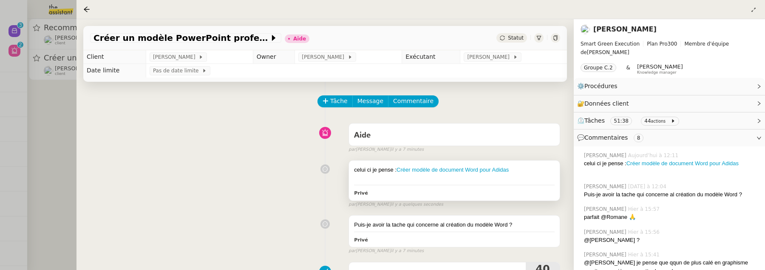
click at [533, 182] on div "celui ci je pense : Créer modèle de document Word pour Adidas Privé" at bounding box center [454, 180] width 211 height 40
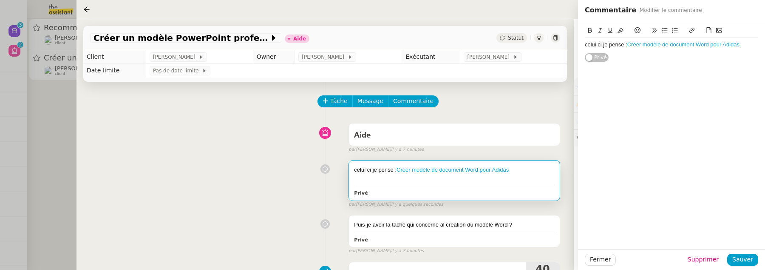
click at [749, 43] on div "celui ci je pense : Créer modèle de document Word pour Adidas" at bounding box center [671, 45] width 173 height 8
click at [747, 255] on span "Sauver" at bounding box center [742, 259] width 21 height 10
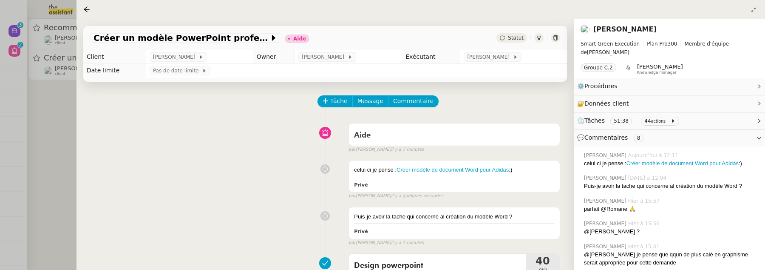
click at [516, 37] on span "Statut" at bounding box center [516, 38] width 16 height 6
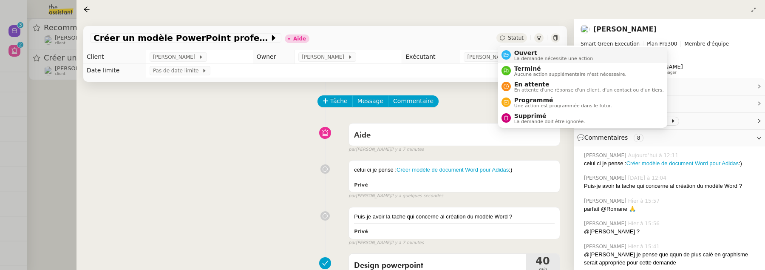
click at [525, 54] on span "Ouvert" at bounding box center [553, 52] width 79 height 7
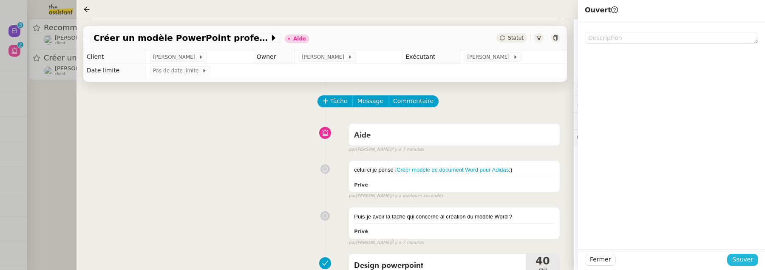
click at [740, 259] on span "Sauver" at bounding box center [742, 259] width 21 height 10
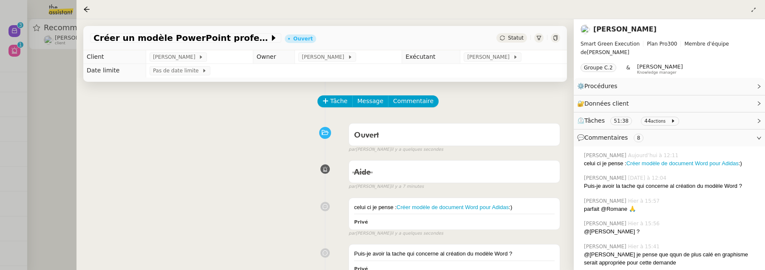
click at [55, 157] on div at bounding box center [382, 135] width 765 height 270
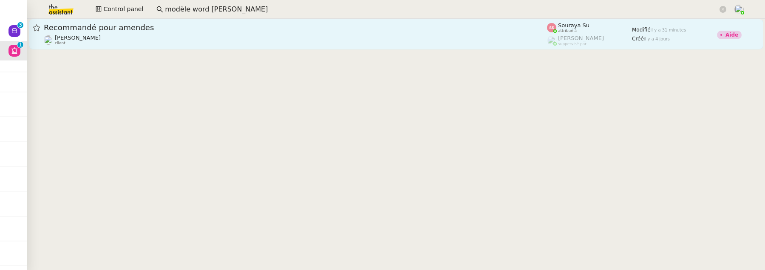
click at [296, 31] on div "Recommandé pour amendes" at bounding box center [295, 28] width 503 height 10
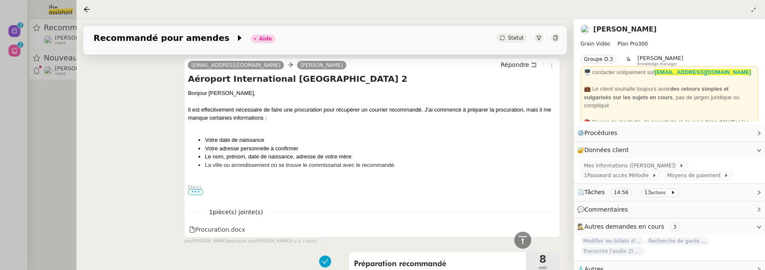
scroll to position [1390, 0]
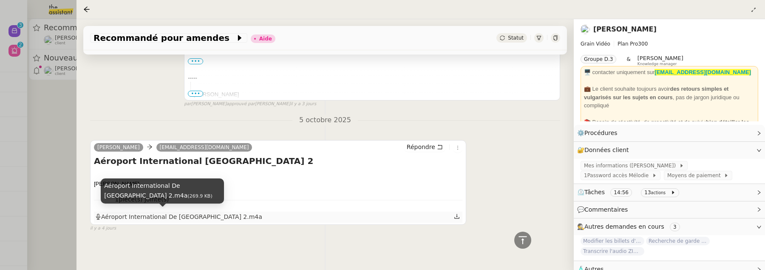
click at [171, 215] on div "Aéroport International De Kuala Lumpur 2.m4a" at bounding box center [178, 217] width 167 height 10
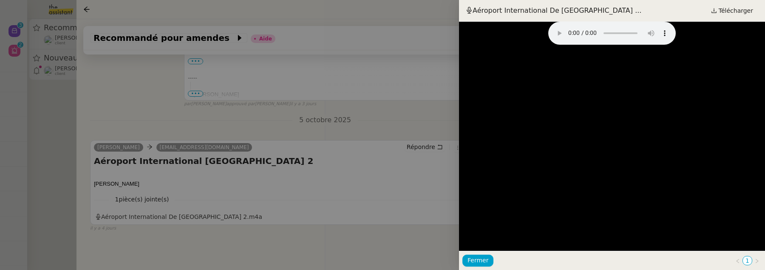
click at [406, 179] on div at bounding box center [382, 135] width 765 height 270
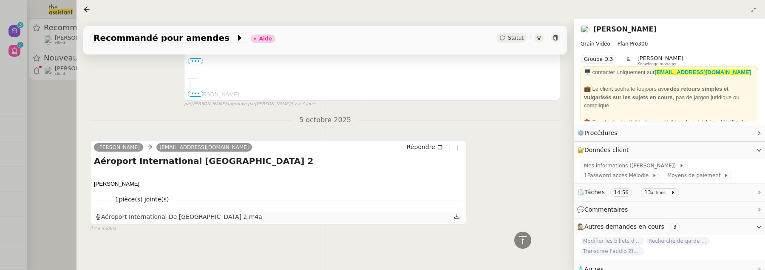
click at [457, 213] on icon at bounding box center [457, 216] width 6 height 6
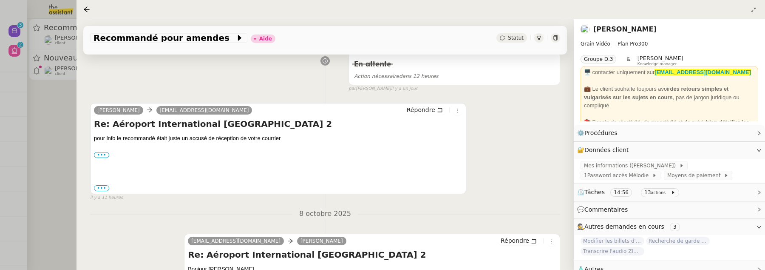
scroll to position [144, 0]
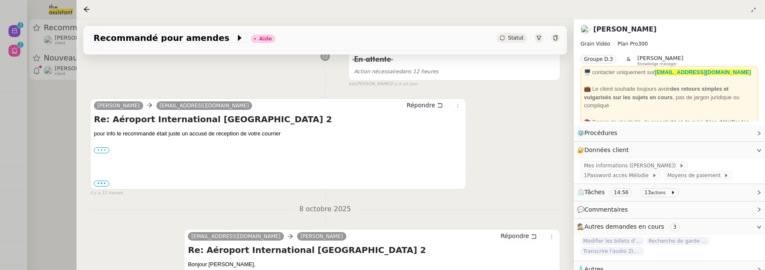
click at [99, 148] on label "•••" at bounding box center [101, 150] width 15 height 6
click at [0, 0] on input "•••" at bounding box center [0, 0] width 0 height 0
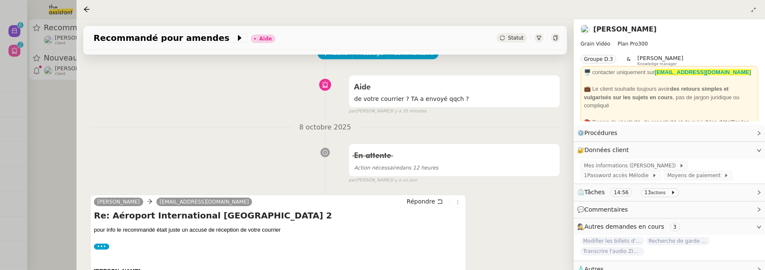
scroll to position [0, 0]
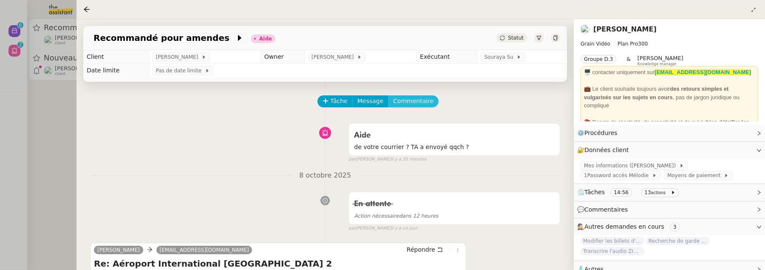
click at [420, 100] on span "Commentaire" at bounding box center [413, 101] width 40 height 10
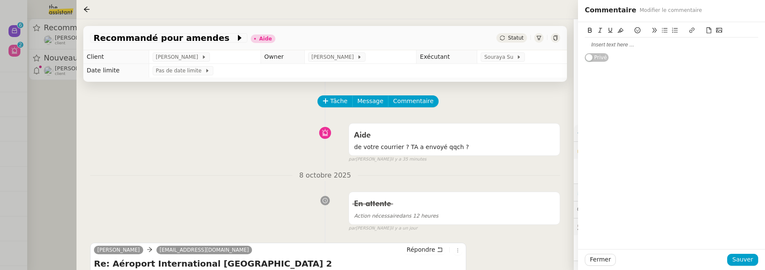
click at [650, 45] on div at bounding box center [671, 45] width 173 height 8
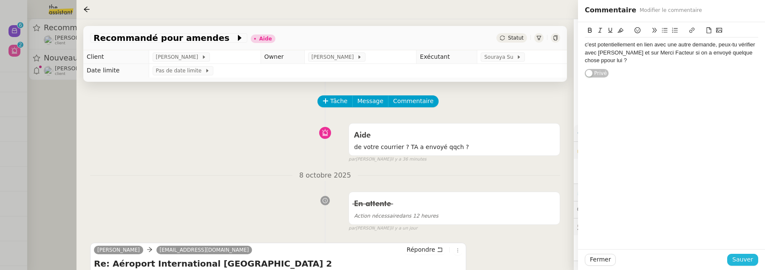
click at [743, 262] on span "Sauver" at bounding box center [742, 259] width 21 height 10
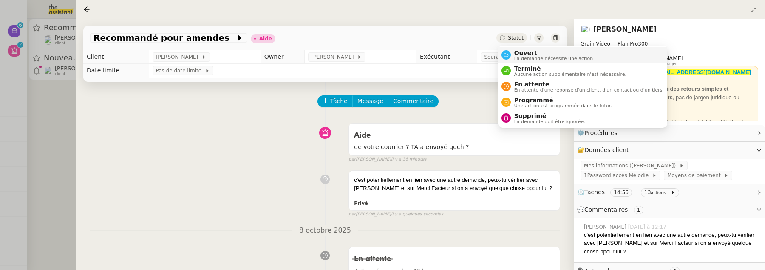
click at [525, 56] on span "La demande nécessite une action" at bounding box center [553, 58] width 79 height 5
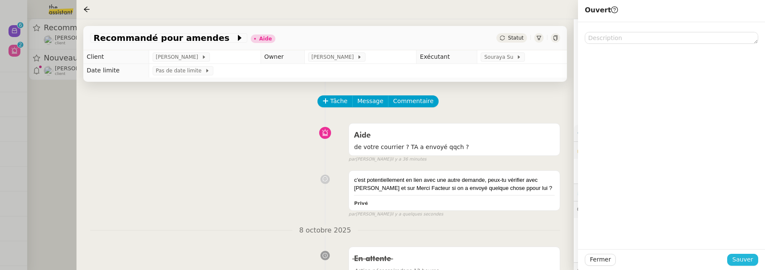
click at [740, 255] on span "Sauver" at bounding box center [742, 259] width 21 height 10
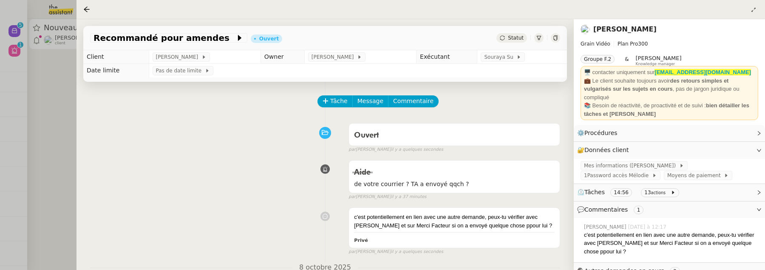
click at [49, 140] on div at bounding box center [382, 135] width 765 height 270
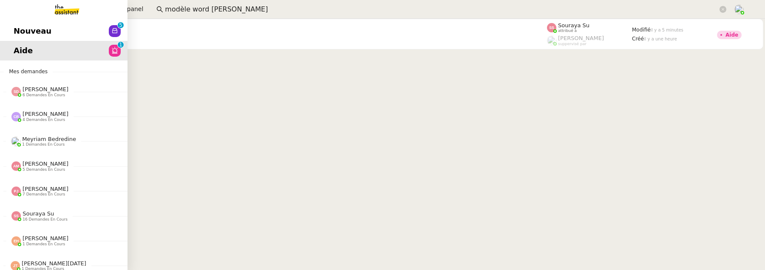
click at [19, 31] on span "Nouveau" at bounding box center [33, 31] width 38 height 13
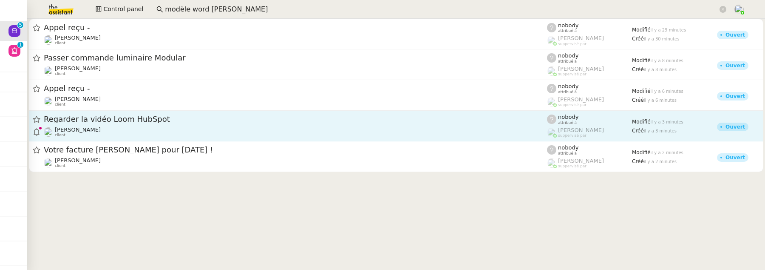
click at [239, 115] on span "Regarder la vidéo Loom HubSpot" at bounding box center [295, 119] width 503 height 8
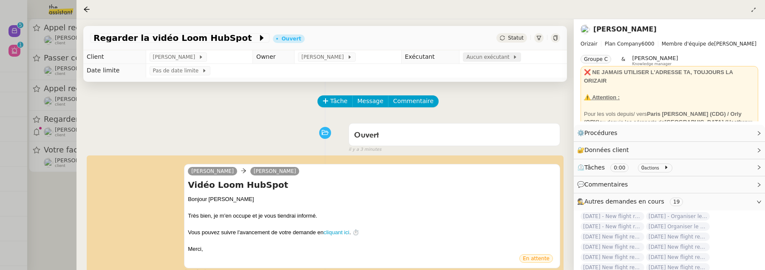
click at [489, 57] on span "Aucun exécutant" at bounding box center [489, 57] width 46 height 9
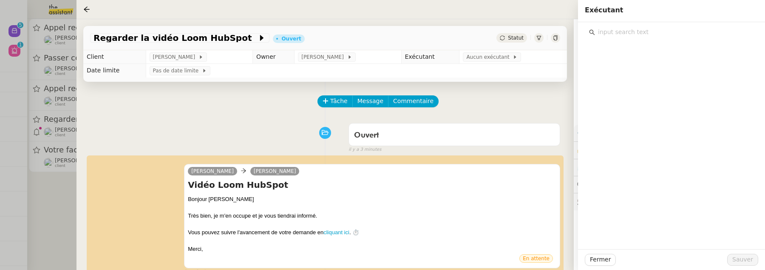
click at [630, 29] on input "text" at bounding box center [674, 31] width 159 height 11
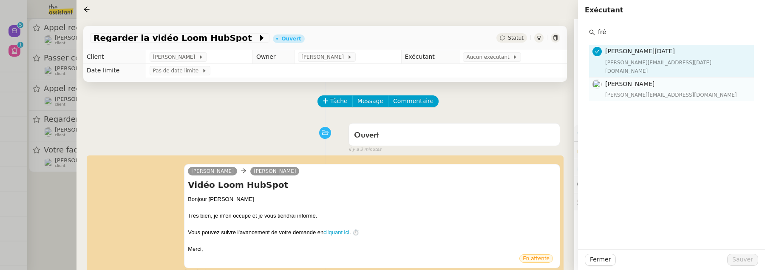
type input "fré"
click at [645, 80] on span "[PERSON_NAME]" at bounding box center [629, 83] width 49 height 7
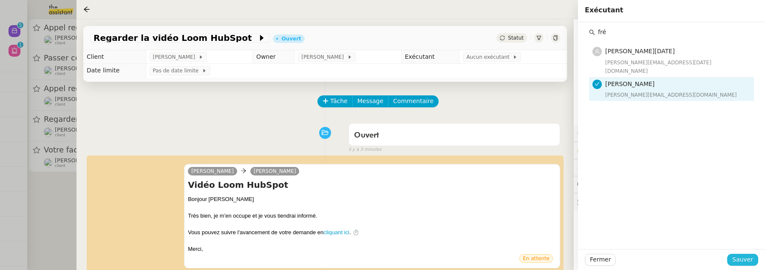
click at [746, 257] on span "Sauver" at bounding box center [742, 259] width 21 height 10
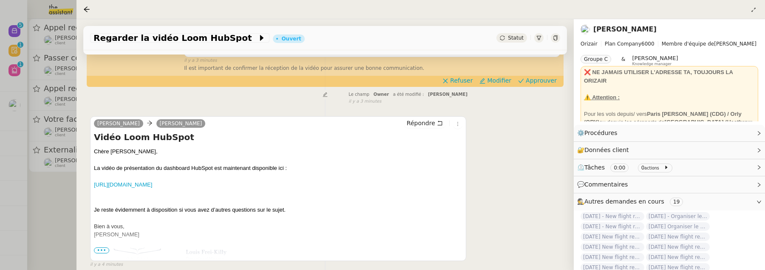
scroll to position [222, 0]
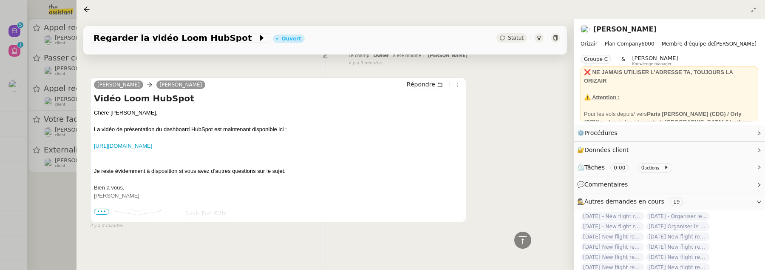
click at [101, 212] on span "•••" at bounding box center [101, 211] width 15 height 6
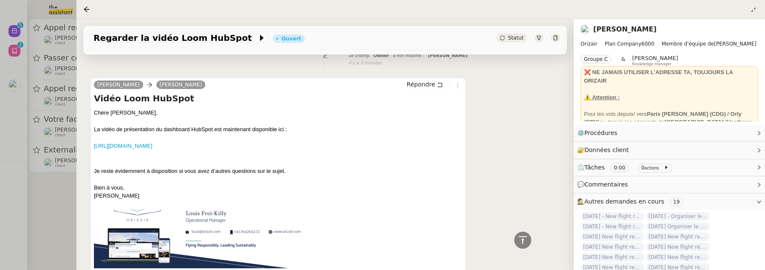
click at [339, 140] on div at bounding box center [278, 137] width 369 height 9
click at [152, 144] on link "https://www.loom.com/share/4c4da6ef5ffd419593aebc0ecb5fa2b2?sid=cca4b493-eba8-4…" at bounding box center [123, 145] width 58 height 6
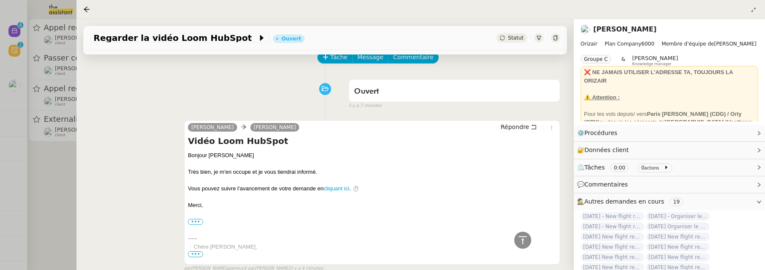
scroll to position [0, 0]
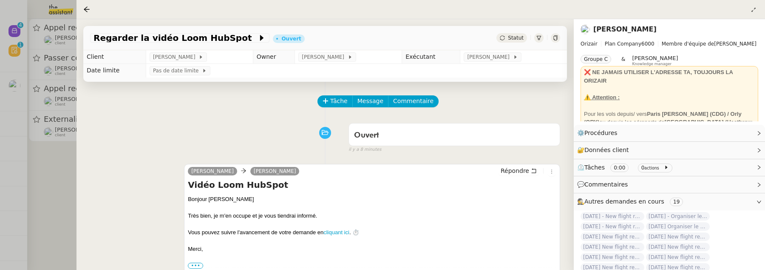
click at [40, 174] on div at bounding box center [382, 135] width 765 height 270
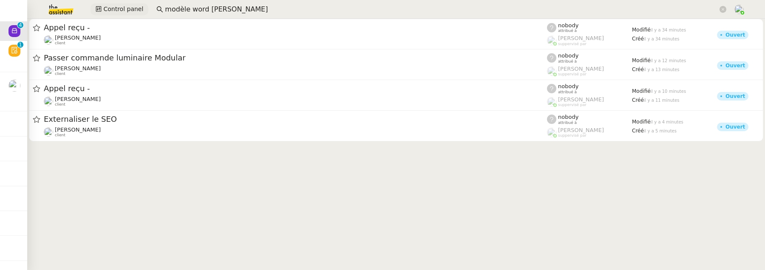
click at [127, 9] on span "Control panel" at bounding box center [123, 9] width 40 height 10
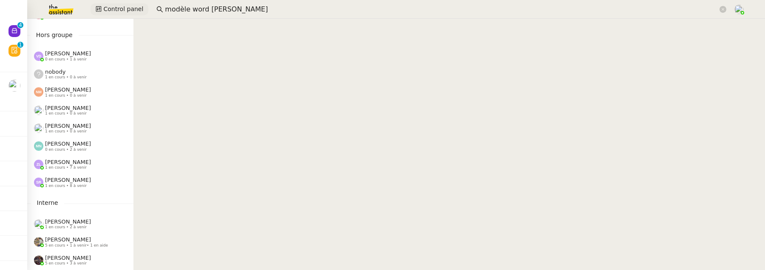
scroll to position [508, 0]
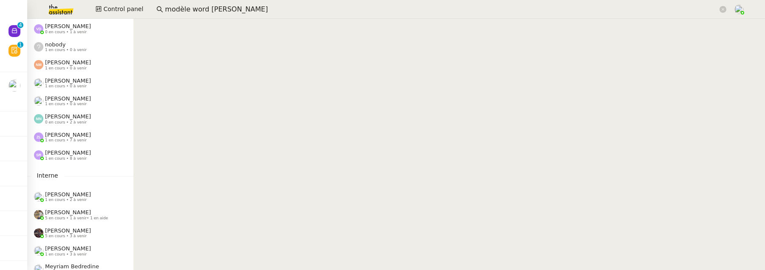
click at [73, 161] on div "Stéphanie Rakotosalama 1 en cours • 8 à venir" at bounding box center [80, 155] width 106 height 18
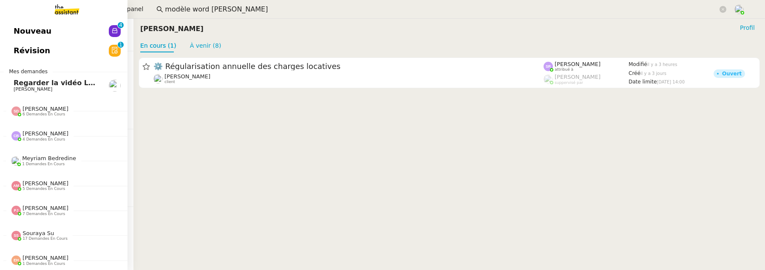
click at [16, 83] on span "Regarder la vidéo Loom HubSpot" at bounding box center [77, 83] width 127 height 8
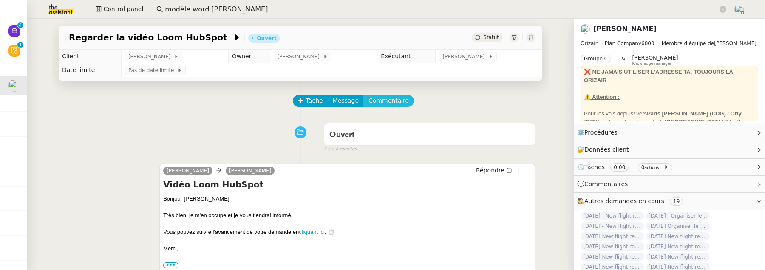
click at [390, 103] on span "Commentaire" at bounding box center [389, 101] width 40 height 10
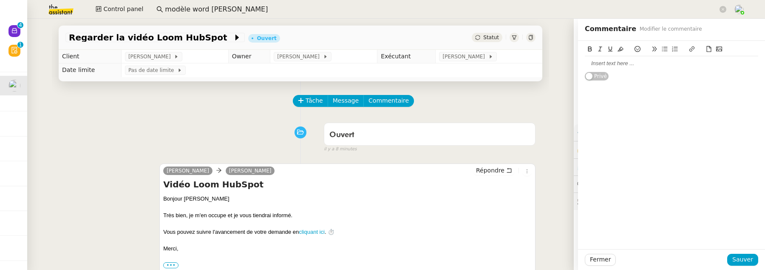
click at [608, 65] on div at bounding box center [671, 64] width 173 height 8
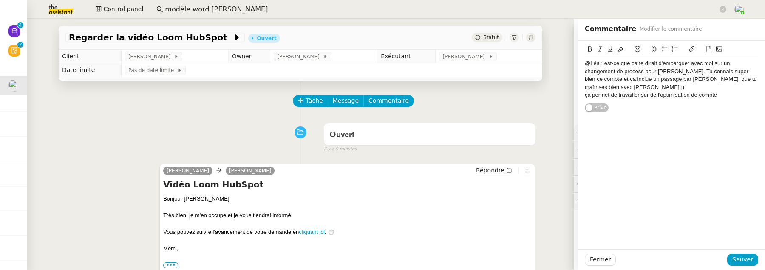
click at [640, 49] on icon at bounding box center [638, 49] width 6 height 6
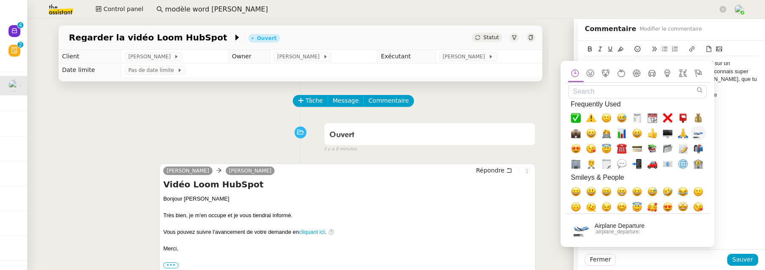
click at [696, 134] on span "🛫, airplane_departure" at bounding box center [698, 133] width 10 height 10
click at [741, 97] on div "ça permet de travailler sur de l'optimisation de compte 🛫" at bounding box center [671, 95] width 173 height 8
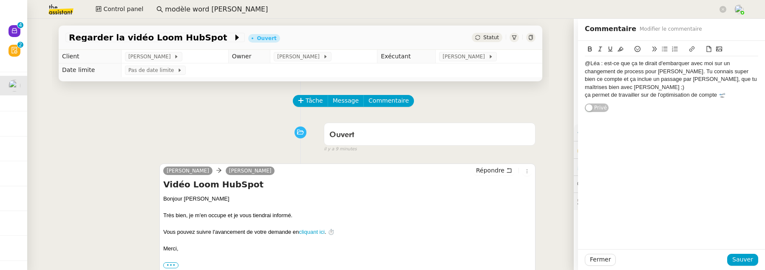
click at [717, 98] on div "ça permet de travailler sur de l'optimisation de compte 🛫" at bounding box center [671, 95] width 173 height 8
click at [734, 95] on div "ça permet de travailler sur de l'optimisation de compte 🛫" at bounding box center [671, 95] width 173 height 8
click at [743, 260] on span "Sauver" at bounding box center [742, 259] width 21 height 10
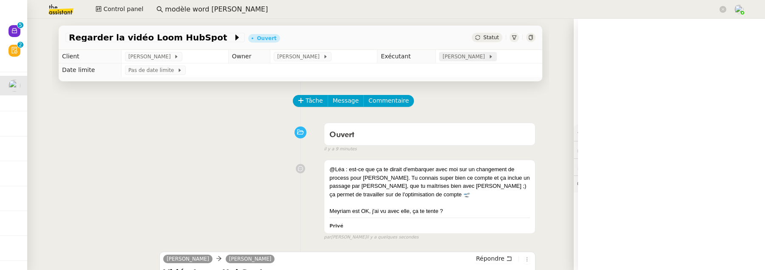
click at [461, 58] on span "[PERSON_NAME]" at bounding box center [465, 56] width 45 height 9
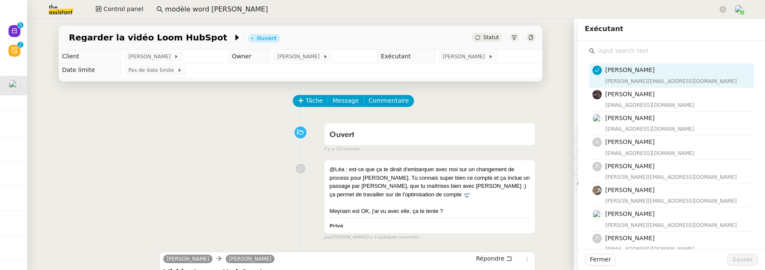
click at [626, 51] on input "text" at bounding box center [674, 50] width 159 height 11
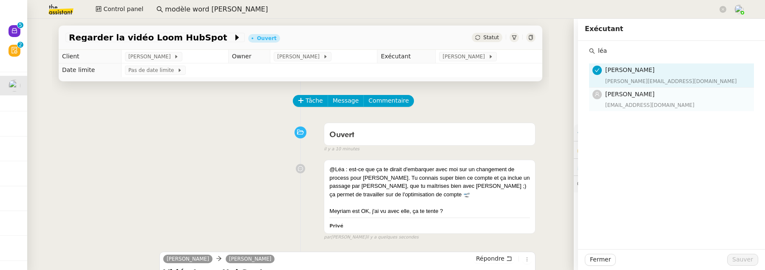
type input "léa"
click at [643, 93] on h4 "[PERSON_NAME]" at bounding box center [677, 94] width 144 height 10
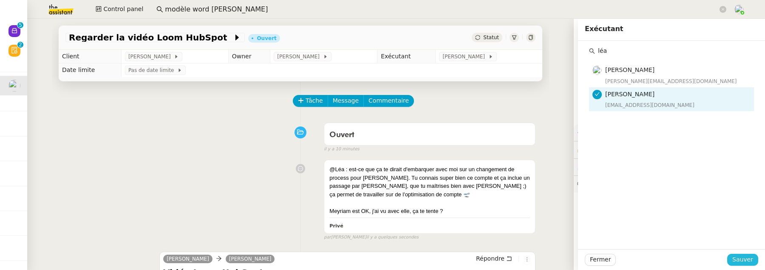
click at [739, 260] on span "Sauver" at bounding box center [742, 259] width 21 height 10
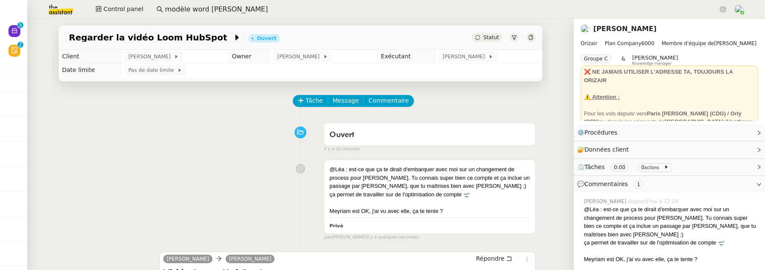
click at [533, 39] on icon at bounding box center [530, 37] width 5 height 5
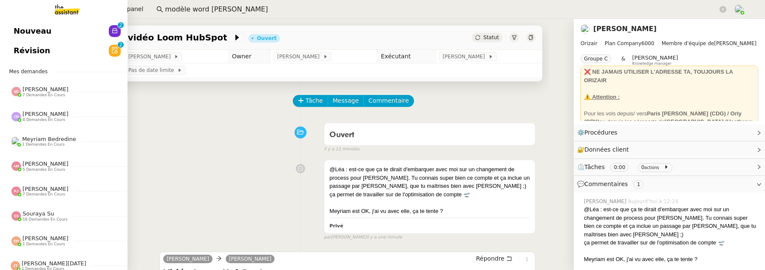
click at [15, 56] on span "Révision" at bounding box center [32, 50] width 37 height 13
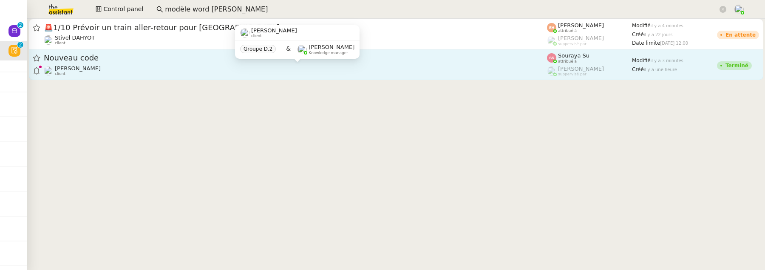
click at [139, 65] on div "Paul WEIBEL client" at bounding box center [295, 70] width 503 height 11
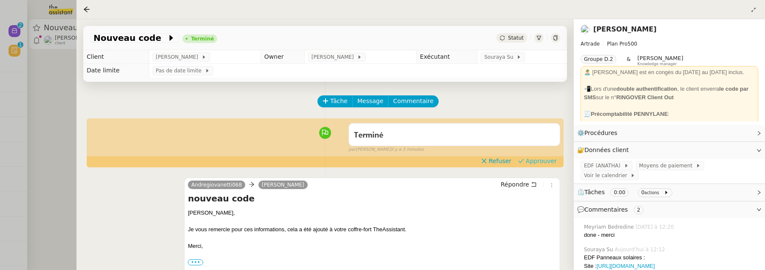
click at [550, 162] on span "Approuver" at bounding box center [541, 160] width 31 height 9
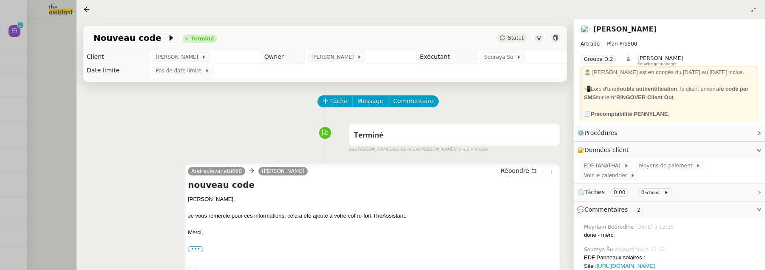
click at [62, 66] on div at bounding box center [382, 135] width 765 height 270
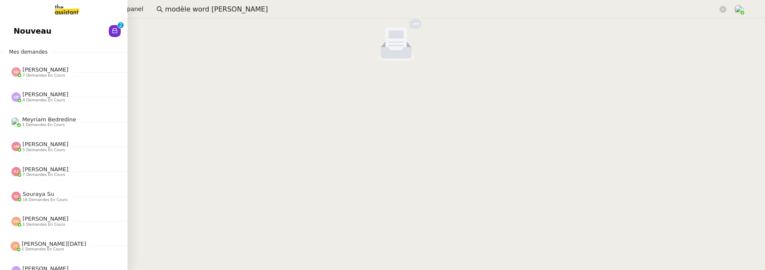
click at [14, 35] on link "Nouveau 0 1 2 3 4 5 6 7 8 9" at bounding box center [64, 31] width 128 height 20
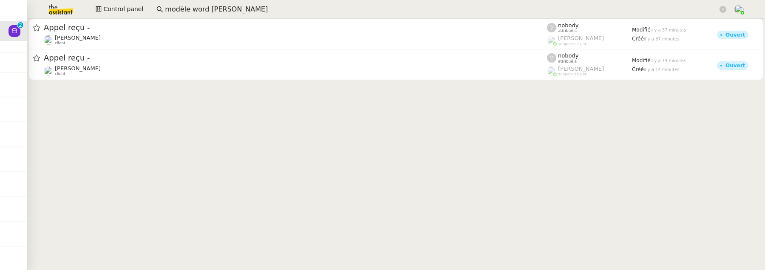
click at [207, 12] on input "modèle word alexis" at bounding box center [441, 9] width 553 height 11
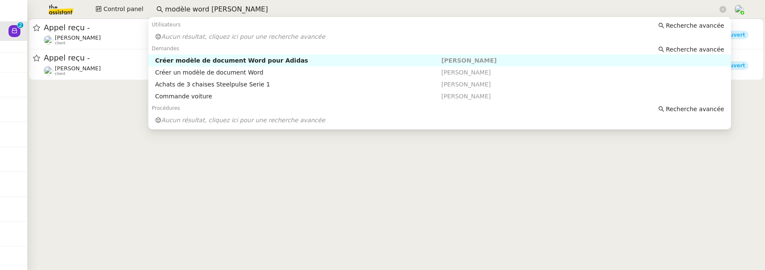
click at [207, 12] on input "modèle word alexis" at bounding box center [441, 9] width 553 height 11
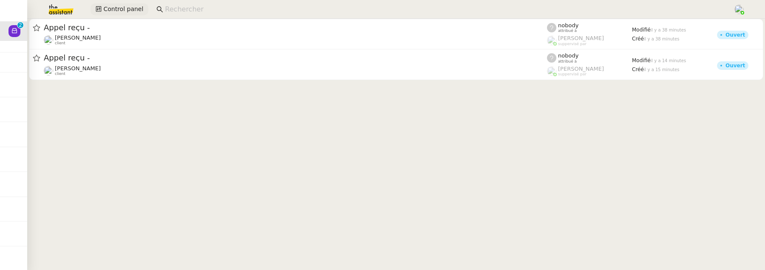
click at [103, 12] on button "Control panel" at bounding box center [120, 9] width 58 height 12
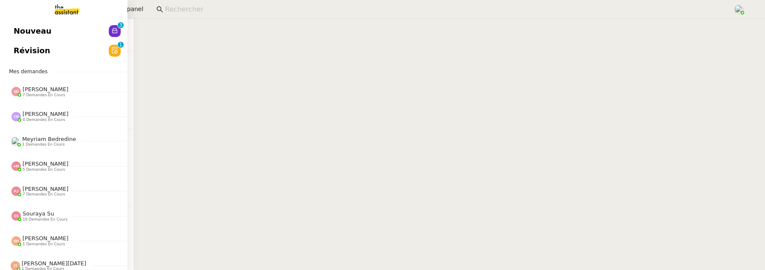
click at [20, 54] on span "Révision" at bounding box center [32, 50] width 37 height 13
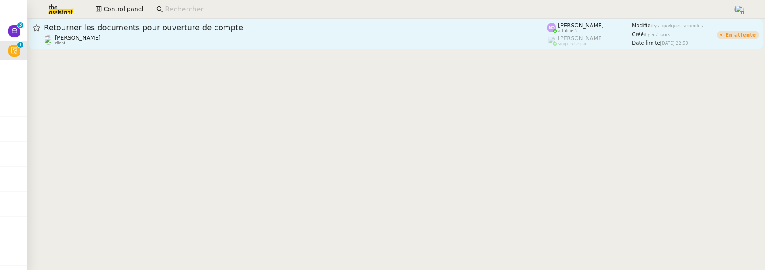
click at [237, 30] on span "Retourner les documents pour ouverture de compte" at bounding box center [295, 28] width 503 height 8
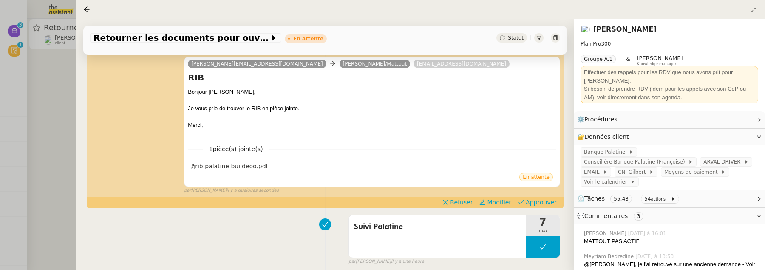
scroll to position [117, 0]
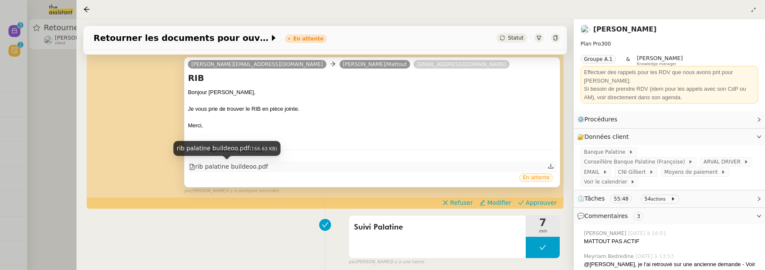
click at [236, 168] on div "rib palatine buildeoo.pdf" at bounding box center [228, 167] width 79 height 10
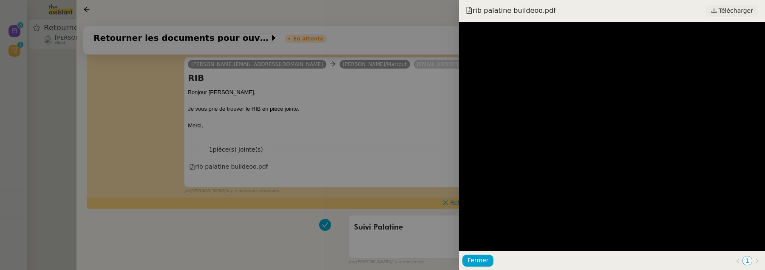
click at [726, 9] on span "Télécharger" at bounding box center [736, 10] width 34 height 11
click at [340, 159] on div at bounding box center [382, 135] width 765 height 270
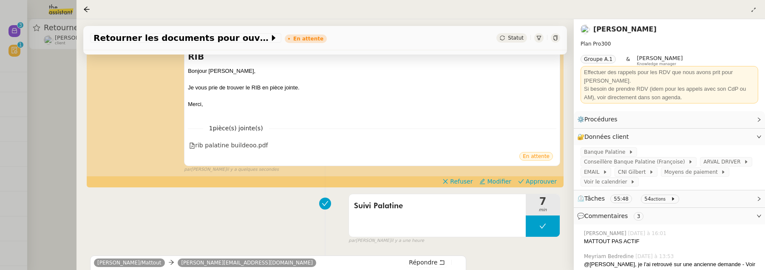
scroll to position [131, 0]
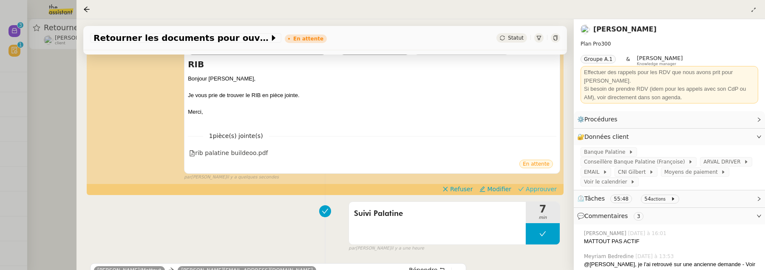
click at [533, 186] on span "Approuver" at bounding box center [541, 188] width 31 height 9
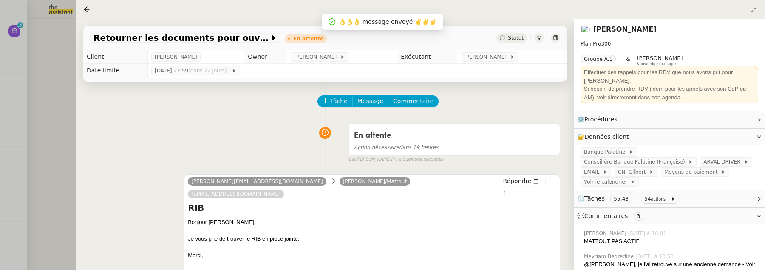
click at [54, 78] on div at bounding box center [382, 135] width 765 height 270
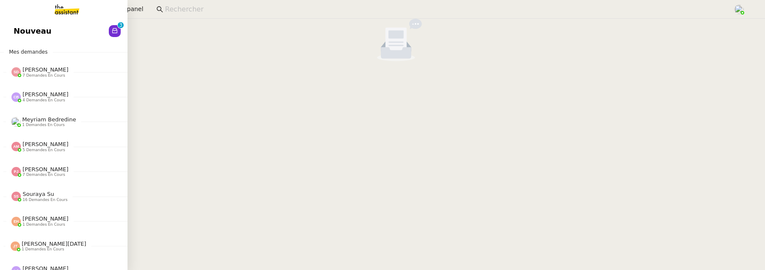
click at [8, 24] on link "Nouveau 0 1 2 3 4 5 6 7 8 9" at bounding box center [64, 31] width 128 height 20
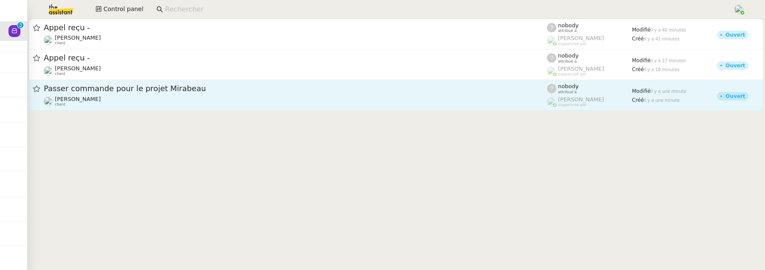
click at [170, 99] on div "[PERSON_NAME] client" at bounding box center [295, 101] width 503 height 11
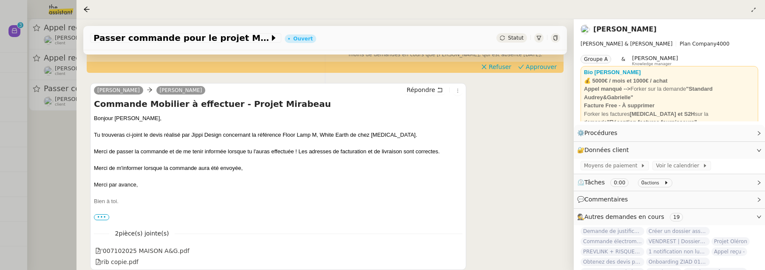
scroll to position [132, 0]
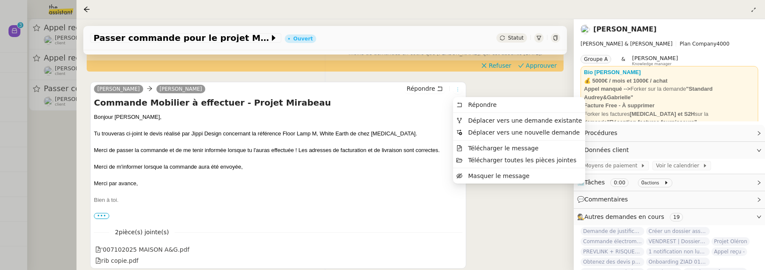
click at [456, 92] on icon at bounding box center [457, 89] width 5 height 5
click at [491, 122] on span "Déplacer vers une demande existante" at bounding box center [525, 120] width 114 height 7
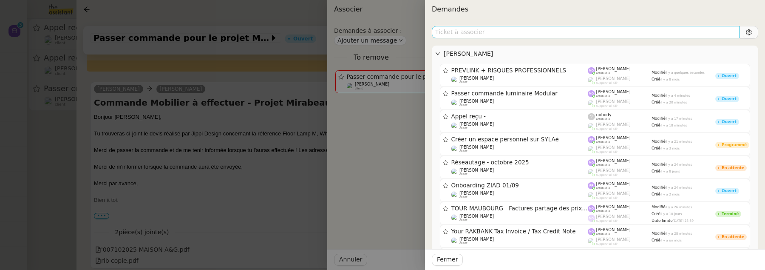
click at [526, 35] on input "text" at bounding box center [586, 32] width 308 height 12
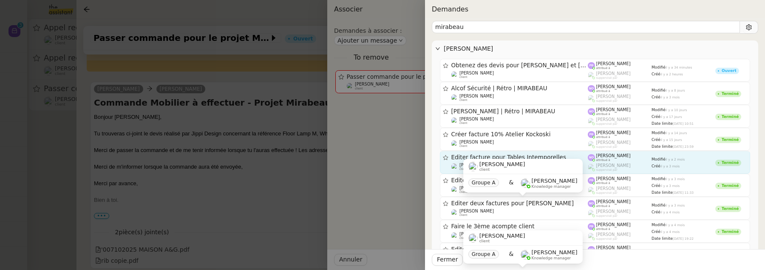
scroll to position [0, 0]
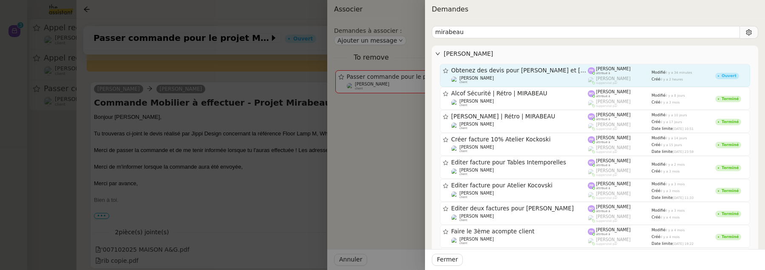
type input "mirabeau"
click at [509, 68] on span "Obtenez des devis pour Eichholtz et Nedgis" at bounding box center [519, 71] width 137 height 6
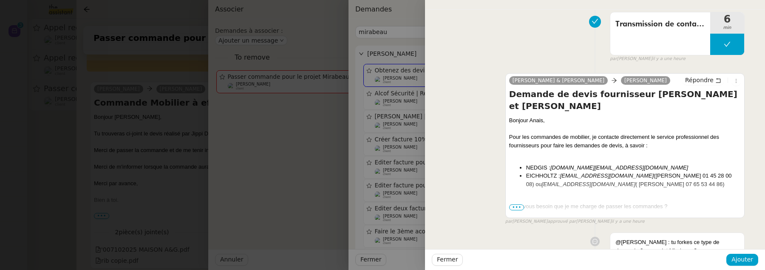
scroll to position [177, 0]
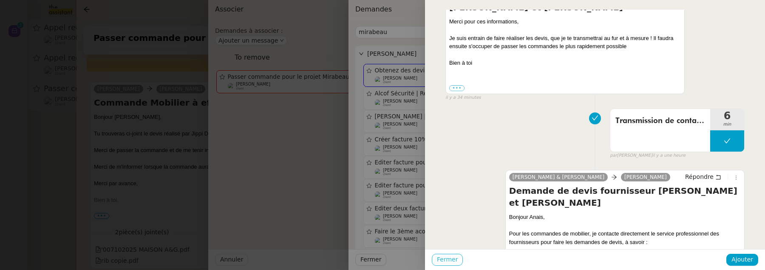
click at [452, 260] on span "Fermer" at bounding box center [447, 259] width 21 height 10
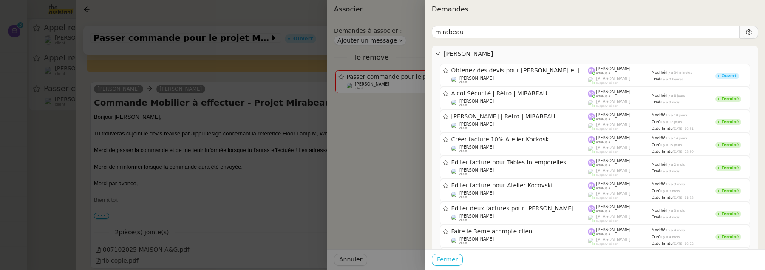
click at [434, 260] on button "Fermer" at bounding box center [447, 259] width 31 height 12
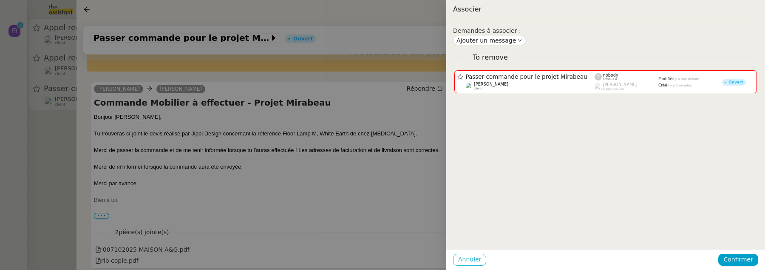
click at [463, 259] on span "Annuler" at bounding box center [469, 259] width 23 height 10
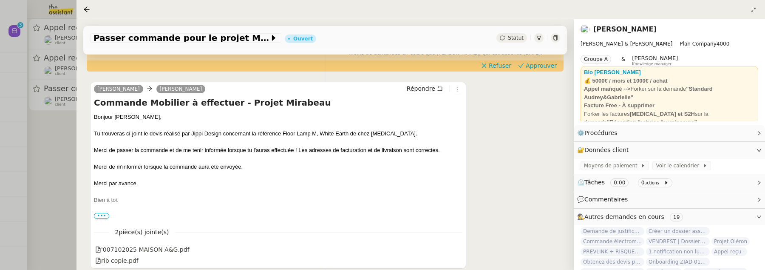
click at [40, 145] on div at bounding box center [382, 135] width 765 height 270
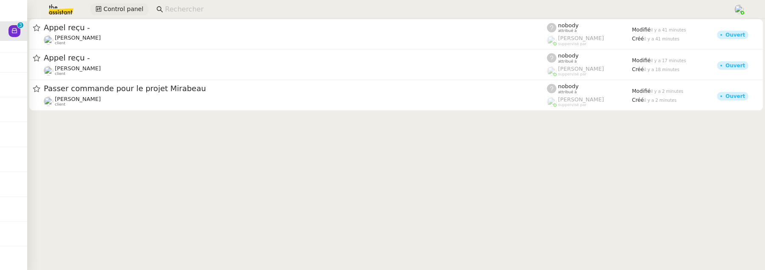
click at [117, 5] on span "Control panel" at bounding box center [123, 9] width 40 height 10
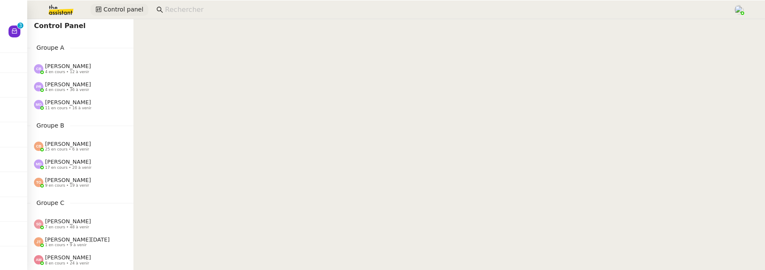
scroll to position [5, 0]
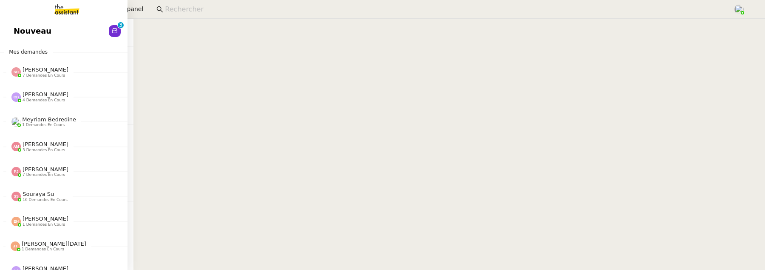
click at [35, 25] on span "Nouveau" at bounding box center [33, 31] width 38 height 13
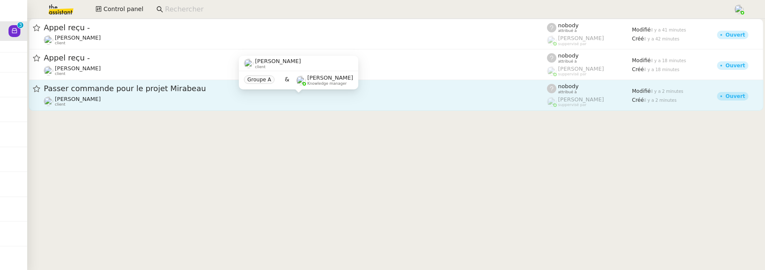
click at [300, 97] on div "[PERSON_NAME] client" at bounding box center [295, 101] width 503 height 11
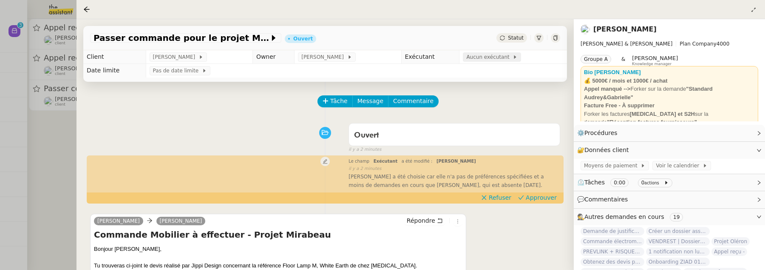
click at [502, 61] on span "Aucun exécutant" at bounding box center [489, 57] width 46 height 9
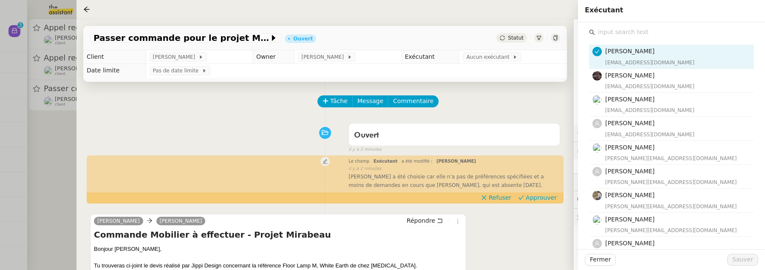
click at [635, 34] on input "text" at bounding box center [674, 31] width 159 height 11
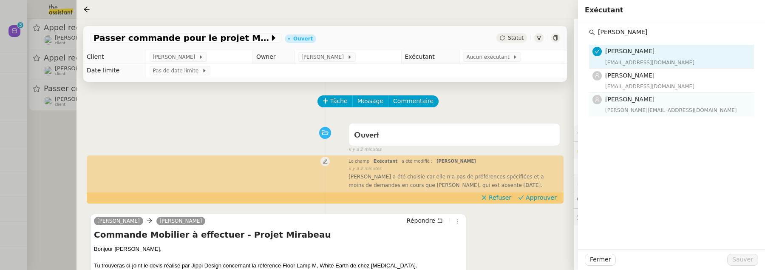
type input "pauline"
click at [634, 105] on div "Pauline Ribas pauline@team.theassistant.com" at bounding box center [677, 104] width 144 height 20
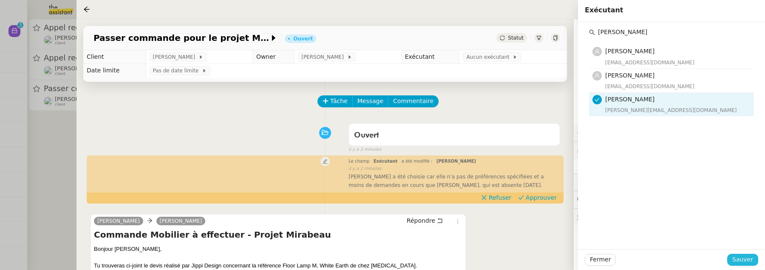
click at [752, 256] on span "Sauver" at bounding box center [742, 259] width 21 height 10
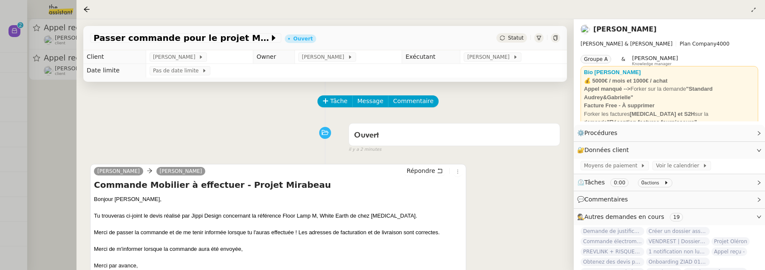
click at [57, 117] on div at bounding box center [382, 135] width 765 height 270
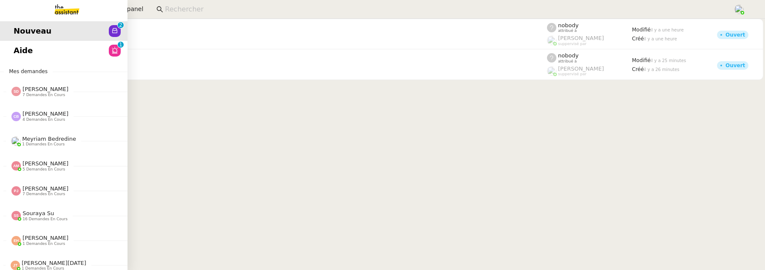
click at [21, 51] on span "Aide" at bounding box center [23, 50] width 19 height 13
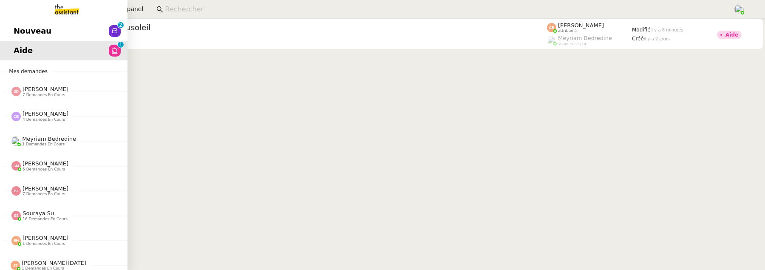
click at [20, 31] on span "Nouveau" at bounding box center [33, 31] width 38 height 13
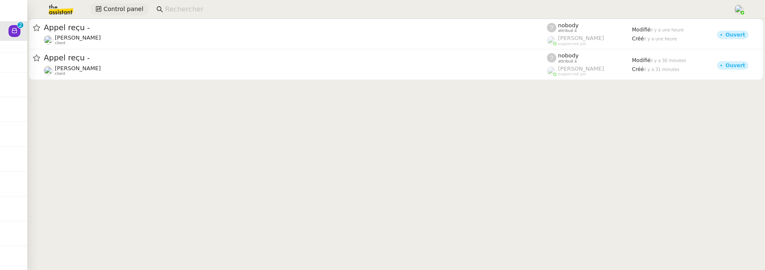
click at [108, 15] on div "Control panel" at bounding box center [382, 9] width 723 height 19
click at [113, 8] on span "Control panel" at bounding box center [123, 9] width 40 height 10
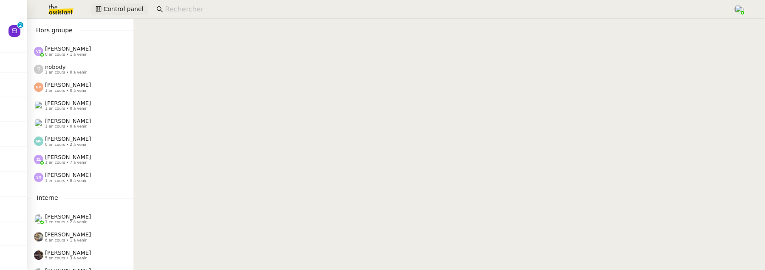
scroll to position [540, 0]
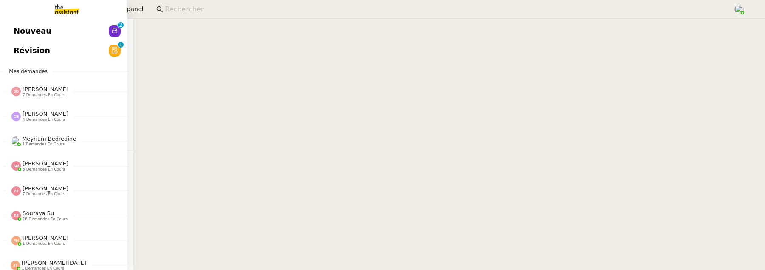
click at [20, 50] on span "Révision" at bounding box center [32, 50] width 37 height 13
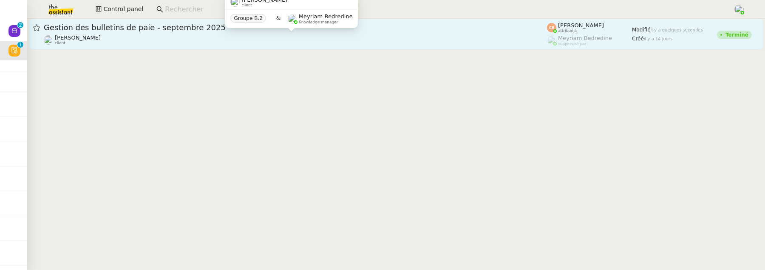
click at [184, 35] on div "Laurence de Nervaux client" at bounding box center [295, 39] width 503 height 11
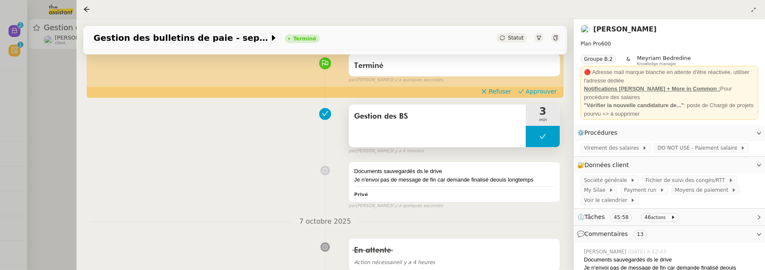
scroll to position [77, 0]
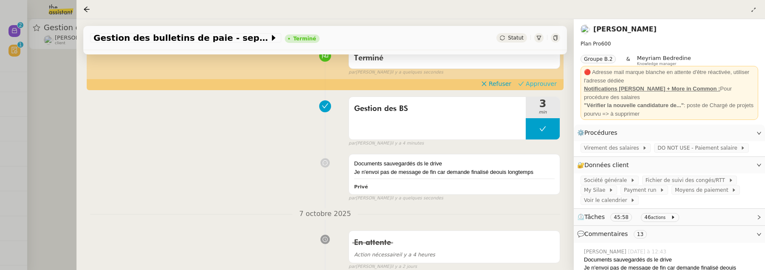
click at [531, 82] on span "Approuver" at bounding box center [541, 83] width 31 height 9
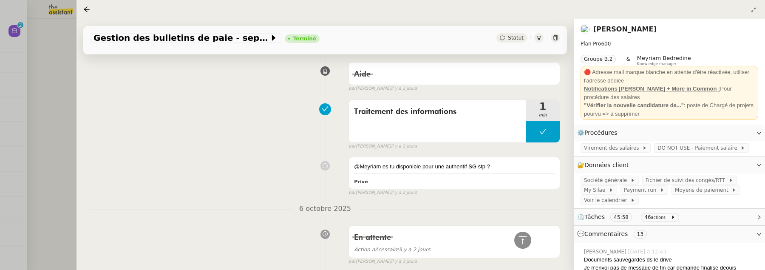
scroll to position [169, 0]
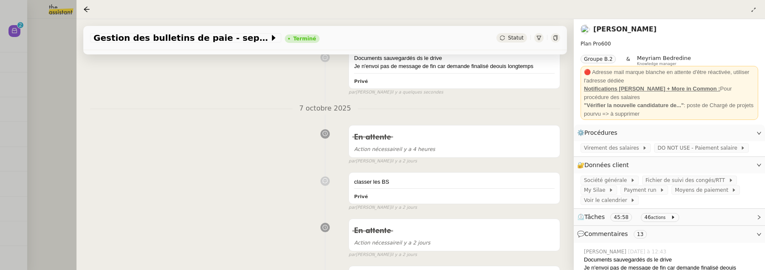
click at [47, 42] on div at bounding box center [382, 135] width 765 height 270
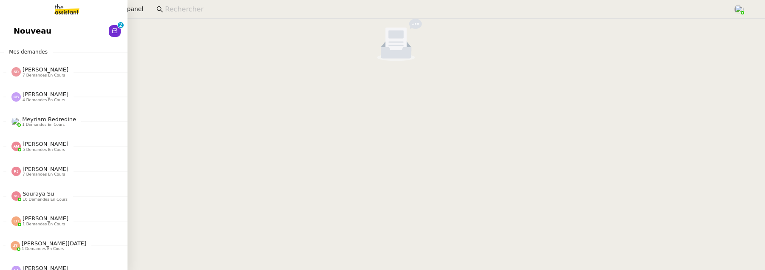
click at [15, 35] on link "Nouveau 0 1 2 3 4 5 6 7 8 9" at bounding box center [64, 31] width 128 height 20
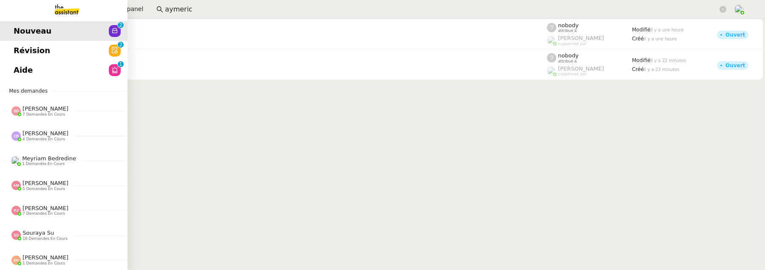
click at [20, 45] on span "Révision" at bounding box center [32, 50] width 37 height 13
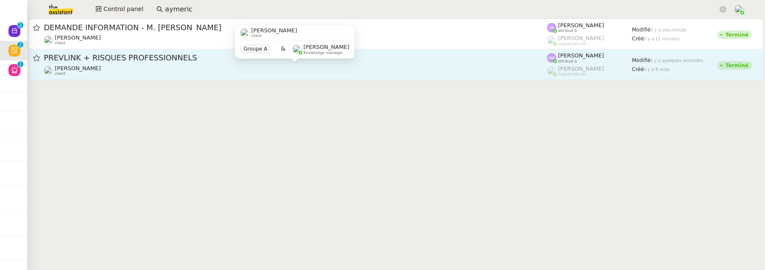
click at [191, 71] on div "[PERSON_NAME] client" at bounding box center [295, 70] width 503 height 11
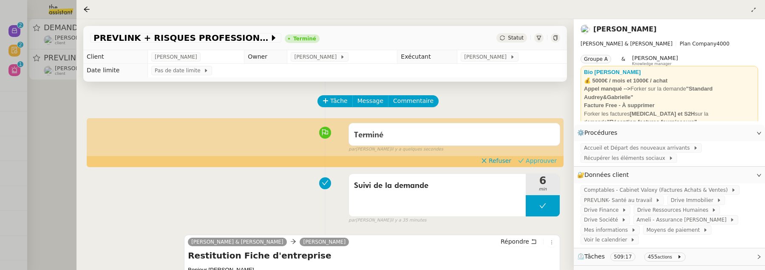
click at [536, 161] on span "Approuver" at bounding box center [541, 160] width 31 height 9
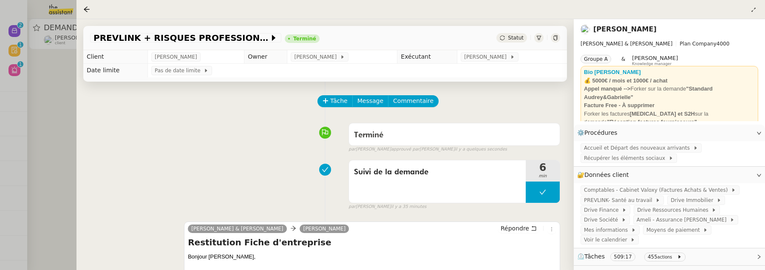
click at [65, 107] on div at bounding box center [382, 135] width 765 height 270
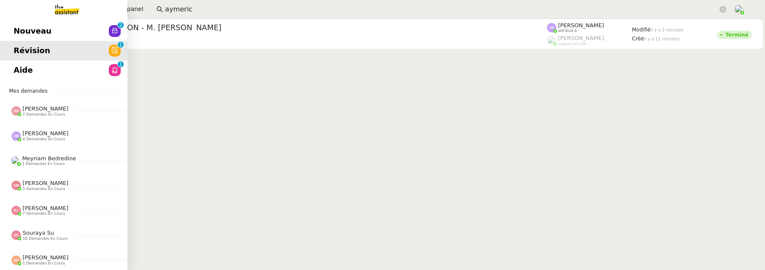
click at [22, 34] on span "Nouveau" at bounding box center [33, 31] width 38 height 13
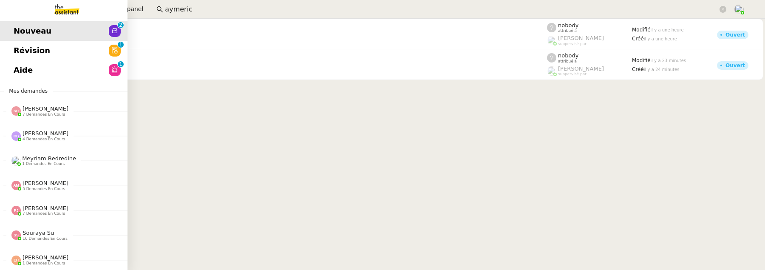
click at [21, 67] on span "Aide" at bounding box center [23, 70] width 19 height 13
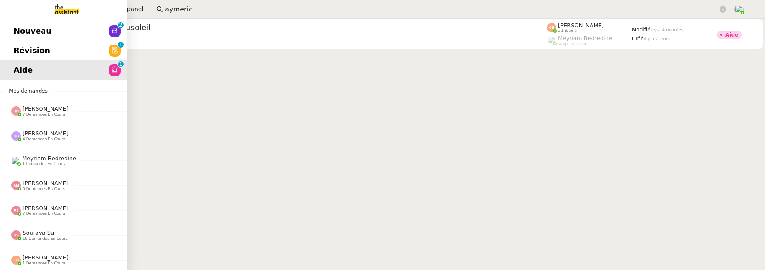
click at [64, 50] on link "Révision 0 1 2 3 4 5 6 7 8 9" at bounding box center [64, 51] width 128 height 20
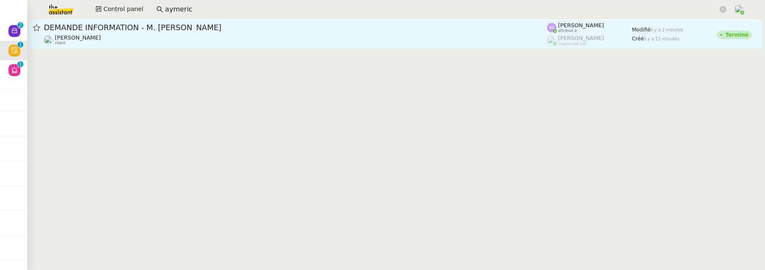
click at [214, 39] on div "[PERSON_NAME] client" at bounding box center [295, 39] width 503 height 11
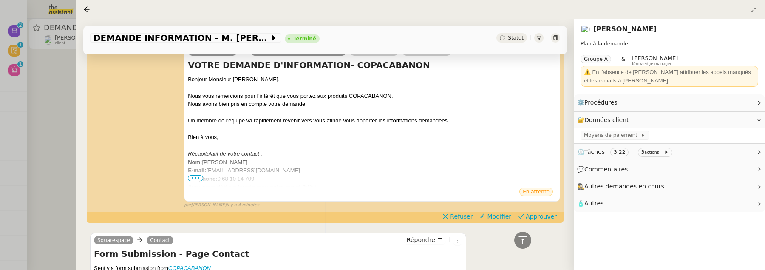
scroll to position [237, 0]
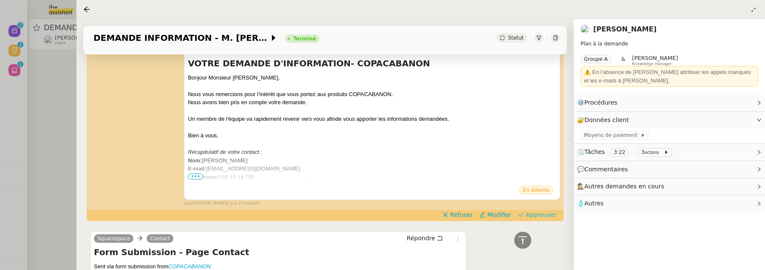
click at [545, 215] on span "Approuver" at bounding box center [541, 214] width 31 height 9
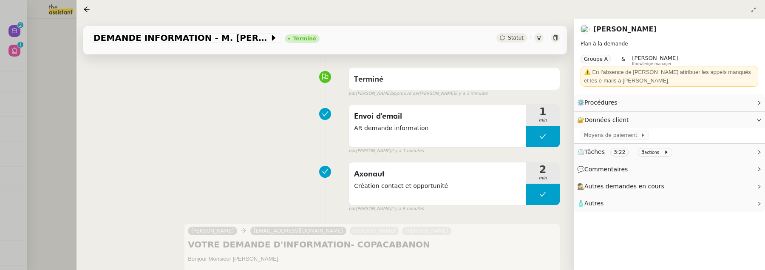
scroll to position [0, 0]
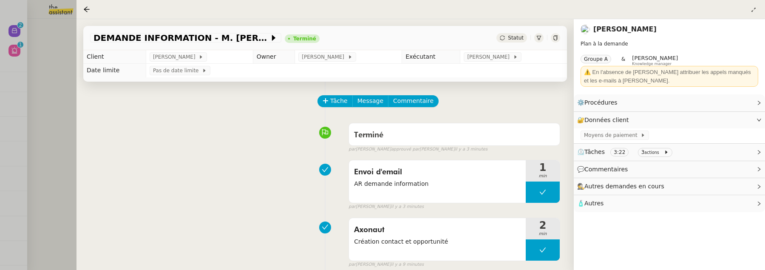
click at [43, 119] on div at bounding box center [382, 135] width 765 height 270
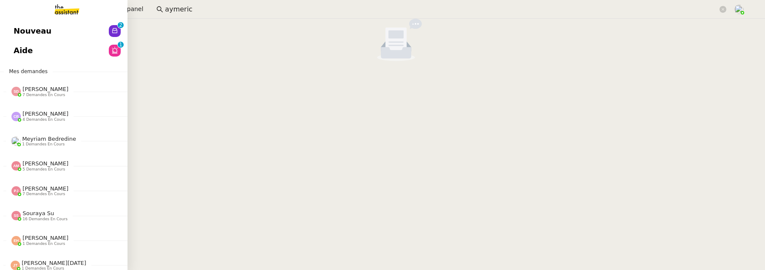
click at [23, 27] on span "Nouveau" at bounding box center [33, 31] width 38 height 13
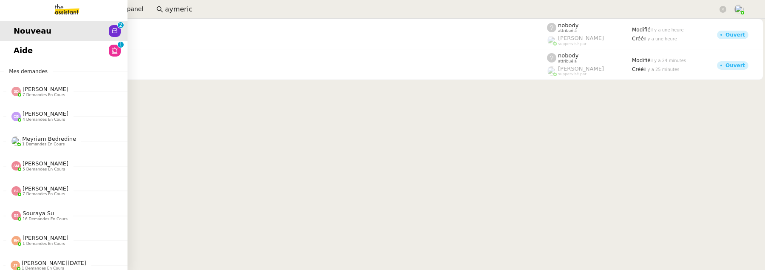
click at [25, 55] on span "Aide" at bounding box center [23, 50] width 19 height 13
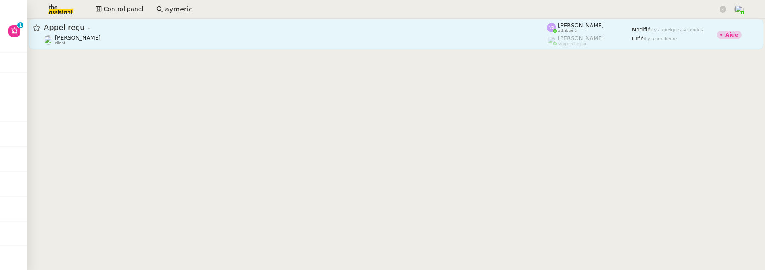
click at [158, 35] on div "[PERSON_NAME] client" at bounding box center [295, 39] width 503 height 11
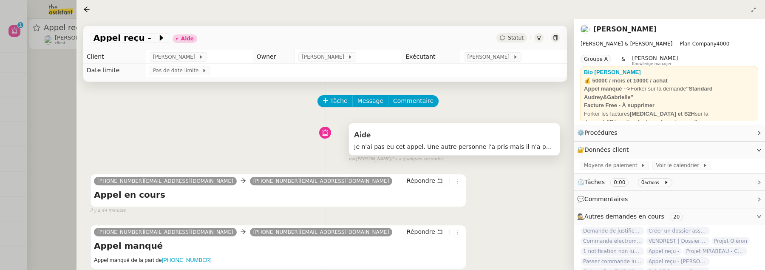
click at [519, 136] on div "Aide" at bounding box center [454, 135] width 201 height 14
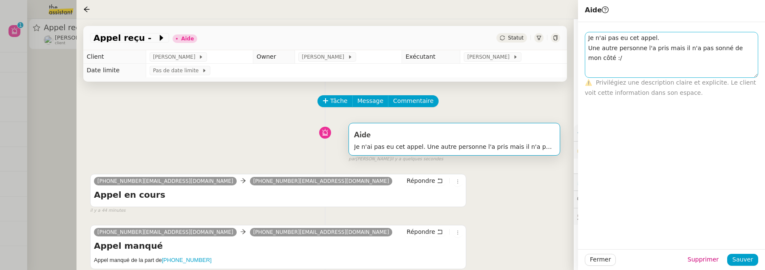
drag, startPoint x: 755, startPoint y: 42, endPoint x: 758, endPoint y: 74, distance: 32.4
click at [758, 75] on div "Je n'ai pas eu cet appel. Une autre personne l'a pris mais il n'a pas sonné de …" at bounding box center [671, 55] width 173 height 46
click at [503, 231] on div "33660871154@phone.theassistant.com 33980803252@phone.theassistant.com Répondre …" at bounding box center [325, 246] width 470 height 59
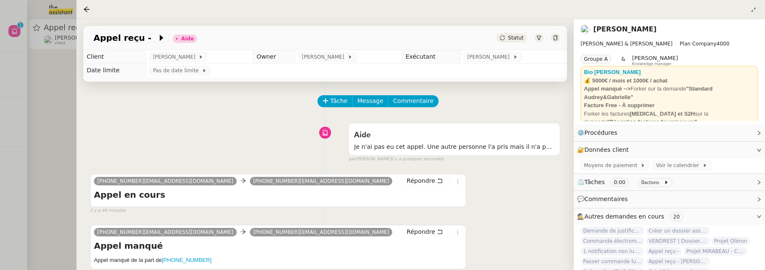
click at [58, 112] on div at bounding box center [382, 135] width 765 height 270
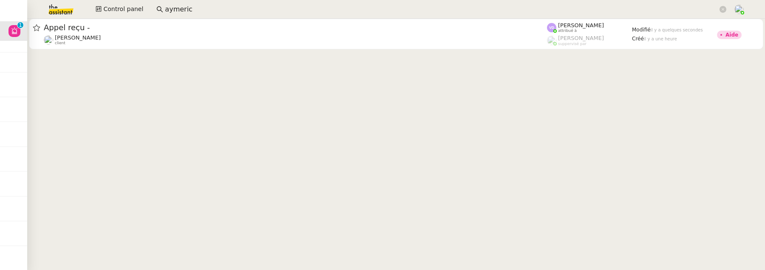
click at [277, 49] on div at bounding box center [396, 35] width 738 height 32
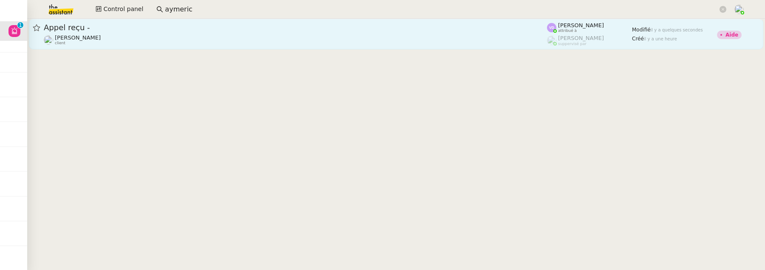
click at [244, 36] on div "[PERSON_NAME] client" at bounding box center [295, 39] width 503 height 11
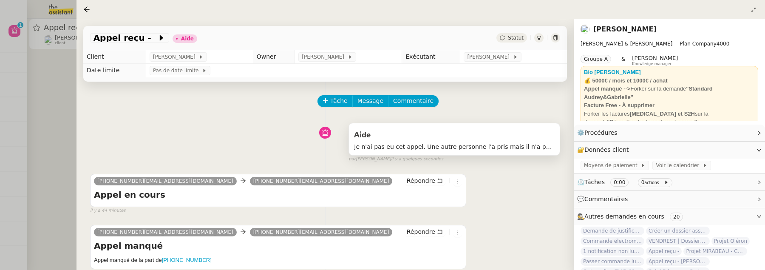
click at [463, 140] on div "Aide" at bounding box center [454, 135] width 201 height 14
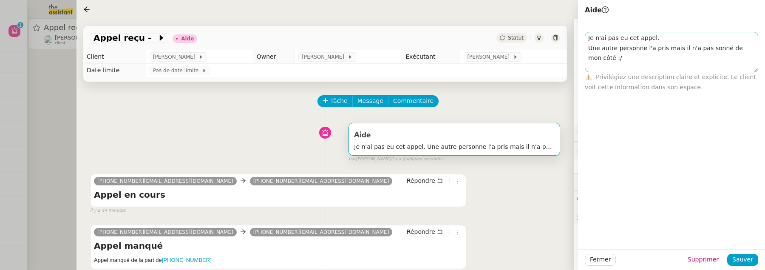
drag, startPoint x: 755, startPoint y: 42, endPoint x: 755, endPoint y: 68, distance: 26.4
click at [755, 69] on textarea "Je n'ai pas eu cet appel. Une autre personne l'a pris mais il n'a pas sonné de …" at bounding box center [671, 52] width 173 height 40
click at [516, 215] on div "Tâche Message Commentaire Veuillez patienter une erreur s'est produite 👌👌👌 mess…" at bounding box center [325, 217] width 497 height 270
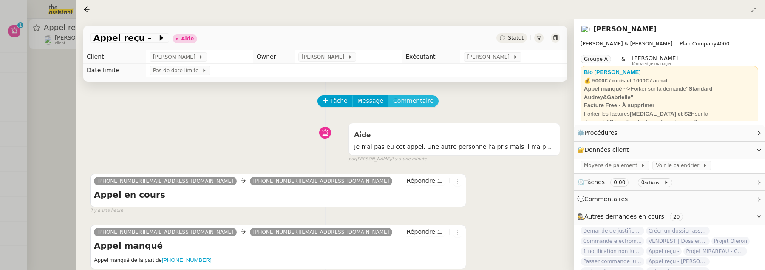
click at [420, 102] on span "Commentaire" at bounding box center [413, 101] width 40 height 10
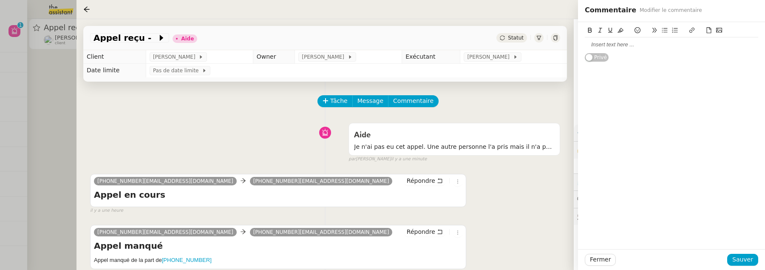
click at [612, 51] on div at bounding box center [671, 44] width 173 height 14
click at [744, 262] on span "Sauver" at bounding box center [742, 260] width 21 height 10
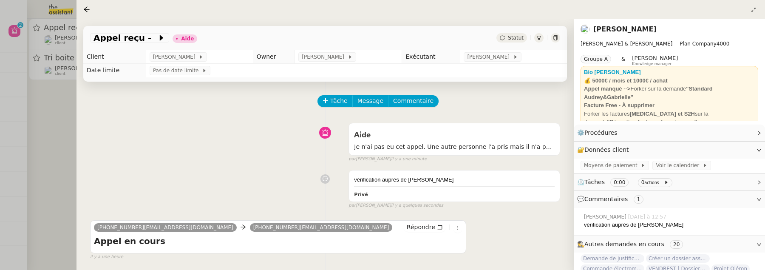
click at [65, 139] on div at bounding box center [382, 135] width 765 height 270
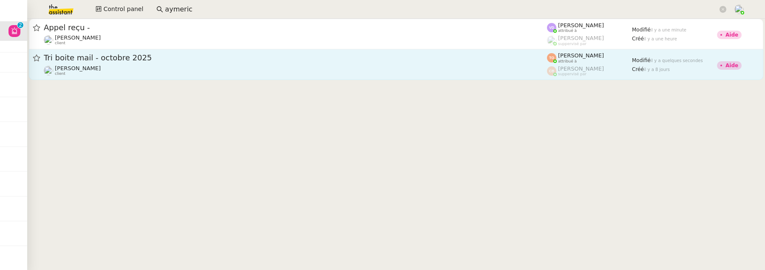
click at [125, 79] on link "Tri boite mail - octobre 2025 Genevieve Landsmann client Tatyana Orec attribué …" at bounding box center [396, 64] width 735 height 31
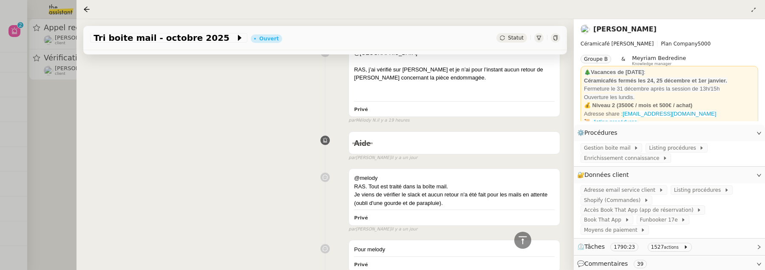
scroll to position [812, 0]
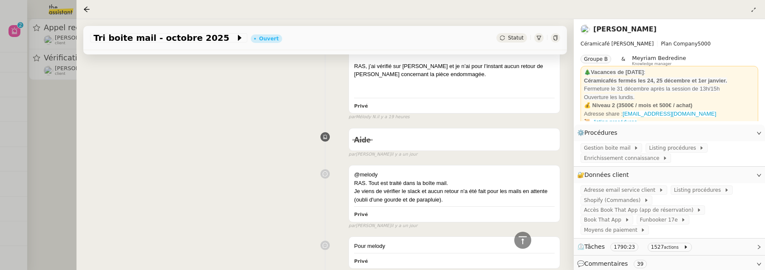
click at [51, 117] on div at bounding box center [382, 135] width 765 height 270
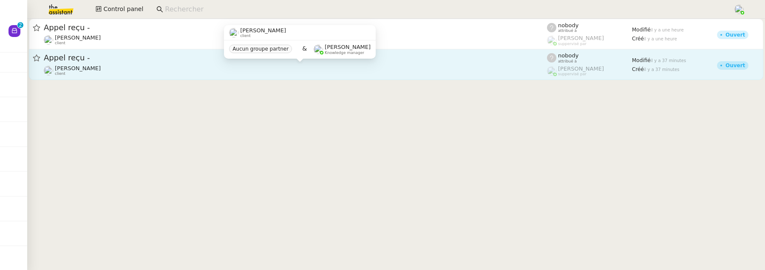
click at [127, 65] on div "[PERSON_NAME] client" at bounding box center [295, 70] width 503 height 11
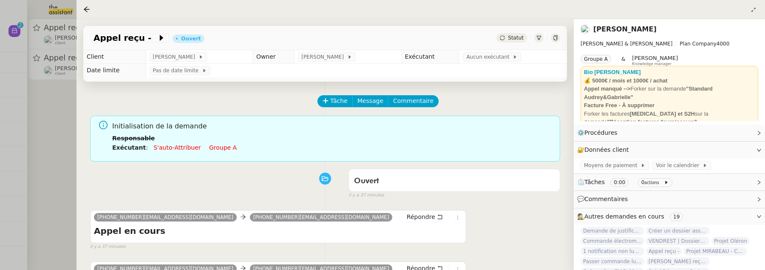
click at [48, 102] on div at bounding box center [382, 135] width 765 height 270
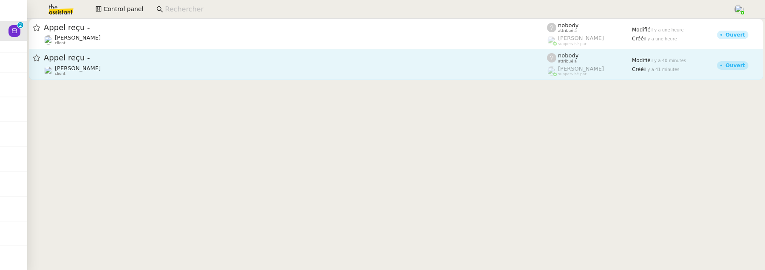
click at [249, 62] on span "Appel reçu -" at bounding box center [295, 58] width 503 height 8
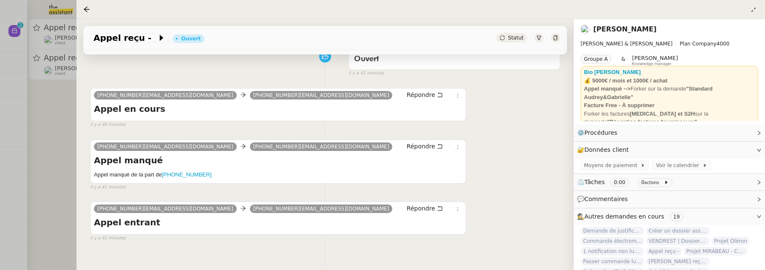
scroll to position [134, 0]
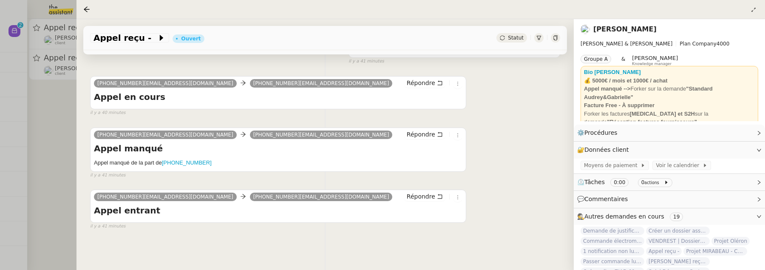
click at [59, 175] on div at bounding box center [382, 135] width 765 height 270
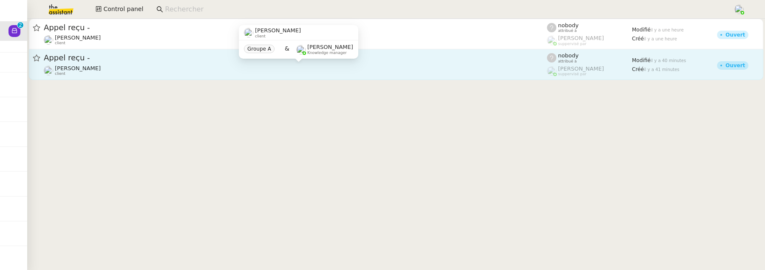
click at [109, 69] on div "[PERSON_NAME] client" at bounding box center [295, 70] width 503 height 11
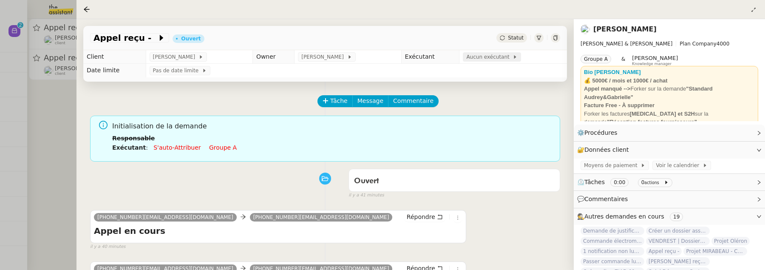
click at [505, 57] on span "Aucun exécutant" at bounding box center [489, 57] width 46 height 9
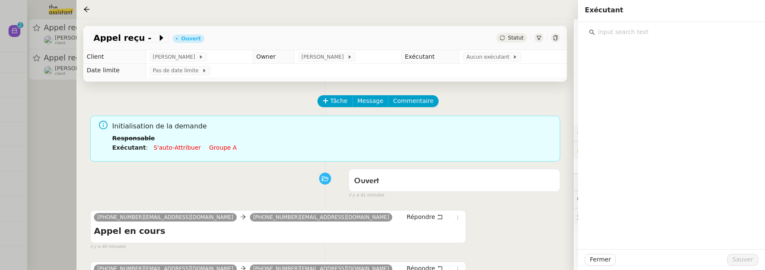
click at [643, 33] on input "text" at bounding box center [674, 31] width 159 height 11
type input "vaness"
click at [653, 52] on span "[PERSON_NAME]" at bounding box center [629, 51] width 49 height 7
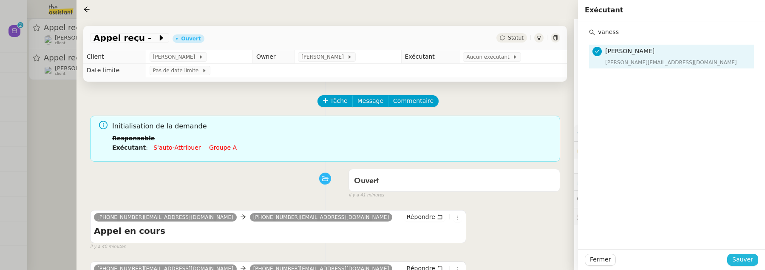
click at [749, 264] on span "Sauver" at bounding box center [742, 260] width 21 height 10
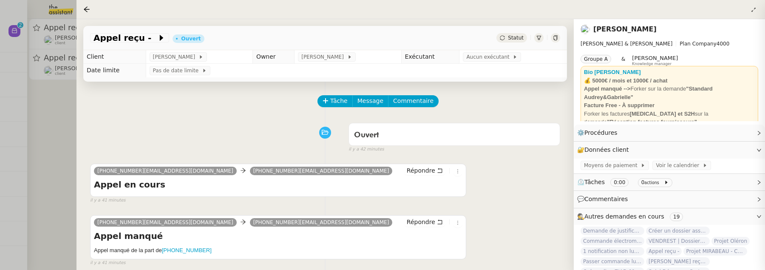
click at [54, 108] on div at bounding box center [382, 135] width 765 height 270
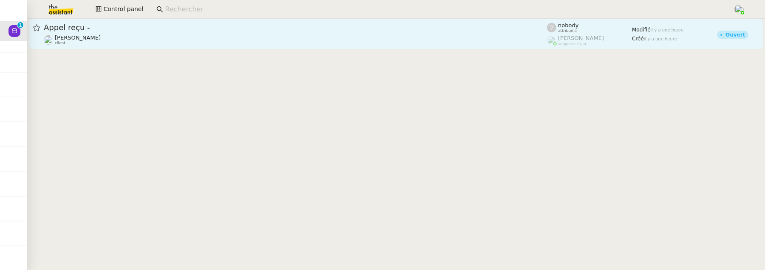
click at [151, 34] on div "[PERSON_NAME] client" at bounding box center [295, 39] width 503 height 11
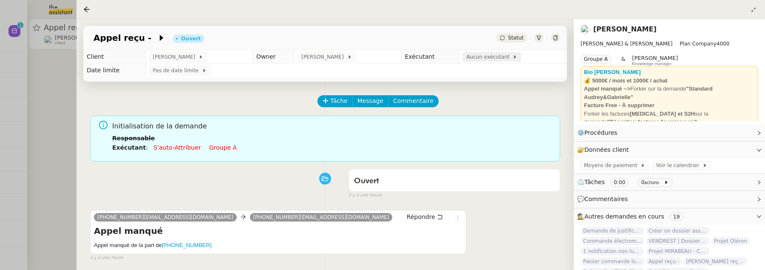
click at [498, 58] on span "Aucun exécutant" at bounding box center [489, 57] width 46 height 9
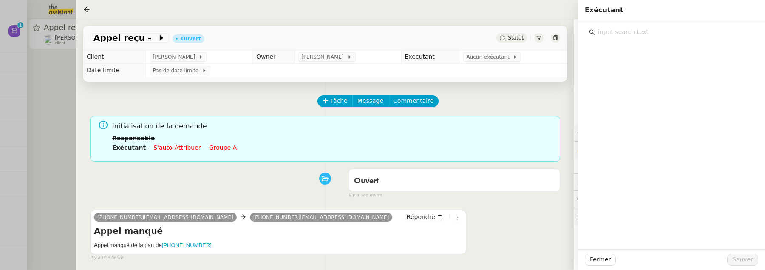
click at [629, 30] on input "text" at bounding box center [674, 31] width 159 height 11
type input "vaness"
click at [663, 54] on h4 "[PERSON_NAME]" at bounding box center [677, 51] width 144 height 10
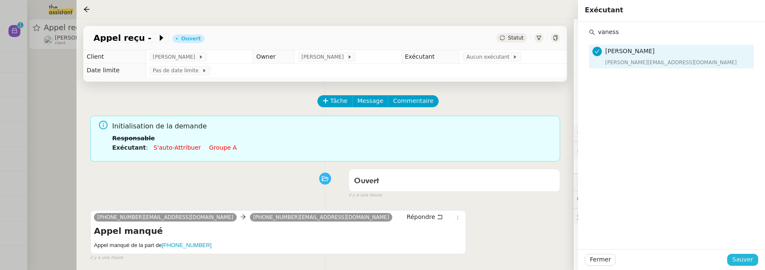
click at [743, 262] on span "Sauver" at bounding box center [742, 260] width 21 height 10
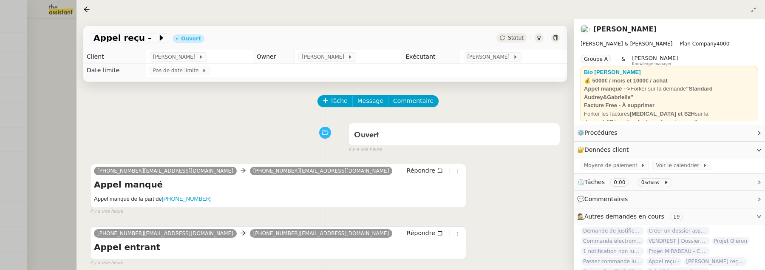
click at [78, 106] on div "Tâche Message Commentaire Veuillez patienter une erreur s'est produite 👌👌👌 mess…" at bounding box center [325, 217] width 497 height 270
click at [60, 106] on div at bounding box center [382, 135] width 765 height 270
